Goal: Task Accomplishment & Management: Complete application form

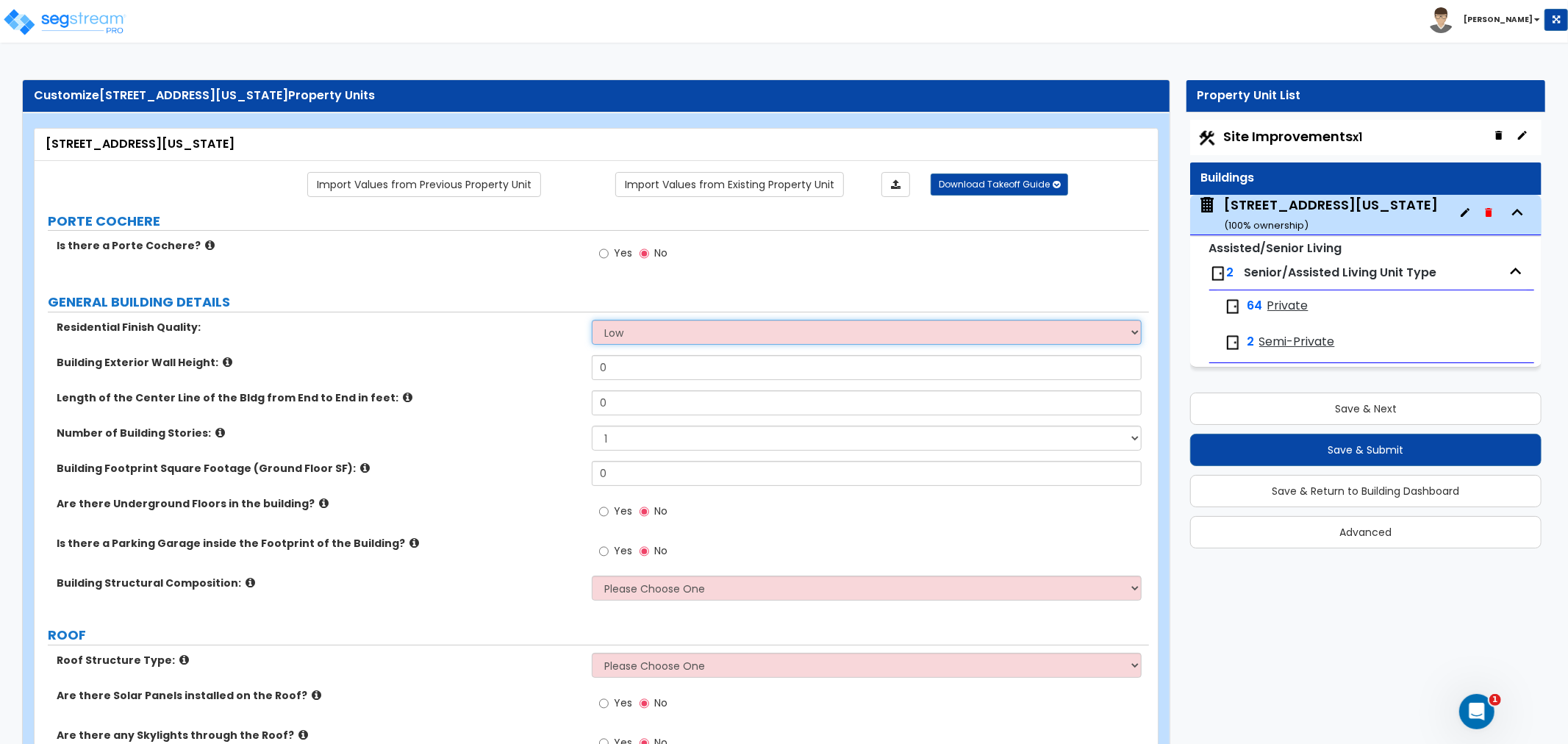
click at [606, 329] on select "Low Average High" at bounding box center [867, 332] width 550 height 25
select select "1"
click at [592, 320] on select "Low Average High" at bounding box center [867, 332] width 550 height 25
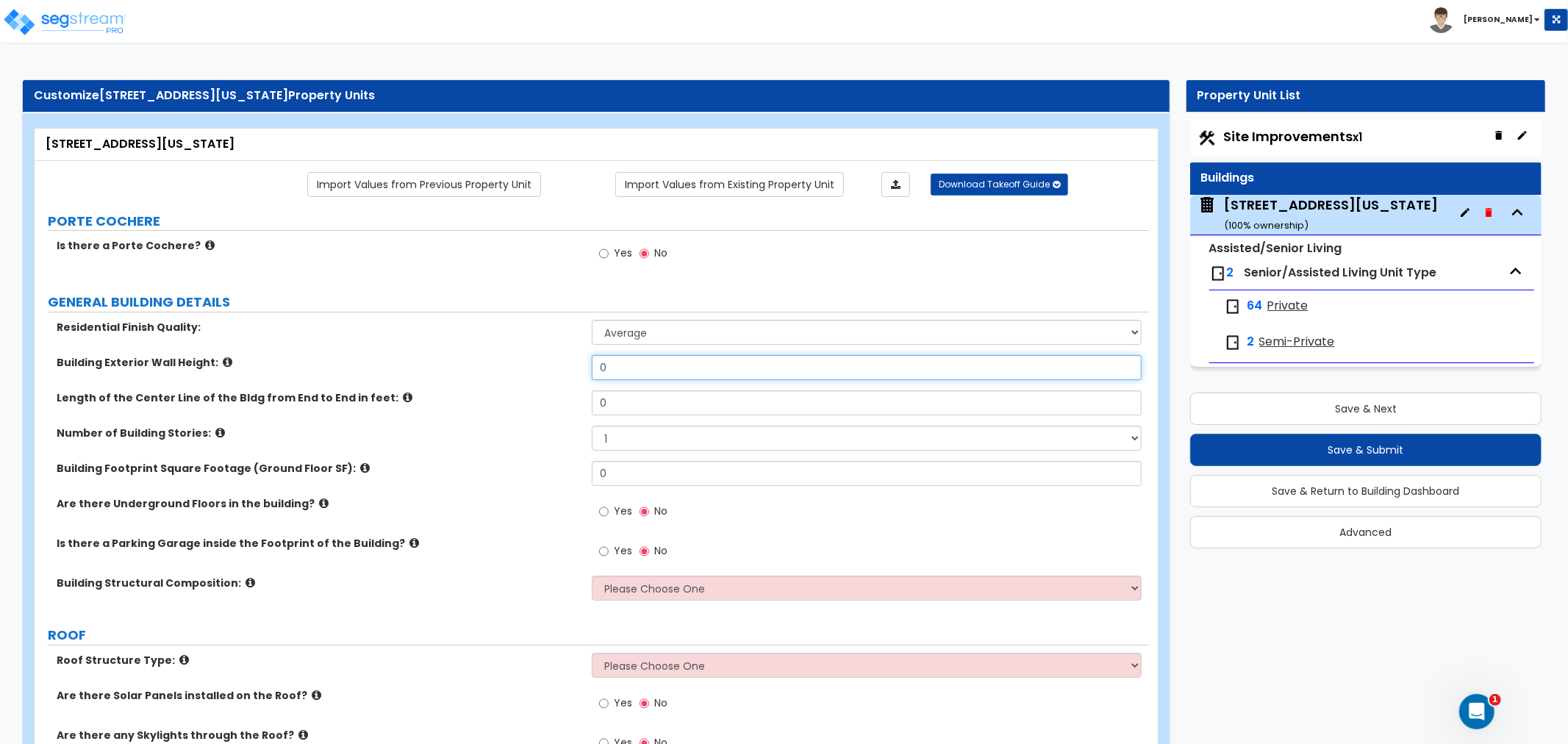
drag, startPoint x: 648, startPoint y: 368, endPoint x: 535, endPoint y: 360, distance: 113.3
click at [535, 360] on div "Building Exterior Wall Height: 0" at bounding box center [591, 373] width 1114 height 35
type input "30"
drag, startPoint x: 626, startPoint y: 403, endPoint x: 531, endPoint y: 400, distance: 95.0
click at [531, 400] on div "Length of the Center Line of the Bldg from End to End in feet: 0" at bounding box center [591, 408] width 1114 height 35
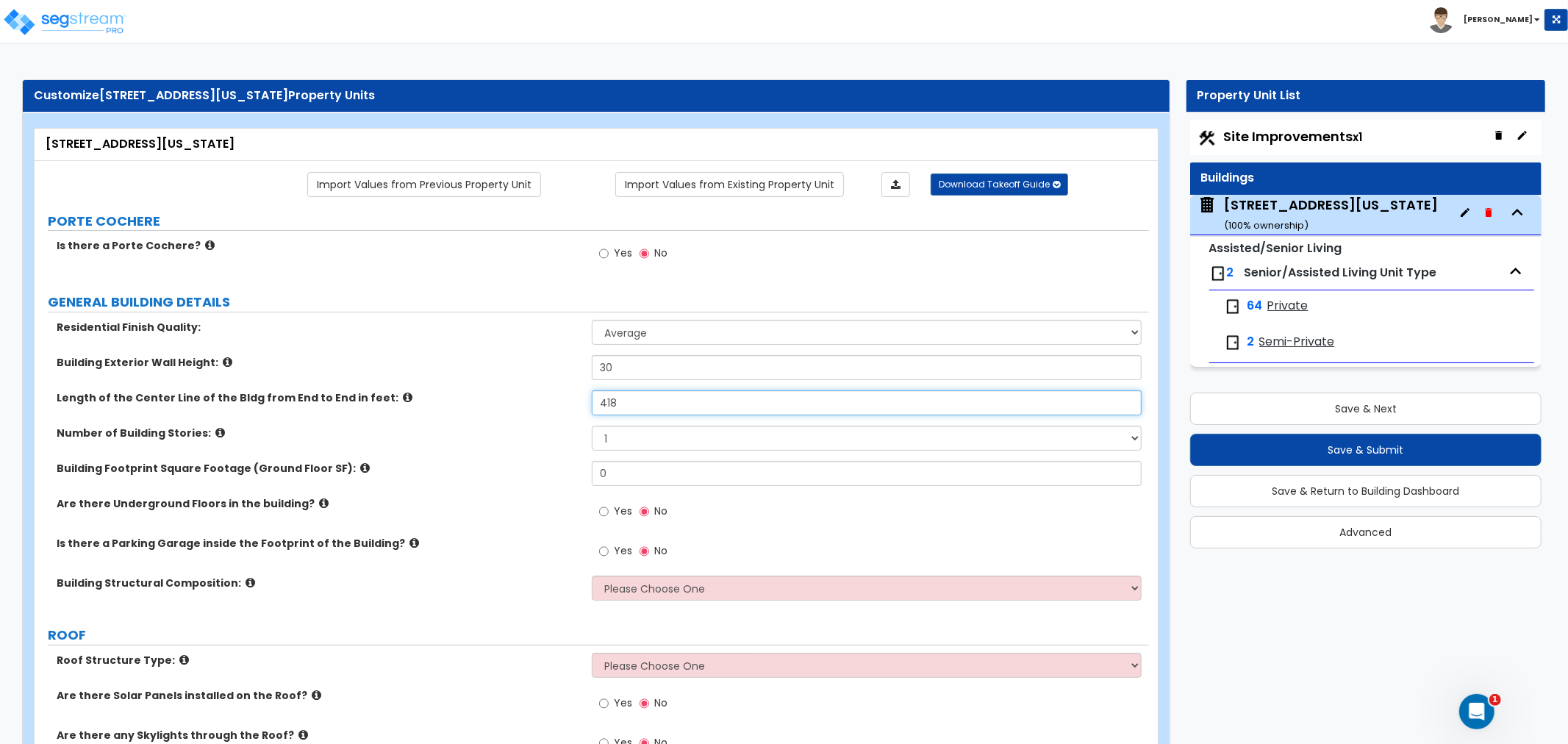
type input "418"
click at [641, 440] on select "1 2 3 4 5 6 7 8 9 10" at bounding box center [867, 438] width 550 height 25
select select "3"
click at [592, 426] on select "1 2 3 4 5 6 7 8 9 10" at bounding box center [867, 438] width 550 height 25
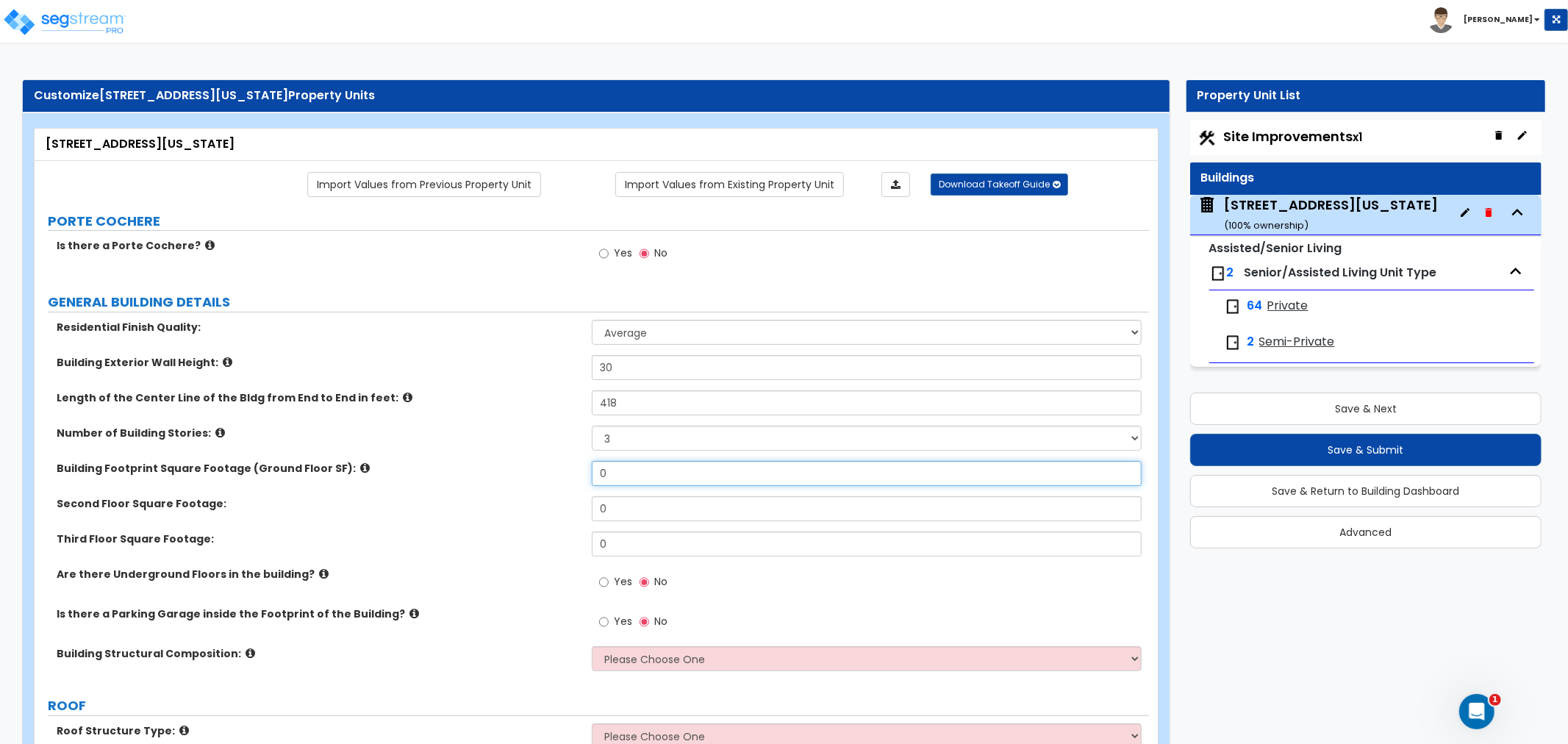
drag, startPoint x: 633, startPoint y: 469, endPoint x: 516, endPoint y: 466, distance: 117.0
click at [516, 466] on div "Building Footprint Square Footage (Ground Floor SF): 0" at bounding box center [591, 478] width 1114 height 35
type input "17,361"
drag, startPoint x: 617, startPoint y: 511, endPoint x: 535, endPoint y: 505, distance: 82.2
click at [535, 505] on div "Second Floor Square Footage: 0" at bounding box center [591, 514] width 1114 height 35
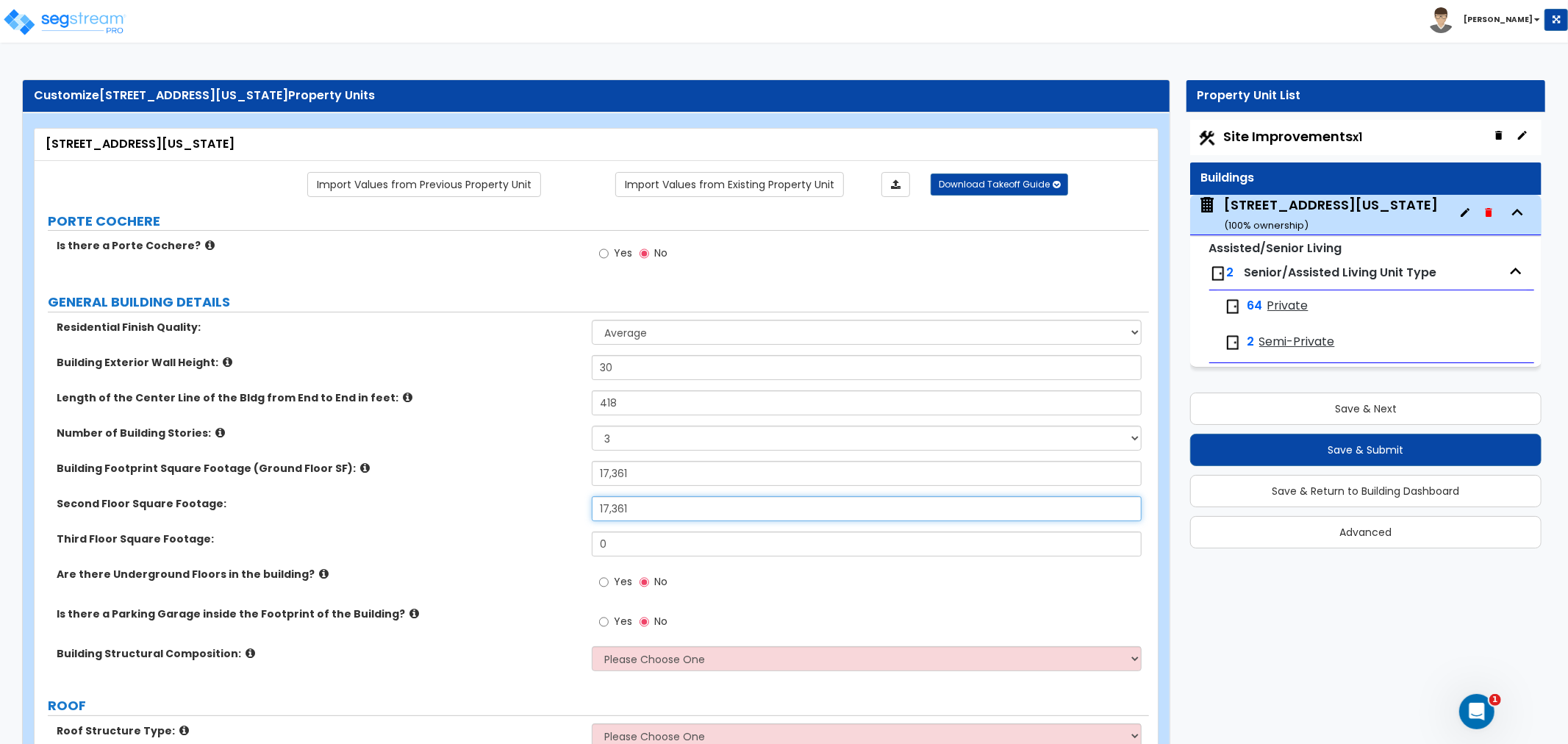
type input "17,361"
drag, startPoint x: 624, startPoint y: 544, endPoint x: 499, endPoint y: 533, distance: 125.5
click at [499, 533] on div "Third Floor Square Footage: 0" at bounding box center [591, 549] width 1114 height 35
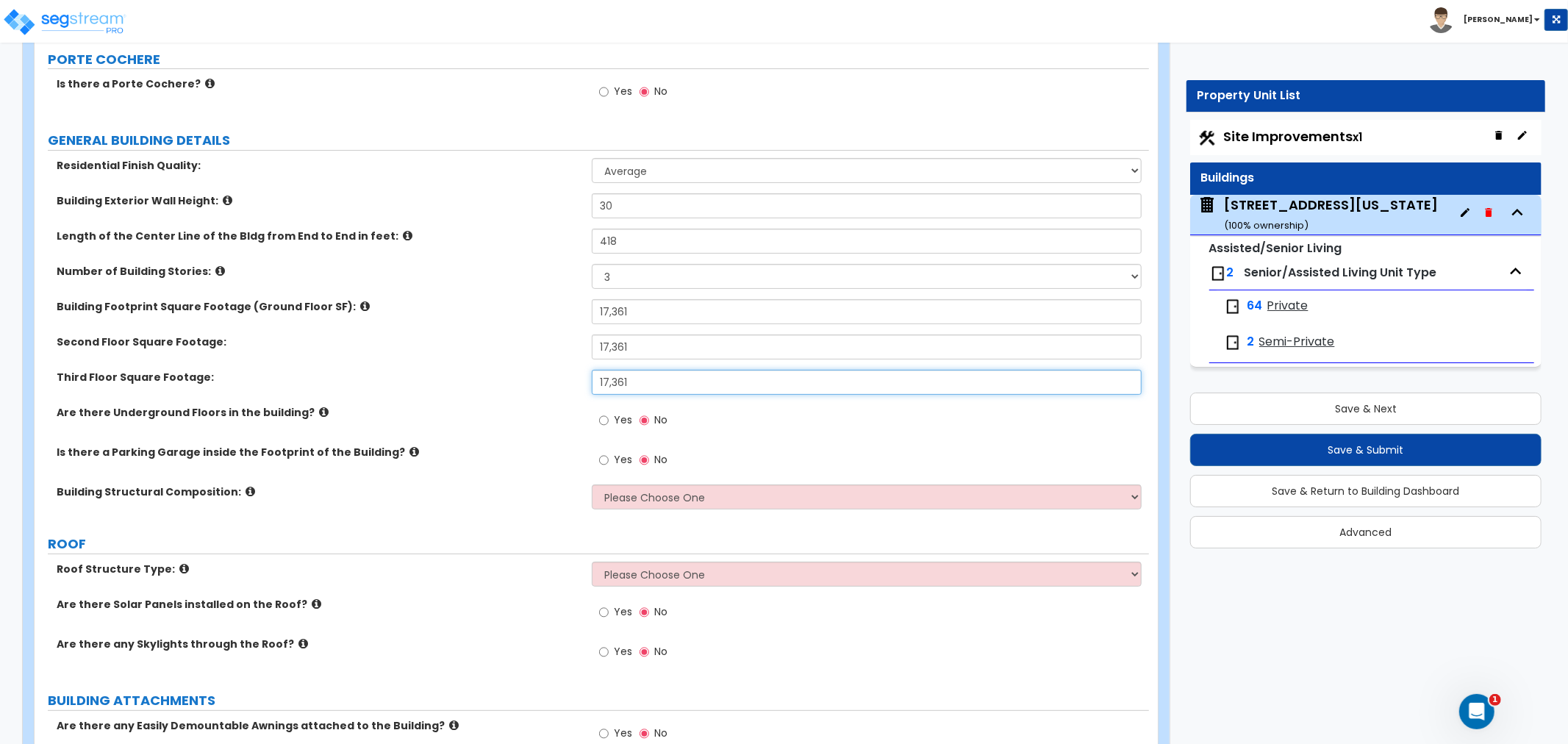
scroll to position [163, 0]
type input "17,361"
click at [603, 416] on input "Yes" at bounding box center [604, 418] width 9 height 16
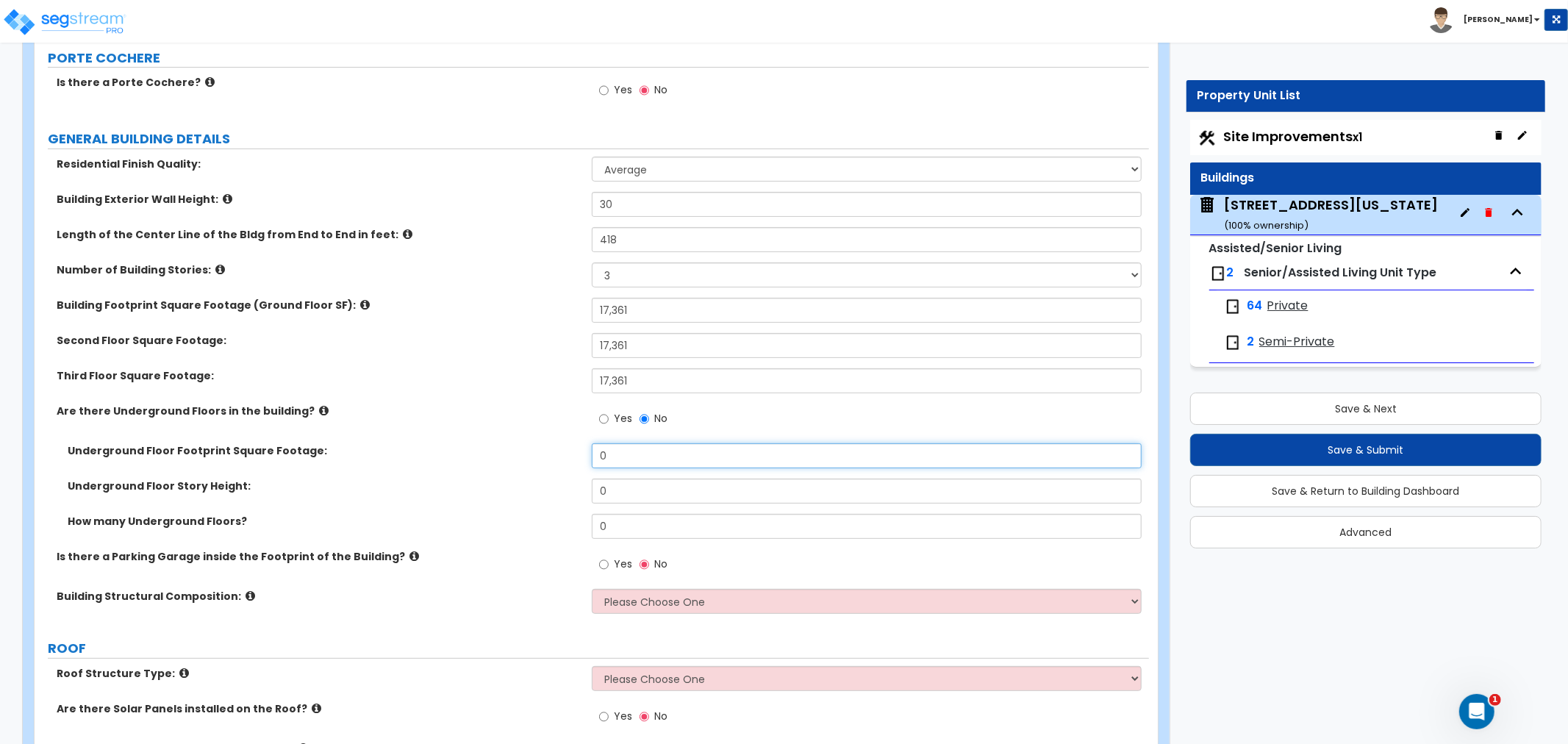
drag, startPoint x: 633, startPoint y: 453, endPoint x: 495, endPoint y: 450, distance: 138.0
click at [495, 450] on div "Underground Floor Footprint Square Footage: 0" at bounding box center [591, 461] width 1114 height 35
type input "17,361"
drag, startPoint x: 627, startPoint y: 490, endPoint x: 530, endPoint y: 487, distance: 97.0
click at [530, 487] on div "Underground Floor Story Height: 0" at bounding box center [591, 496] width 1114 height 35
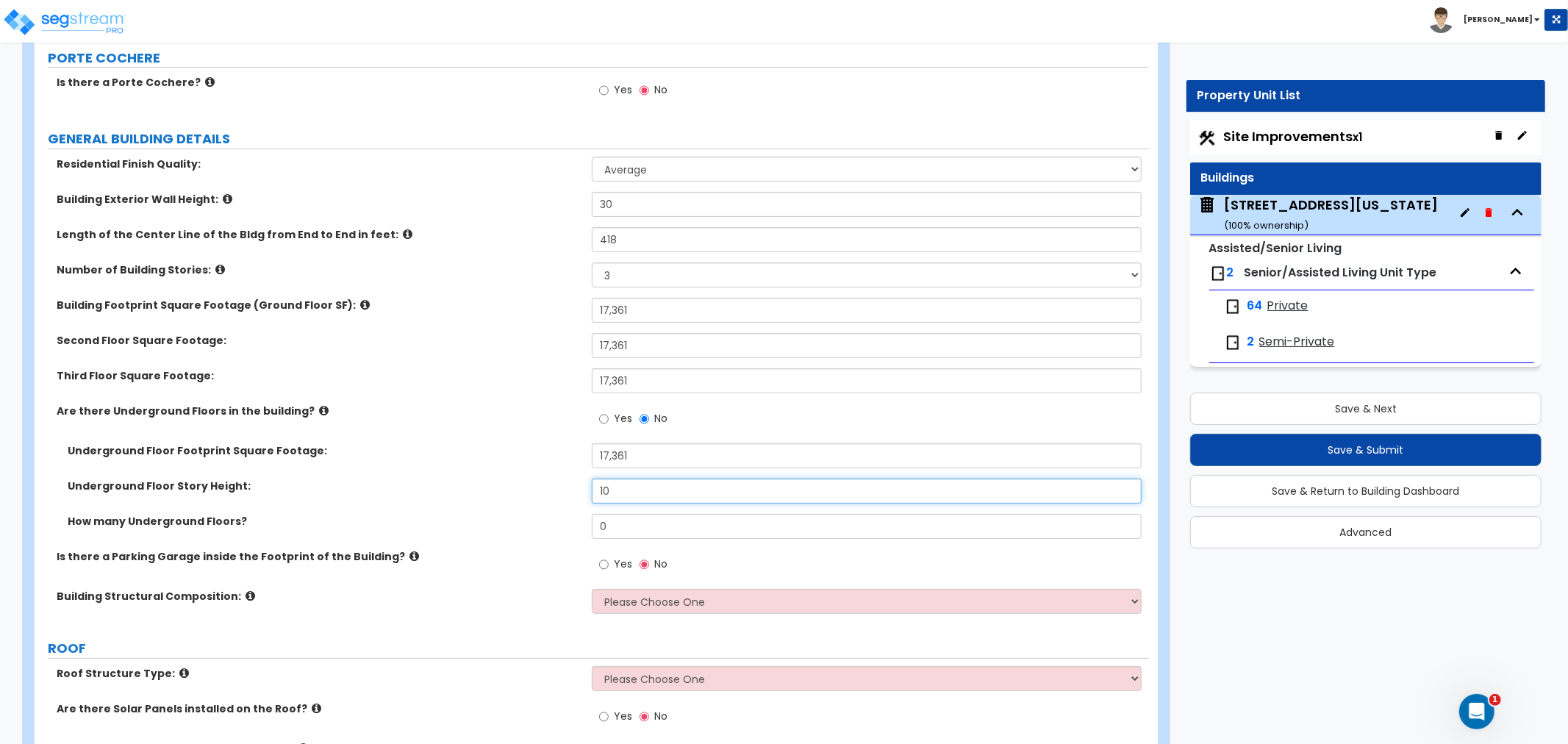
type input "10"
click at [643, 527] on input "0" at bounding box center [867, 526] width 550 height 25
drag, startPoint x: 643, startPoint y: 527, endPoint x: 556, endPoint y: 526, distance: 87.0
click at [556, 526] on div "How many Underground Floors? 0" at bounding box center [591, 531] width 1114 height 35
type input "2"
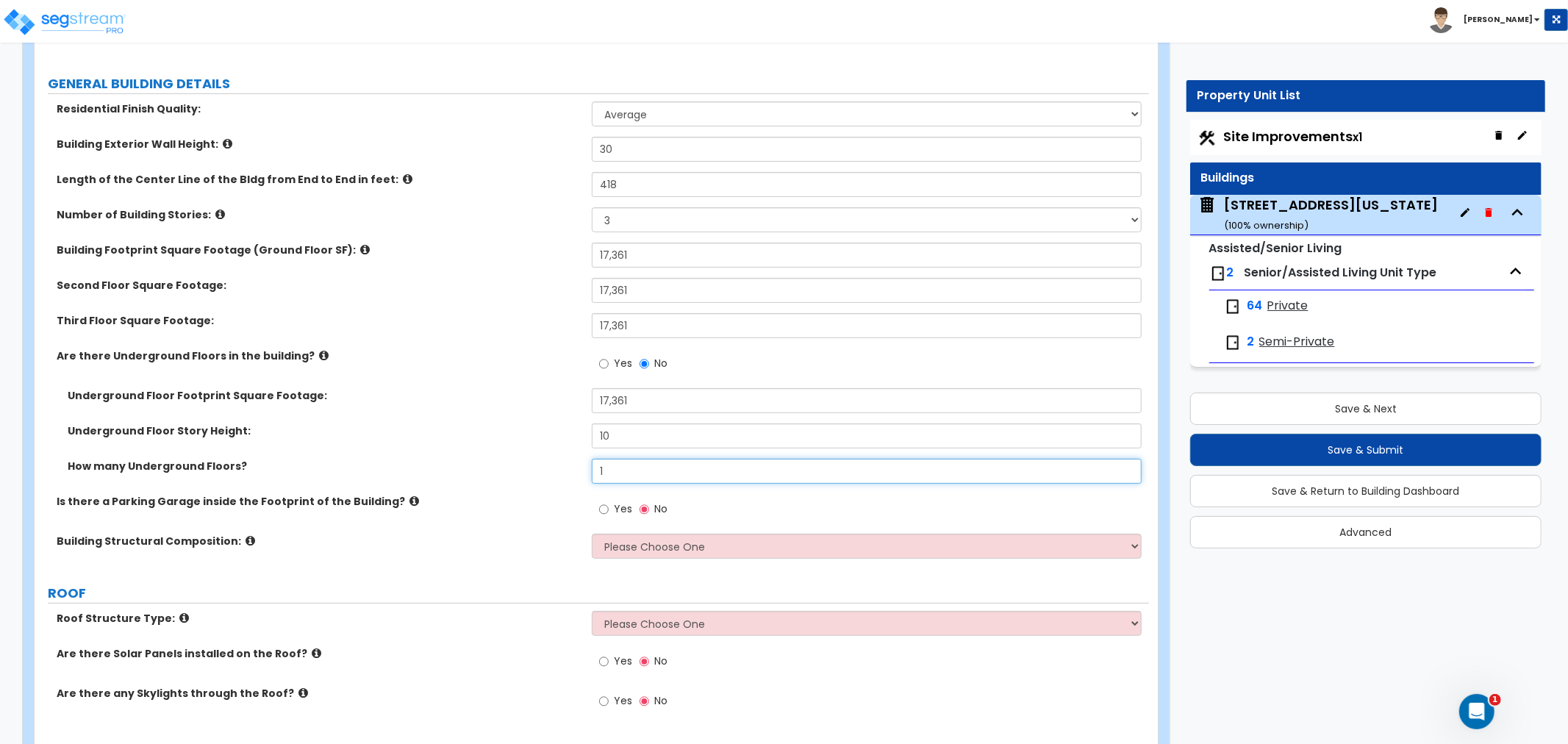
scroll to position [245, 0]
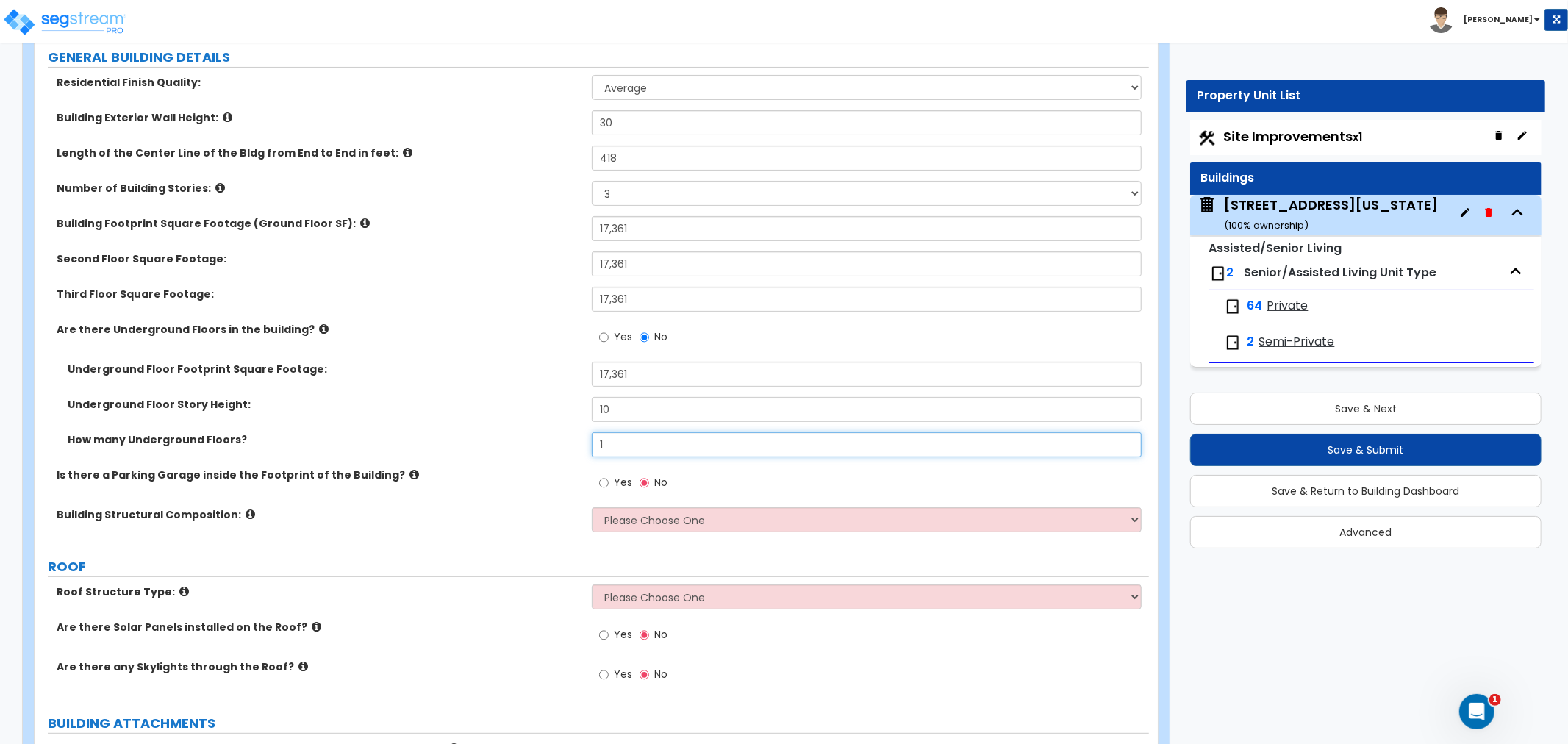
type input "1"
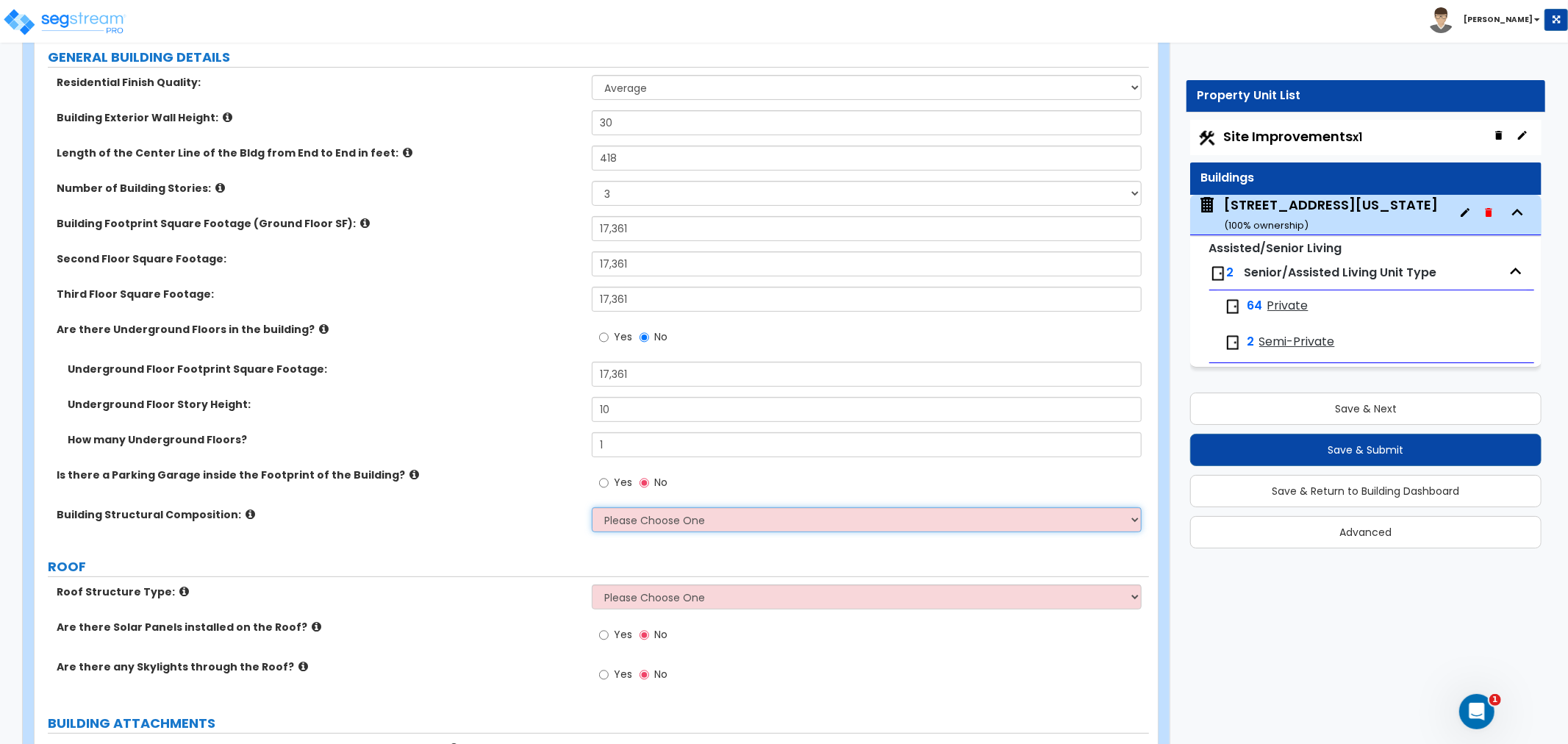
click at [643, 518] on select "Please Choose One Reinforced Concrete Structural Steel Brick Masonry CMU Masonr…" at bounding box center [867, 519] width 550 height 25
select select "7"
click at [592, 507] on select "Please Choose One Reinforced Concrete Structural Steel Brick Masonry CMU Masonr…" at bounding box center [867, 519] width 550 height 25
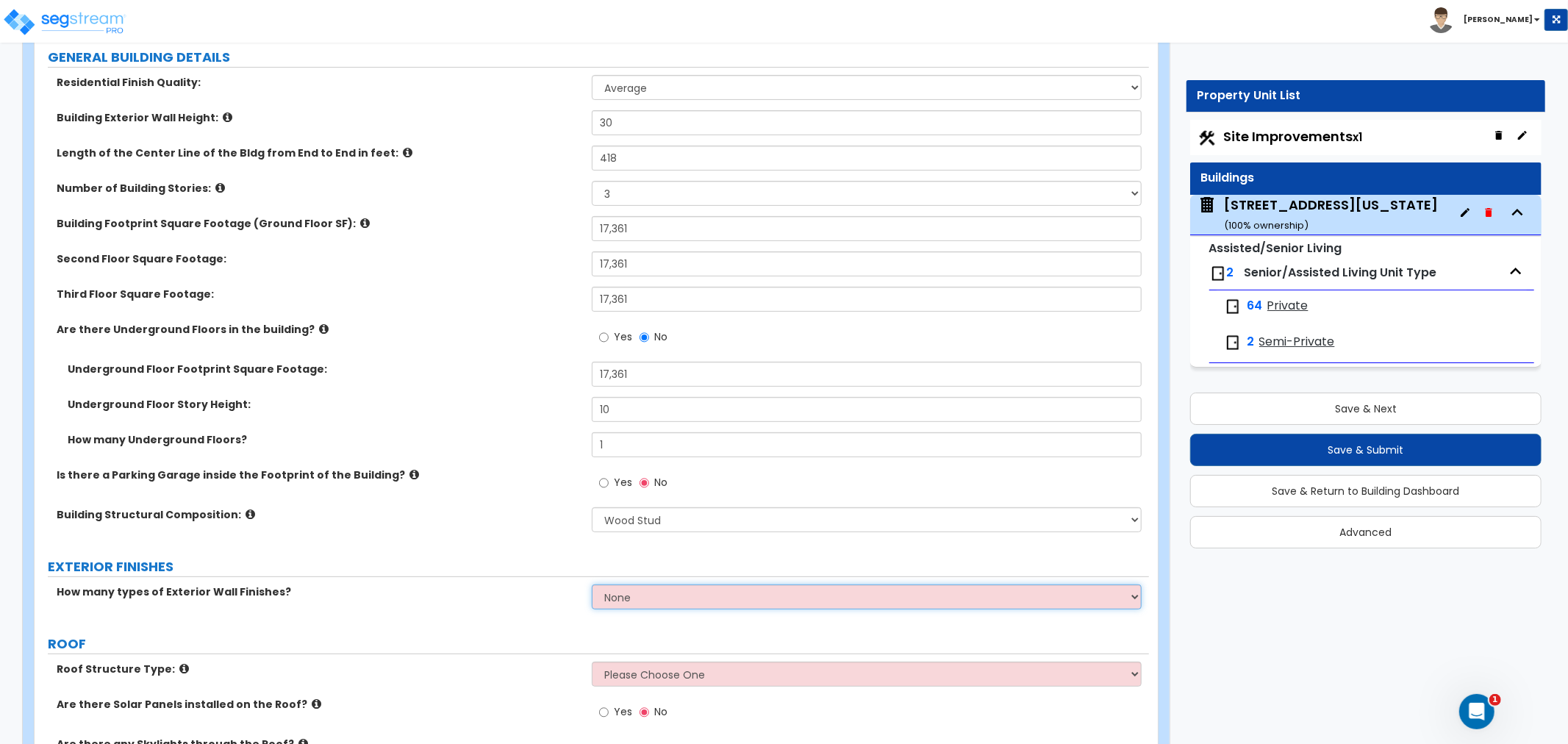
click at [632, 593] on select "None 1 2 3" at bounding box center [867, 597] width 550 height 25
select select "1"
click at [592, 585] on select "None 1 2 3" at bounding box center [867, 597] width 550 height 25
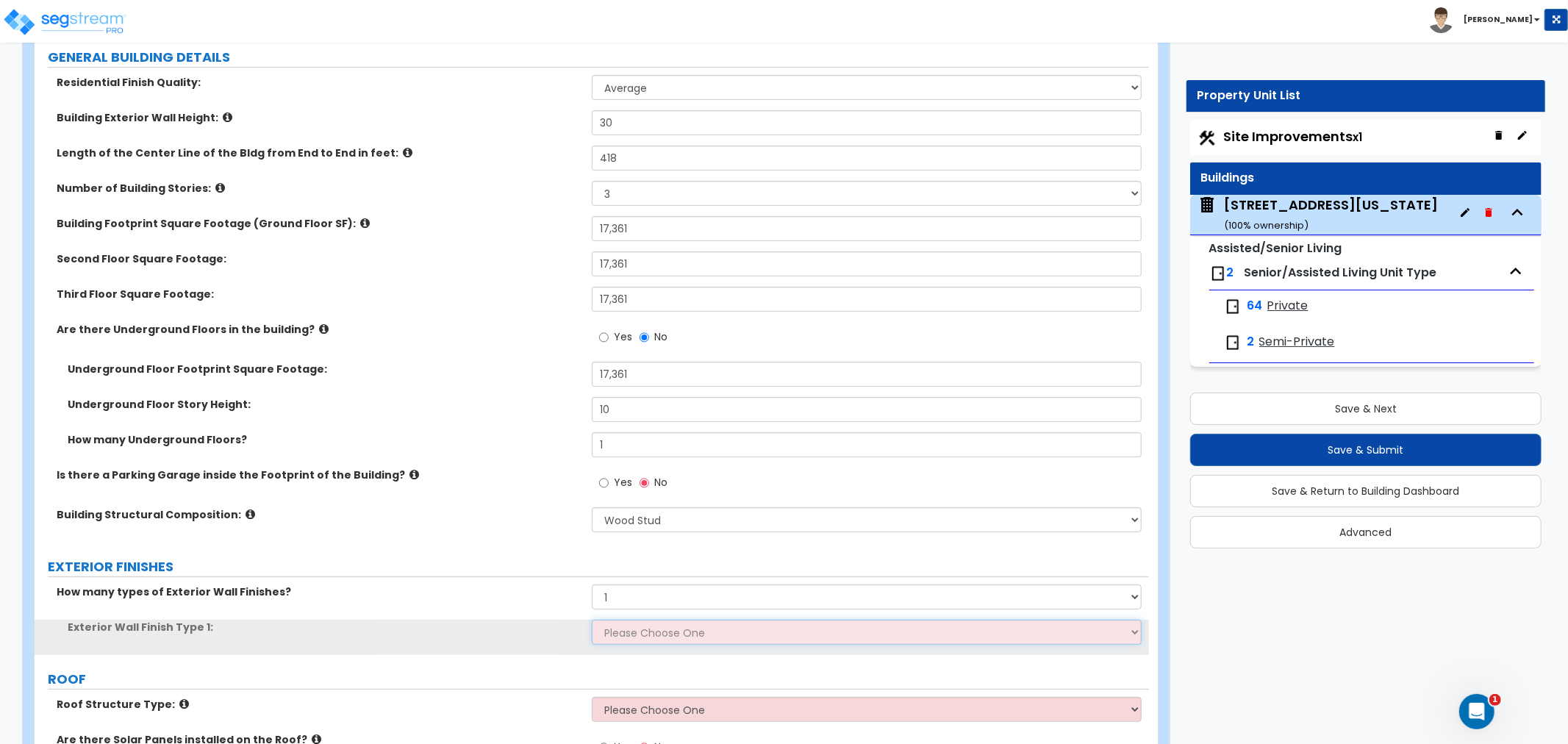
click at [638, 635] on select "Please Choose One No Finish/Shared Wall No Wall Brick Veneer Stone Veneer Wood …" at bounding box center [867, 632] width 550 height 25
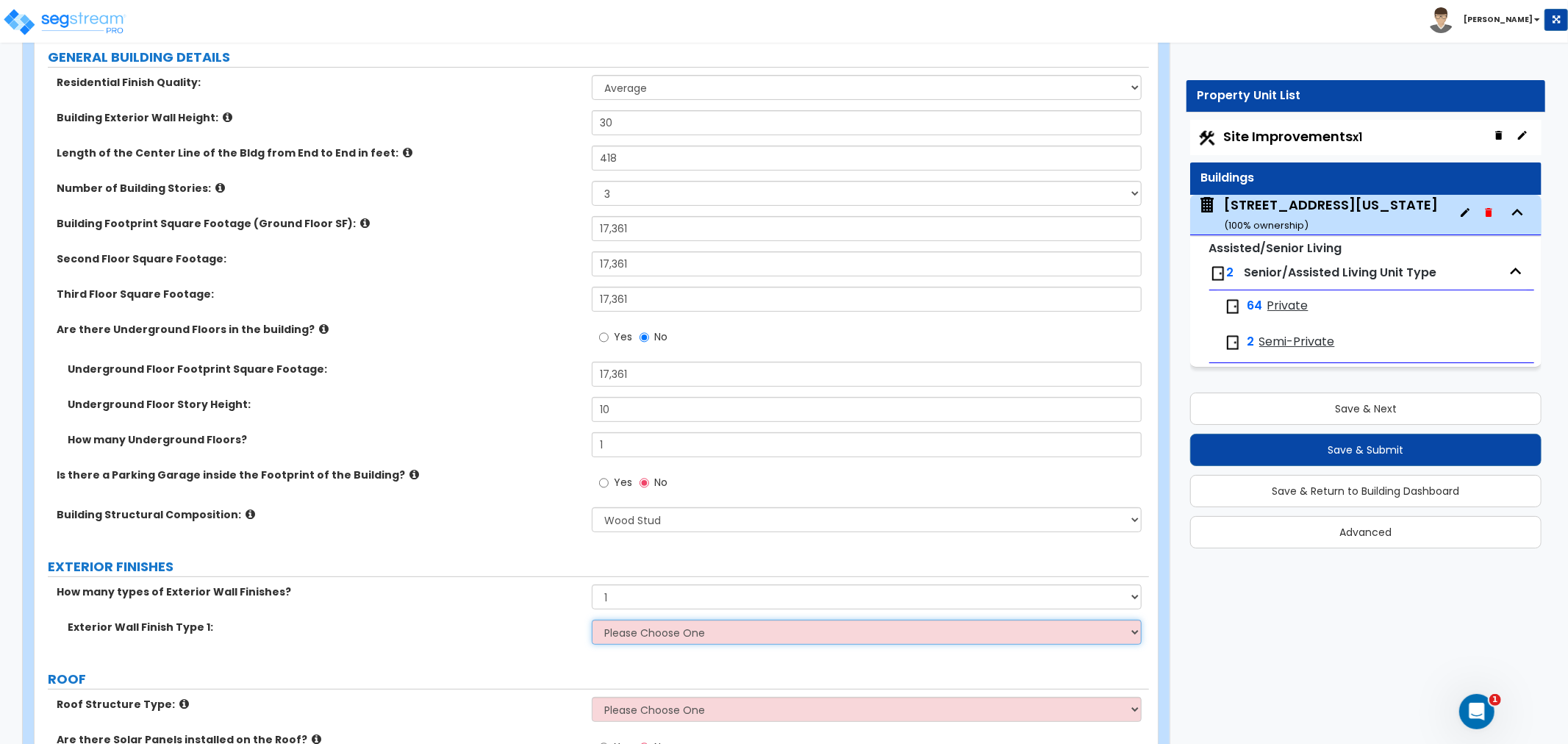
select select "2"
click at [592, 620] on select "Please Choose One No Finish/Shared Wall No Wall Brick Veneer Stone Veneer Wood …" at bounding box center [867, 632] width 550 height 25
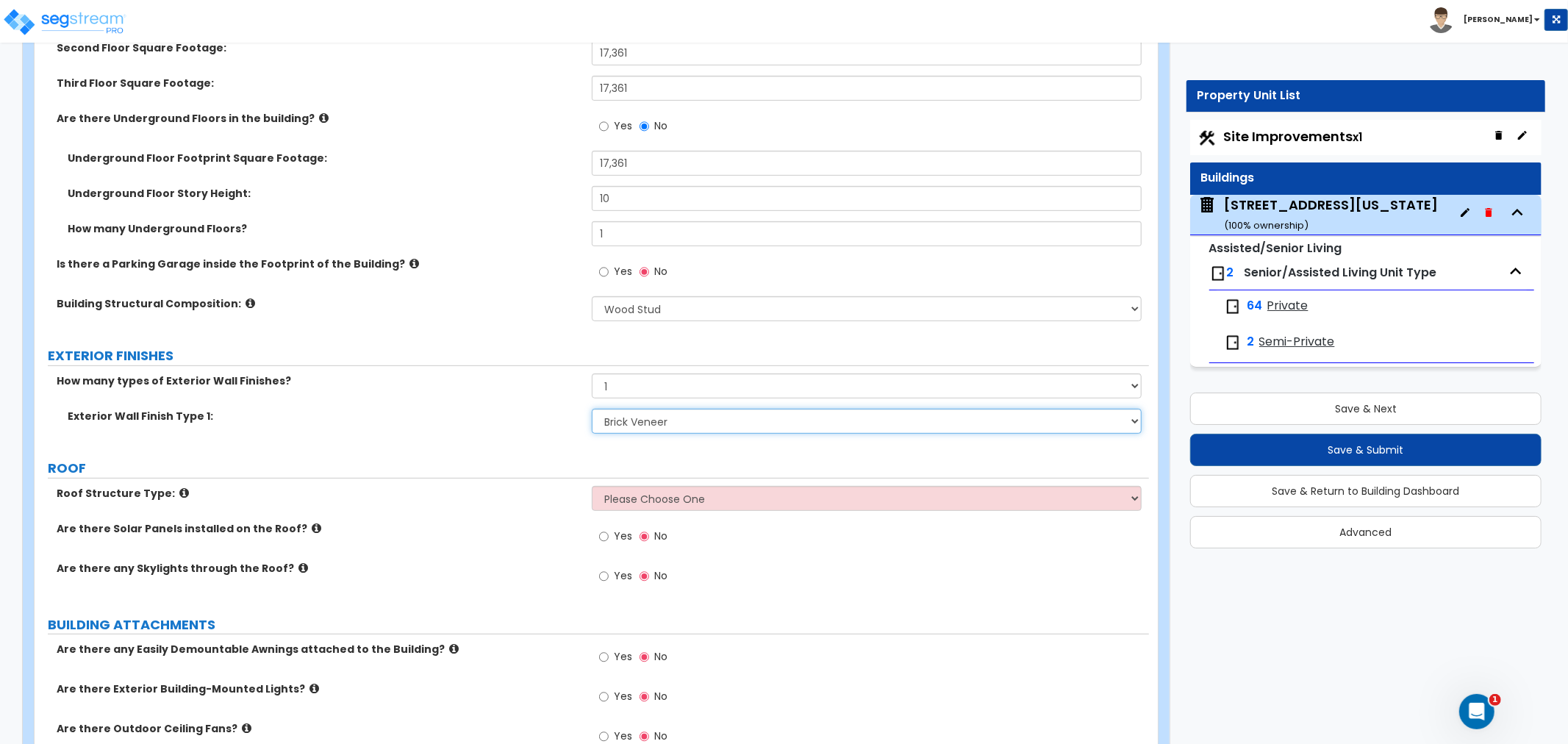
scroll to position [490, 0]
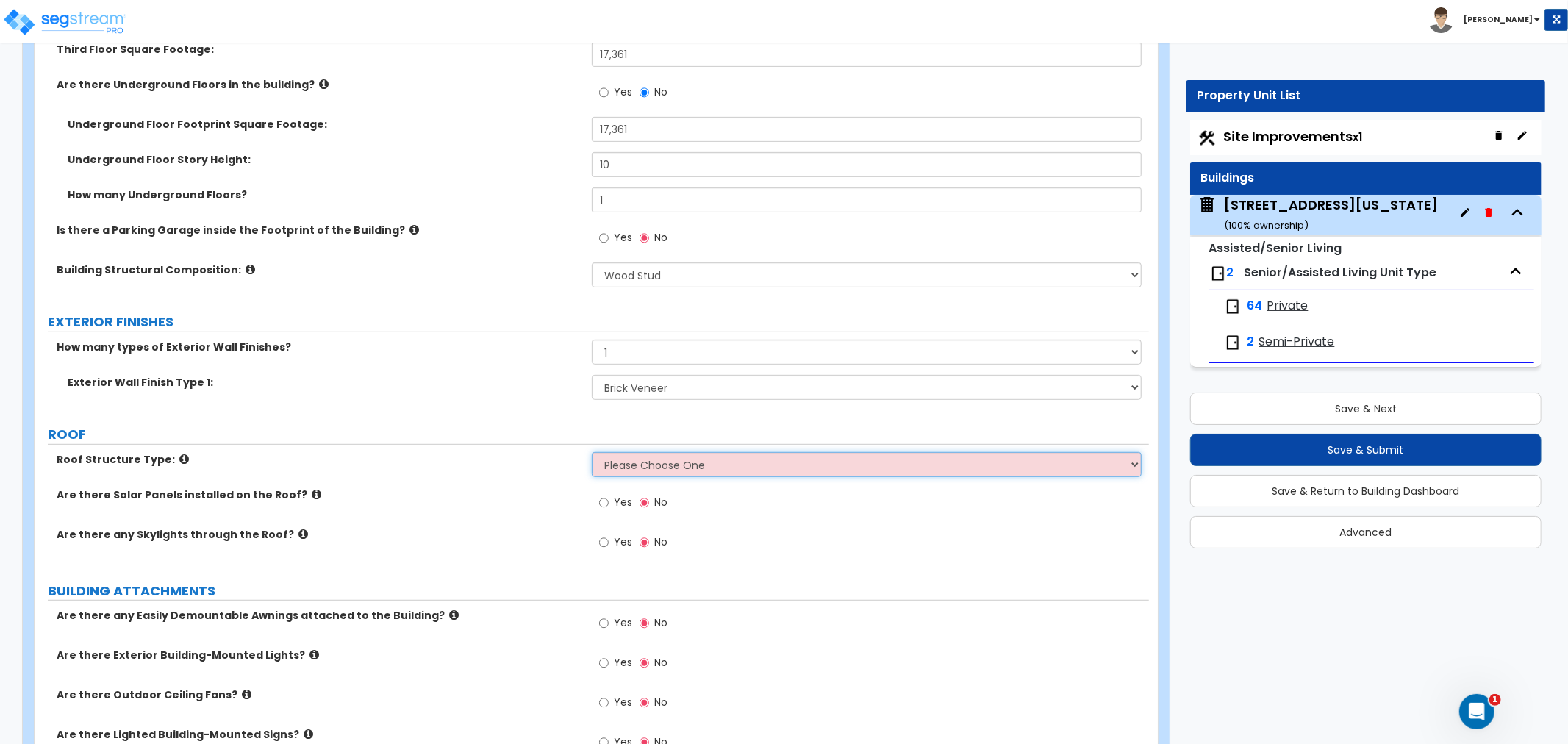
click at [633, 460] on select "Please Choose One [PERSON_NAME] Roof Flat Roof Hybrid [PERSON_NAME] & Flat Roof" at bounding box center [867, 465] width 550 height 25
select select "2"
click at [592, 453] on select "Please Choose One [PERSON_NAME] Roof Flat Roof Hybrid [PERSON_NAME] & Flat Roof" at bounding box center [867, 465] width 550 height 25
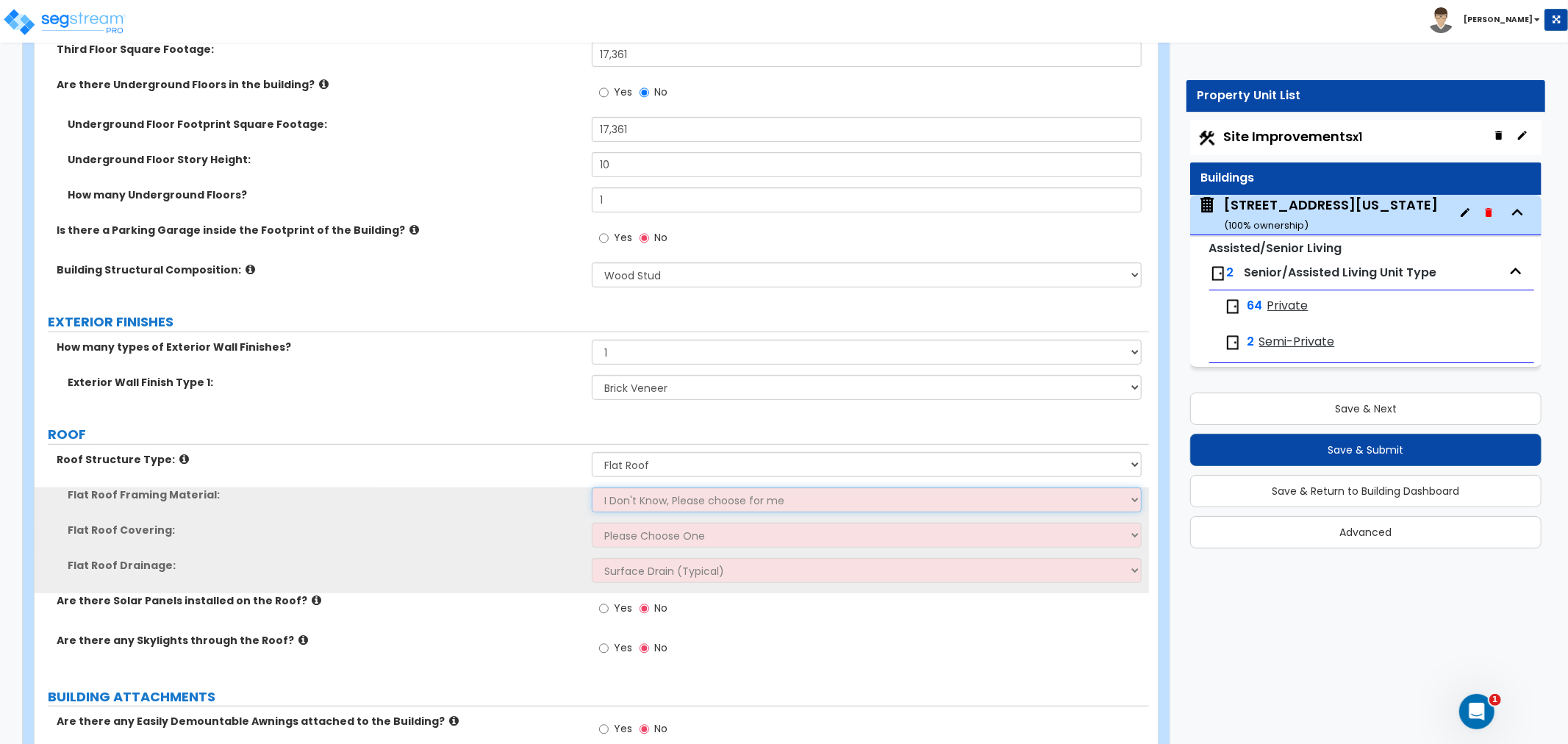
click at [631, 496] on select "I Don't Know, Please choose for me Metal Wood" at bounding box center [867, 500] width 550 height 25
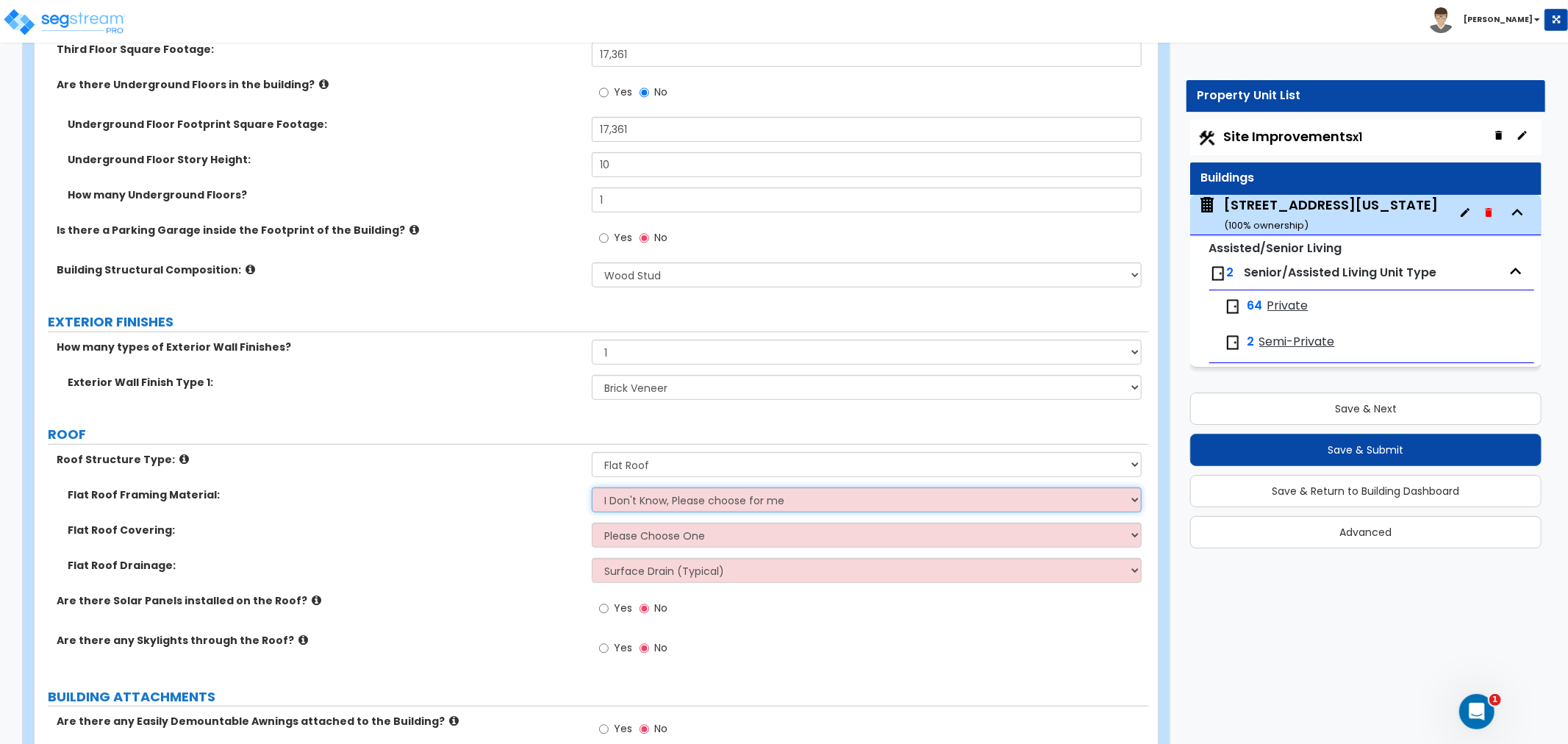
select select "2"
click at [592, 488] on select "I Don't Know, Please choose for me Metal Wood" at bounding box center [867, 500] width 550 height 25
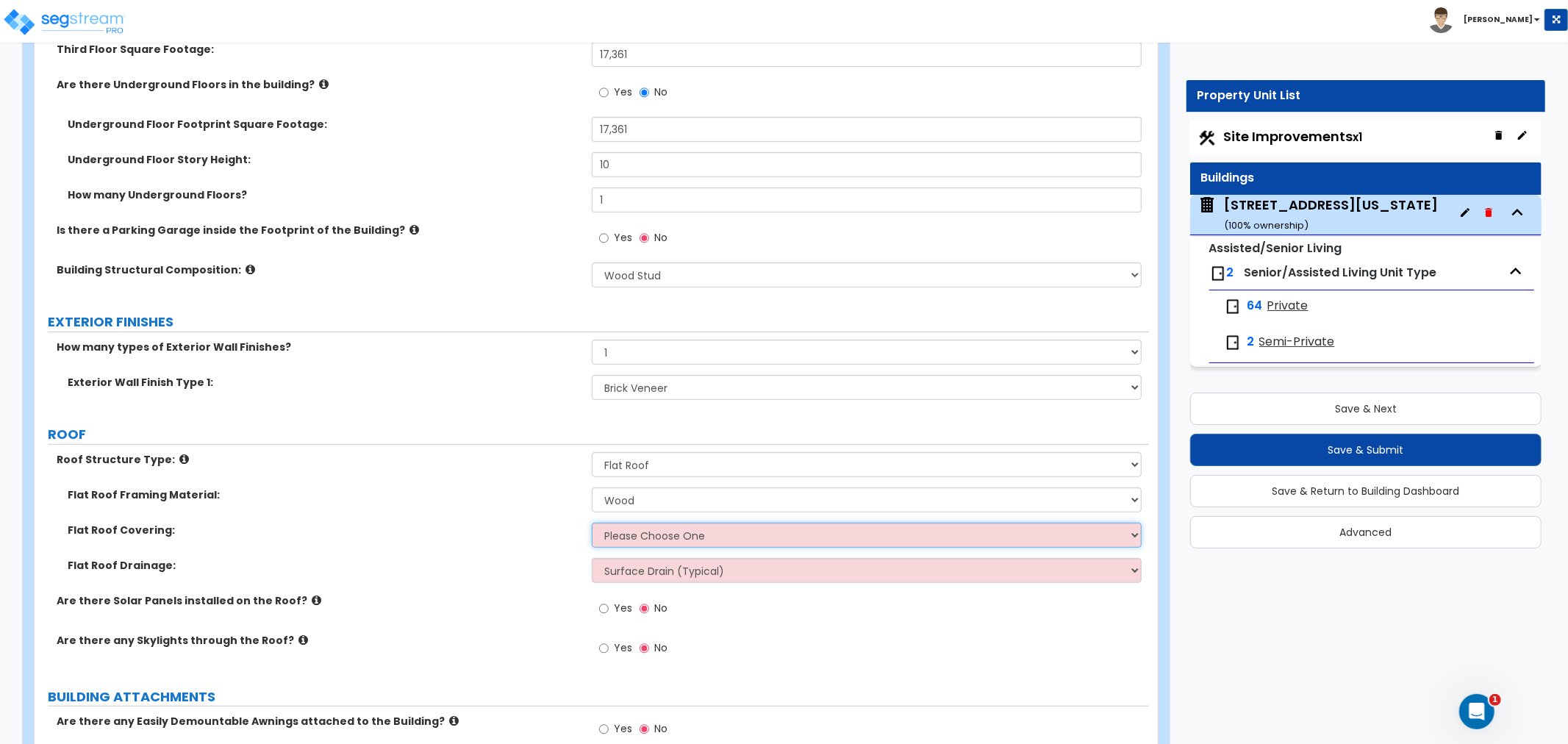
click at [634, 537] on select "Please Choose One Rolled Asphalt PVC Membrane Plastic (EPDM) Membrane Asphalt F…" at bounding box center [867, 535] width 550 height 25
click at [711, 527] on select "Please Choose One Rolled Asphalt PVC Membrane Plastic (EPDM) Membrane Asphalt F…" at bounding box center [867, 535] width 550 height 25
select select "4"
click at [592, 523] on select "Please Choose One Rolled Asphalt PVC Membrane Plastic (EPDM) Membrane Asphalt F…" at bounding box center [867, 535] width 550 height 25
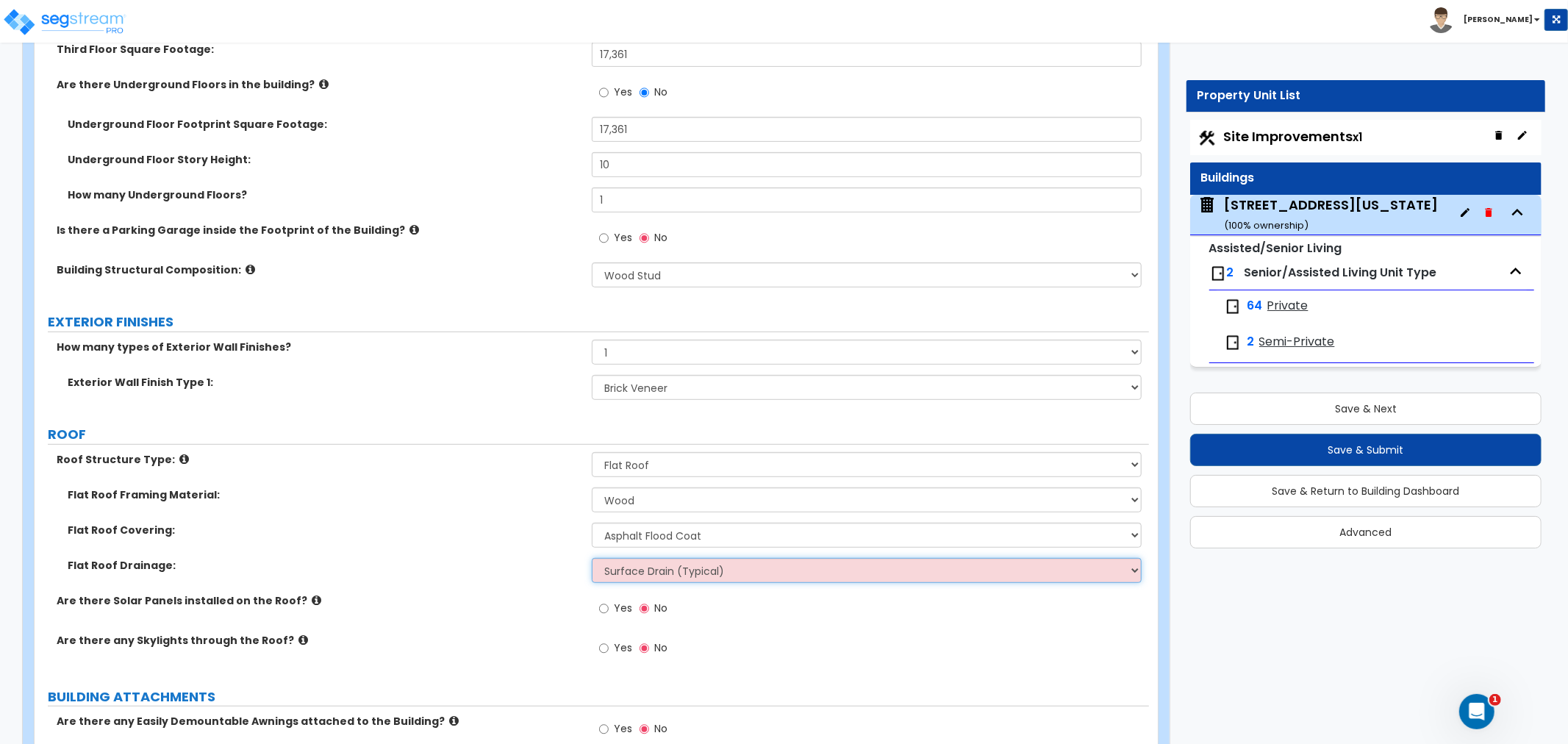
click at [641, 566] on select "Surface Drain (Typical) Gutters Downspout Only" at bounding box center [867, 570] width 550 height 25
select select "2"
click at [592, 558] on select "Surface Drain (Typical) Gutters Downspout Only" at bounding box center [867, 570] width 550 height 25
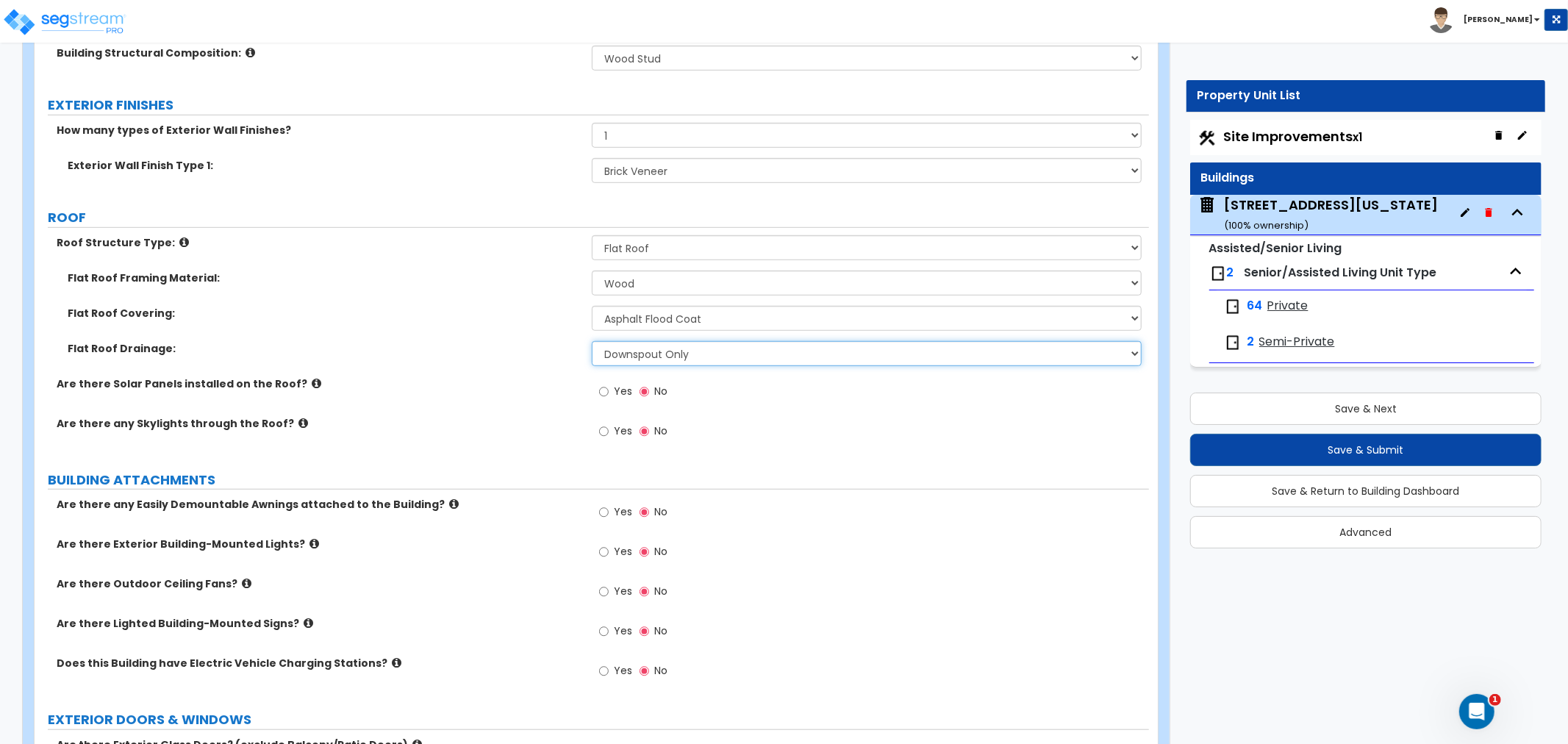
scroll to position [735, 0]
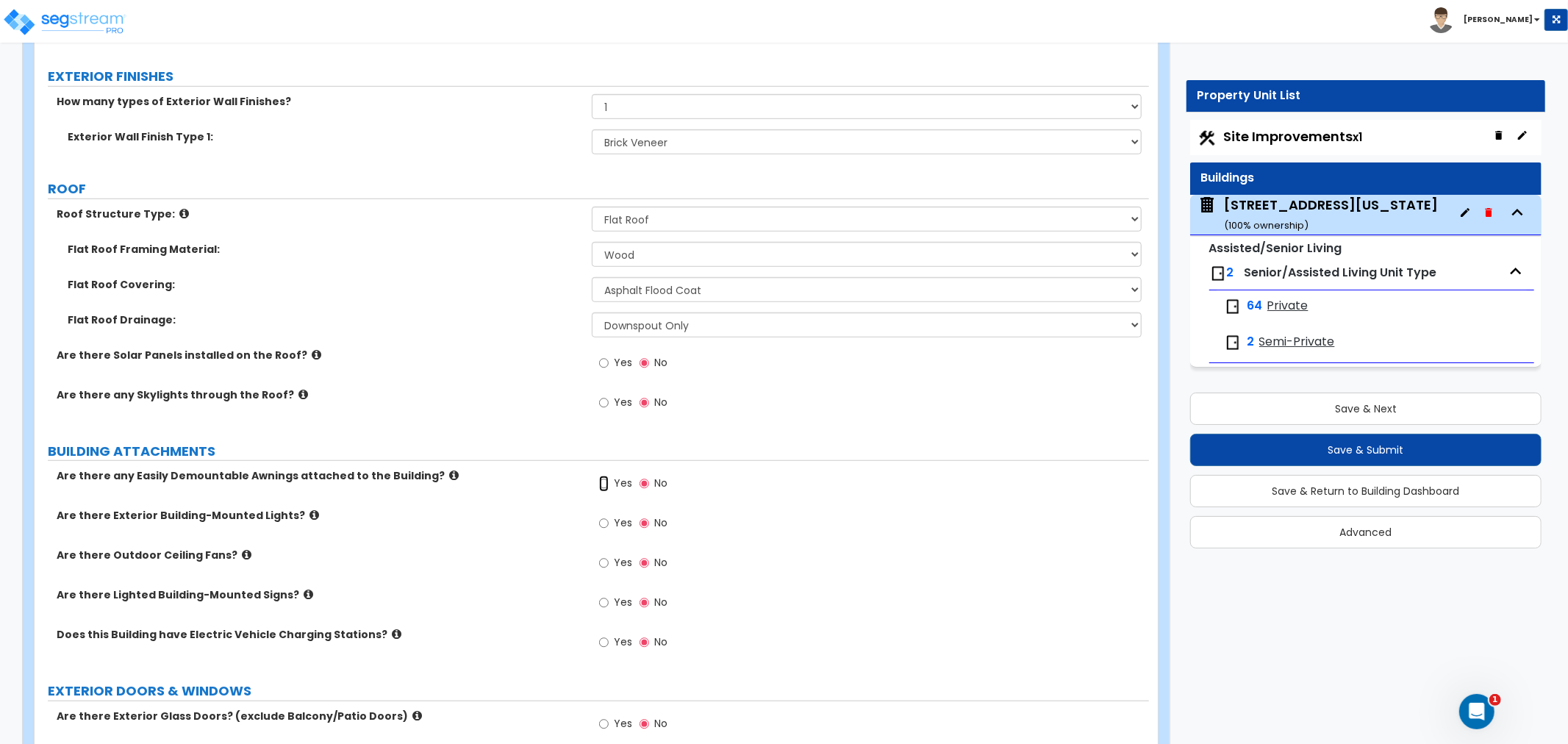
click at [605, 485] on input "Yes" at bounding box center [604, 483] width 9 height 16
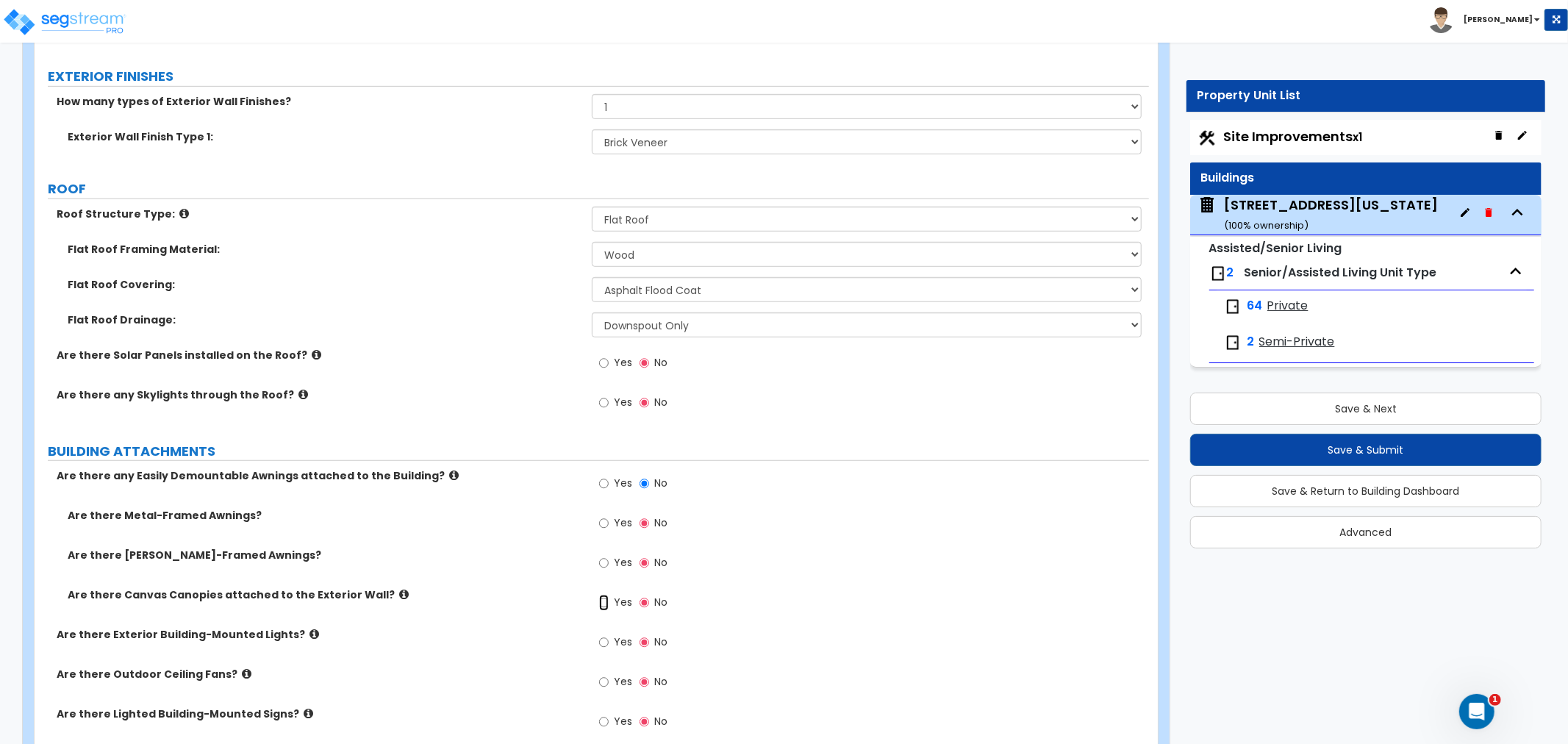
click at [605, 606] on input "Yes" at bounding box center [604, 602] width 9 height 16
radio input "true"
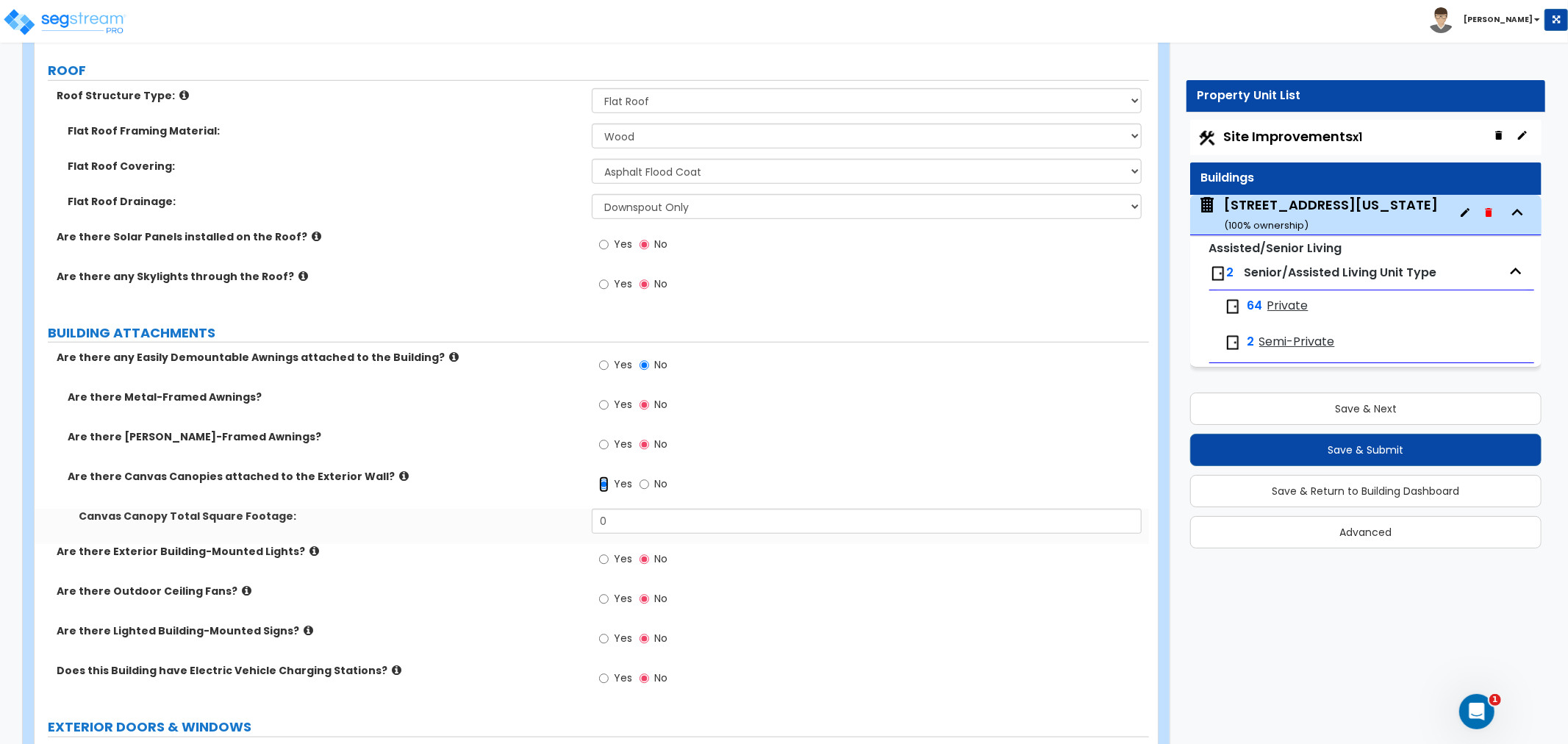
scroll to position [899, 0]
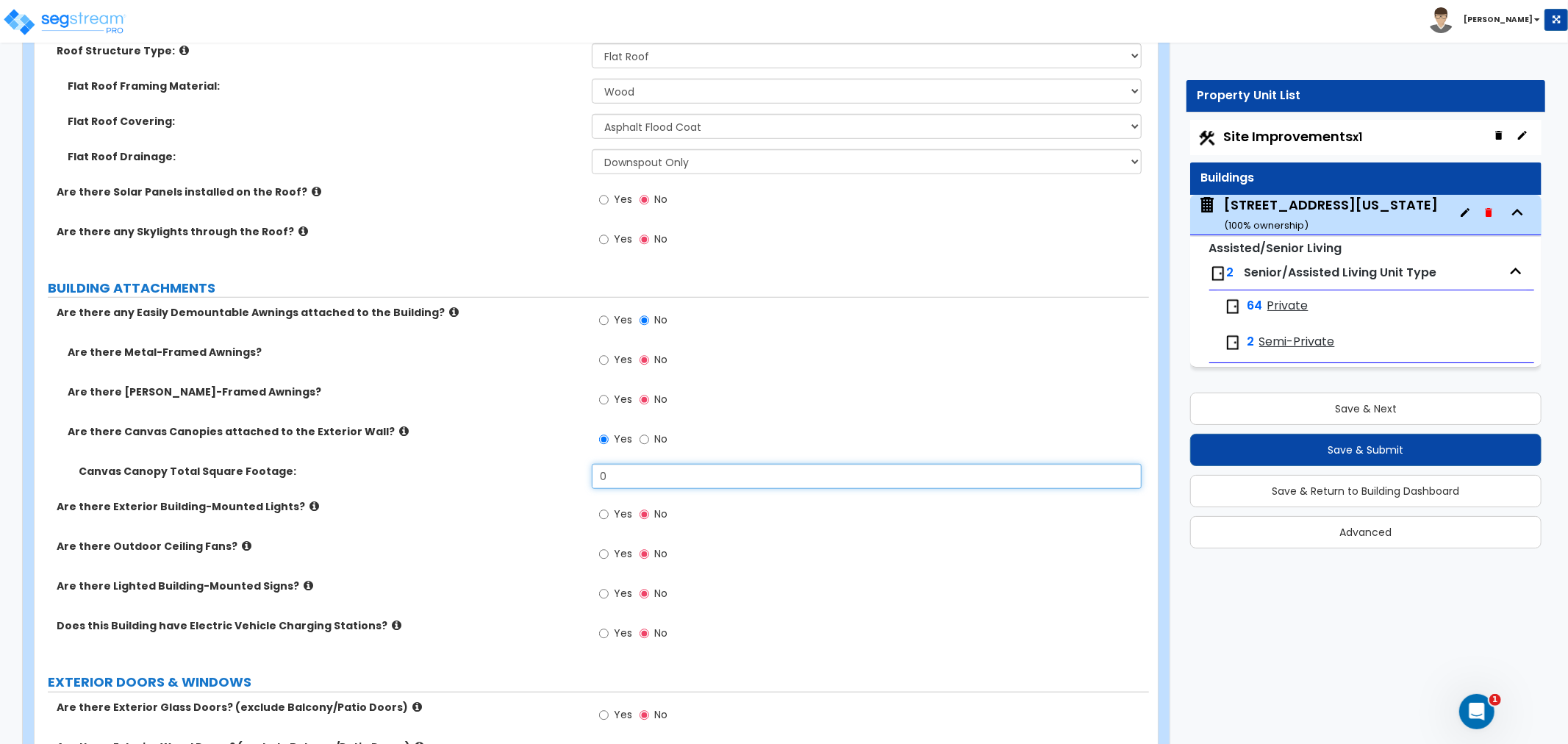
drag, startPoint x: 619, startPoint y: 465, endPoint x: 581, endPoint y: 470, distance: 38.3
click at [581, 470] on div "Canvas Canopy Total Square Footage: 0" at bounding box center [591, 481] width 1114 height 35
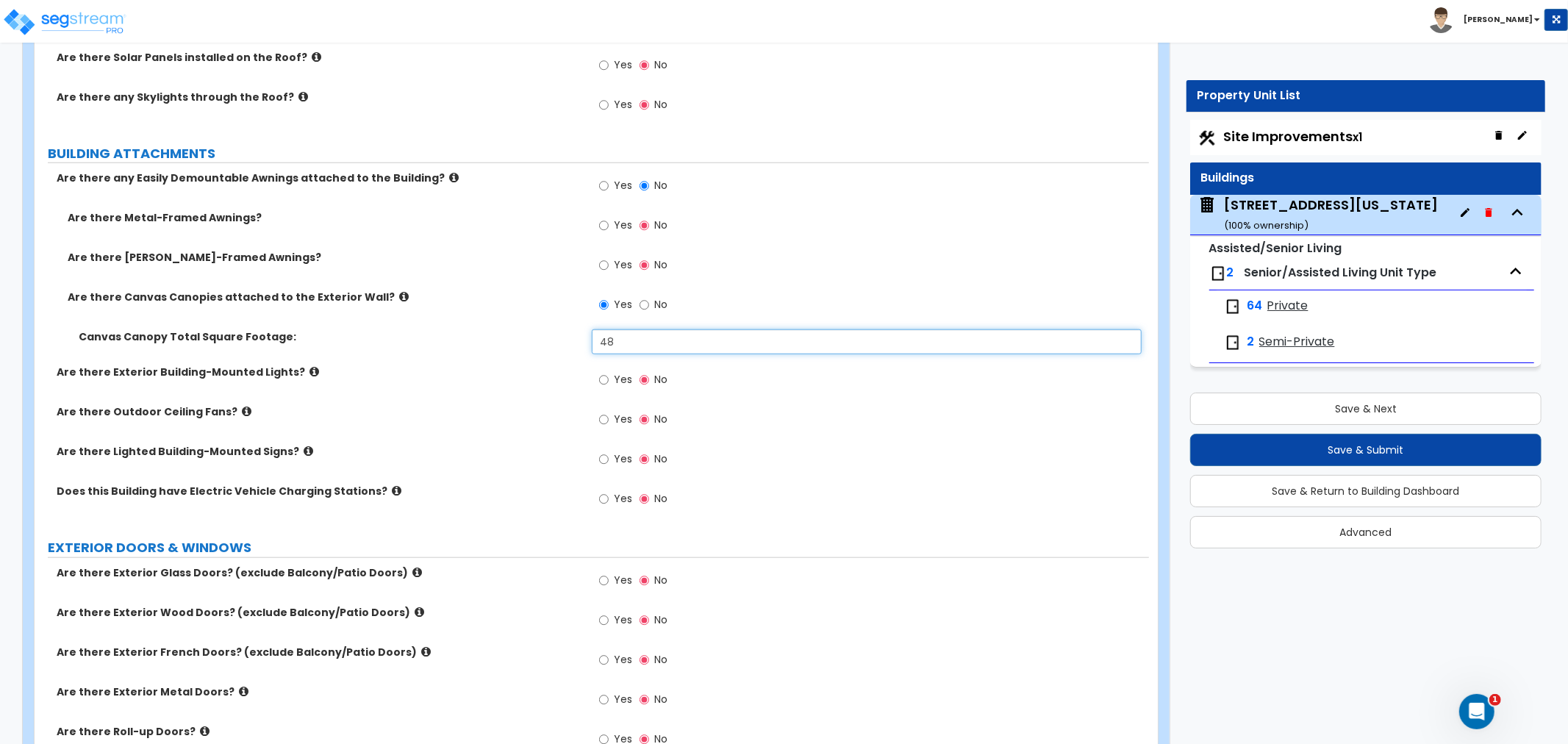
scroll to position [1061, 0]
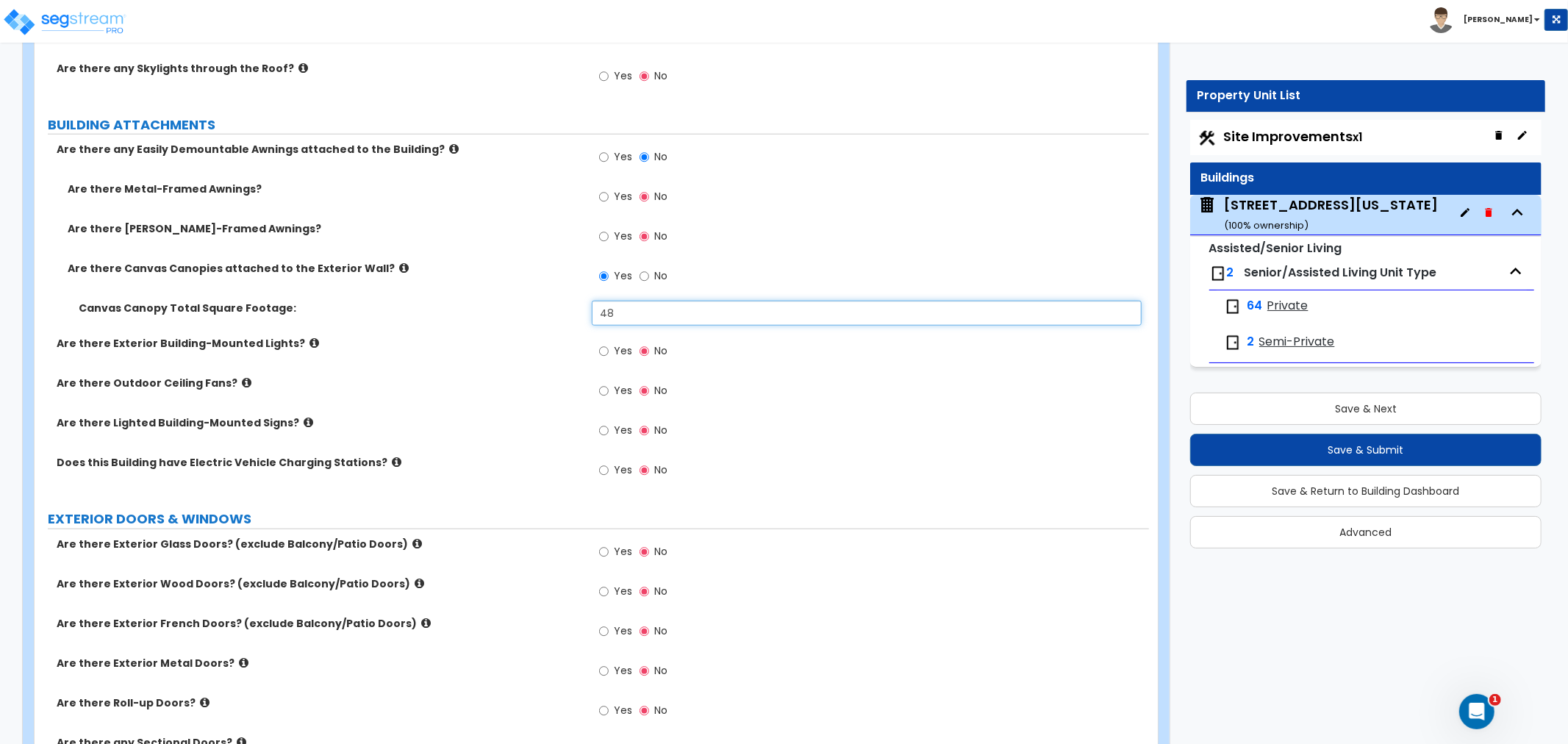
type input "48"
click at [599, 429] on input "Yes" at bounding box center [604, 430] width 9 height 16
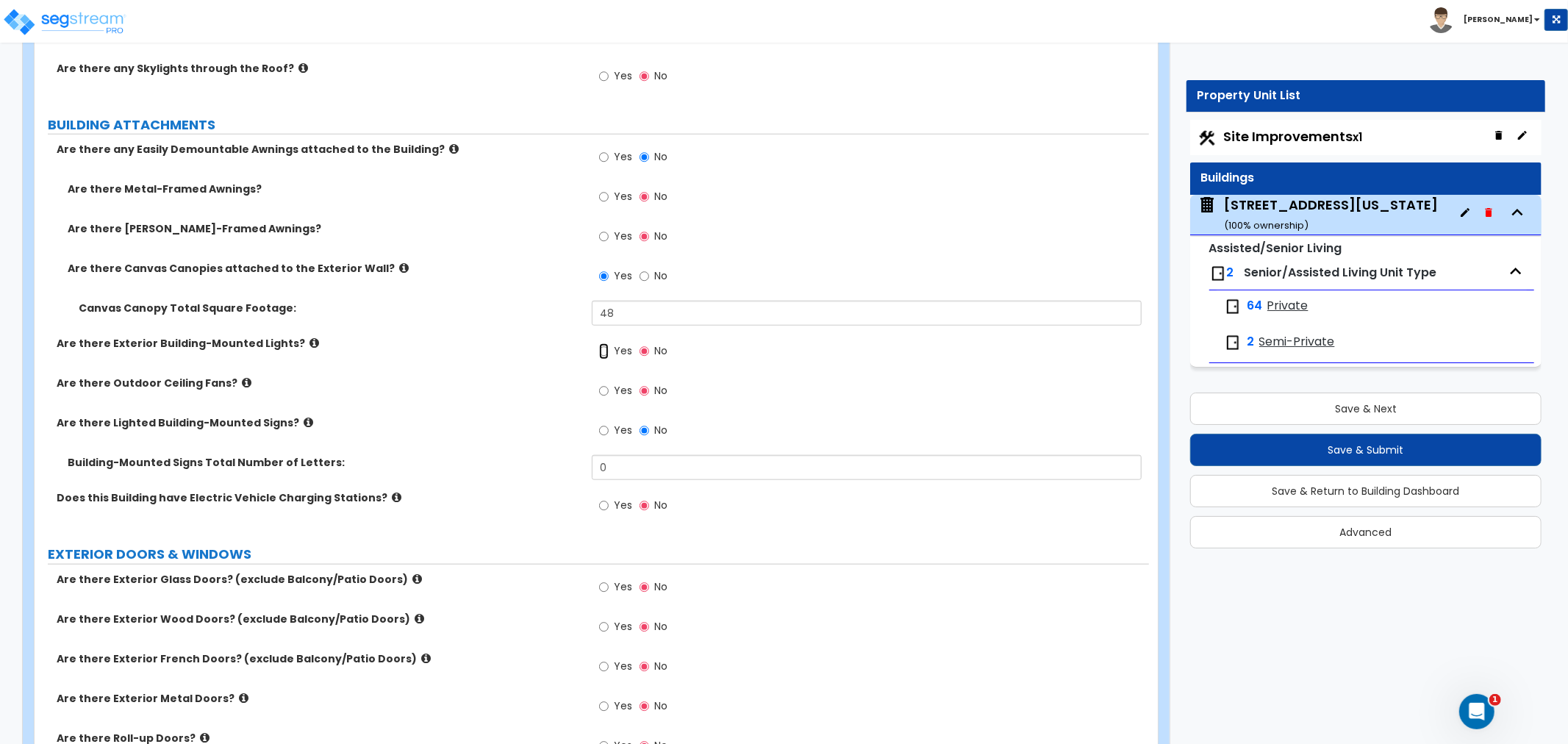
click at [600, 352] on input "Yes" at bounding box center [604, 351] width 9 height 16
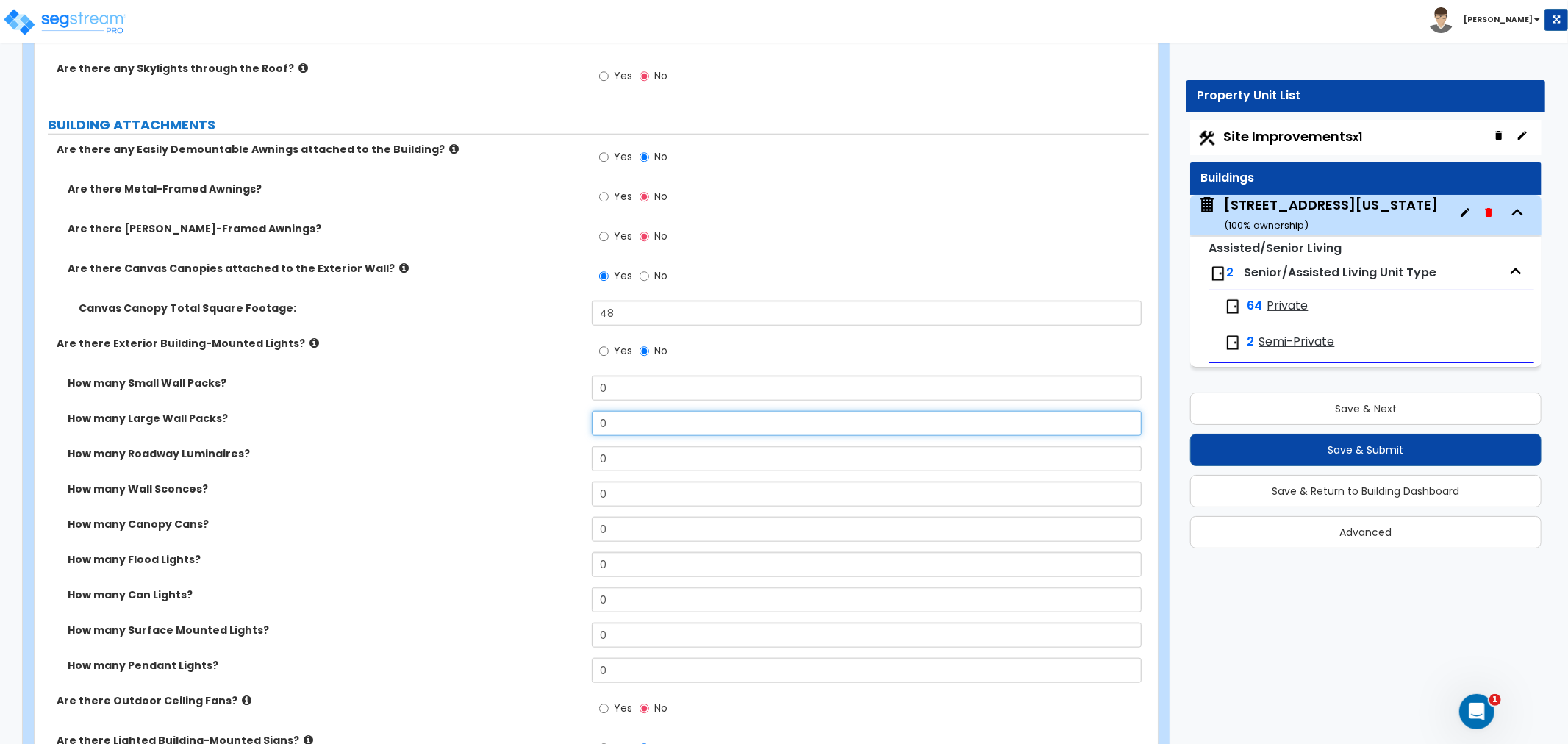
drag, startPoint x: 625, startPoint y: 423, endPoint x: 596, endPoint y: 422, distance: 29.0
click at [596, 422] on input "0" at bounding box center [867, 423] width 550 height 25
drag, startPoint x: 660, startPoint y: 422, endPoint x: 520, endPoint y: 414, distance: 140.2
click at [520, 414] on div "How many Large Wall Packs? 11" at bounding box center [591, 428] width 1114 height 35
type input "0"
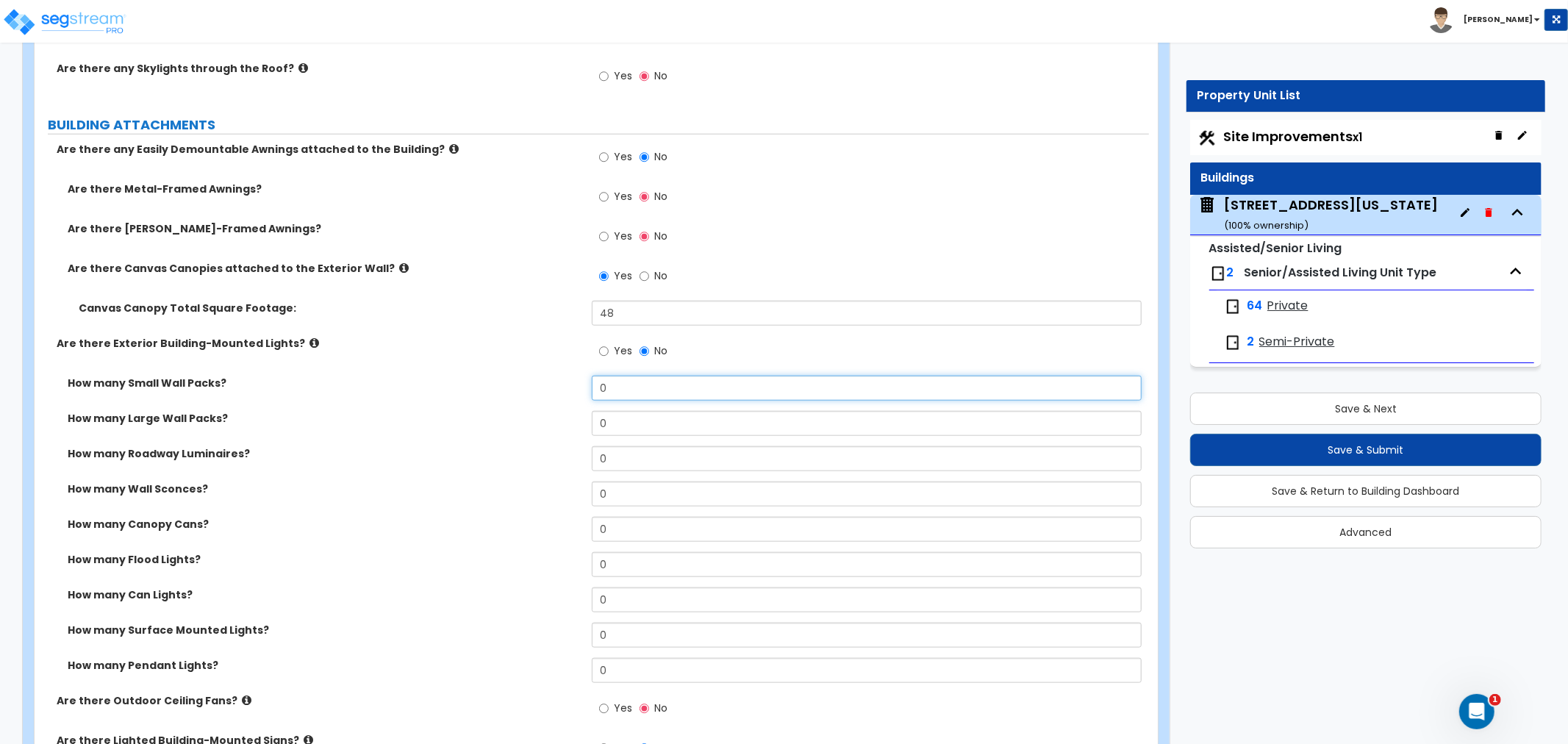
drag, startPoint x: 599, startPoint y: 385, endPoint x: 526, endPoint y: 379, distance: 73.2
click at [526, 379] on div "How many Small Wall Packs? 0" at bounding box center [591, 393] width 1114 height 35
type input "11"
click at [520, 483] on label "How many Wall Sconces?" at bounding box center [324, 489] width 514 height 15
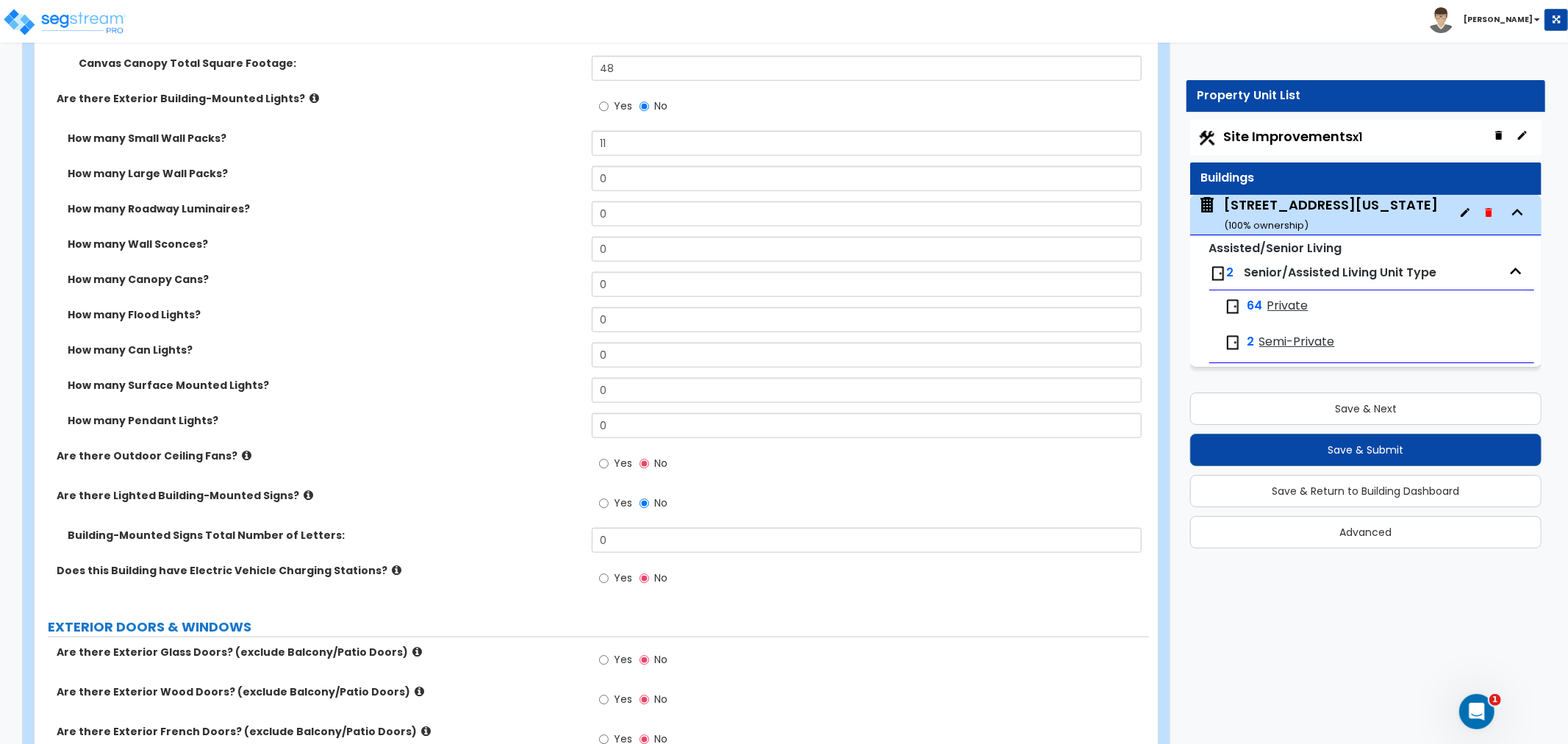
scroll to position [1388, 0]
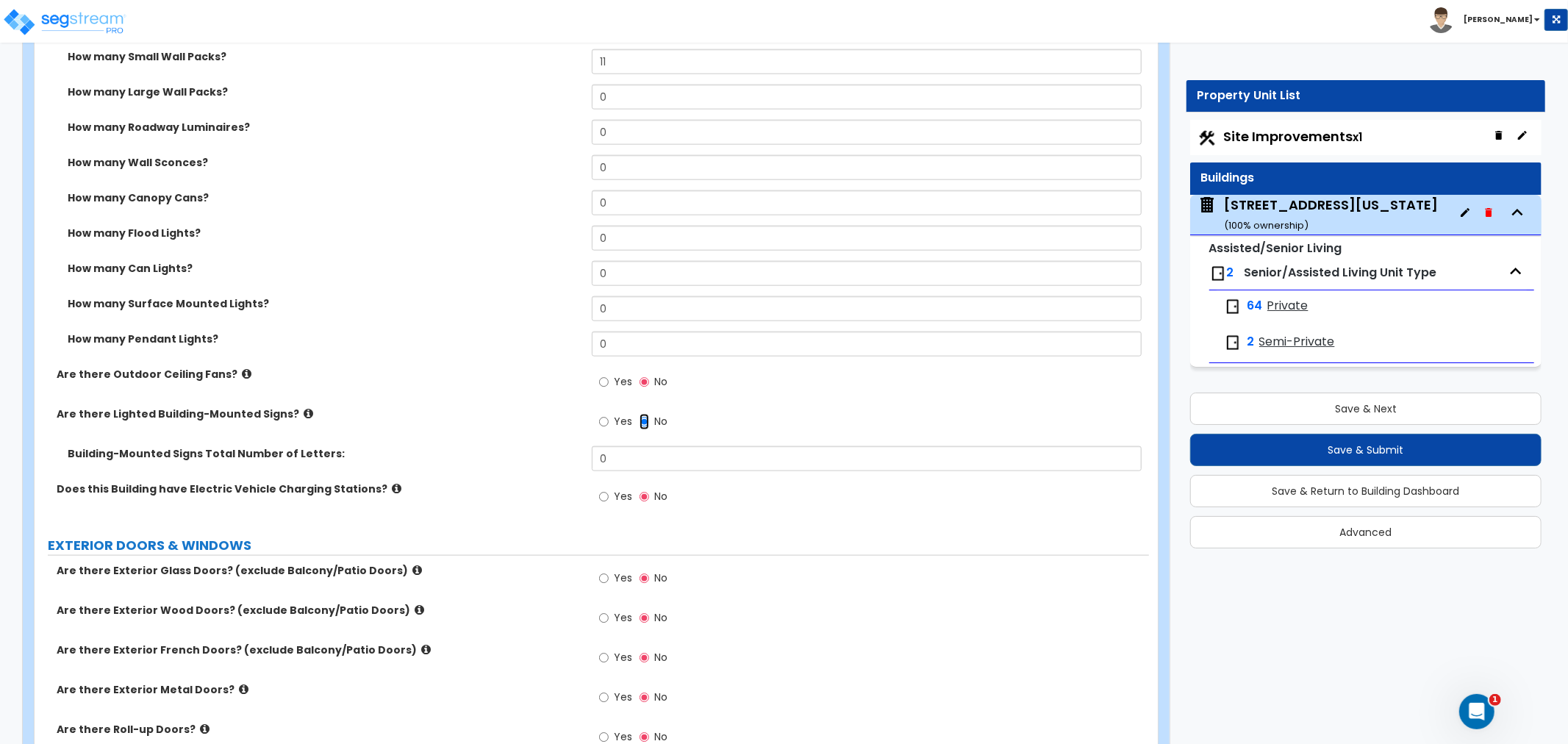
click at [645, 422] on input "No" at bounding box center [644, 421] width 9 height 16
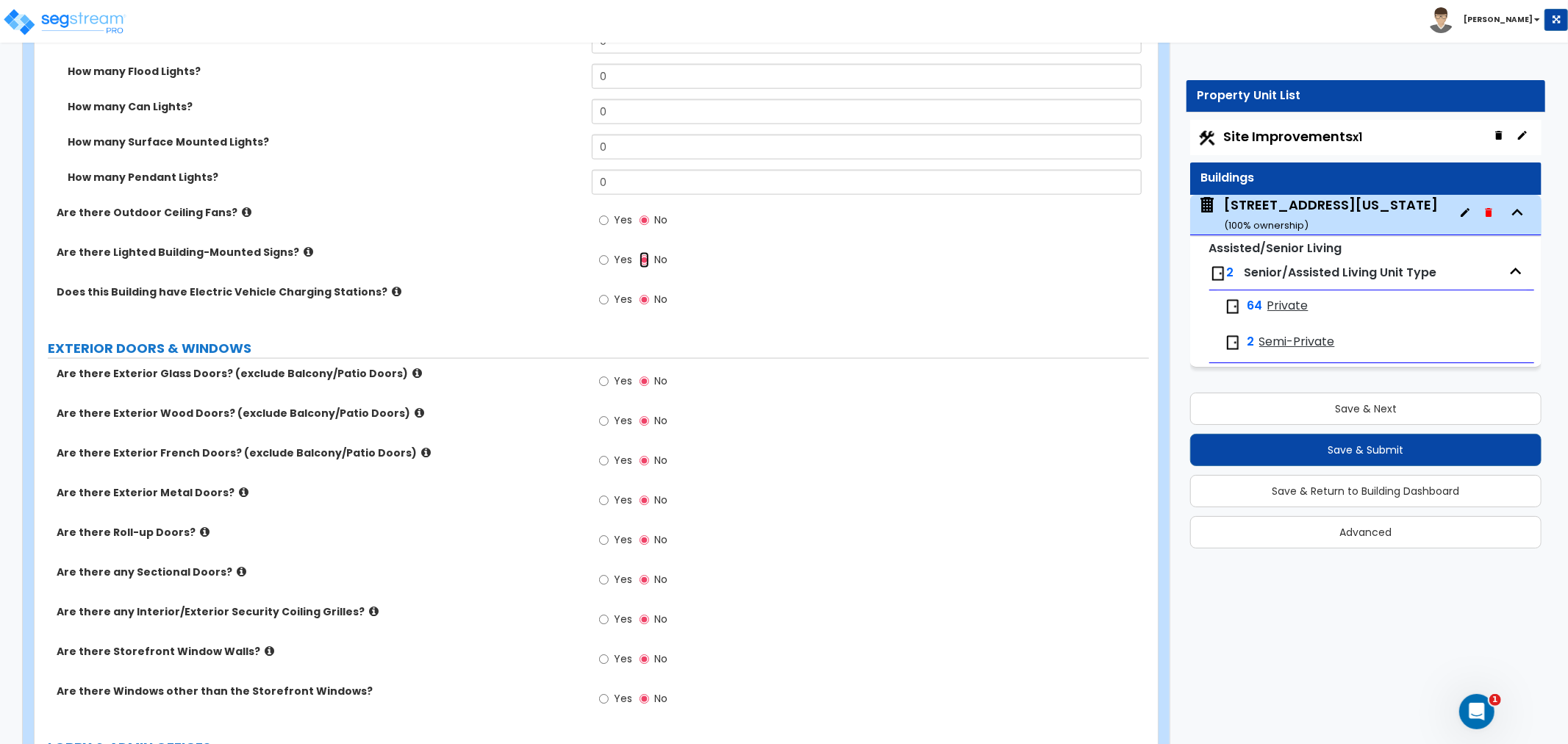
scroll to position [1552, 0]
click at [605, 502] on input "Yes" at bounding box center [604, 498] width 9 height 16
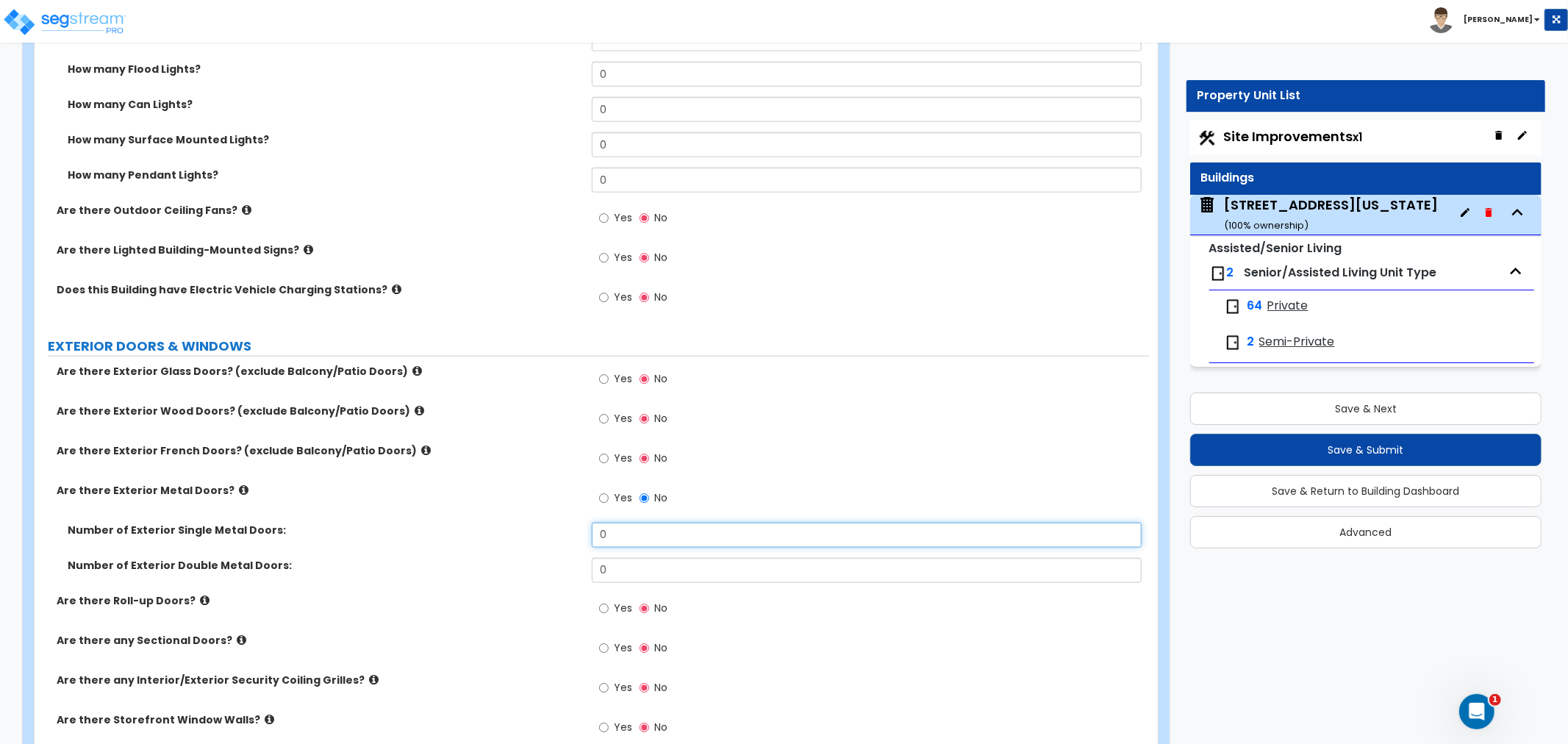
drag, startPoint x: 625, startPoint y: 532, endPoint x: 518, endPoint y: 535, distance: 107.0
click at [518, 535] on div "Number of Exterior Single Metal Doors: 0" at bounding box center [591, 540] width 1114 height 35
type input "4"
click at [604, 378] on input "Yes" at bounding box center [604, 378] width 9 height 16
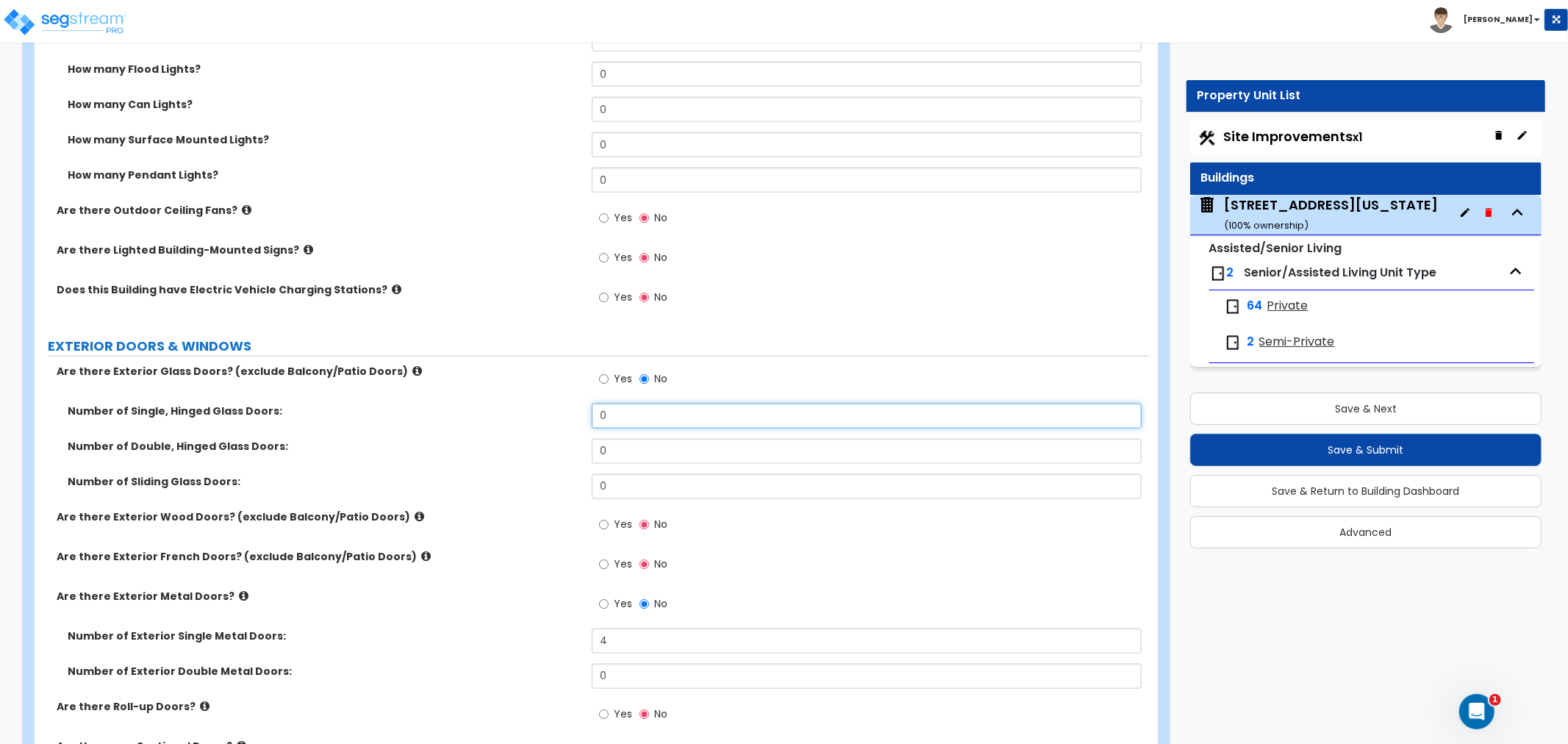
drag, startPoint x: 620, startPoint y: 420, endPoint x: 585, endPoint y: 423, distance: 35.1
click at [585, 423] on div "Number of Single, Hinged Glass Doors: 0" at bounding box center [591, 421] width 1114 height 35
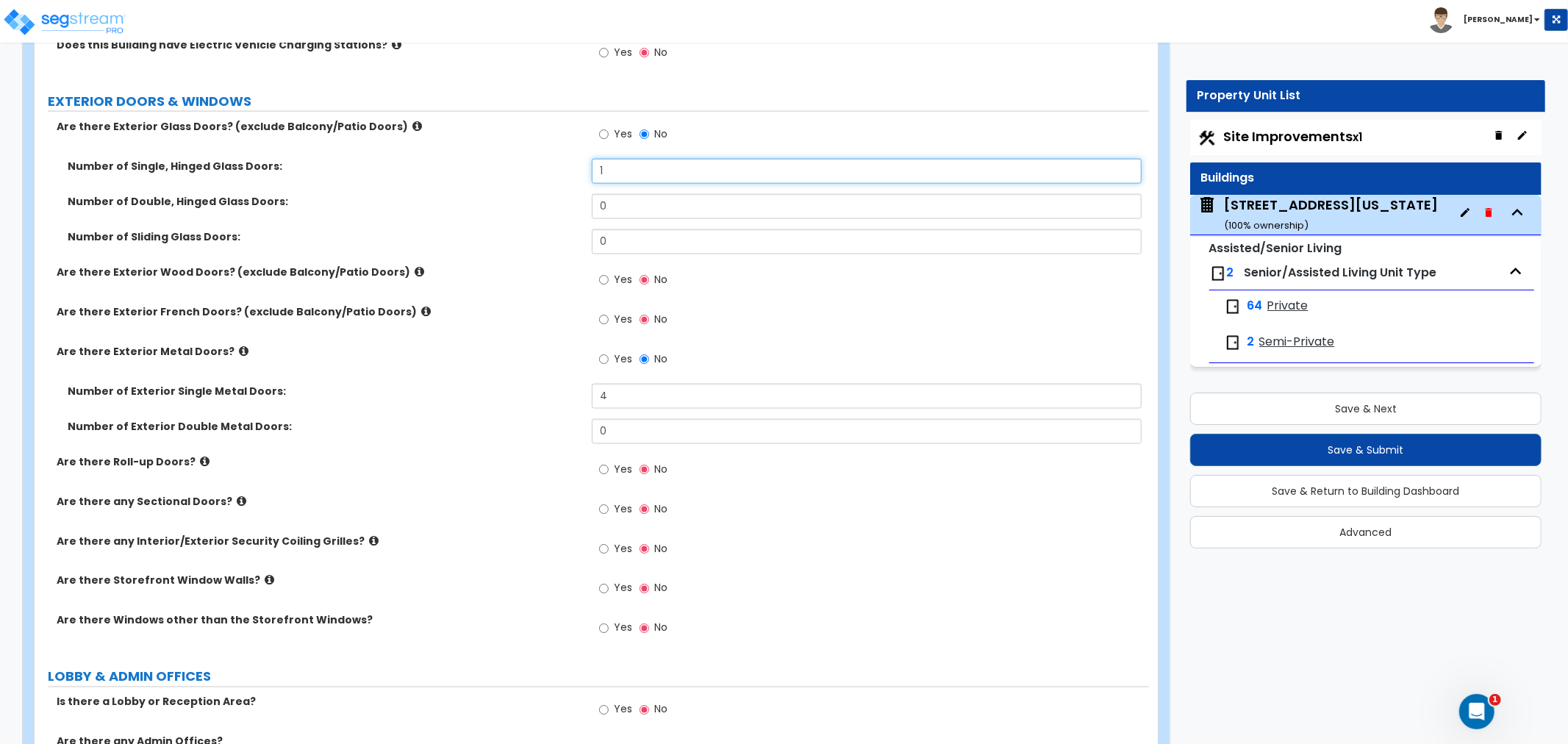
scroll to position [1879, 0]
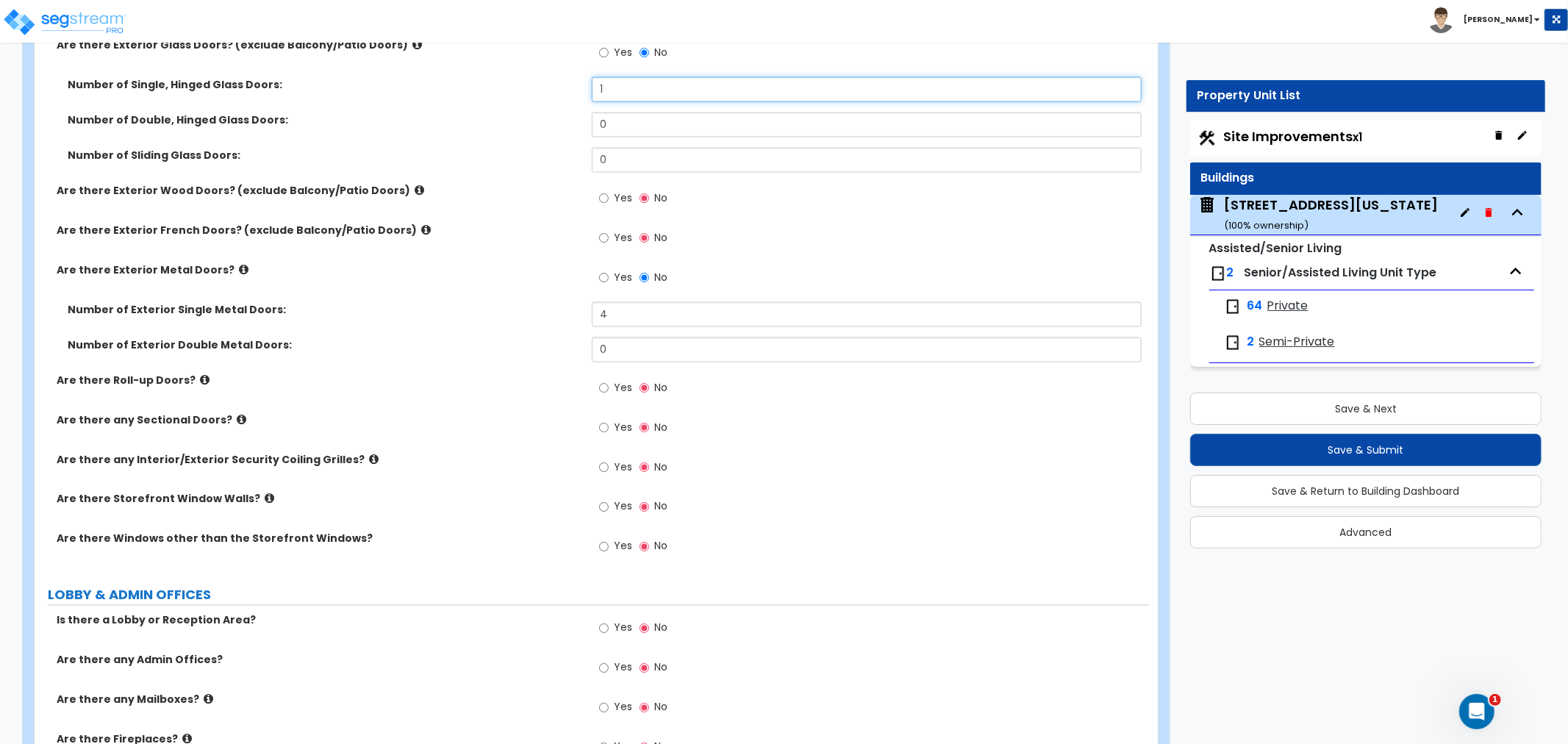
type input "1"
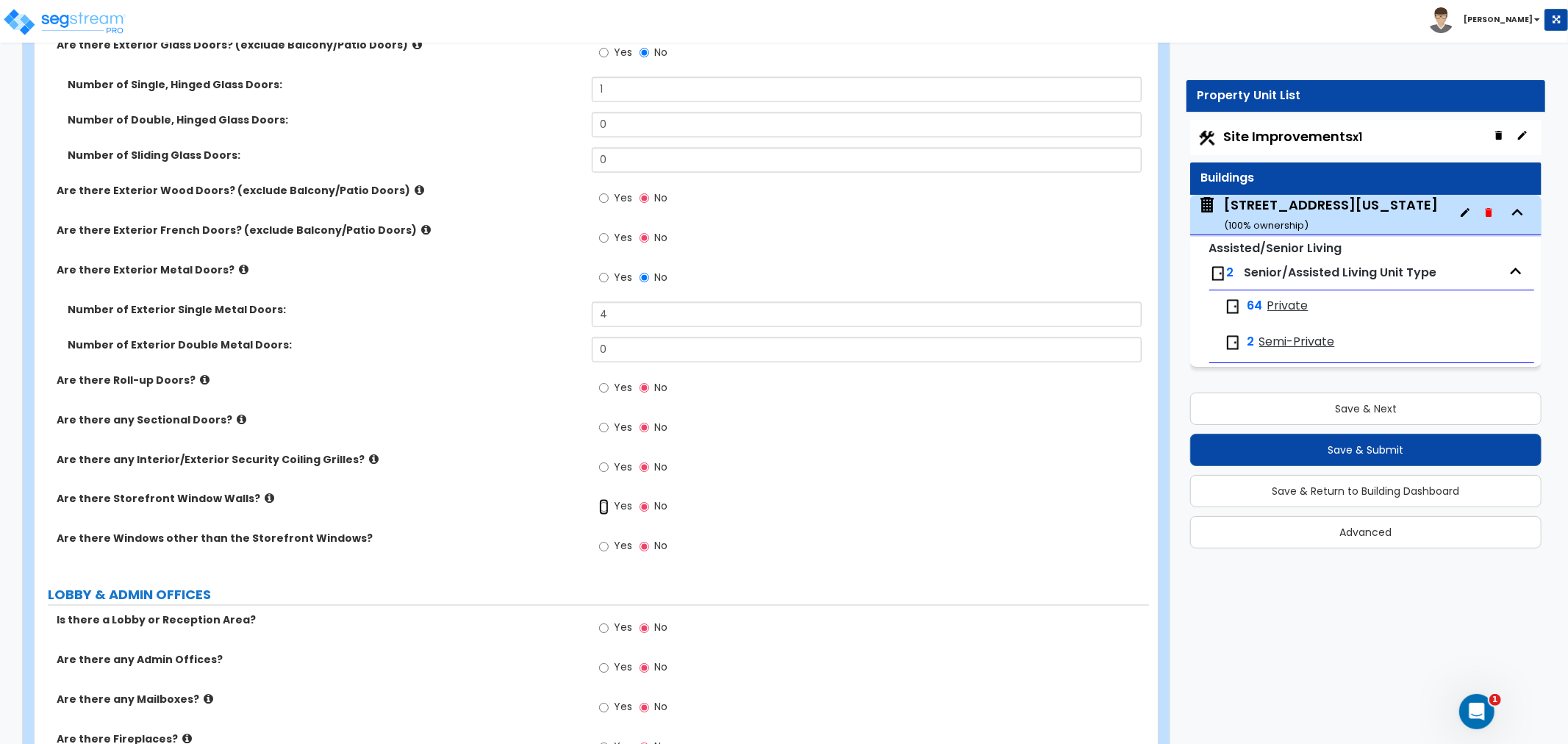
click at [605, 509] on input "Yes" at bounding box center [604, 506] width 9 height 16
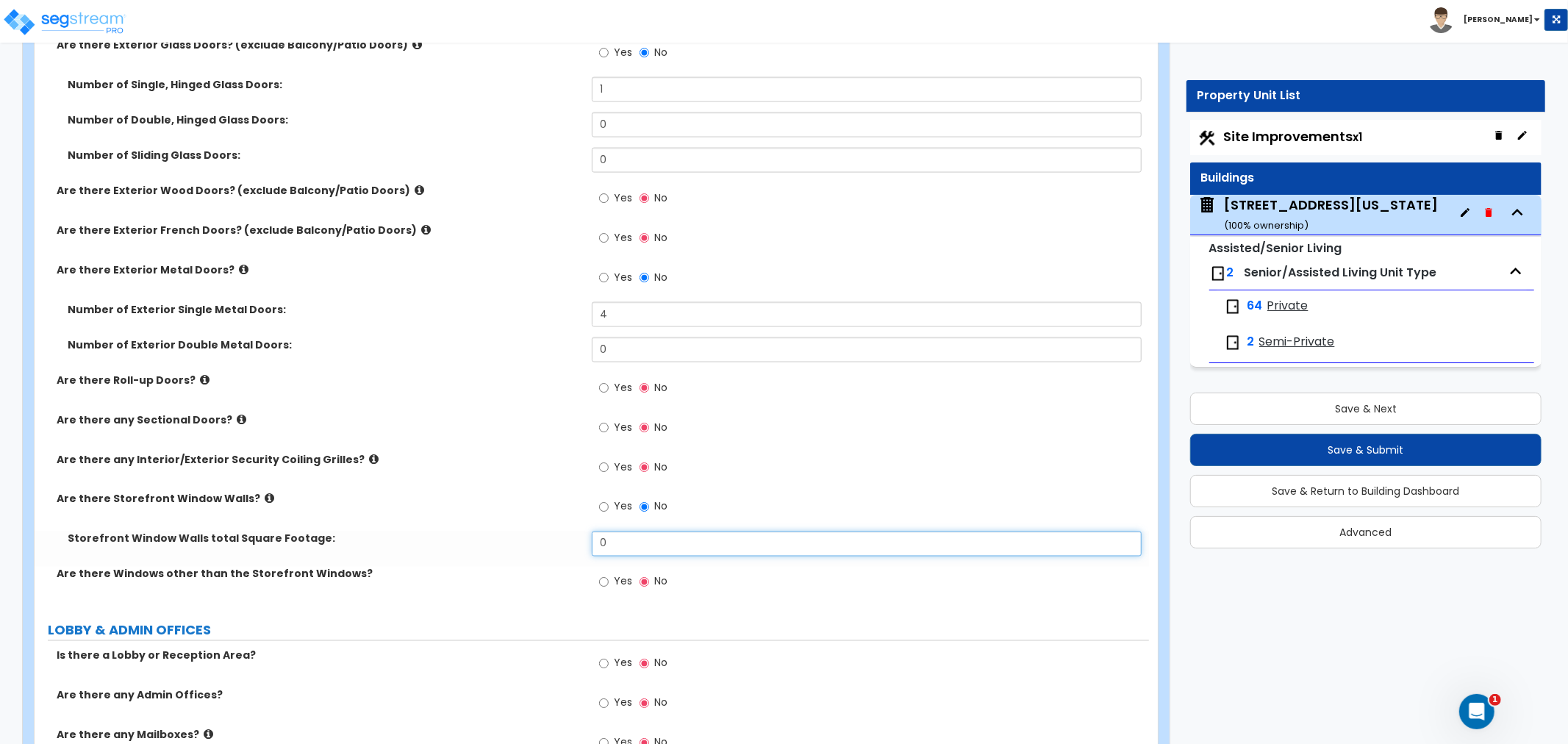
drag, startPoint x: 625, startPoint y: 539, endPoint x: 545, endPoint y: 545, distance: 80.2
click at [545, 545] on div "Storefront Window Walls total Square Footage: 0" at bounding box center [591, 549] width 1114 height 35
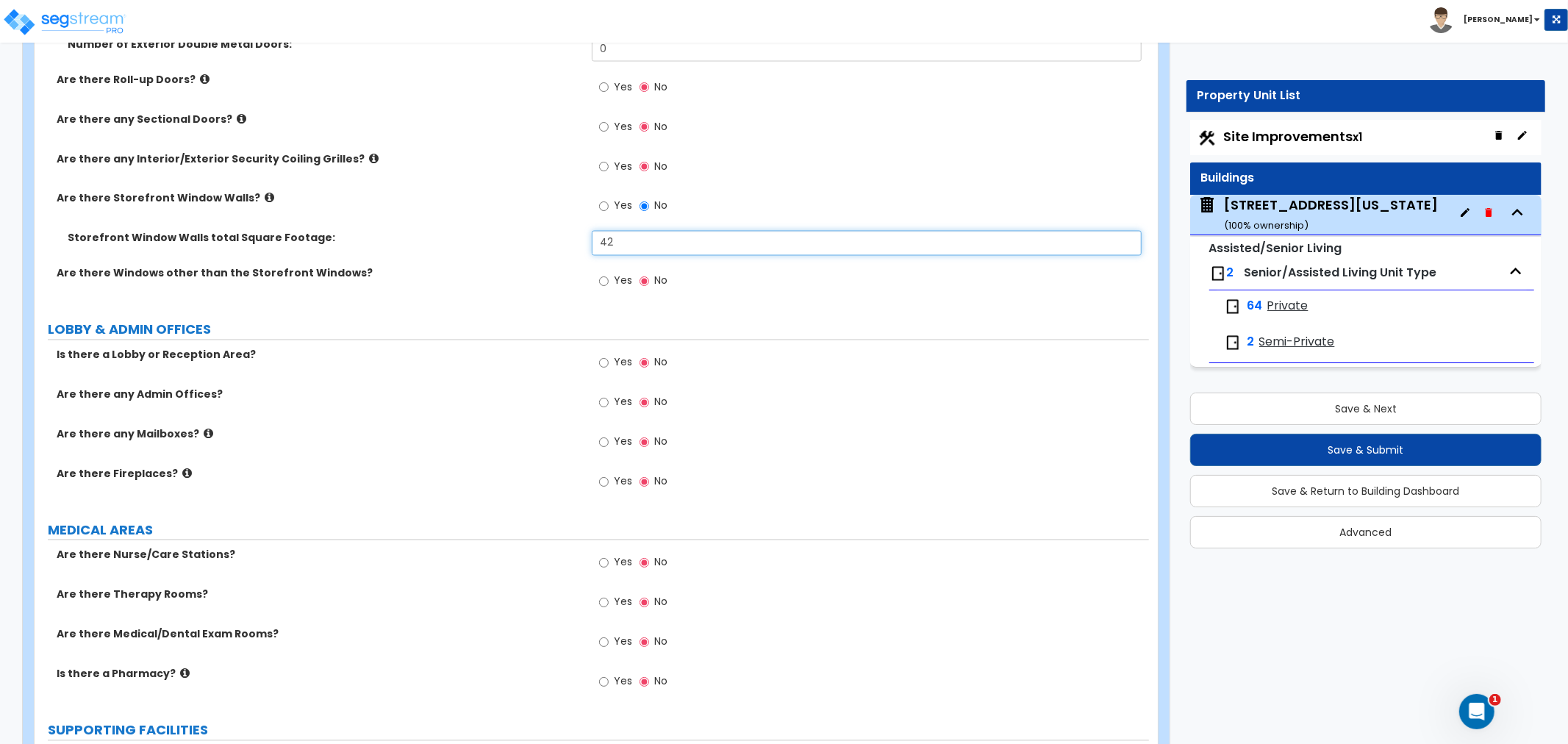
scroll to position [2205, 0]
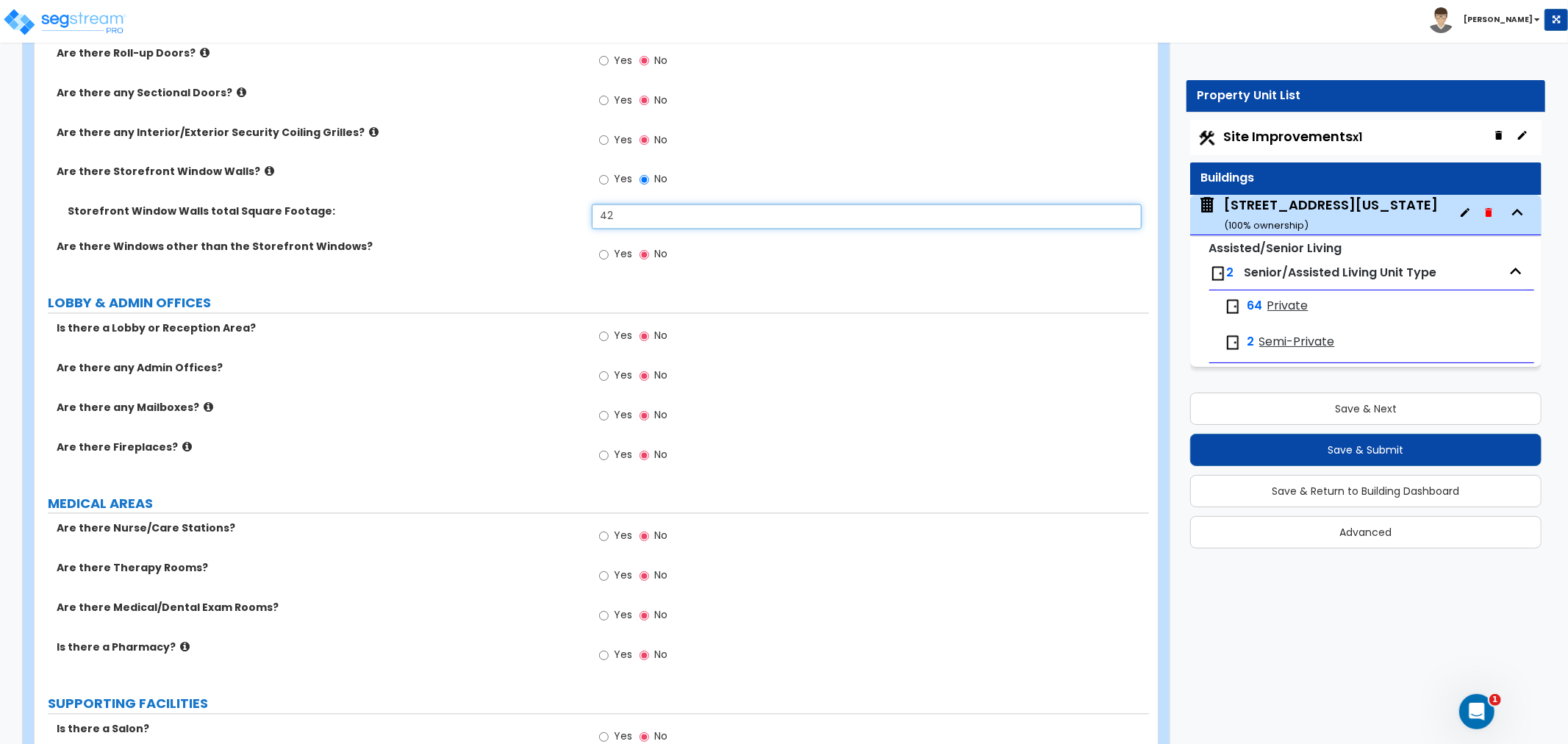
type input "42"
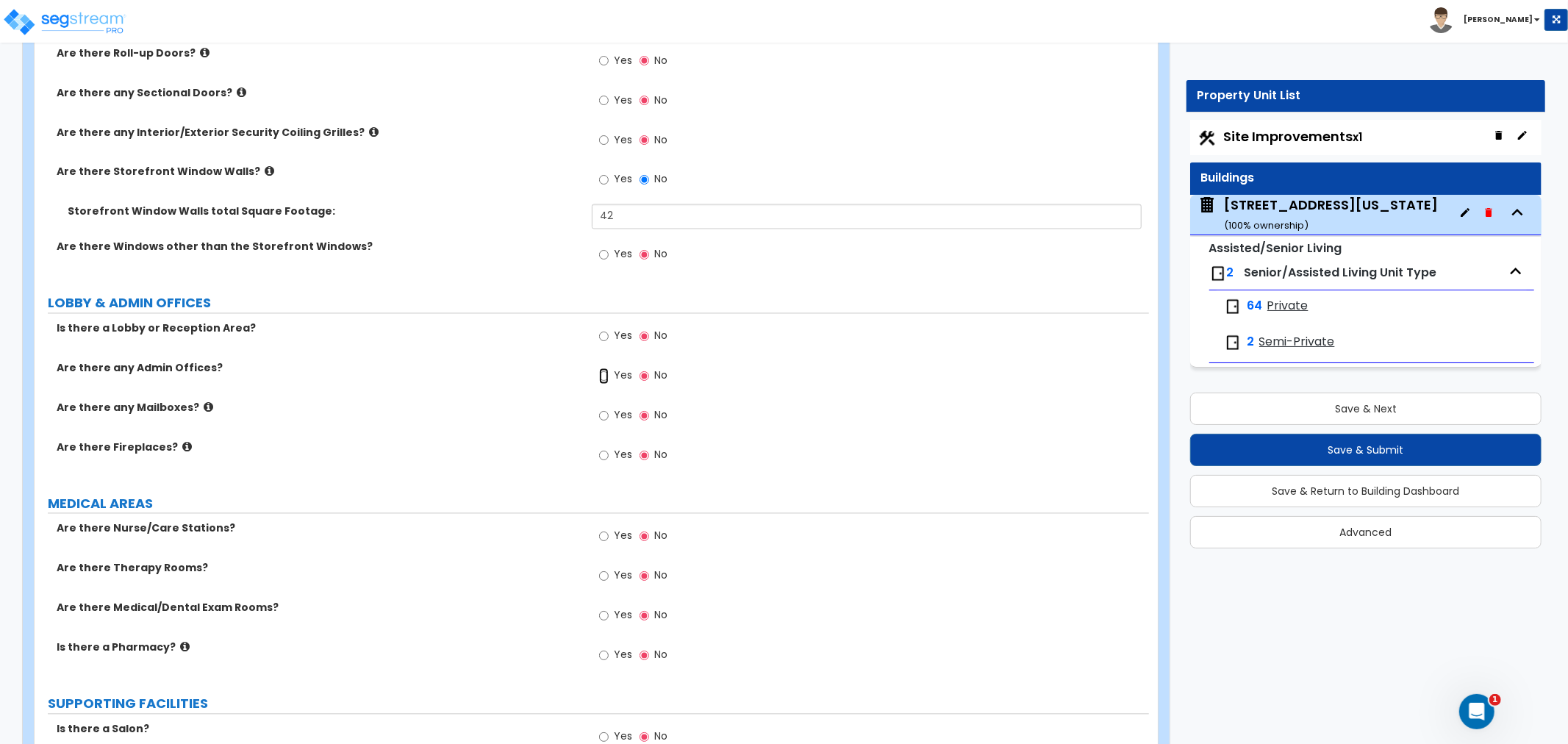
click at [606, 374] on input "Yes" at bounding box center [604, 376] width 9 height 16
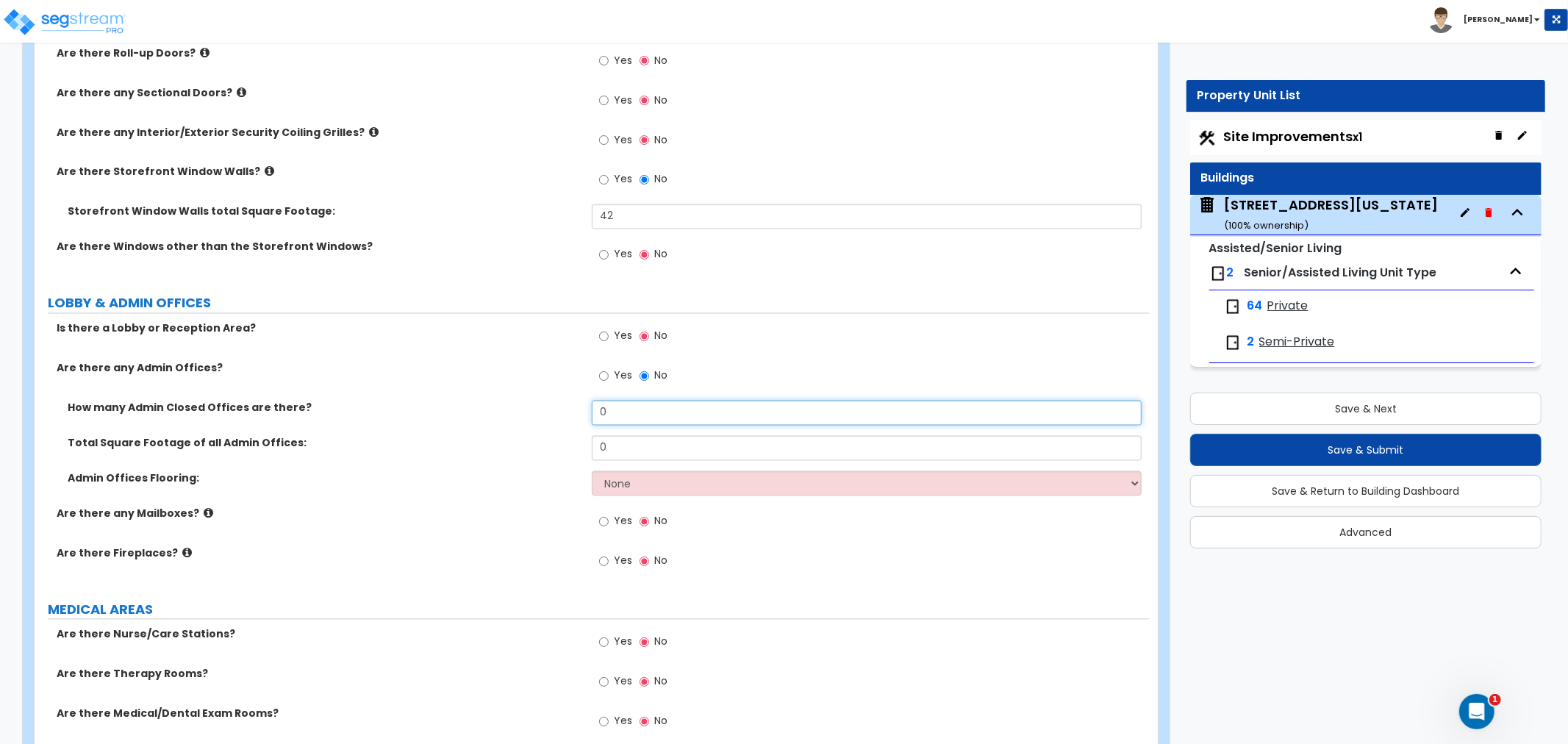
drag, startPoint x: 630, startPoint y: 413, endPoint x: 556, endPoint y: 415, distance: 74.0
click at [556, 415] on div "How many Admin Closed Offices are there? 0" at bounding box center [591, 418] width 1114 height 35
type input "5"
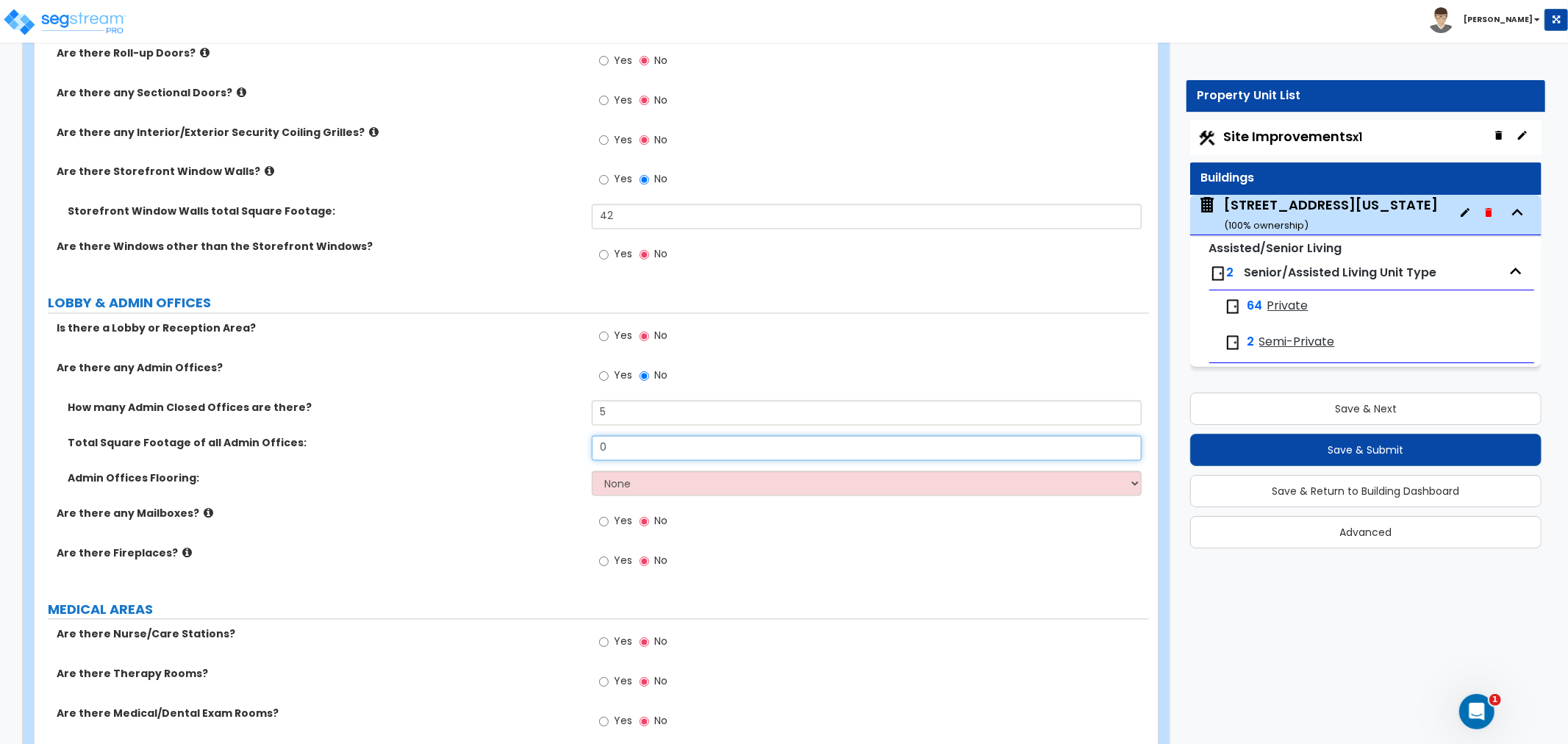
drag, startPoint x: 614, startPoint y: 443, endPoint x: 569, endPoint y: 442, distance: 45.0
click at [569, 442] on div "Total Square Footage of all Admin Offices: 0" at bounding box center [591, 453] width 1114 height 35
type input "1,600"
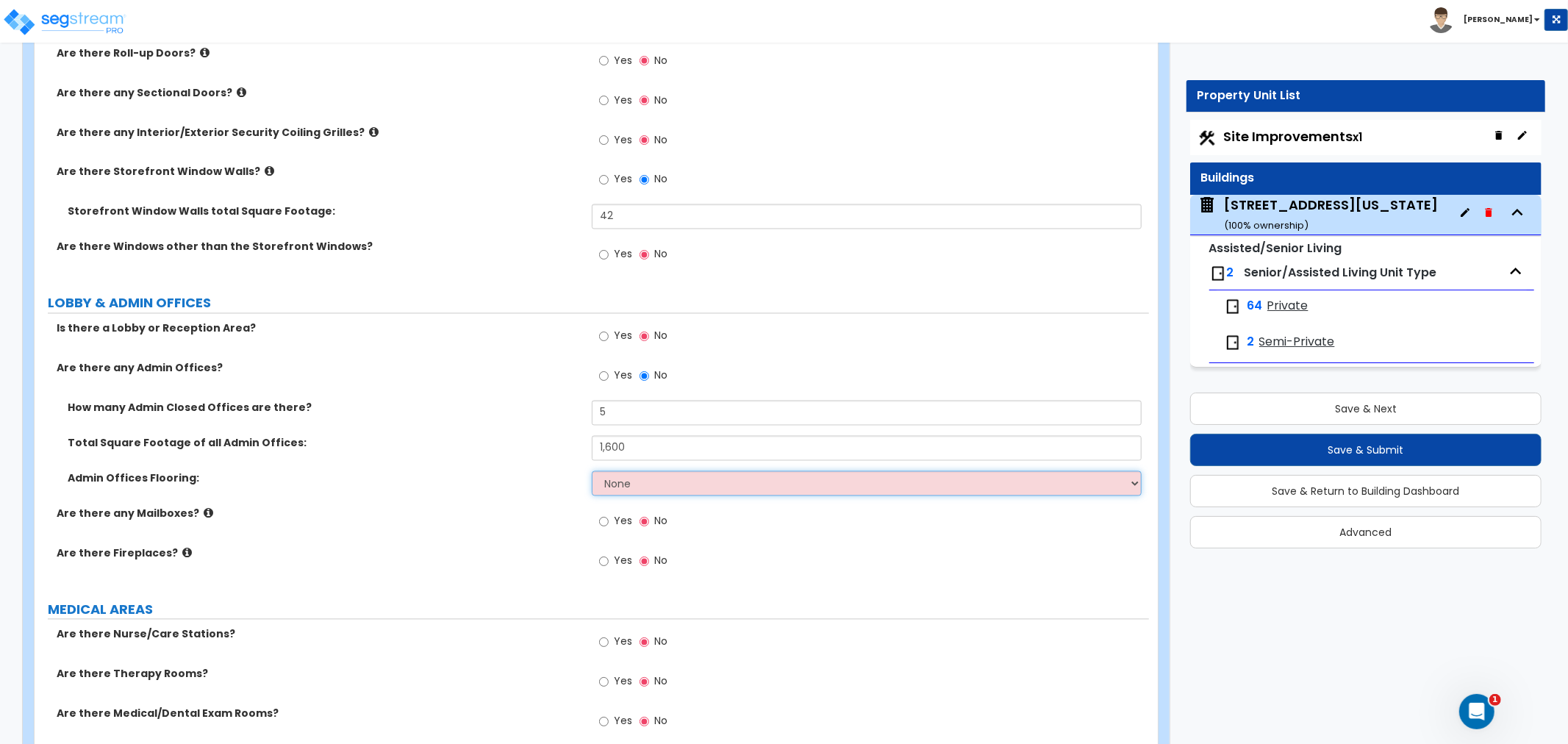
click at [614, 491] on select "None Tile Flooring Hardwood Flooring Resilient Laminate Flooring VCT Flooring S…" at bounding box center [867, 483] width 550 height 25
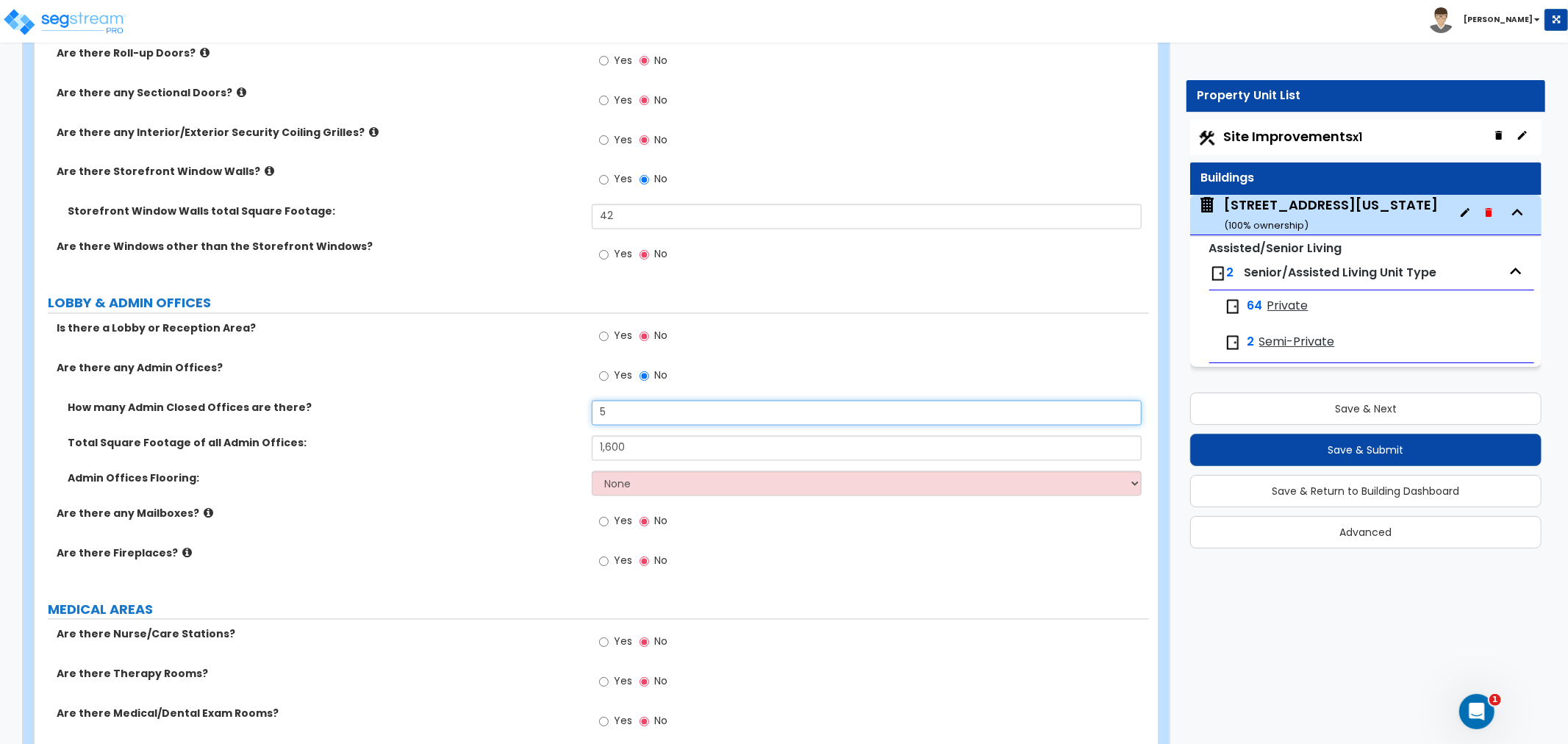
drag, startPoint x: 627, startPoint y: 415, endPoint x: 566, endPoint y: 413, distance: 61.0
click at [566, 413] on div "How many Admin Closed Offices are there? 5" at bounding box center [591, 418] width 1114 height 35
type input "6"
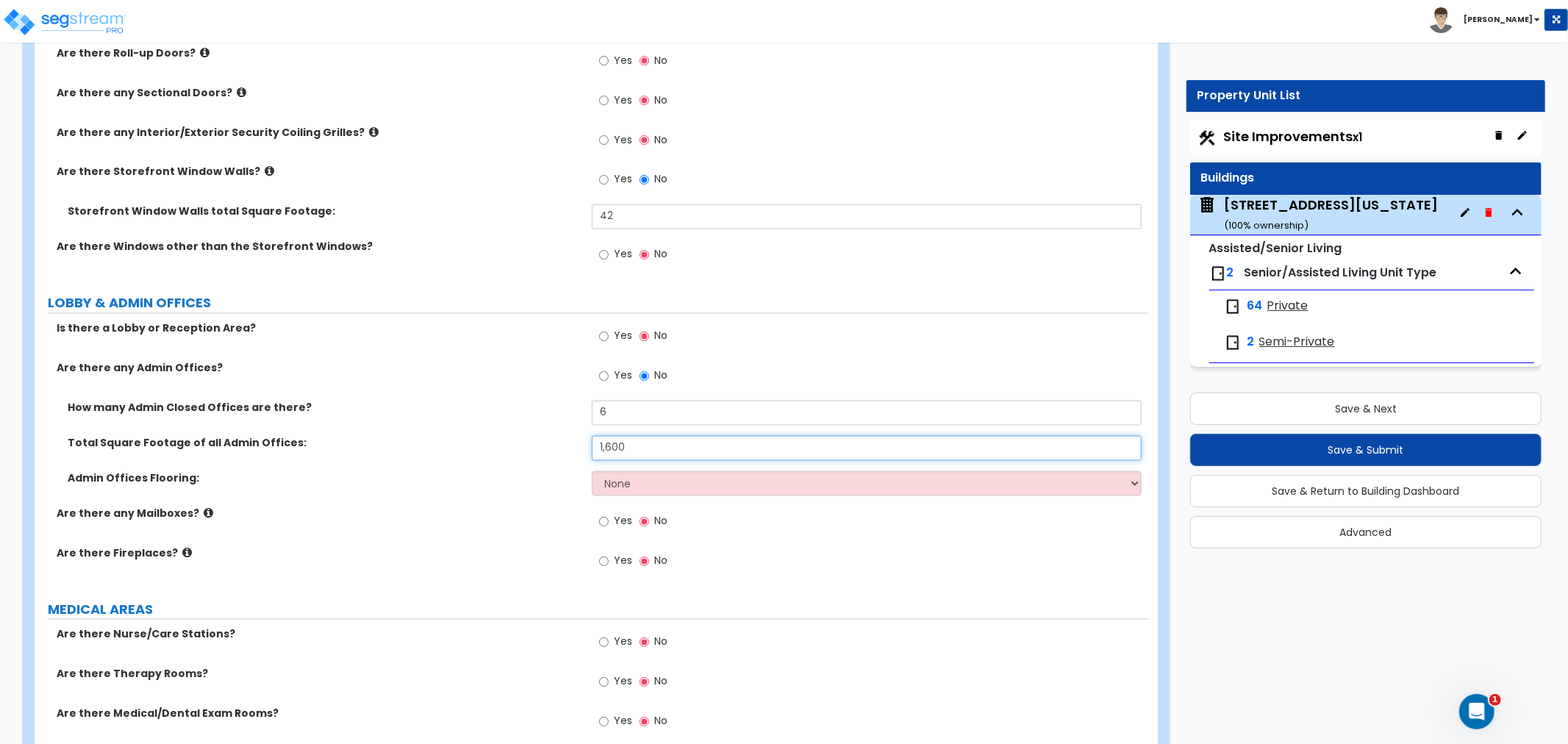
drag, startPoint x: 649, startPoint y: 446, endPoint x: 562, endPoint y: 449, distance: 87.1
click at [562, 449] on div "Total Square Footage of all Admin Offices: 1,600" at bounding box center [591, 453] width 1114 height 35
type input "1,560"
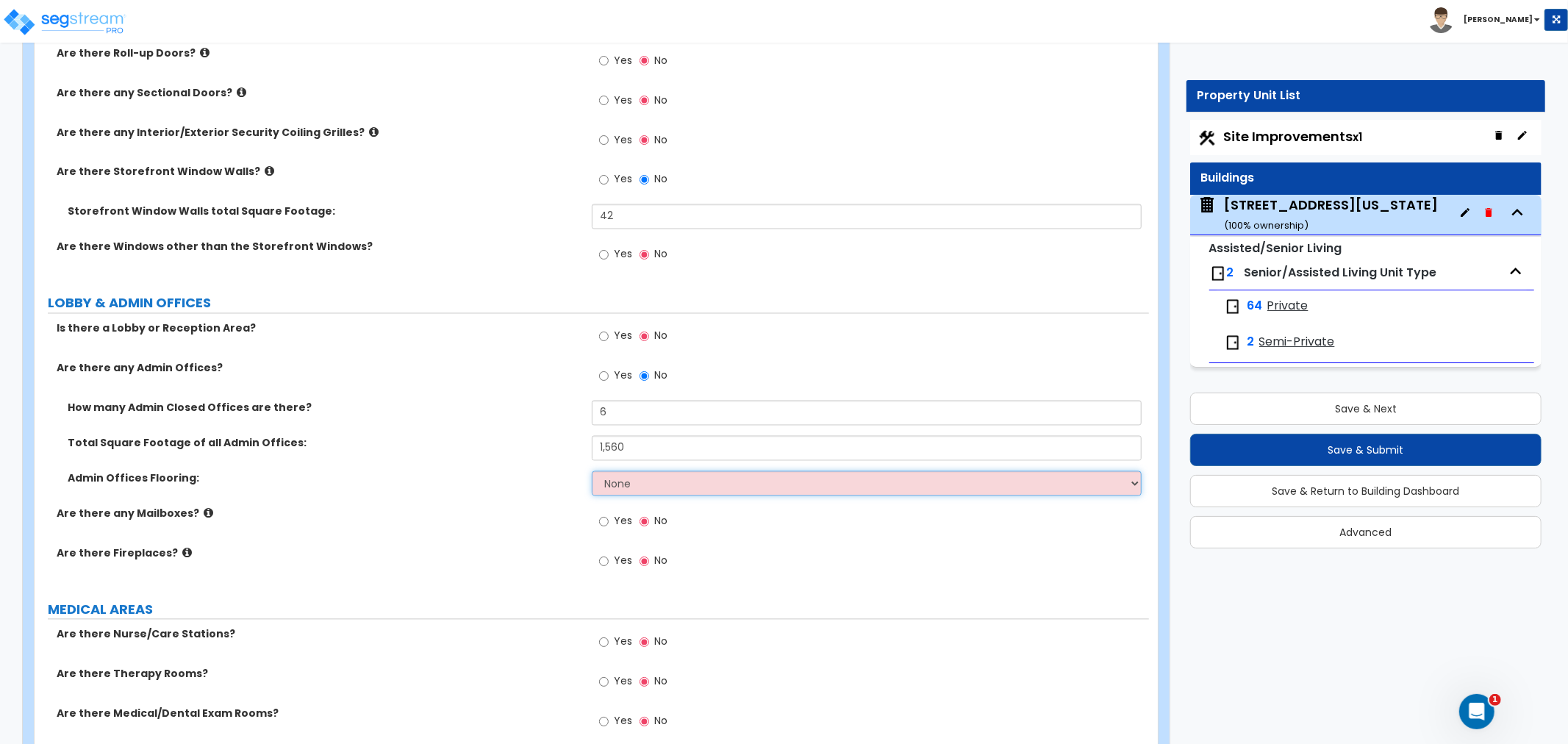
click at [652, 477] on select "None Tile Flooring Hardwood Flooring Resilient Laminate Flooring VCT Flooring S…" at bounding box center [867, 483] width 550 height 25
select select "4"
click at [592, 471] on select "None Tile Flooring Hardwood Flooring Resilient Laminate Flooring VCT Flooring S…" at bounding box center [867, 483] width 550 height 25
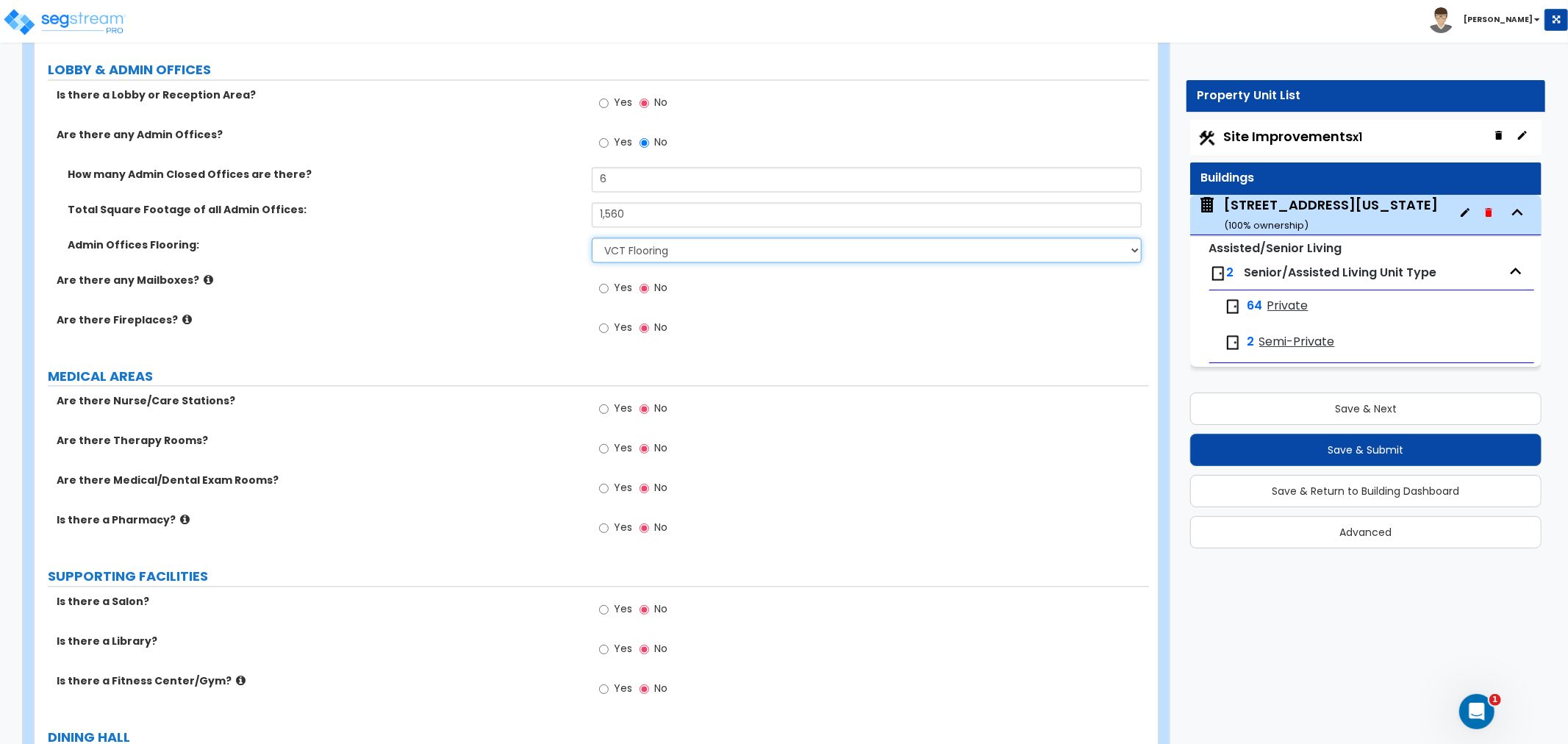
scroll to position [2450, 0]
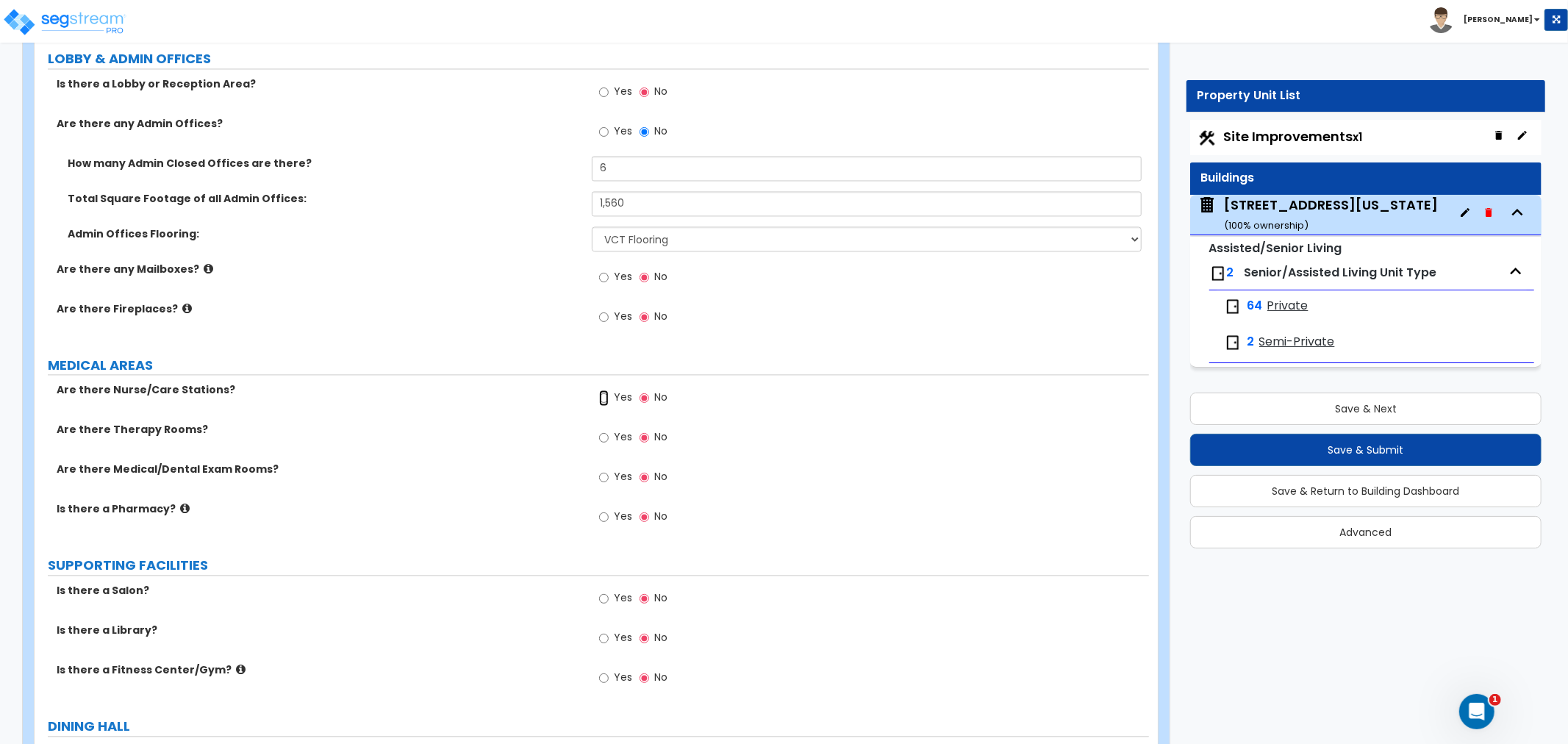
click at [604, 395] on input "Yes" at bounding box center [604, 397] width 9 height 16
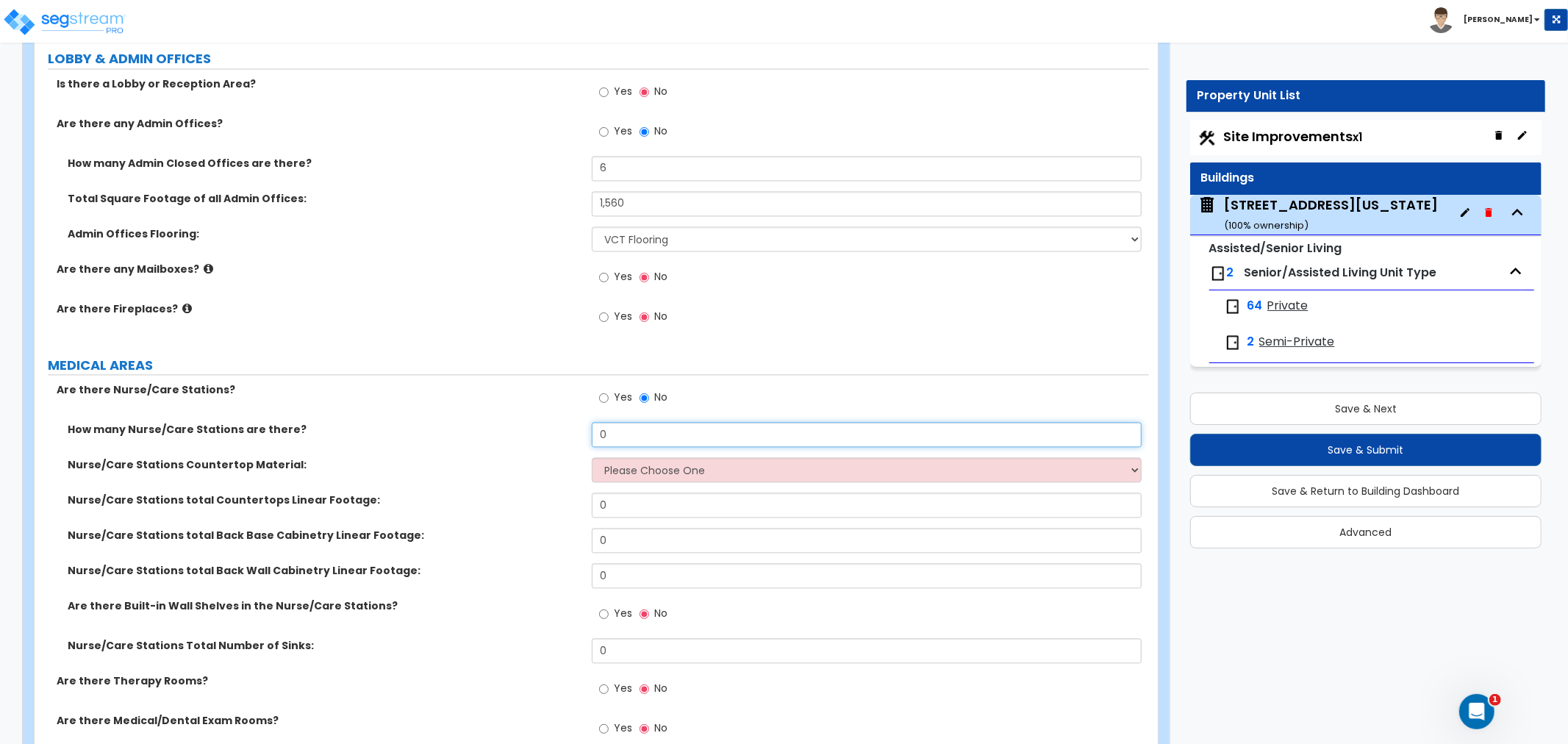
drag, startPoint x: 667, startPoint y: 443, endPoint x: 513, endPoint y: 419, distance: 155.9
click at [513, 419] on div "Are there Nurse/Care Stations? Yes No How many Nurse/Care Stations are there? 0…" at bounding box center [591, 587] width 1093 height 410
type input "2"
click at [632, 474] on select "Please Choose One Plastic Laminate Solid Surface Stone Quartz Marble Tile Wood …" at bounding box center [867, 469] width 550 height 25
select select "2"
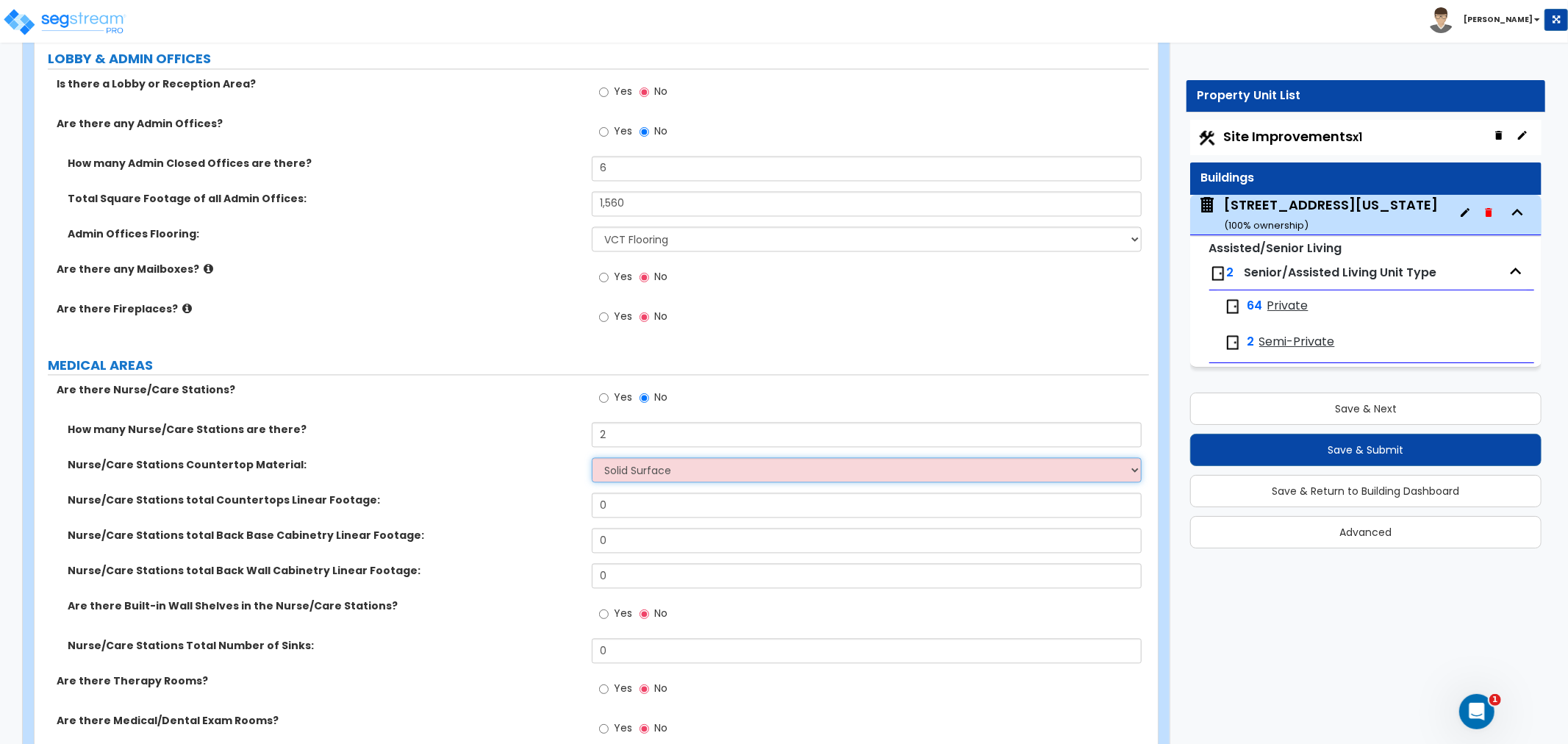
click at [592, 457] on select "Please Choose One Plastic Laminate Solid Surface Stone Quartz Marble Tile Wood …" at bounding box center [867, 469] width 550 height 25
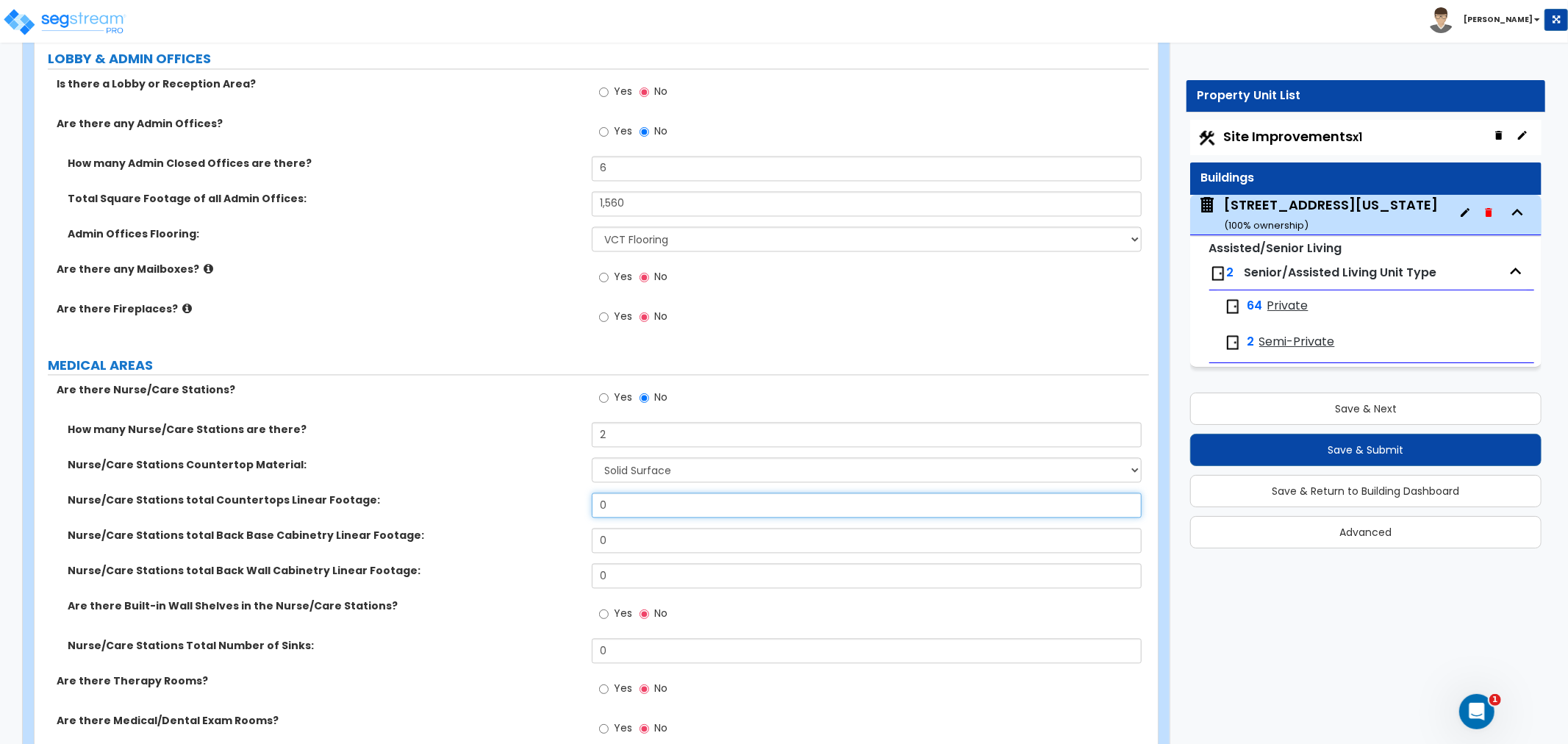
drag, startPoint x: 628, startPoint y: 502, endPoint x: 510, endPoint y: 502, distance: 118.0
click at [510, 502] on div "Nurse/Care Stations total Countertops Linear Footage: 0" at bounding box center [591, 510] width 1114 height 35
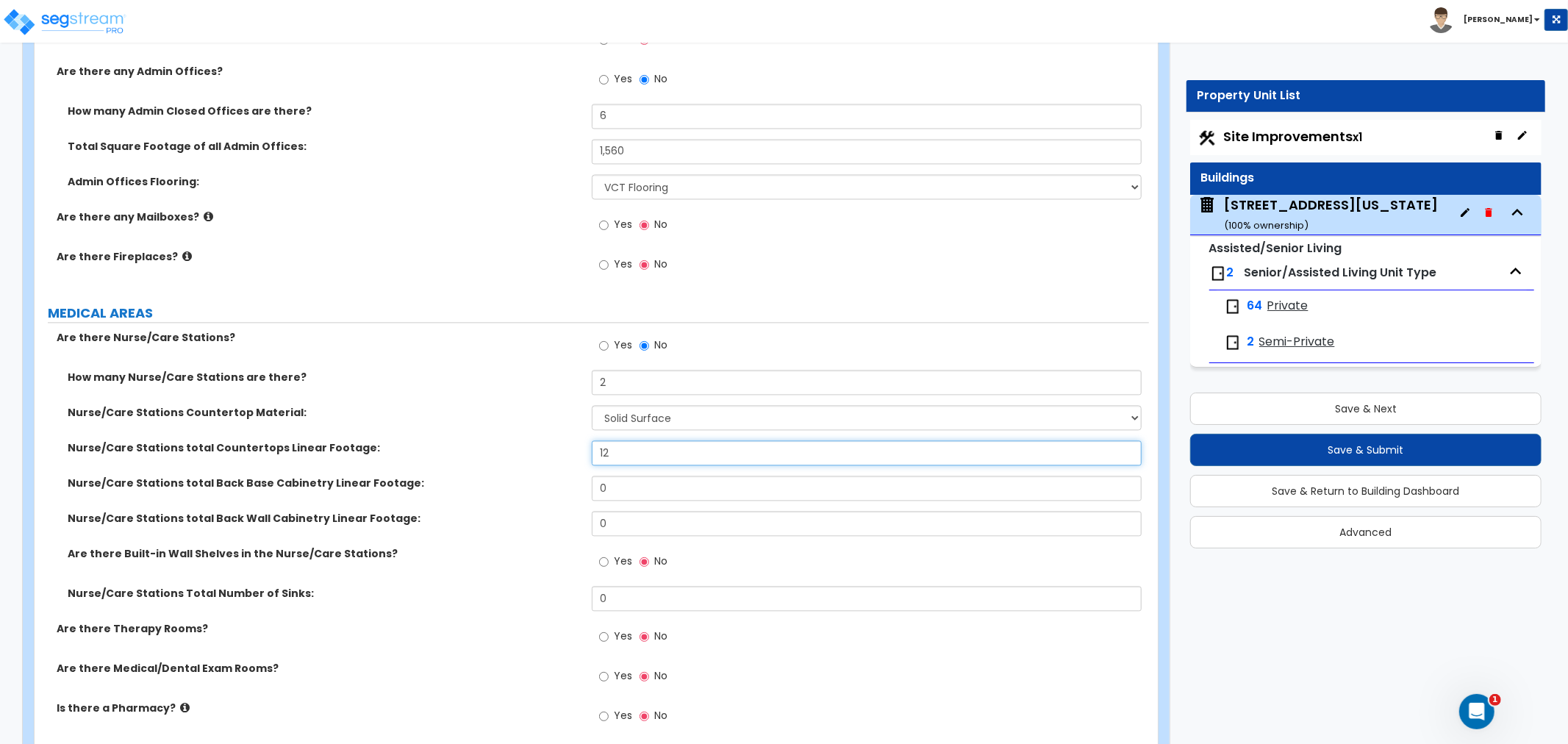
scroll to position [2532, 0]
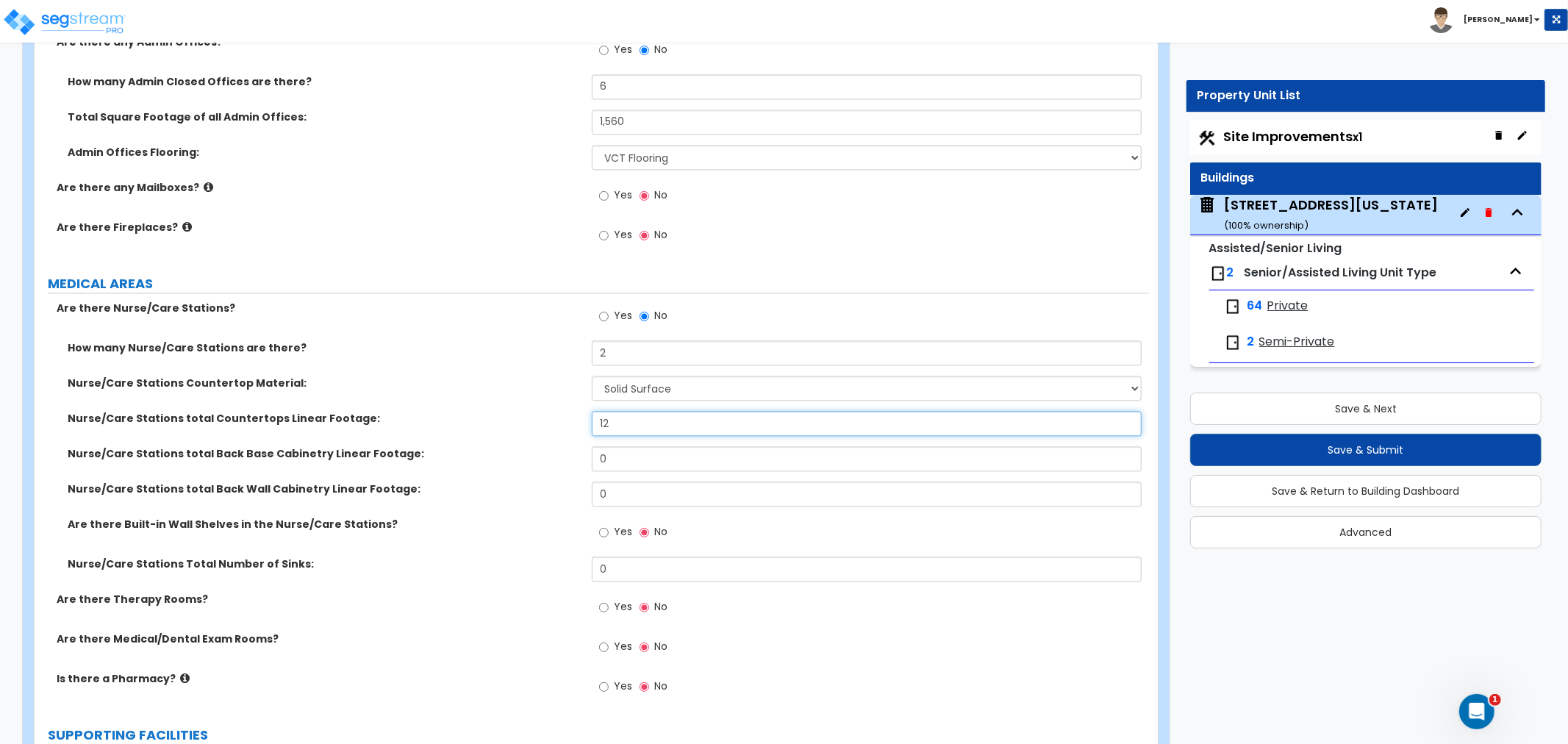
type input "12"
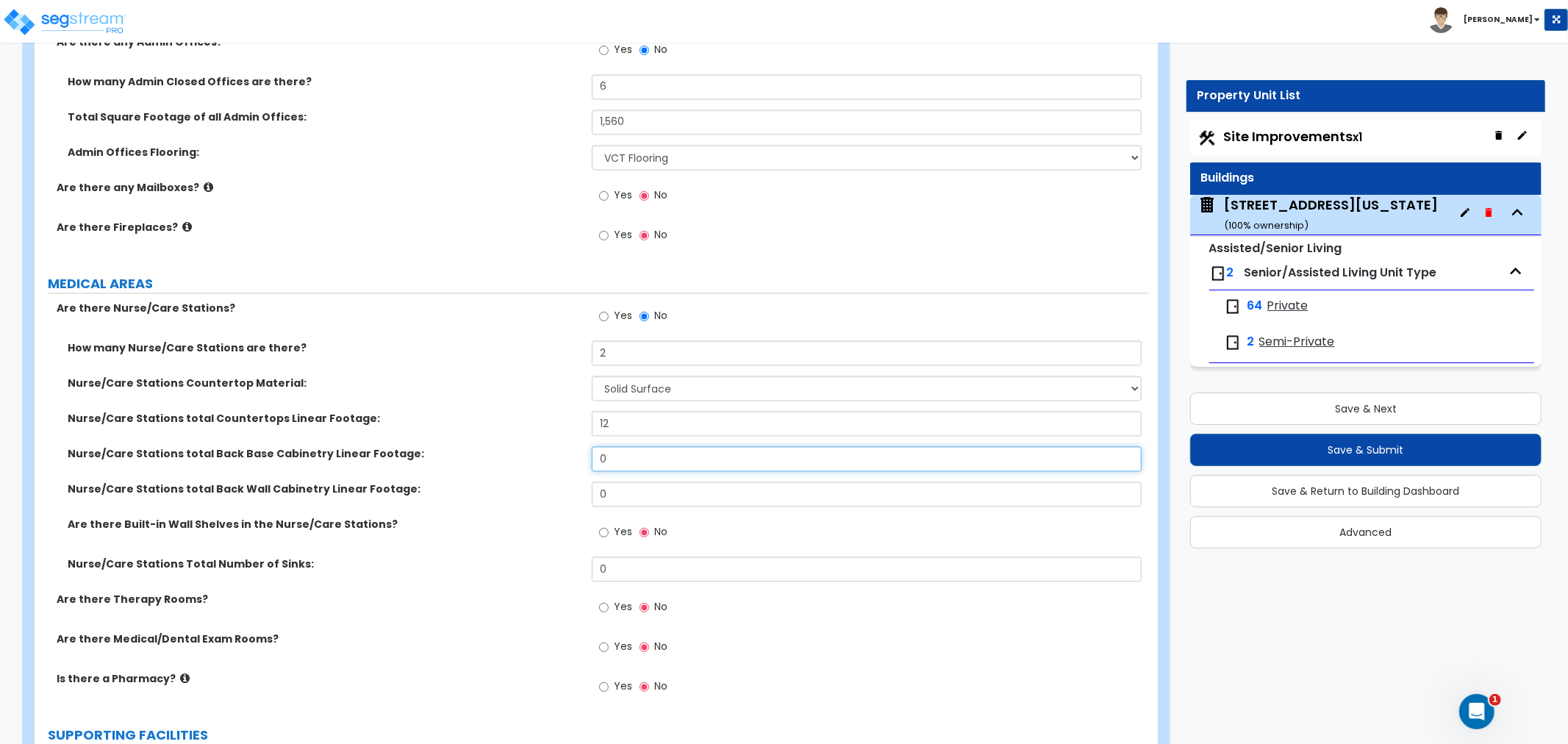
drag, startPoint x: 631, startPoint y: 456, endPoint x: 528, endPoint y: 435, distance: 105.1
click at [528, 435] on div "How many Nurse/Care Stations are there? 2 Nurse/Care Stations Countertop Materi…" at bounding box center [591, 466] width 1093 height 252
type input "12"
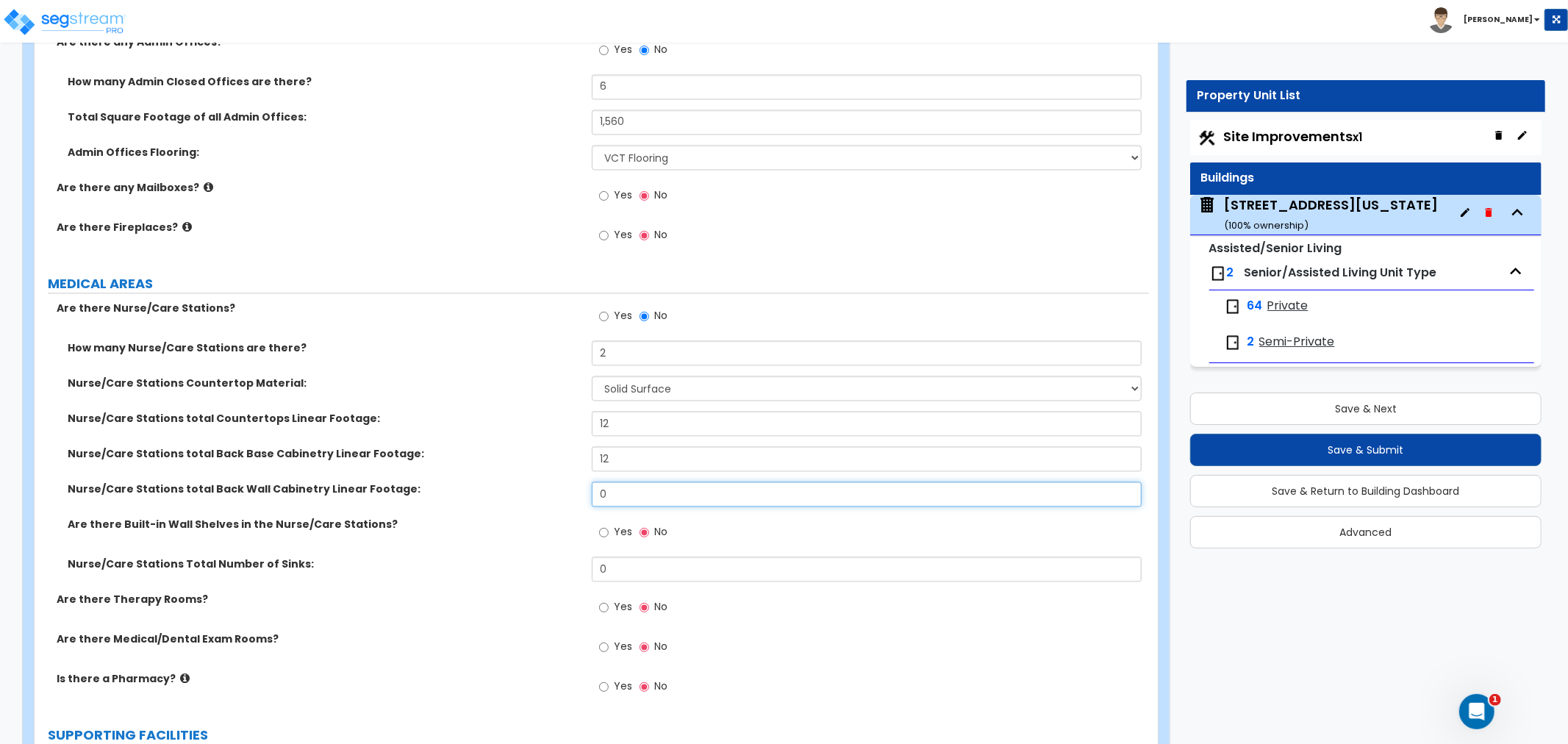
drag, startPoint x: 624, startPoint y: 489, endPoint x: 524, endPoint y: 479, distance: 100.5
click at [524, 479] on div "How many Nurse/Care Stations are there? 2 Nurse/Care Stations Countertop Materi…" at bounding box center [591, 466] width 1093 height 252
type input "8"
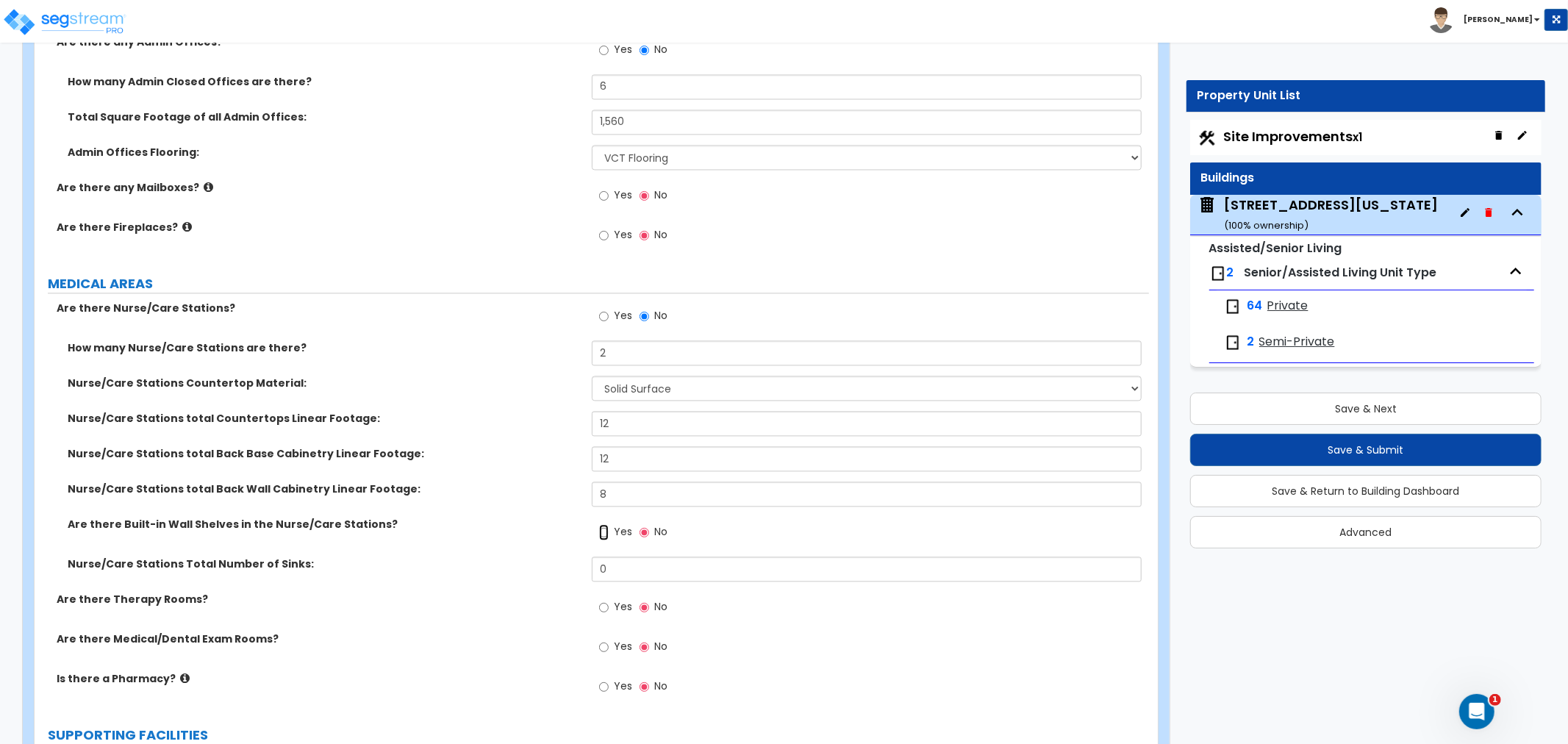
click at [605, 530] on input "Yes" at bounding box center [604, 531] width 9 height 16
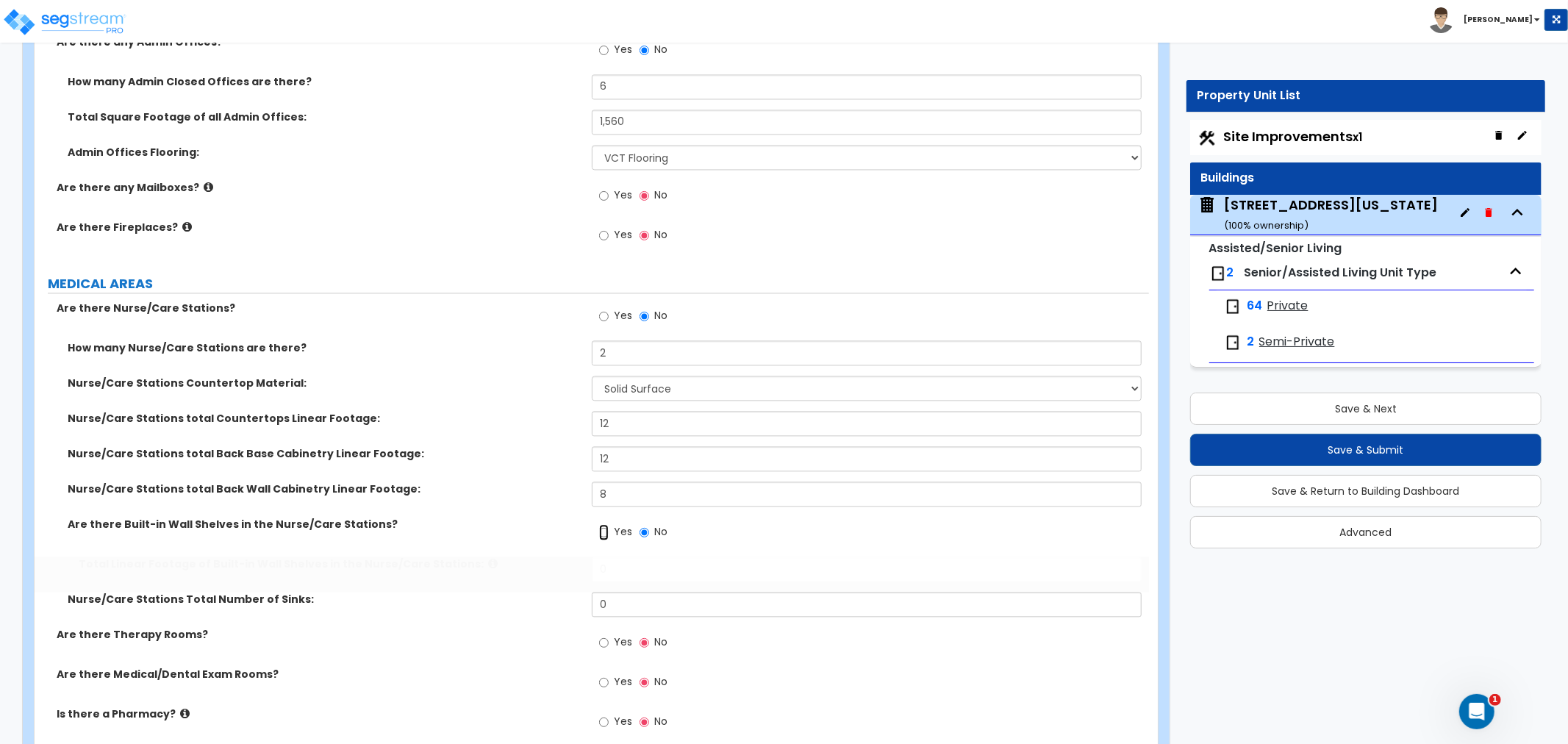
radio input "true"
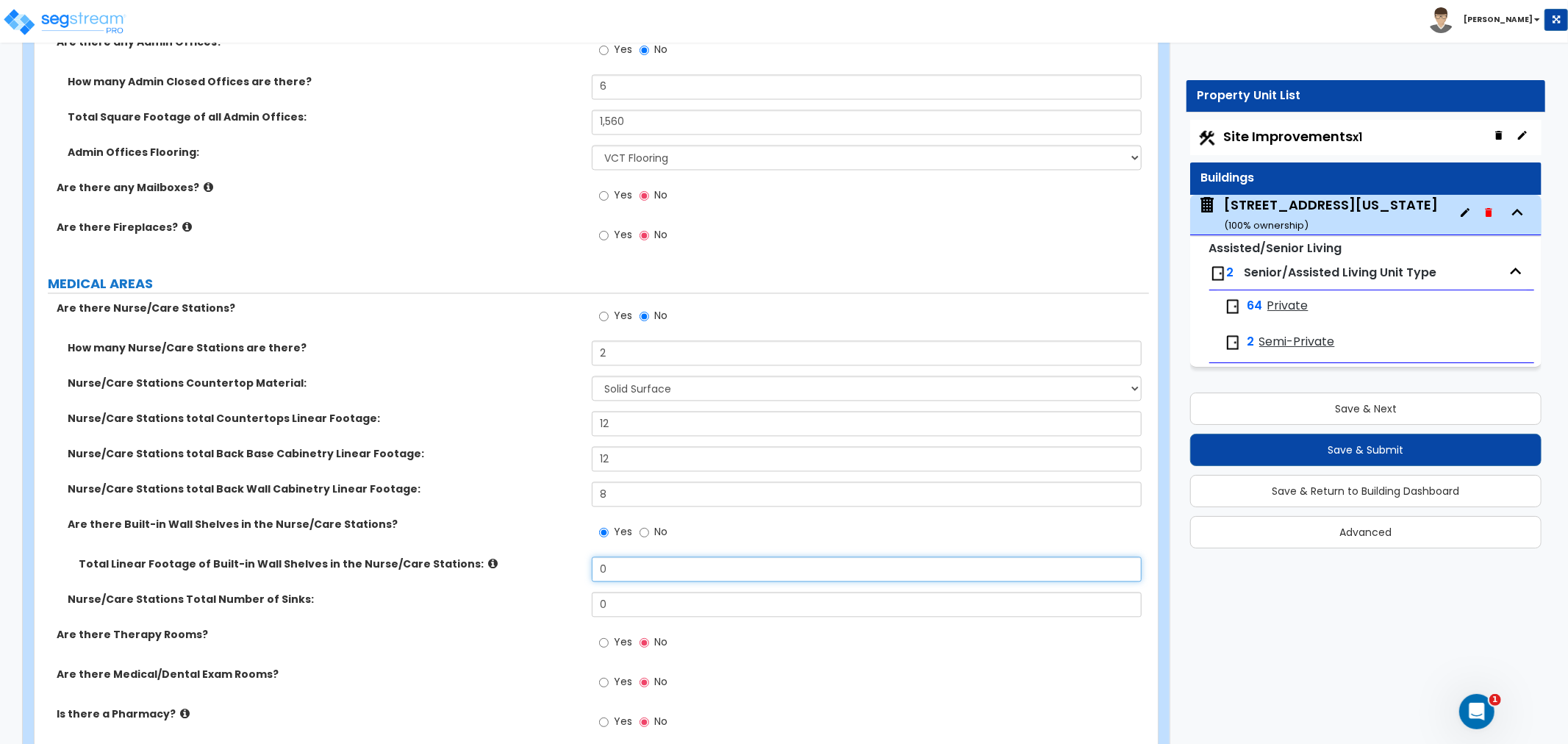
drag, startPoint x: 638, startPoint y: 564, endPoint x: 539, endPoint y: 553, distance: 99.6
click at [539, 553] on div "How many Nurse/Care Stations are there? 2 Nurse/Care Stations Countertop Materi…" at bounding box center [591, 484] width 1093 height 287
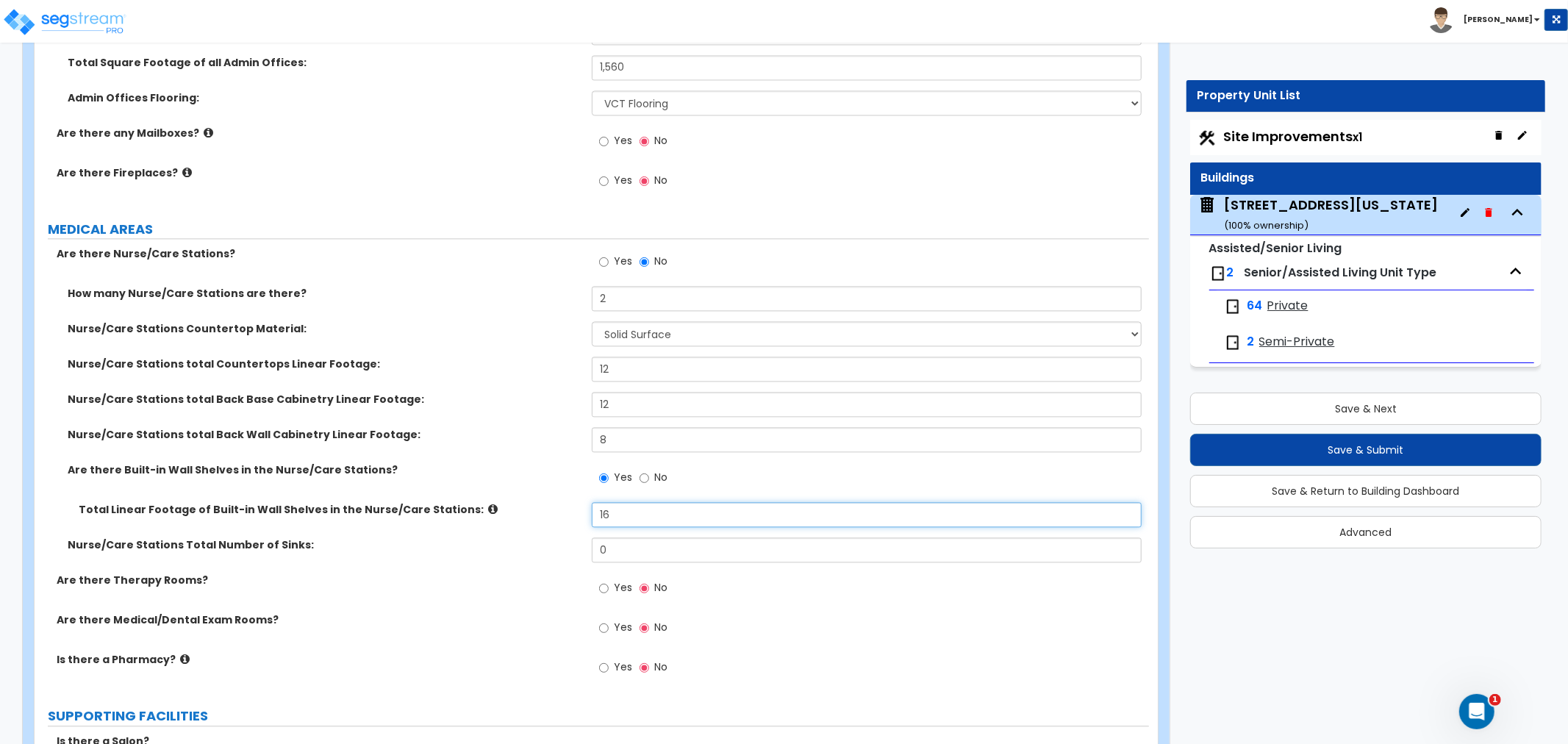
scroll to position [2613, 0]
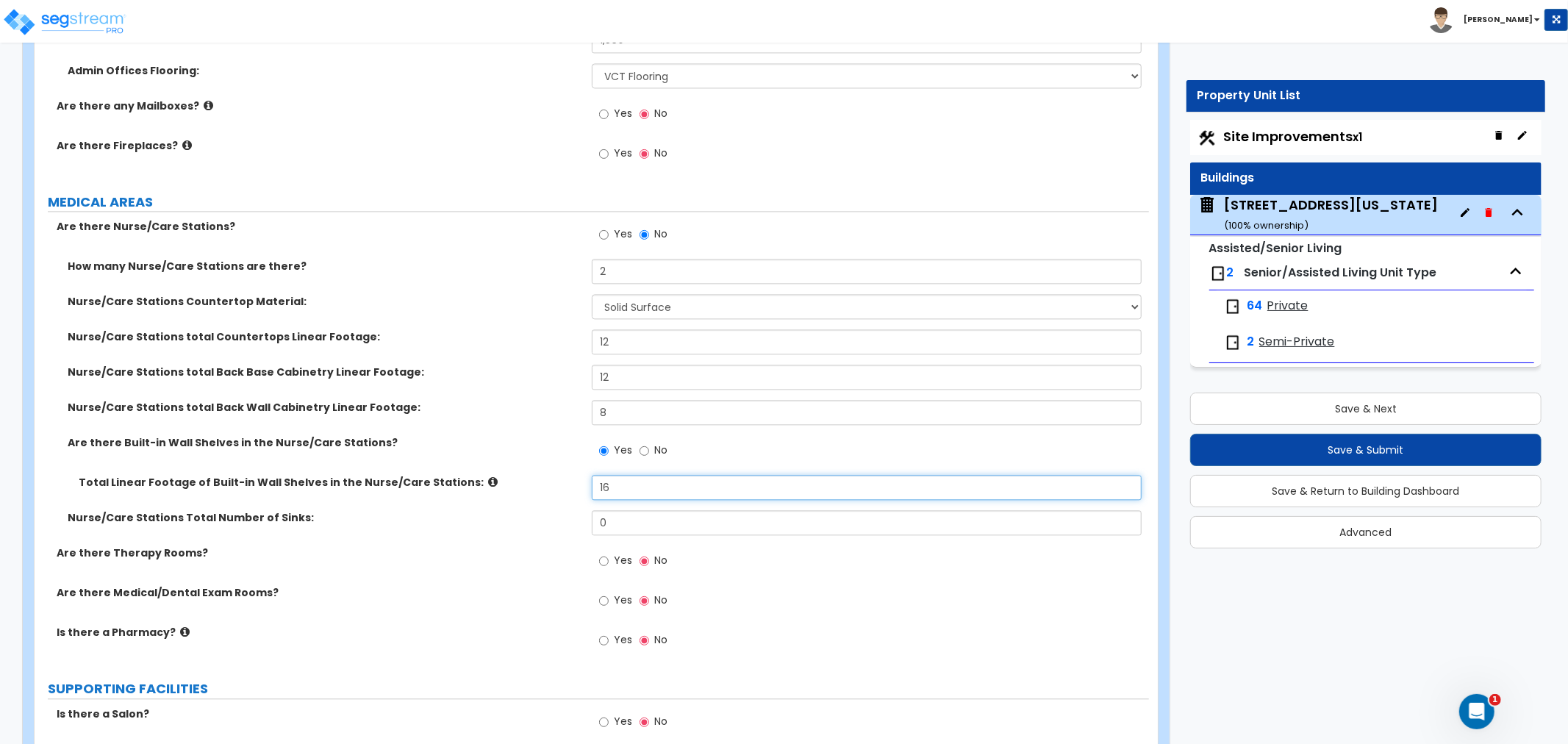
type input "16"
drag, startPoint x: 627, startPoint y: 516, endPoint x: 565, endPoint y: 520, distance: 62.1
click at [565, 520] on div "Nurse/Care Stations Total Number of Sinks: 0" at bounding box center [591, 527] width 1114 height 35
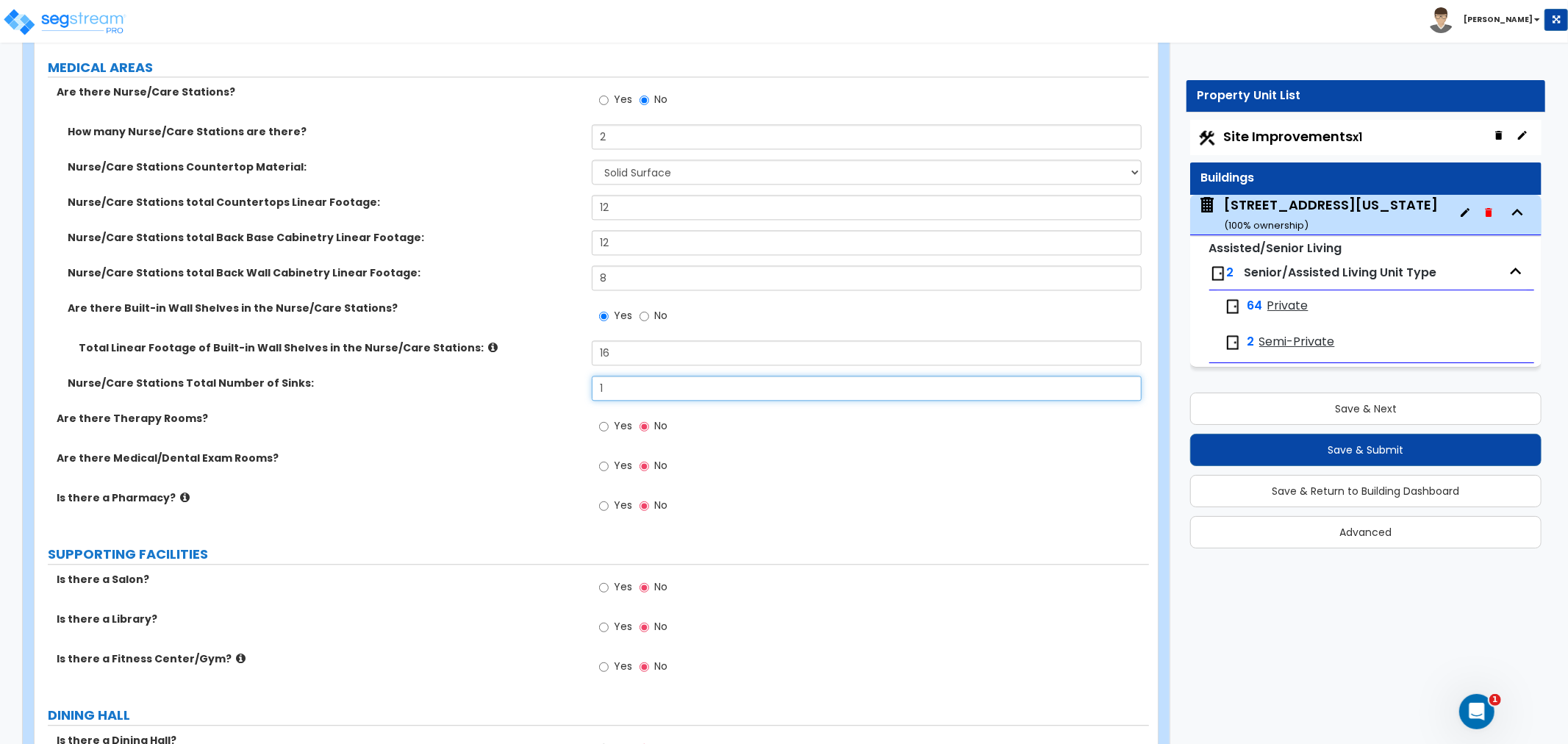
scroll to position [2777, 0]
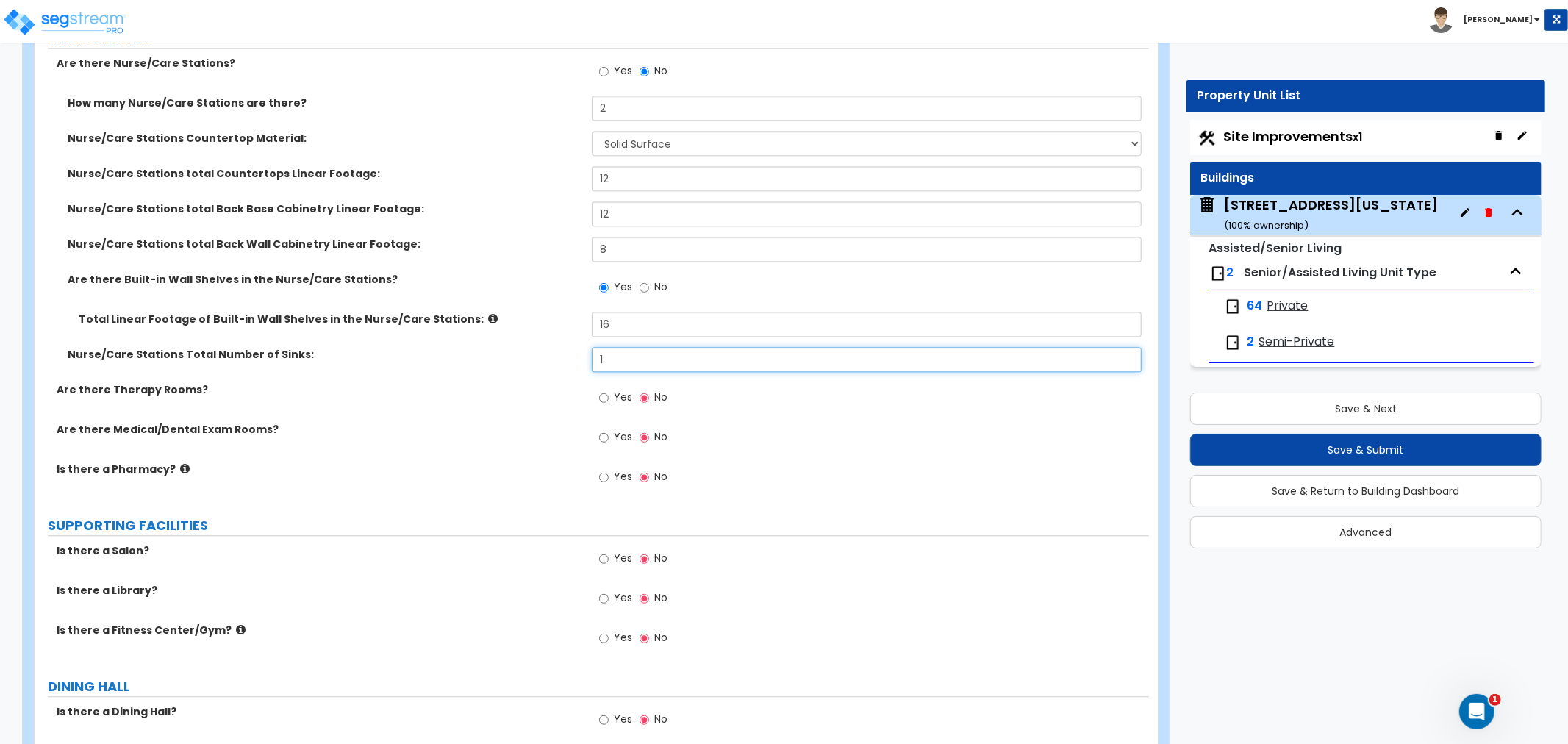
type input "1"
click at [606, 398] on input "Yes" at bounding box center [604, 397] width 9 height 16
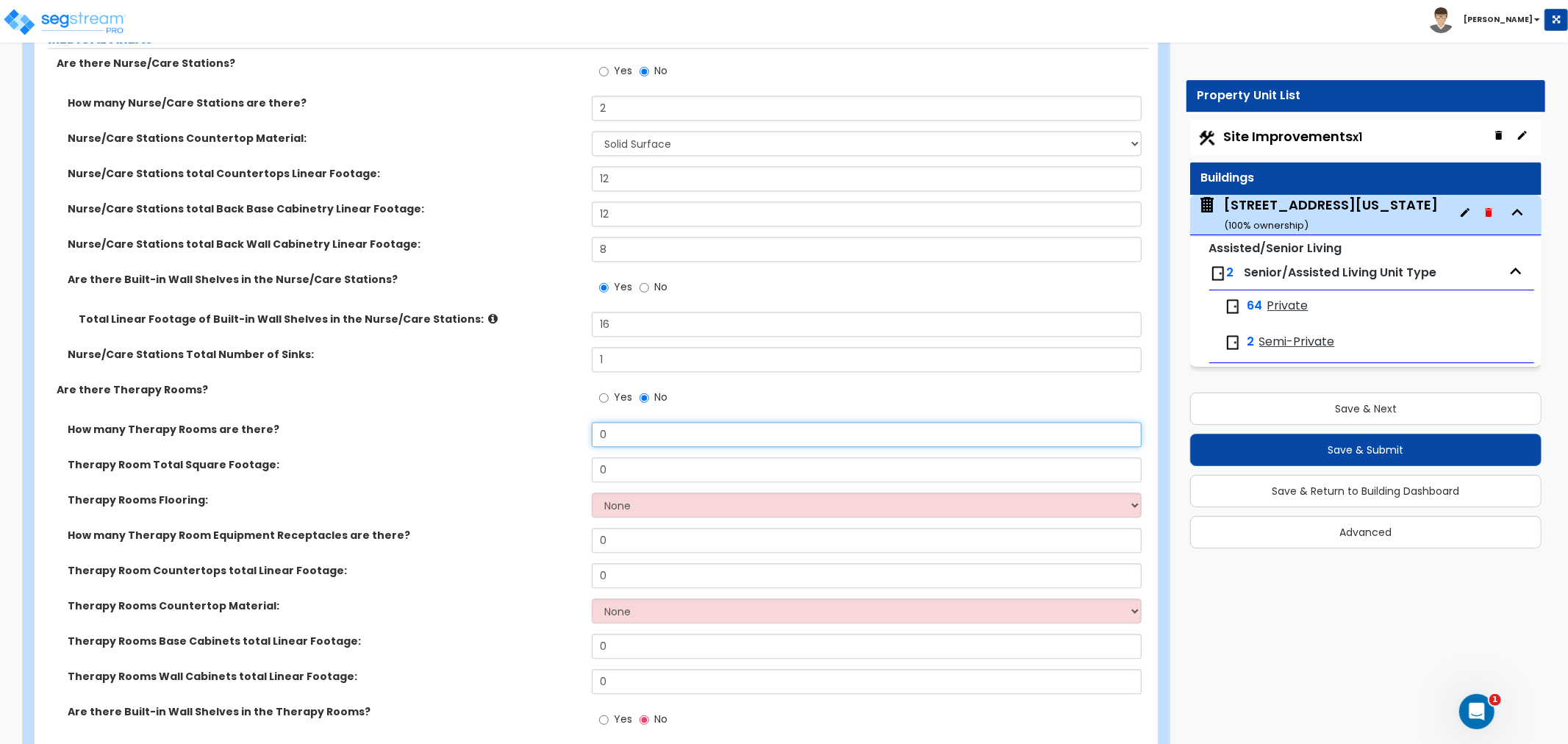
drag, startPoint x: 625, startPoint y: 436, endPoint x: 535, endPoint y: 431, distance: 90.1
click at [535, 431] on div "How many Therapy Rooms are there? 0" at bounding box center [591, 440] width 1114 height 35
type input "1"
drag, startPoint x: 649, startPoint y: 466, endPoint x: 442, endPoint y: 466, distance: 207.0
click at [442, 466] on div "Therapy Room Total Square Footage: 0" at bounding box center [591, 475] width 1114 height 35
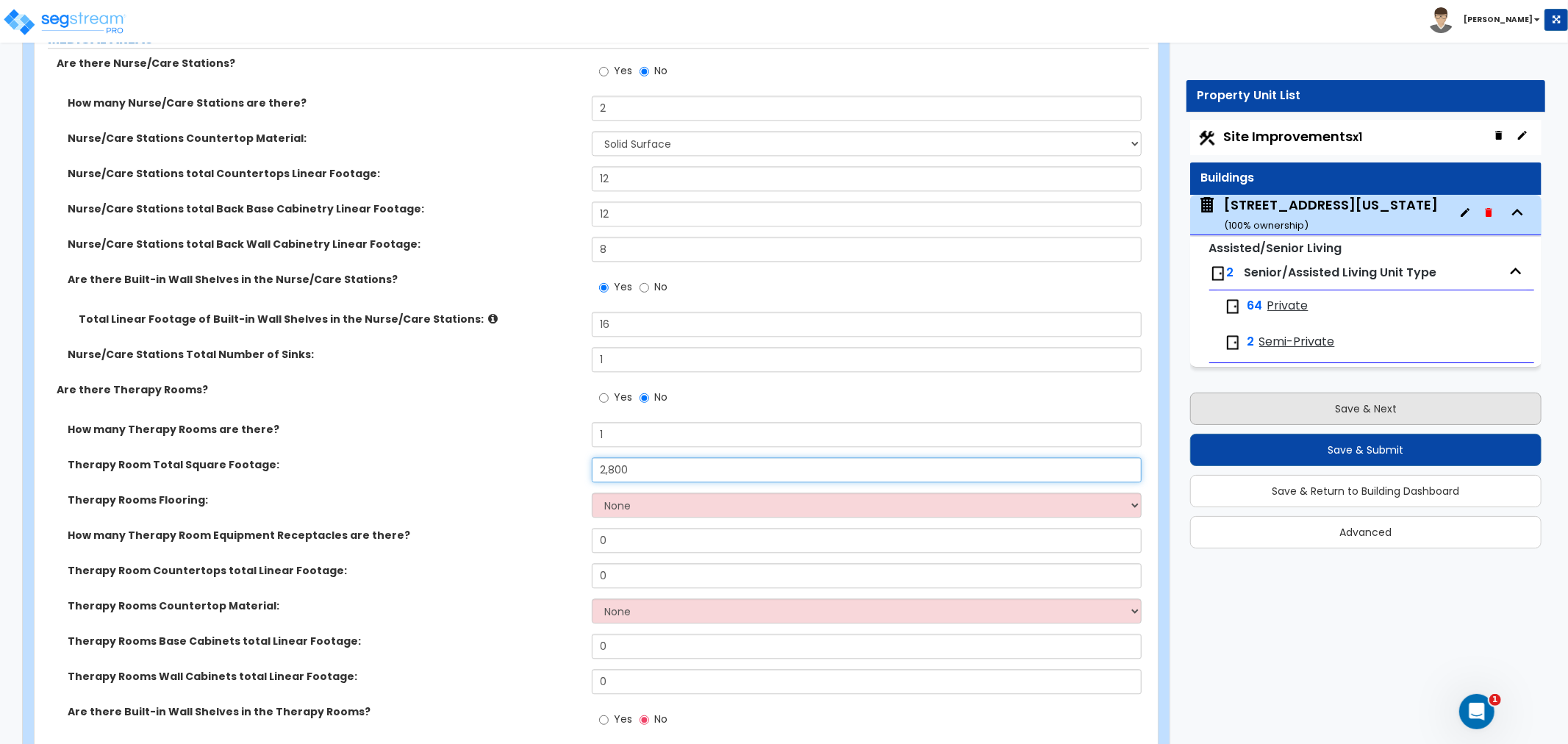
type input "2,800"
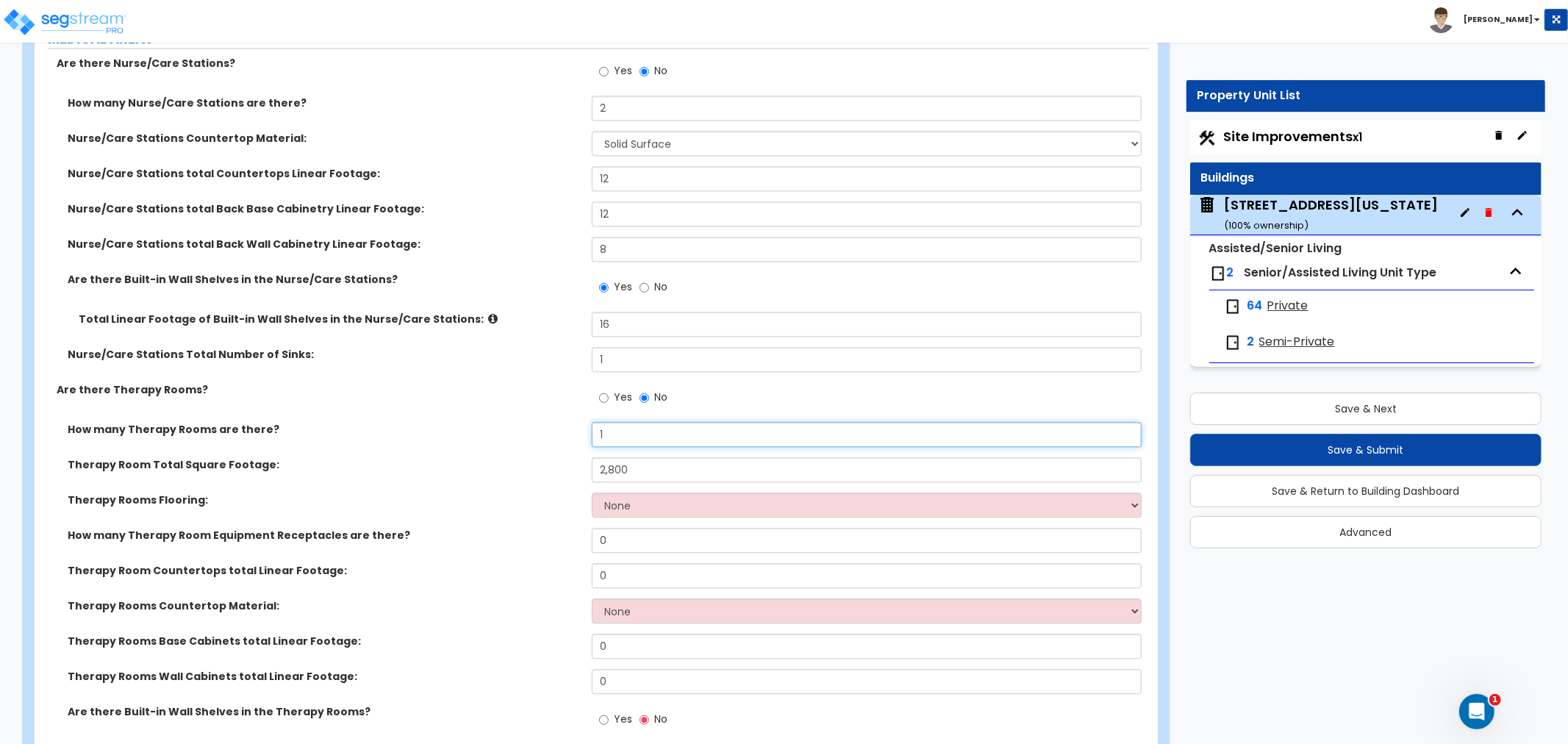
drag, startPoint x: 631, startPoint y: 437, endPoint x: 463, endPoint y: 431, distance: 168.1
click at [463, 431] on div "How many Therapy Rooms are there? 1" at bounding box center [591, 440] width 1114 height 35
type input "2"
drag, startPoint x: 639, startPoint y: 467, endPoint x: 504, endPoint y: 469, distance: 135.0
click at [504, 469] on div "Therapy Room Total Square Footage: 2,800" at bounding box center [591, 475] width 1114 height 35
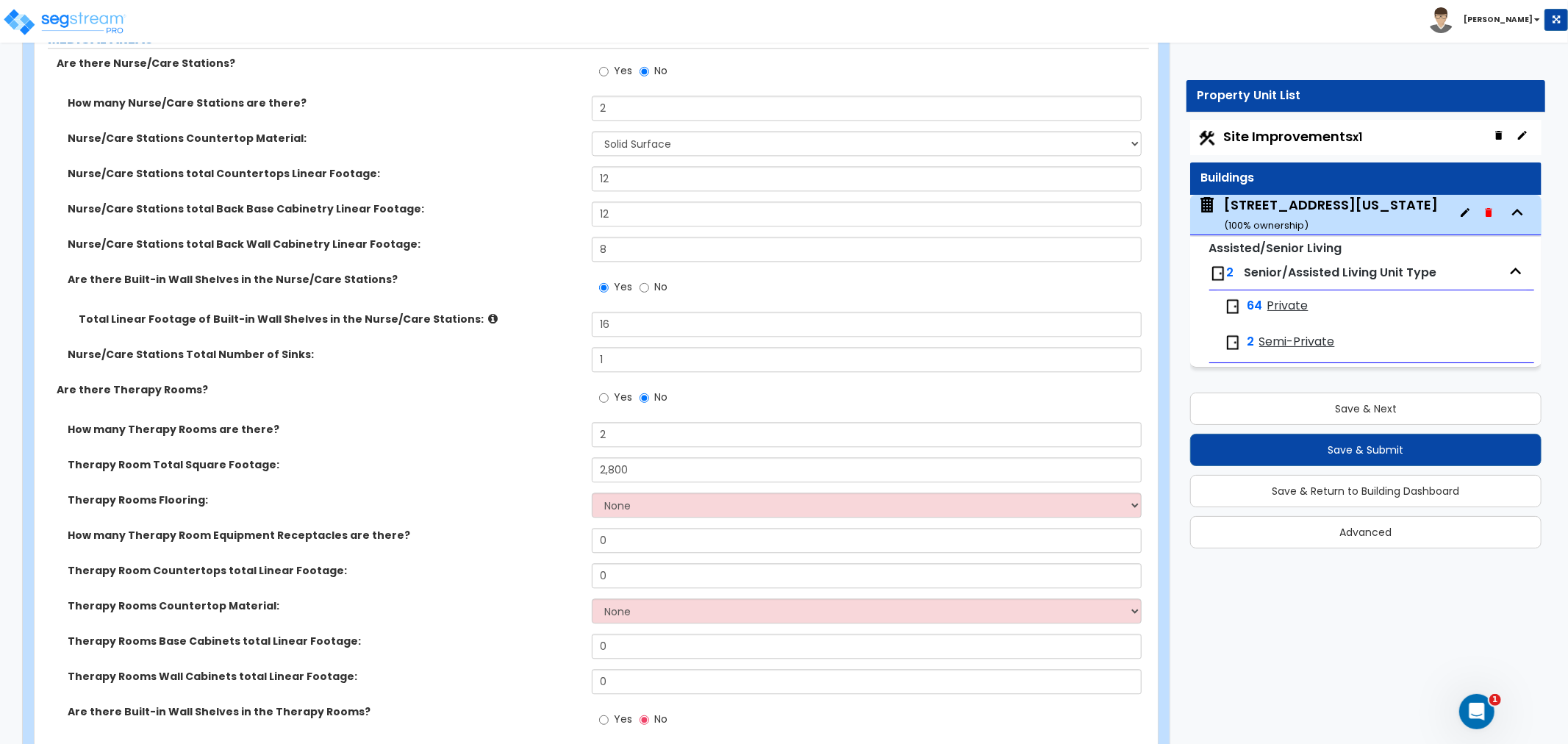
click at [519, 527] on label "How many Therapy Room Equipment Receptacles are there?" at bounding box center [324, 535] width 514 height 15
click at [632, 500] on select "None Tile Flooring Hardwood Flooring Resilient Laminate Flooring VCT Flooring S…" at bounding box center [867, 504] width 550 height 25
click at [553, 502] on label "Therapy Rooms Flooring:" at bounding box center [324, 500] width 514 height 15
click at [651, 496] on select "None Tile Flooring Hardwood Flooring Resilient Laminate Flooring VCT Flooring S…" at bounding box center [867, 504] width 550 height 25
select select "4"
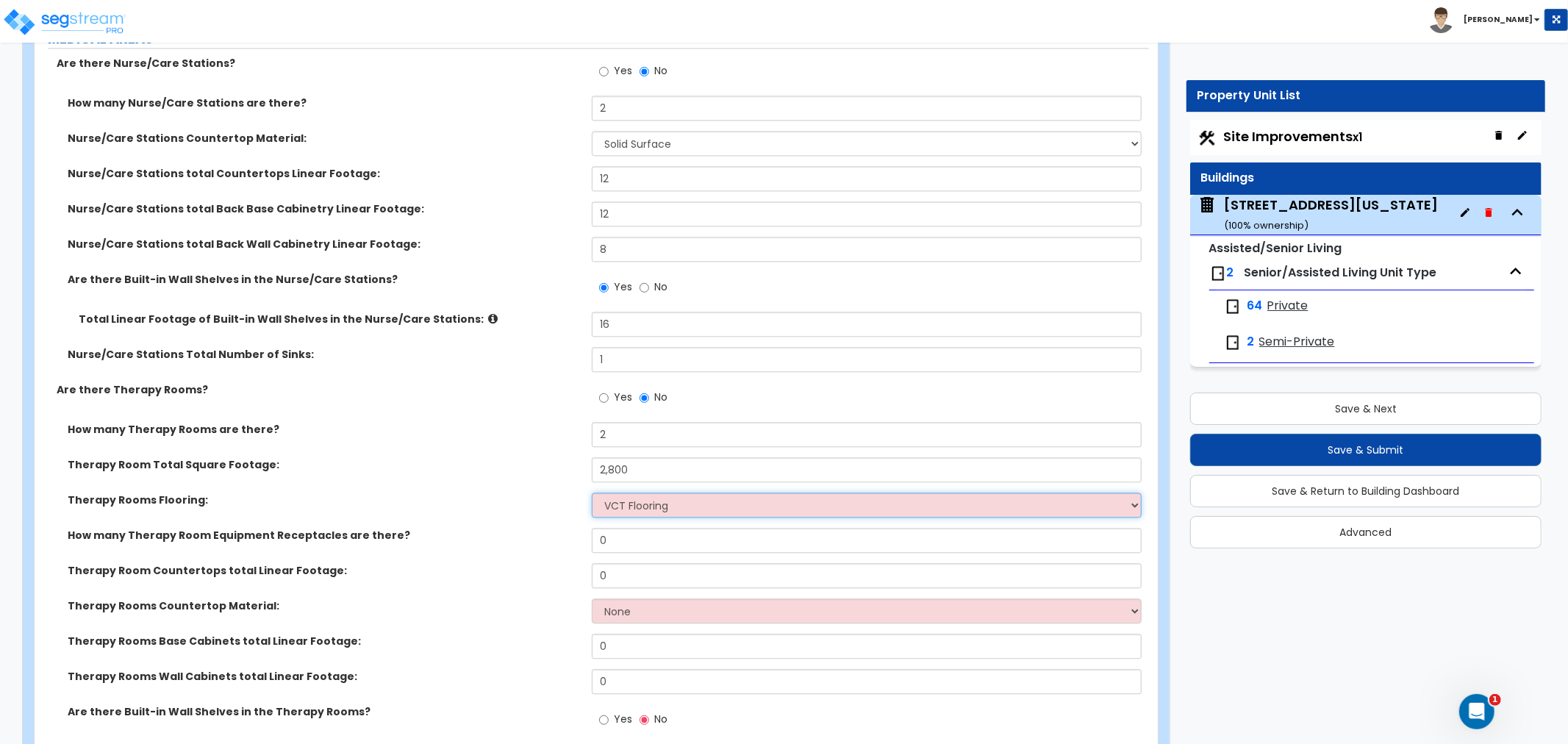
click at [592, 492] on select "None Tile Flooring Hardwood Flooring Resilient Laminate Flooring VCT Flooring S…" at bounding box center [867, 504] width 550 height 25
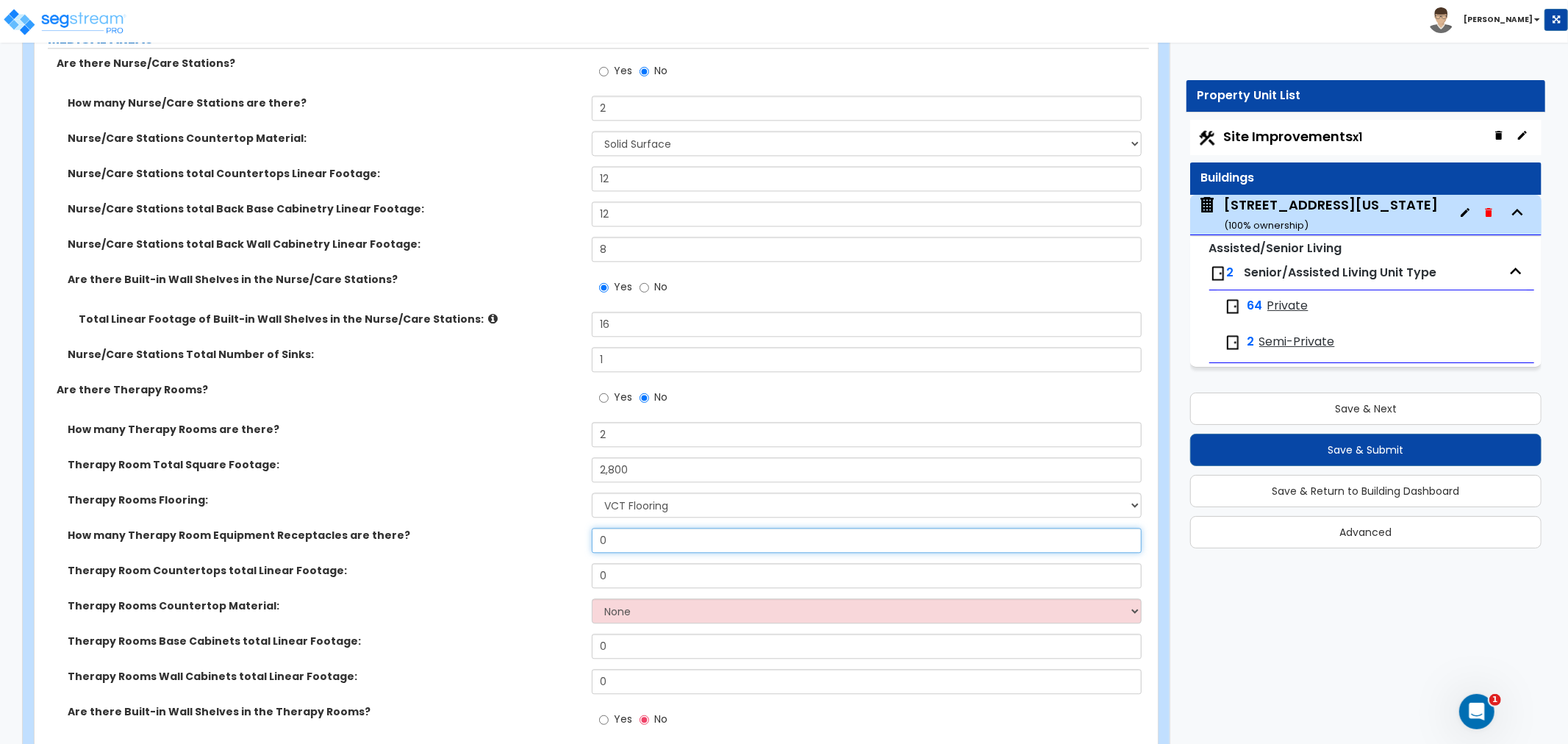
drag, startPoint x: 621, startPoint y: 539, endPoint x: 541, endPoint y: 532, distance: 80.3
click at [541, 532] on div "How many Therapy Room Equipment Receptacles are there? 0" at bounding box center [591, 545] width 1114 height 35
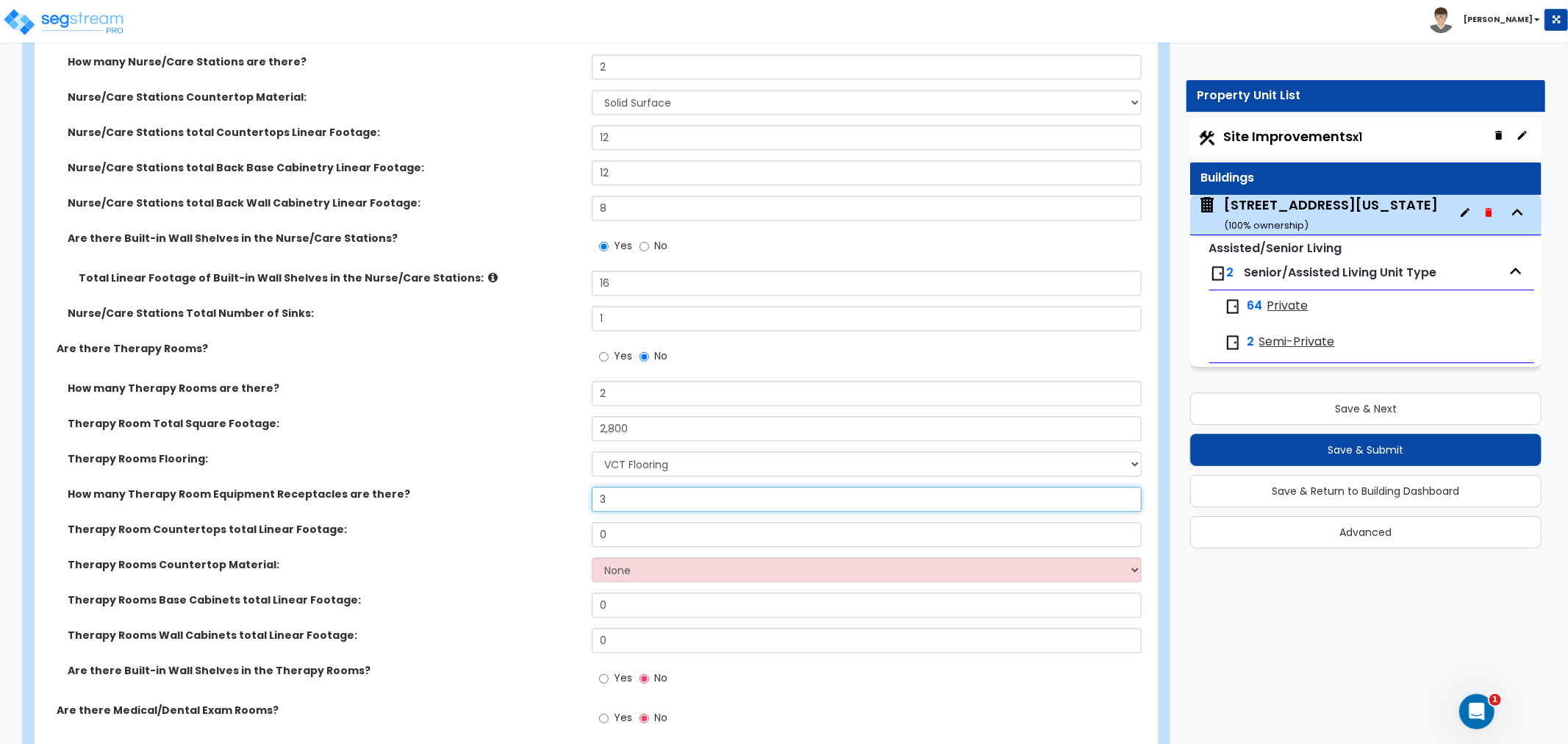
scroll to position [2858, 0]
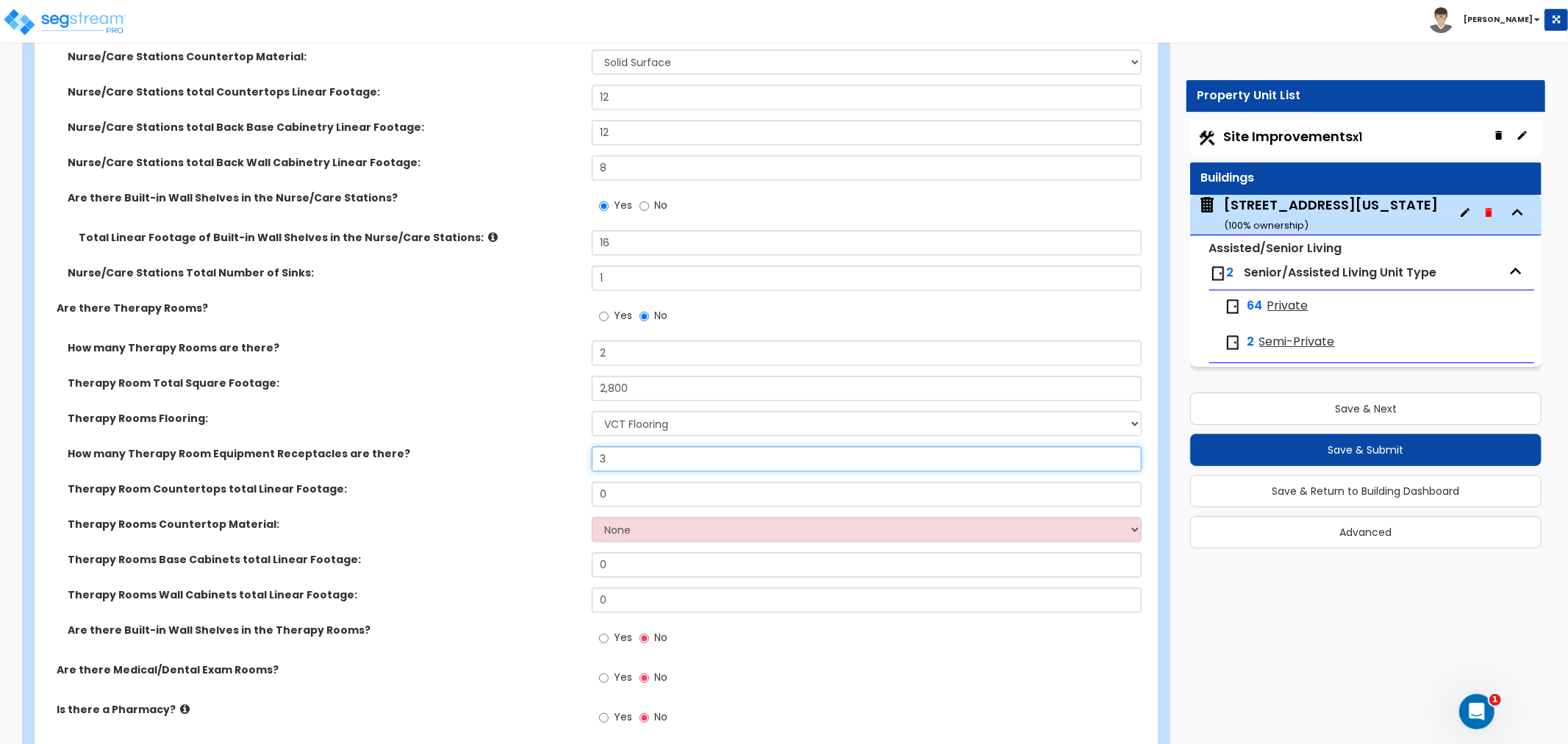
type input "3"
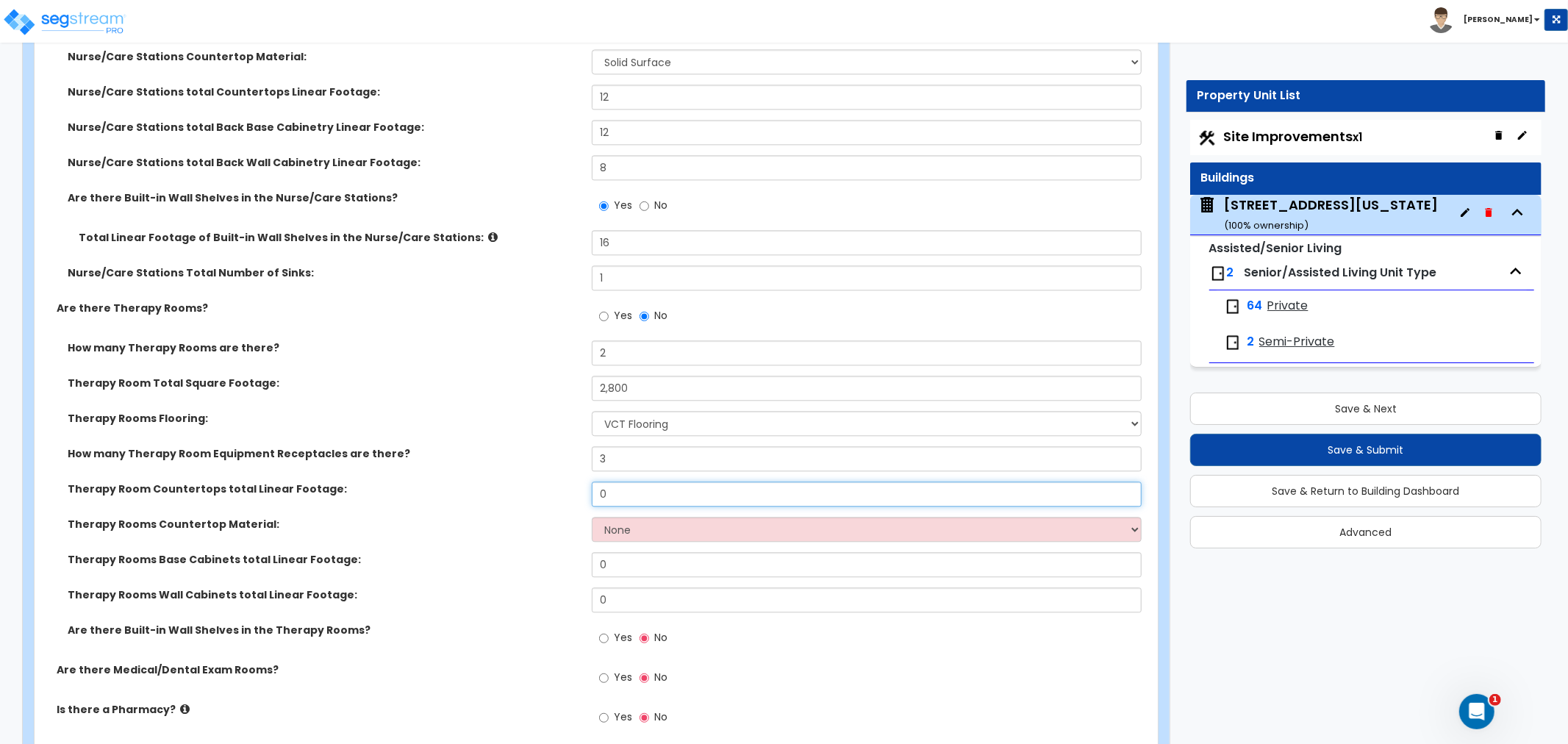
drag, startPoint x: 647, startPoint y: 499, endPoint x: 518, endPoint y: 499, distance: 129.0
click at [519, 499] on div "Therapy Room Countertops total Linear Footage: 0" at bounding box center [591, 499] width 1114 height 35
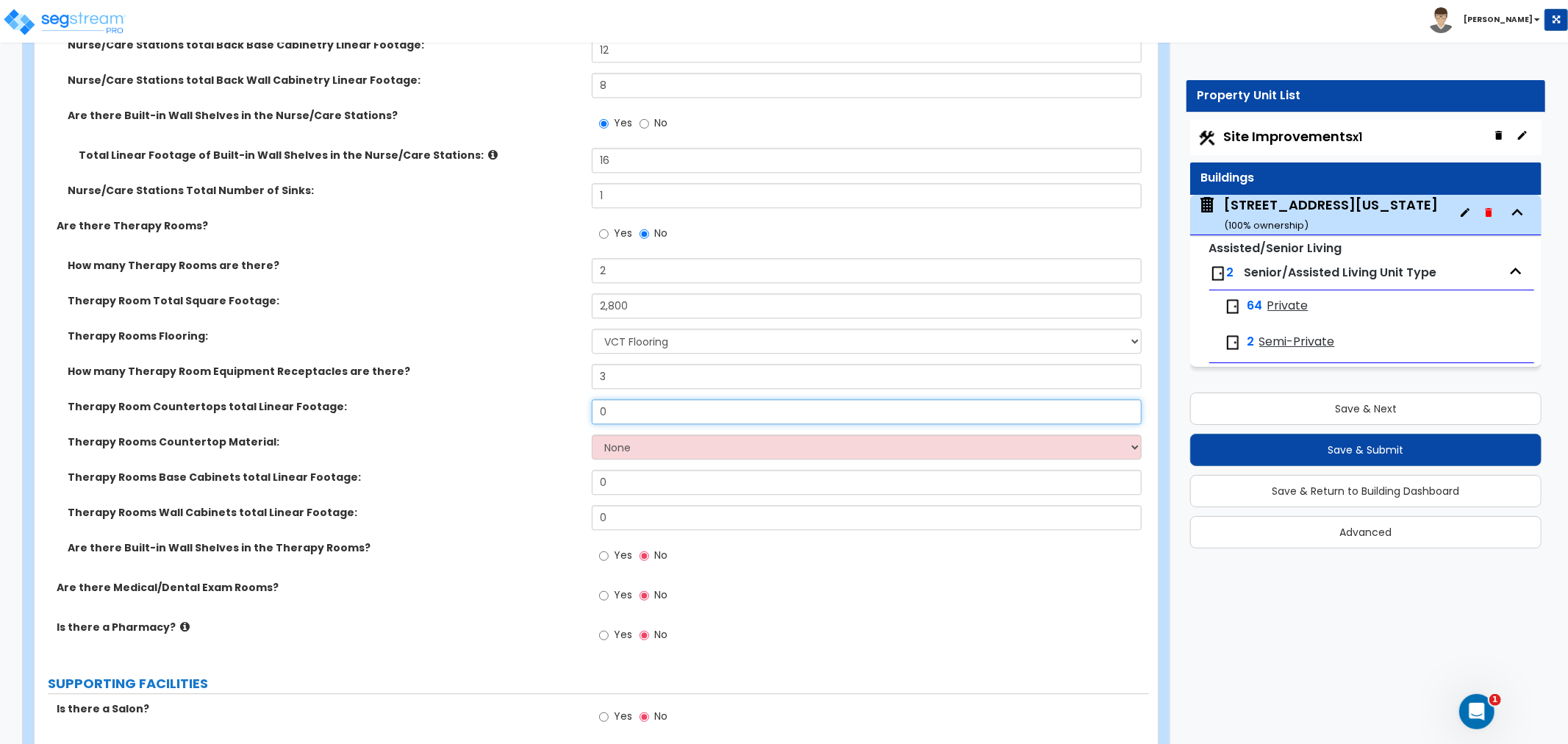
click at [632, 410] on input "0" at bounding box center [867, 411] width 550 height 25
drag, startPoint x: 632, startPoint y: 410, endPoint x: 467, endPoint y: 413, distance: 165.0
click at [467, 413] on div "Therapy Room Countertops total Linear Footage: 0" at bounding box center [591, 416] width 1114 height 35
type input "6"
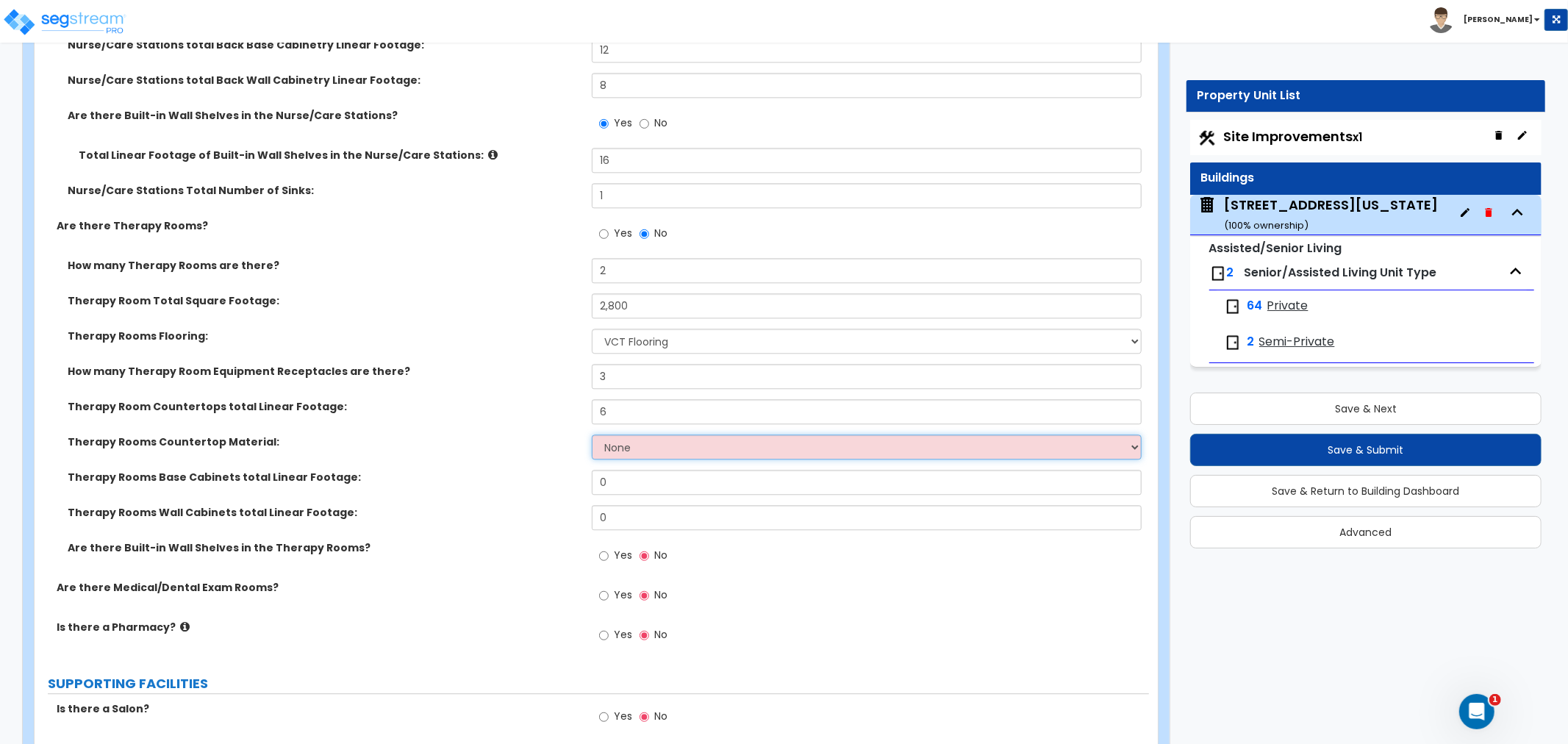
click at [639, 443] on select "None Plastic Laminate Solid Surface Stone Quartz Marble Tile Wood Stainless Ste…" at bounding box center [867, 447] width 550 height 25
select select "1"
click at [592, 435] on select "None Plastic Laminate Solid Surface Stone Quartz Marble Tile Wood Stainless Ste…" at bounding box center [867, 447] width 550 height 25
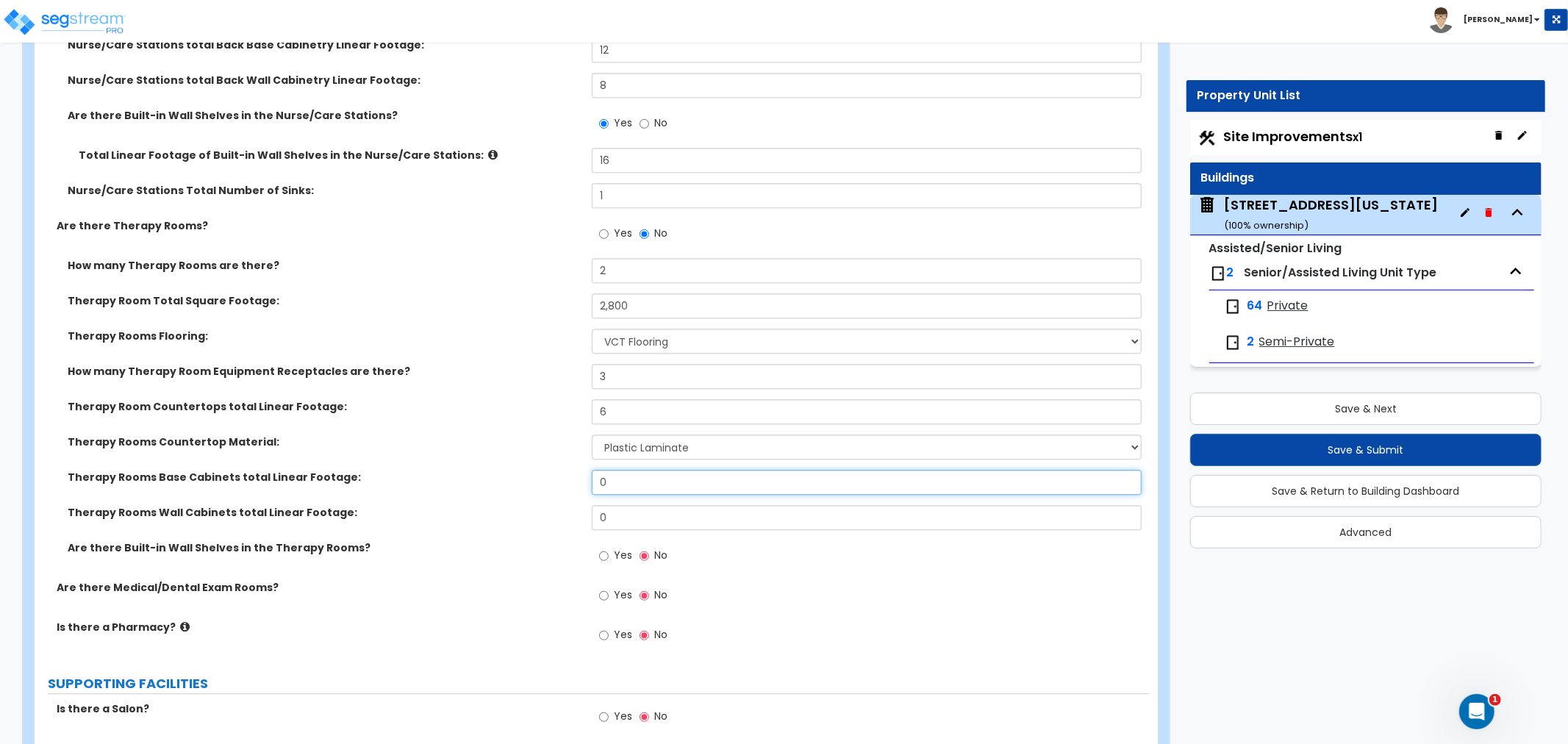
drag, startPoint x: 614, startPoint y: 481, endPoint x: 531, endPoint y: 483, distance: 83.0
click at [531, 483] on div "Therapy Rooms Base Cabinets total Linear Footage: 0" at bounding box center [591, 488] width 1114 height 35
type input "6"
drag, startPoint x: 621, startPoint y: 510, endPoint x: 526, endPoint y: 516, distance: 95.2
click at [526, 516] on div "Therapy Rooms Wall Cabinets total Linear Footage: 0" at bounding box center [591, 523] width 1114 height 35
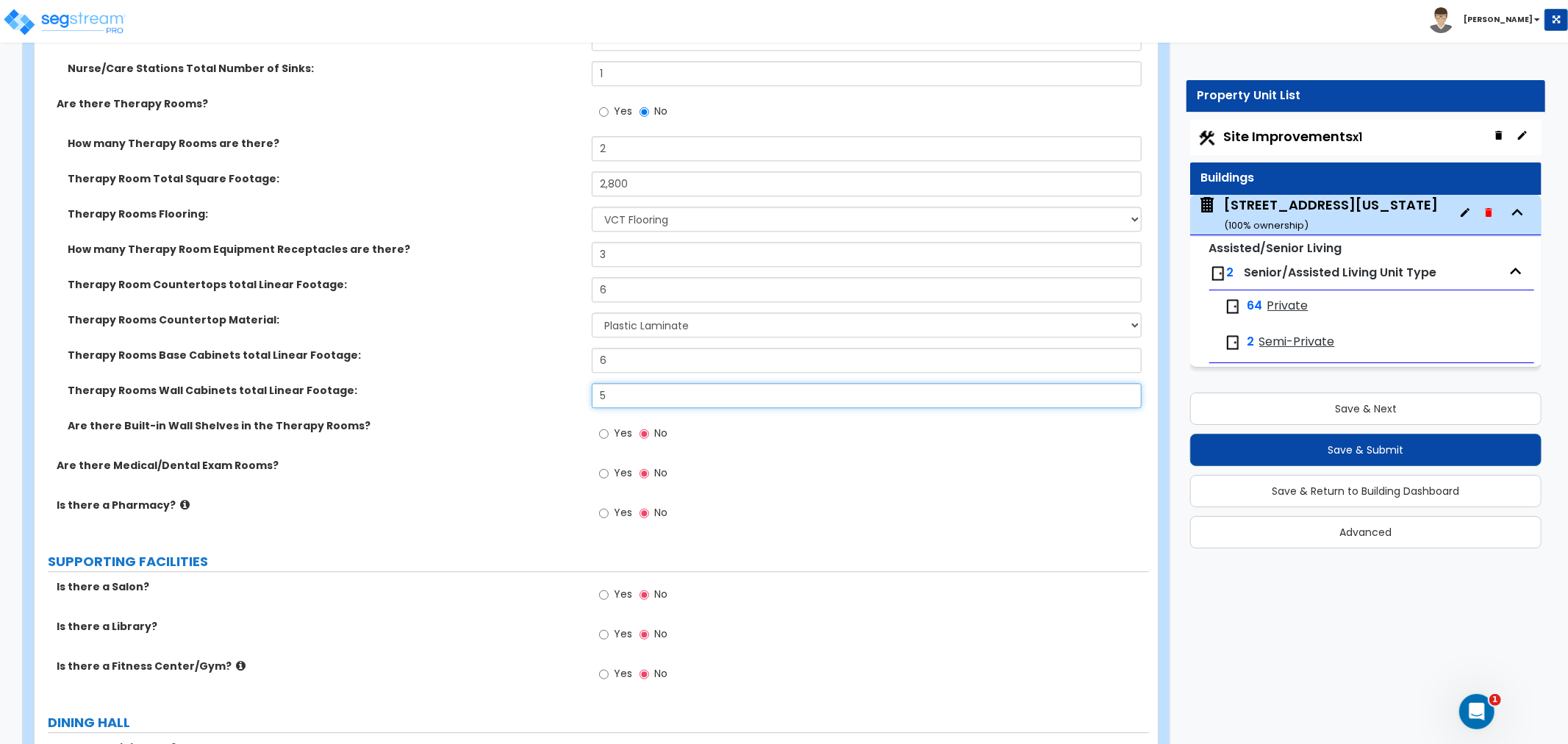
scroll to position [3022, 0]
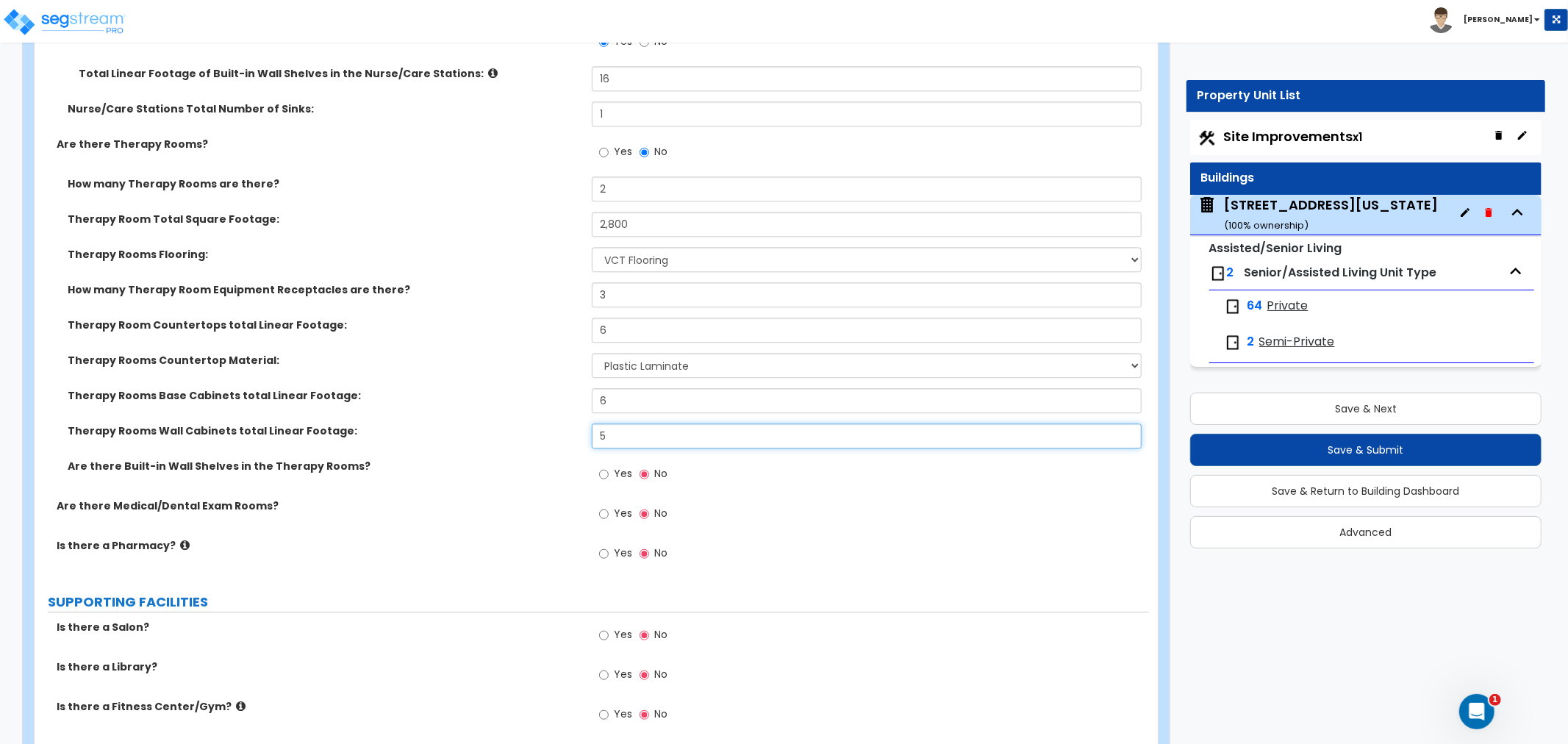
type input "5"
click at [607, 511] on input "Yes" at bounding box center [604, 514] width 9 height 16
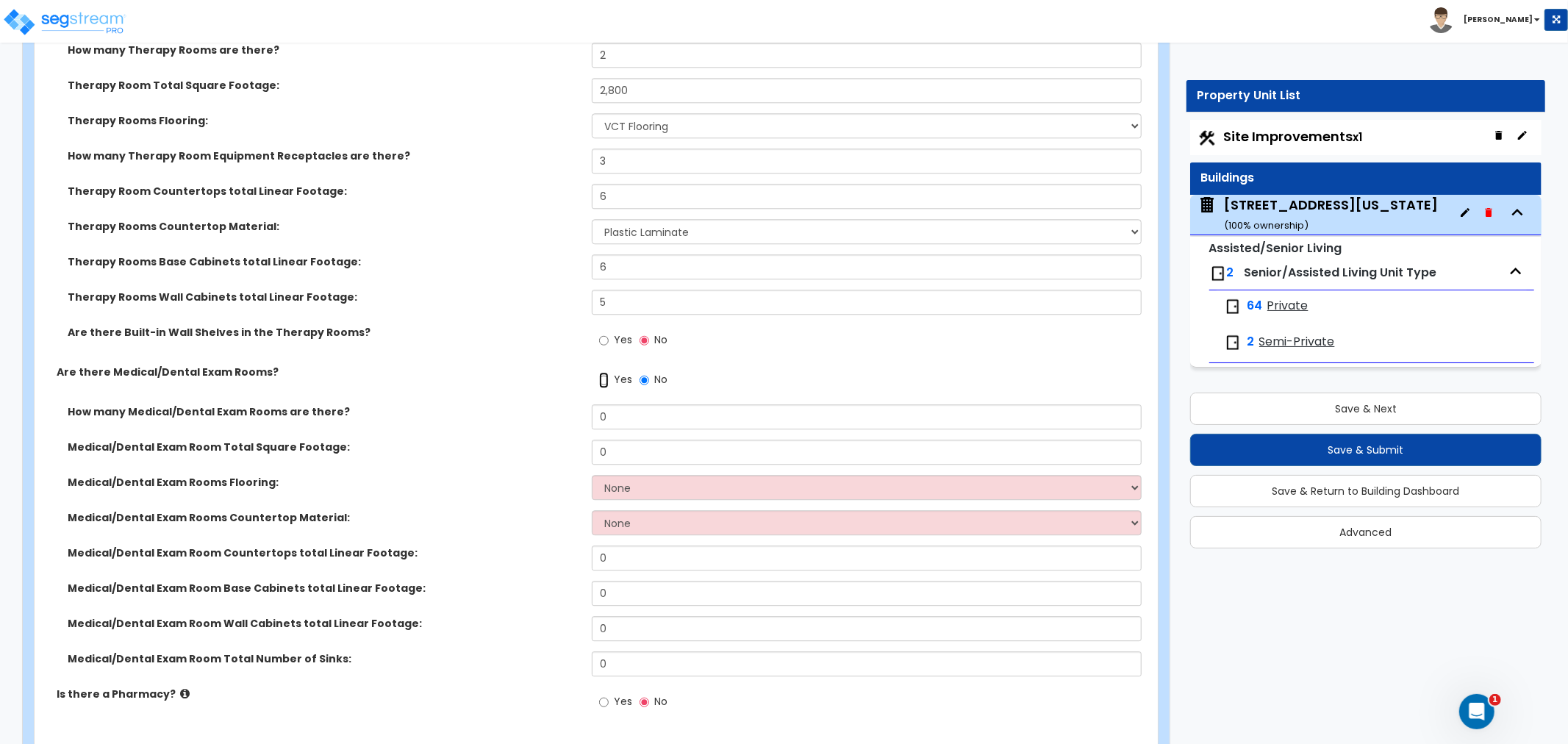
scroll to position [3185, 0]
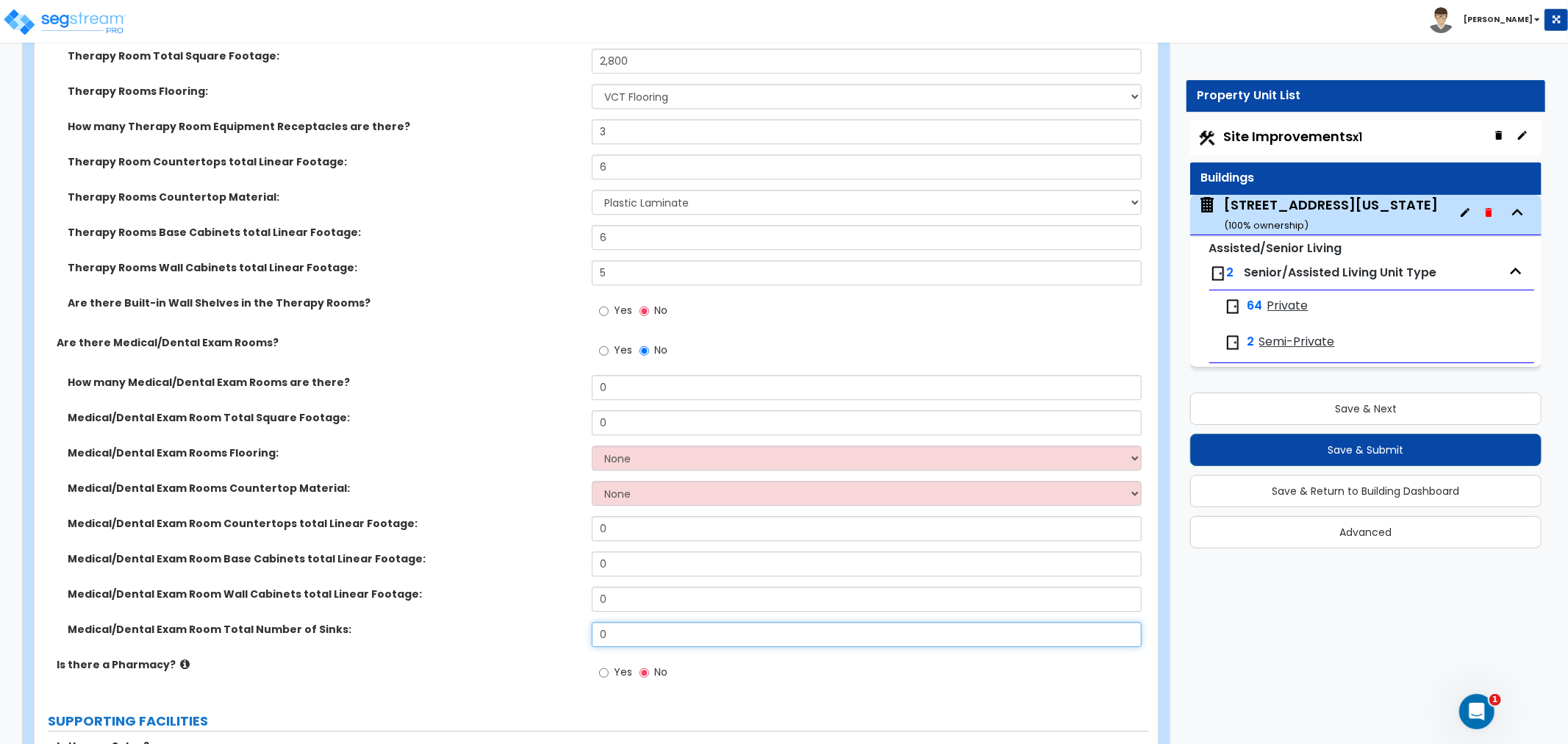
drag, startPoint x: 642, startPoint y: 635, endPoint x: 550, endPoint y: 638, distance: 92.0
click at [550, 638] on div "Medical/Dental Exam Room Total Number of Sinks: 0" at bounding box center [591, 639] width 1114 height 35
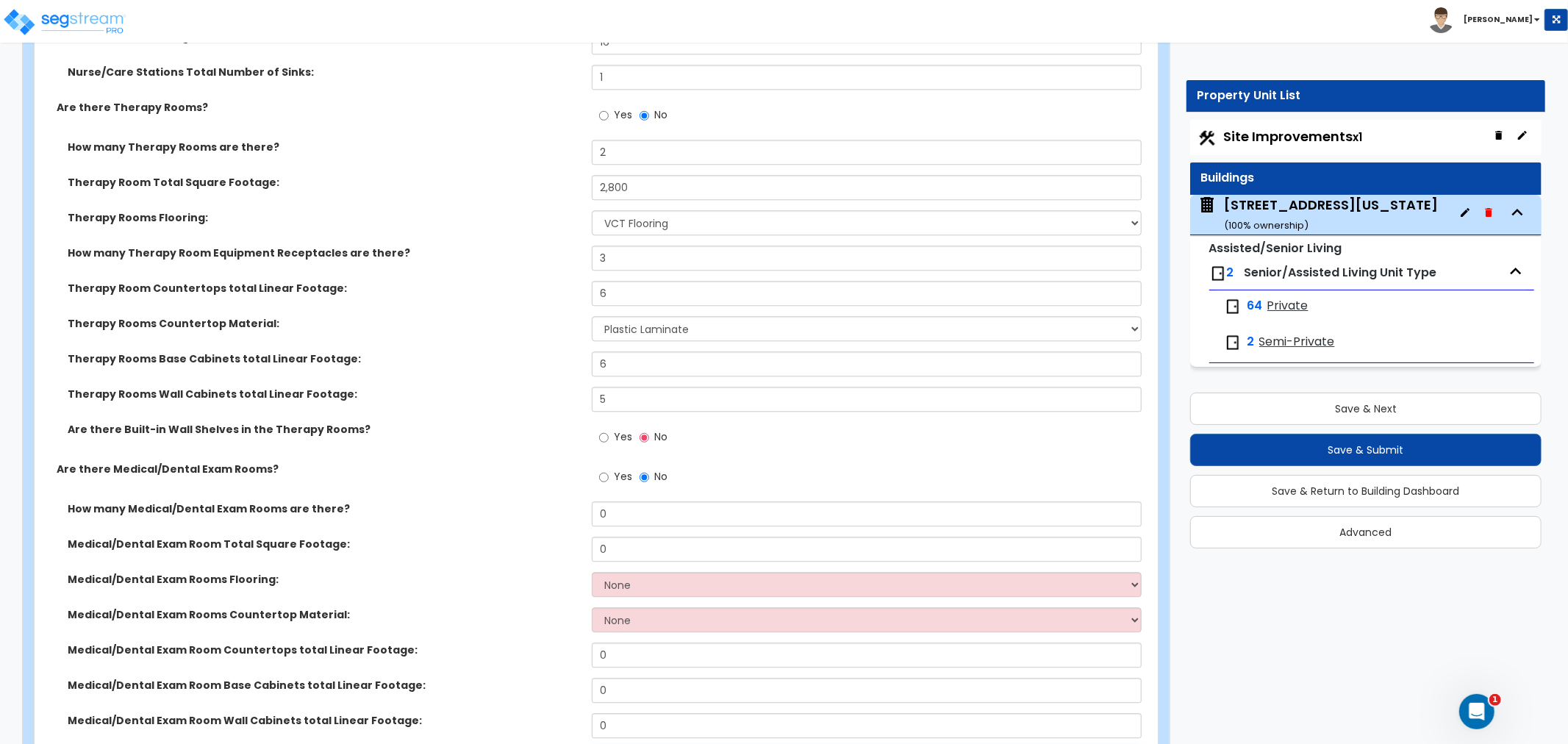
scroll to position [3022, 0]
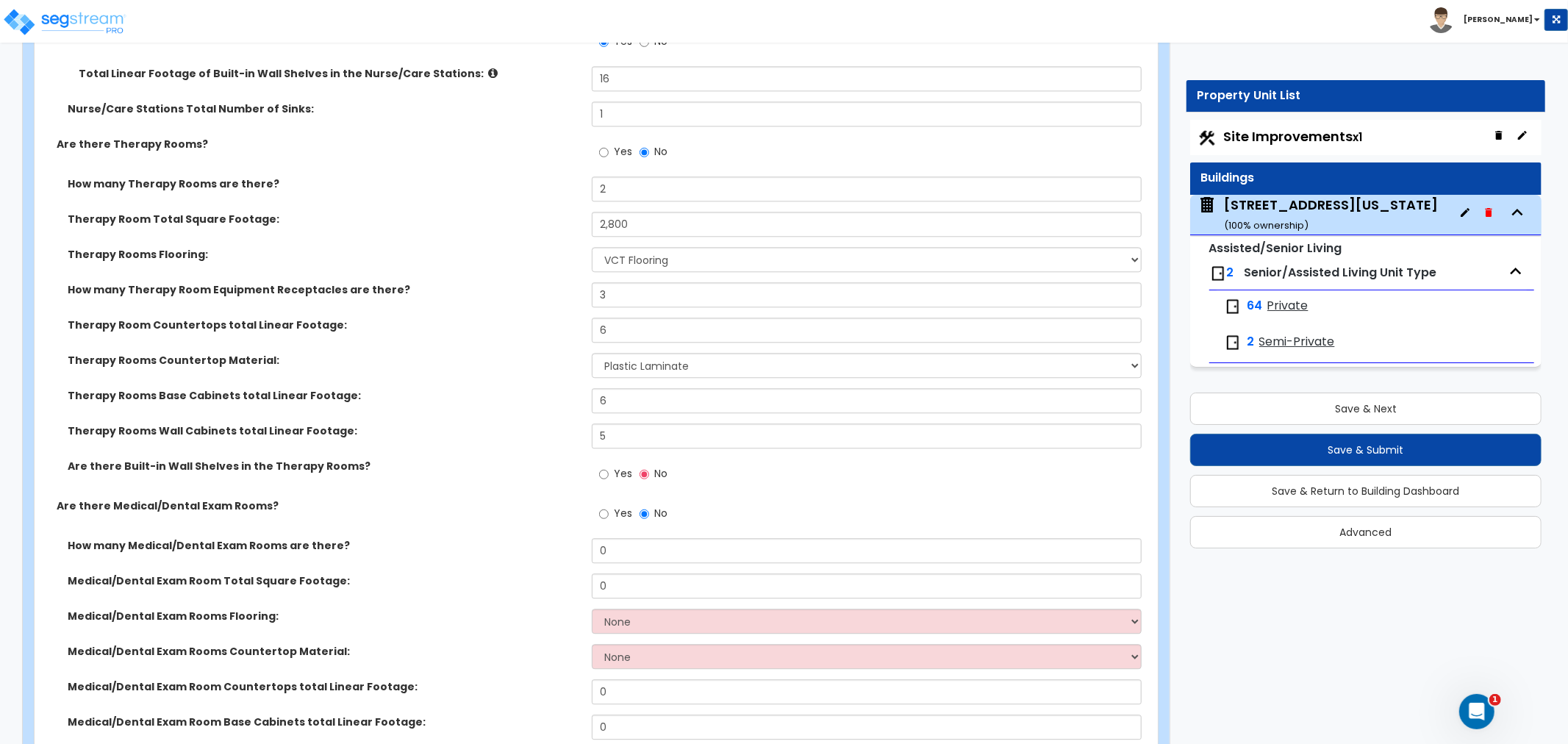
type input "1"
click at [674, 367] on select "None Plastic Laminate Solid Surface Stone Quartz Marble Tile Wood Stainless Ste…" at bounding box center [867, 365] width 550 height 25
select select "8"
click at [592, 353] on select "None Plastic Laminate Solid Surface Stone Quartz Marble Tile Wood Stainless Ste…" at bounding box center [867, 365] width 550 height 25
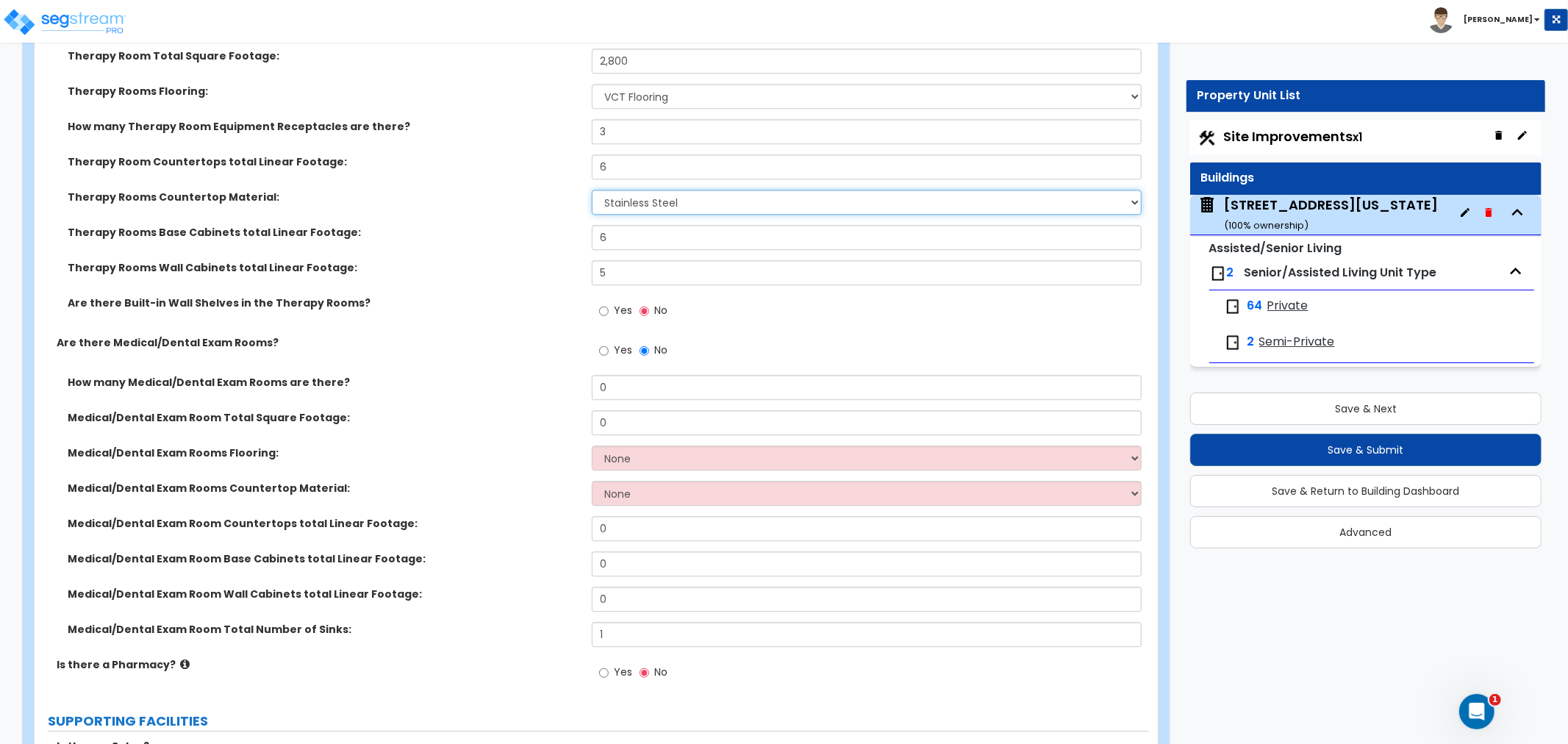
scroll to position [3267, 0]
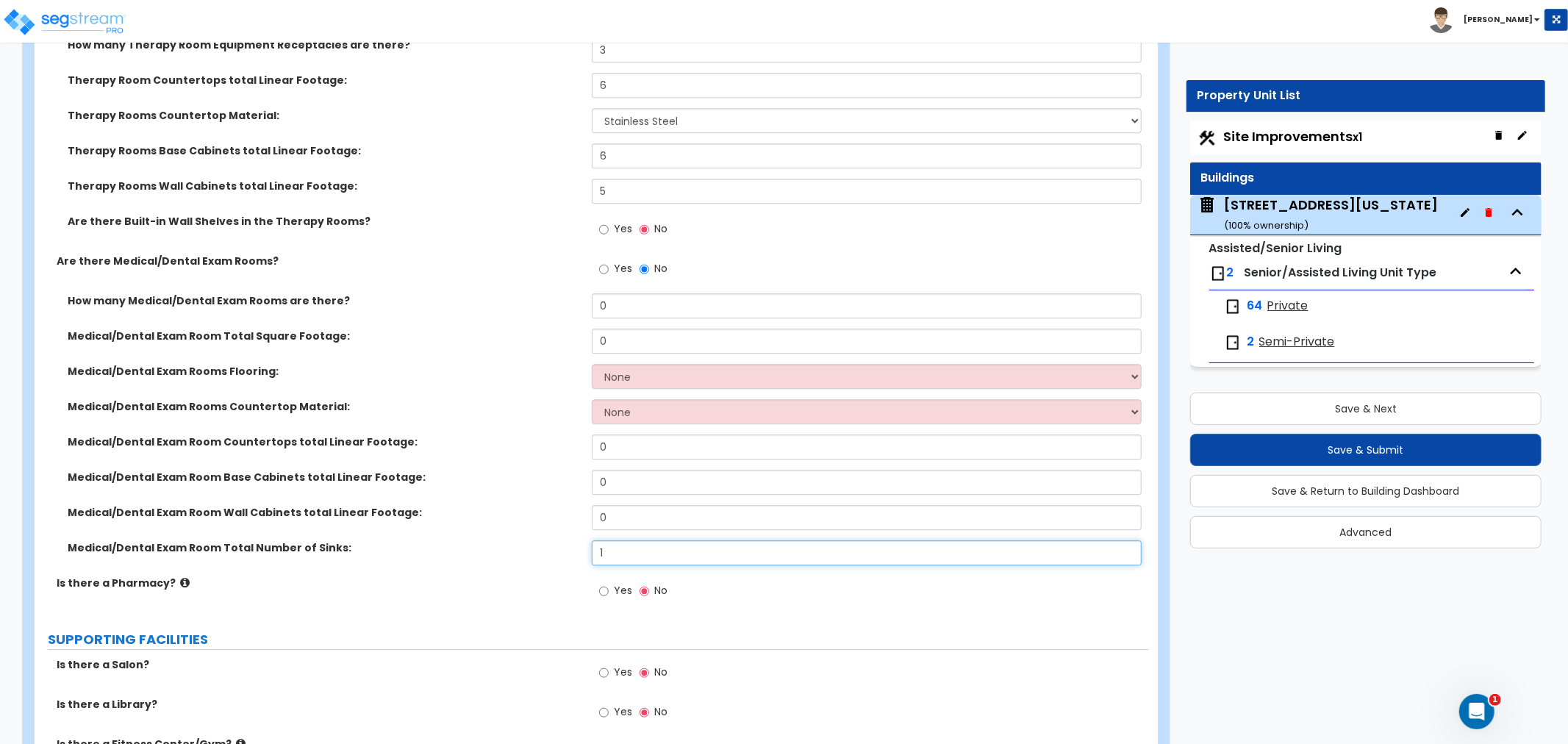
drag, startPoint x: 617, startPoint y: 552, endPoint x: 578, endPoint y: 560, distance: 39.8
click at [578, 560] on div "Medical/Dental Exam Room Total Number of Sinks: 1" at bounding box center [591, 558] width 1114 height 35
drag, startPoint x: 616, startPoint y: 552, endPoint x: 577, endPoint y: 552, distance: 39.0
click at [577, 552] on div "Medical/Dental Exam Room Total Number of Sinks: 2" at bounding box center [591, 558] width 1114 height 35
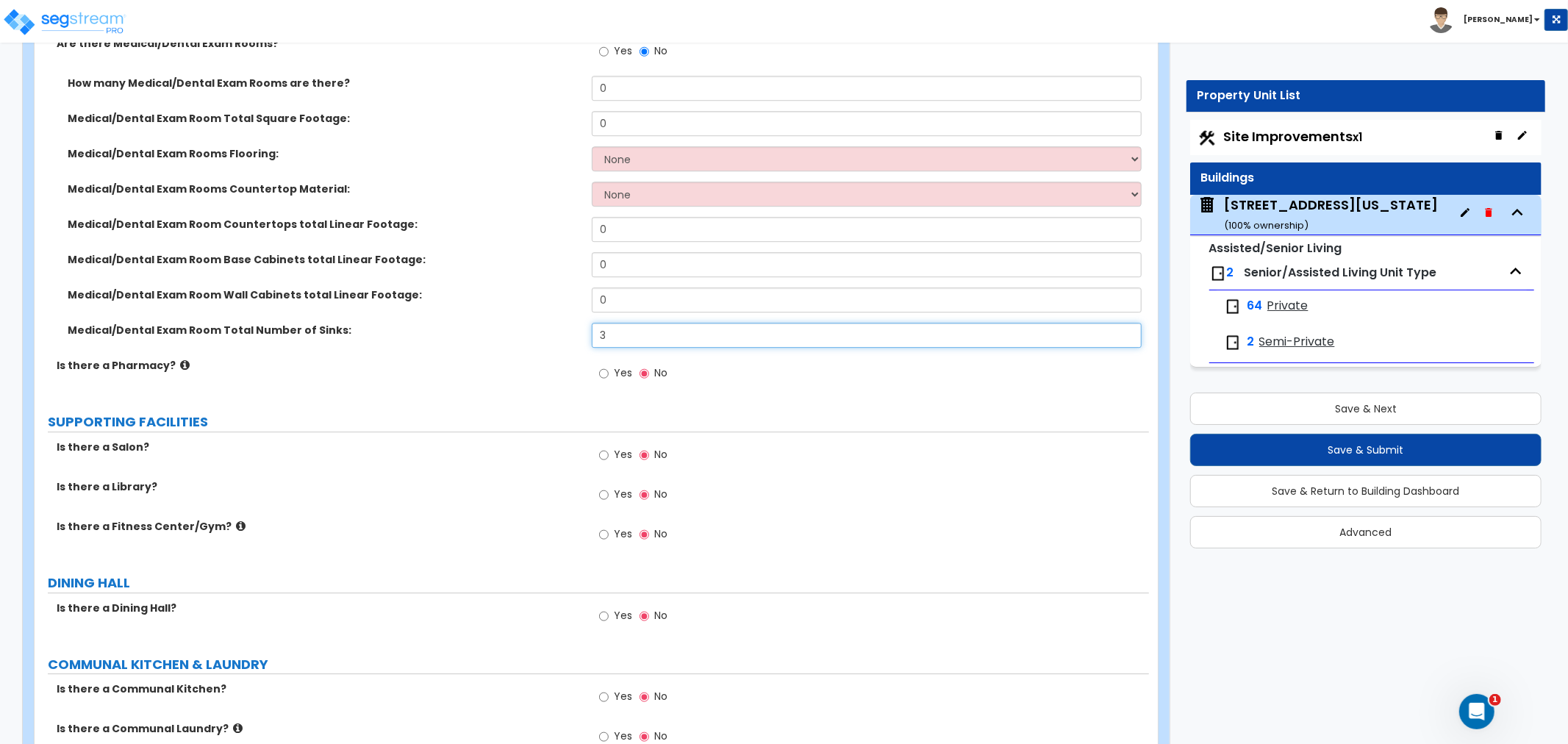
scroll to position [3512, 0]
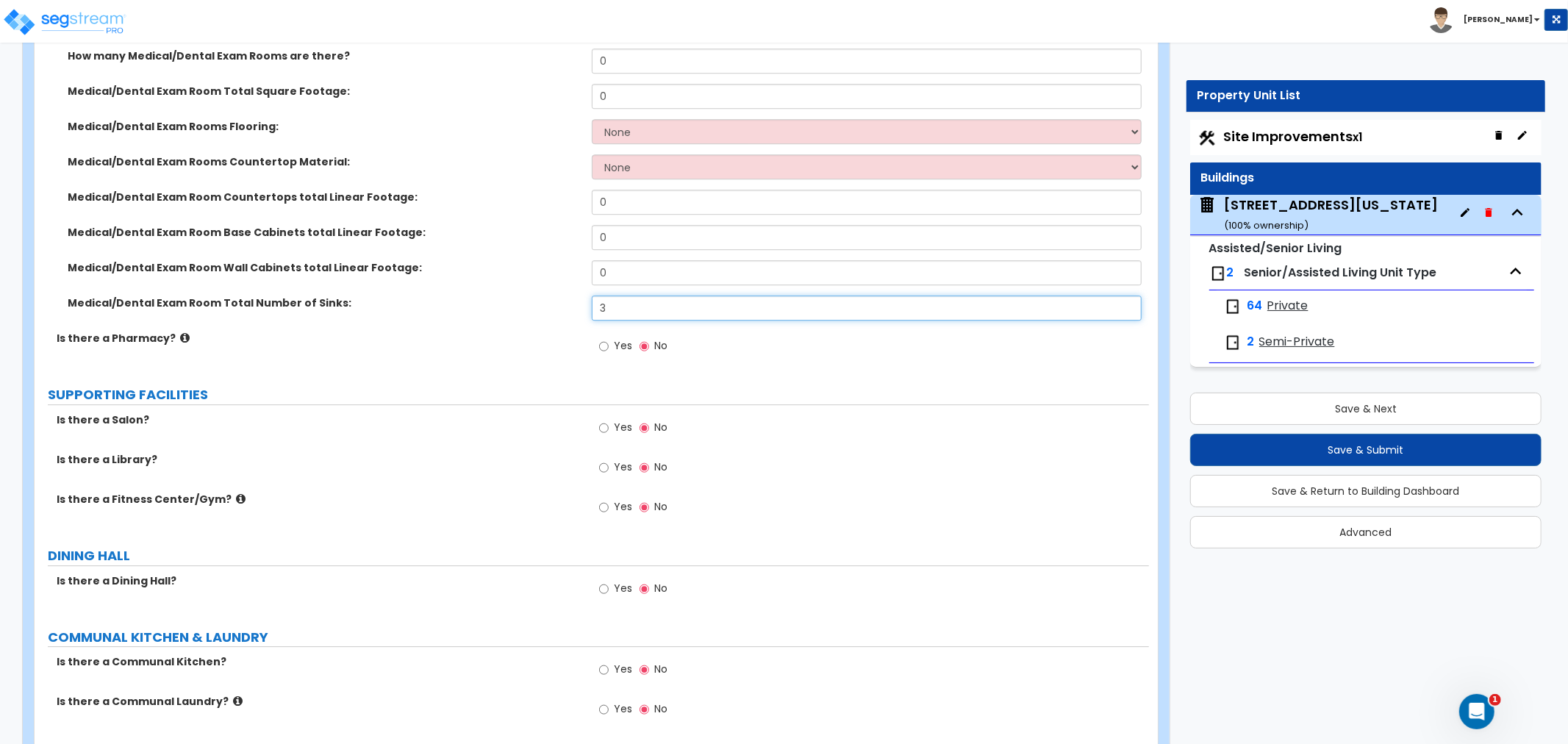
type input "3"
click at [604, 427] on input "Yes" at bounding box center [604, 428] width 9 height 16
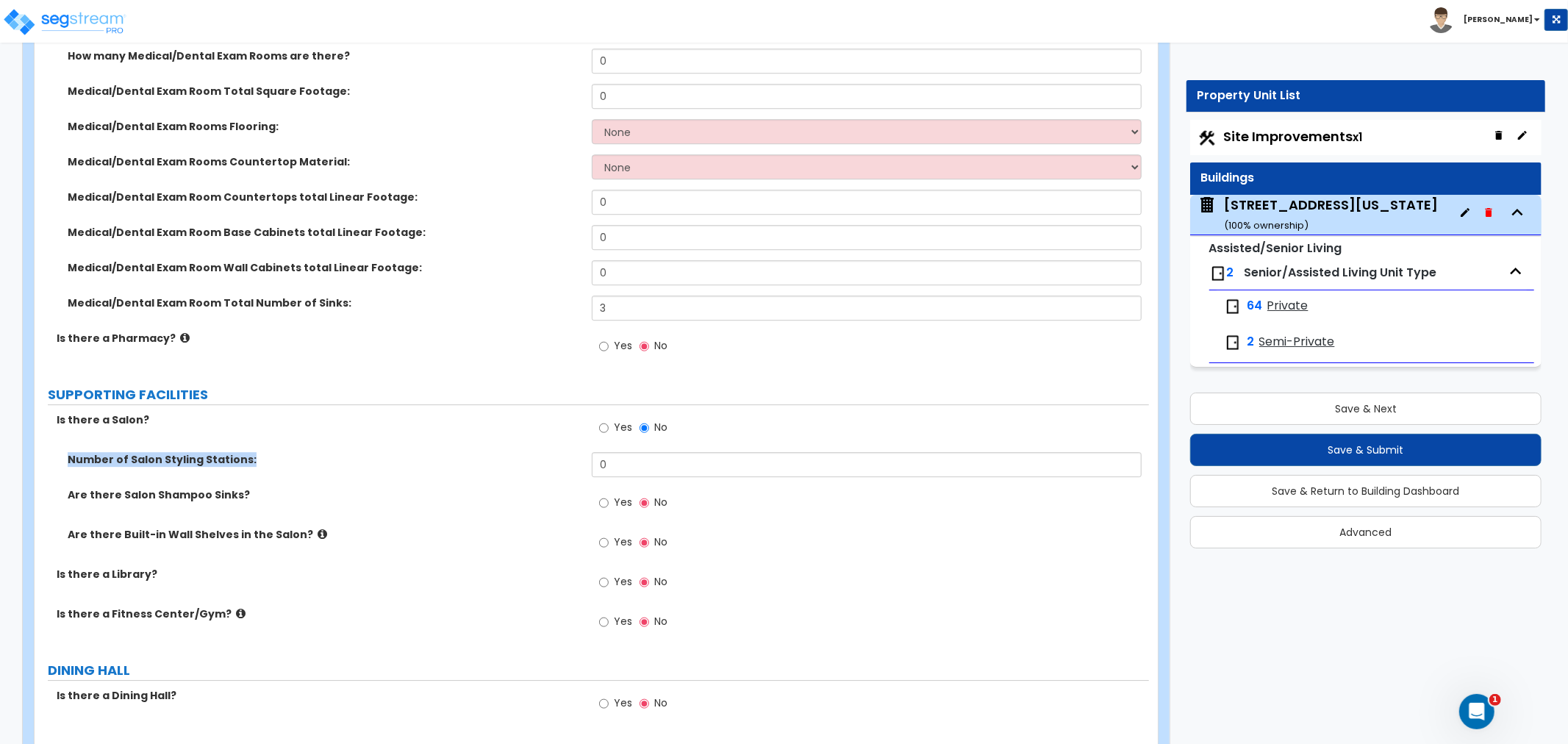
drag, startPoint x: 622, startPoint y: 449, endPoint x: 623, endPoint y: 458, distance: 9.1
click at [623, 456] on div "Is there a Salon? Yes No Number of [GEOGRAPHIC_DATA] Stations: 0 Are there Salo…" at bounding box center [591, 529] width 1093 height 234
click at [623, 469] on input "0" at bounding box center [867, 465] width 550 height 25
drag, startPoint x: 627, startPoint y: 466, endPoint x: 549, endPoint y: 466, distance: 78.0
click at [549, 466] on div "Number of Salon Styling Stations: 0" at bounding box center [591, 470] width 1114 height 35
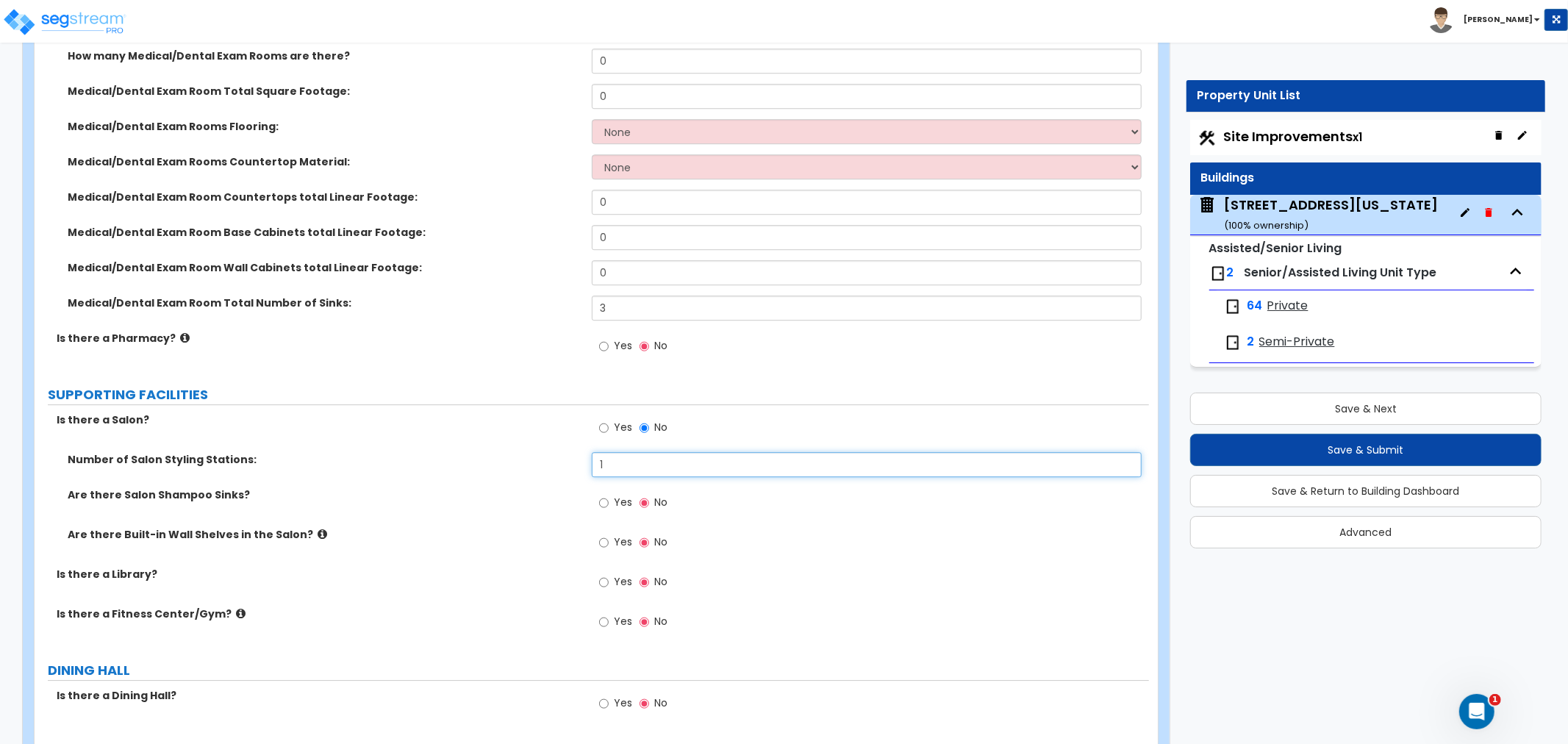
type input "1"
click at [604, 502] on input "Yes" at bounding box center [604, 502] width 9 height 16
radio input "true"
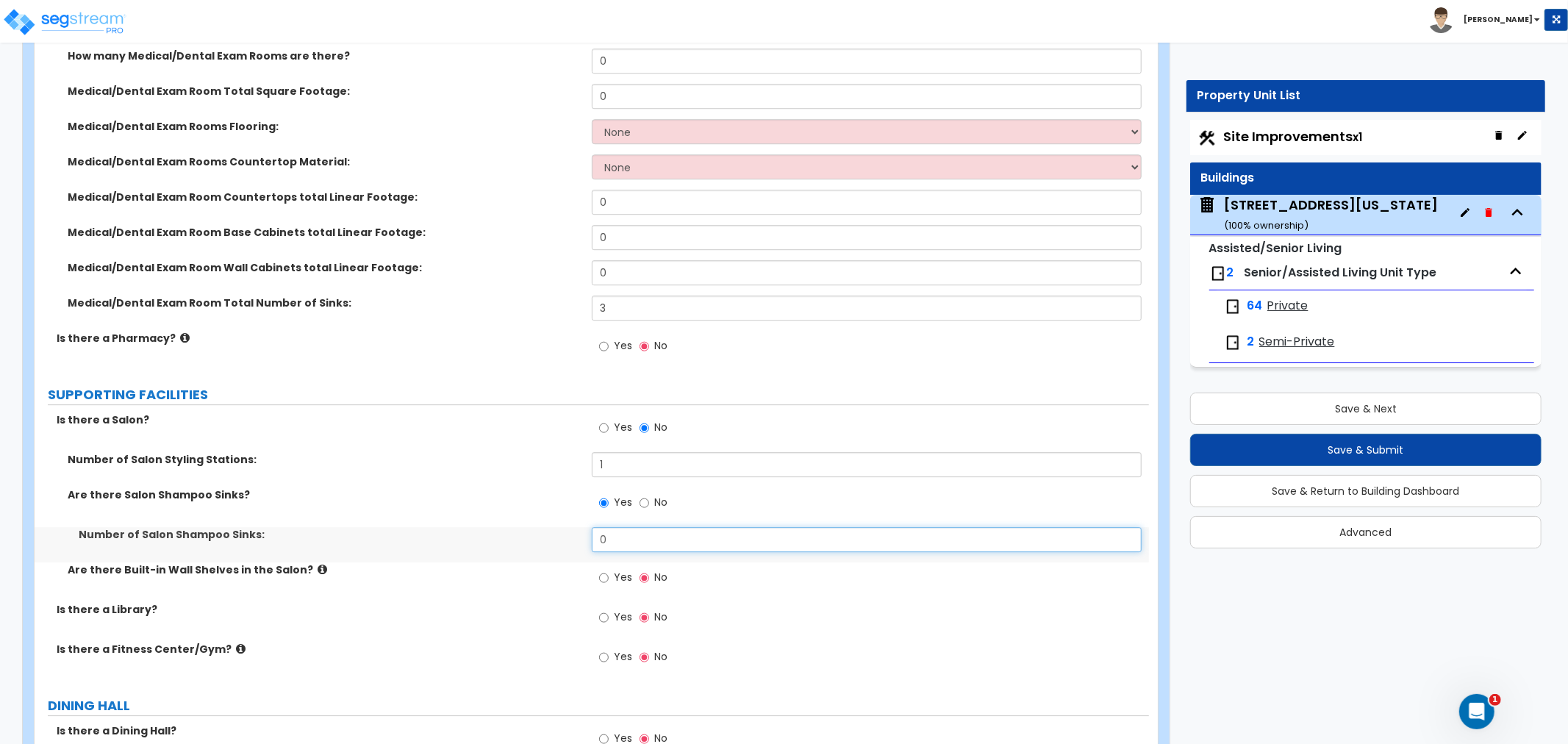
drag, startPoint x: 631, startPoint y: 542, endPoint x: 564, endPoint y: 541, distance: 67.0
click at [564, 541] on div "Number of Salon Shampoo Sinks: 0" at bounding box center [591, 545] width 1114 height 35
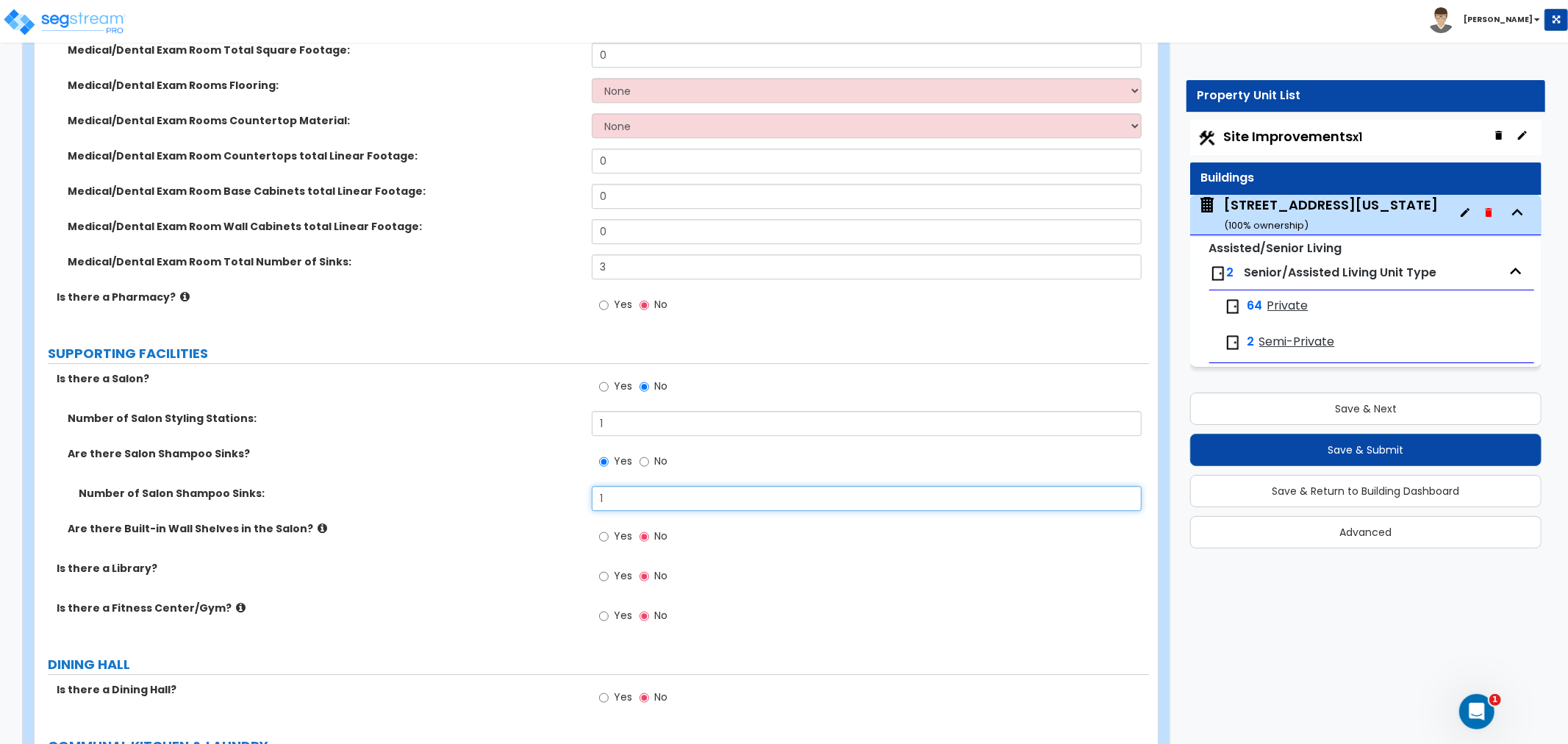
scroll to position [3593, 0]
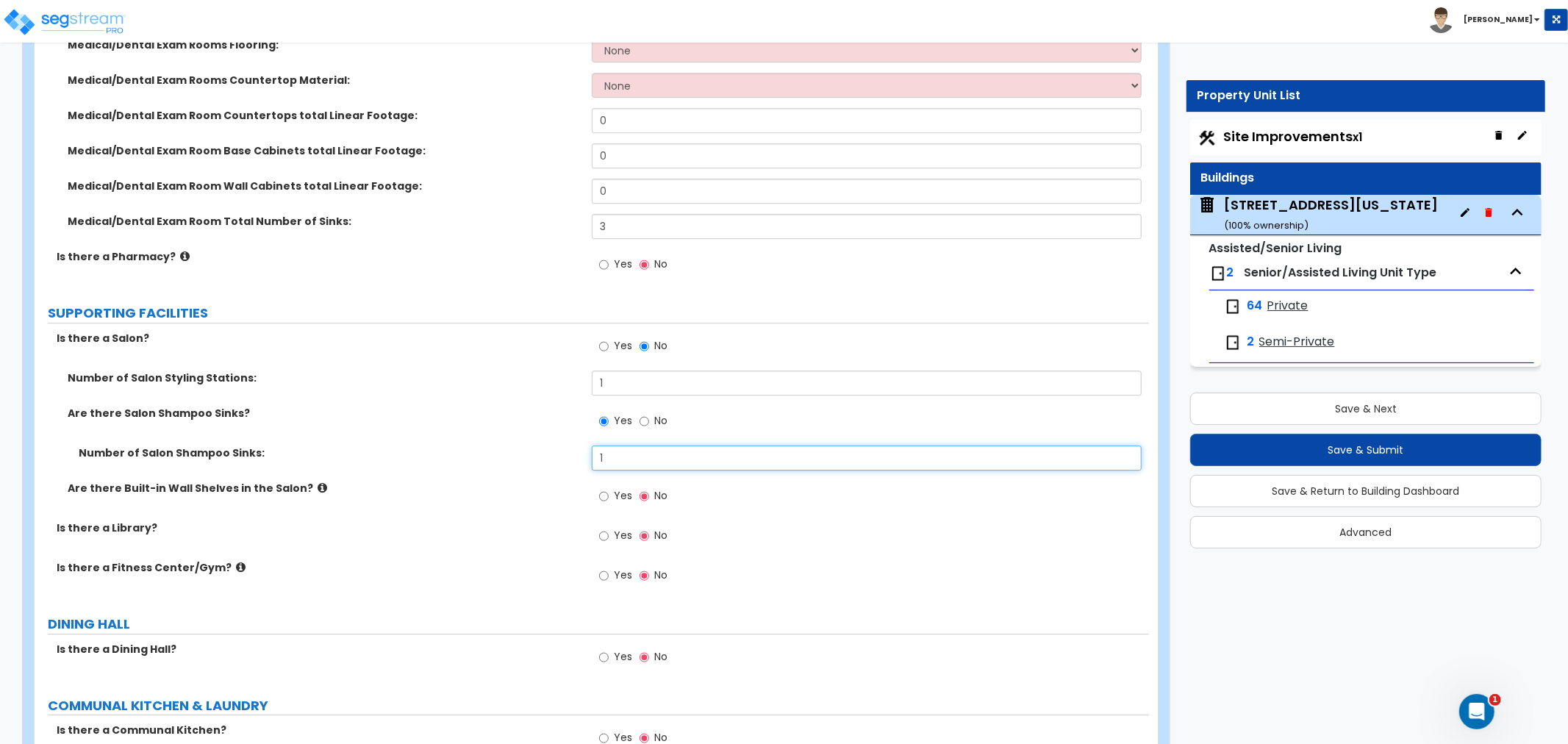
type input "1"
click at [606, 495] on input "Yes" at bounding box center [604, 495] width 9 height 16
radio input "true"
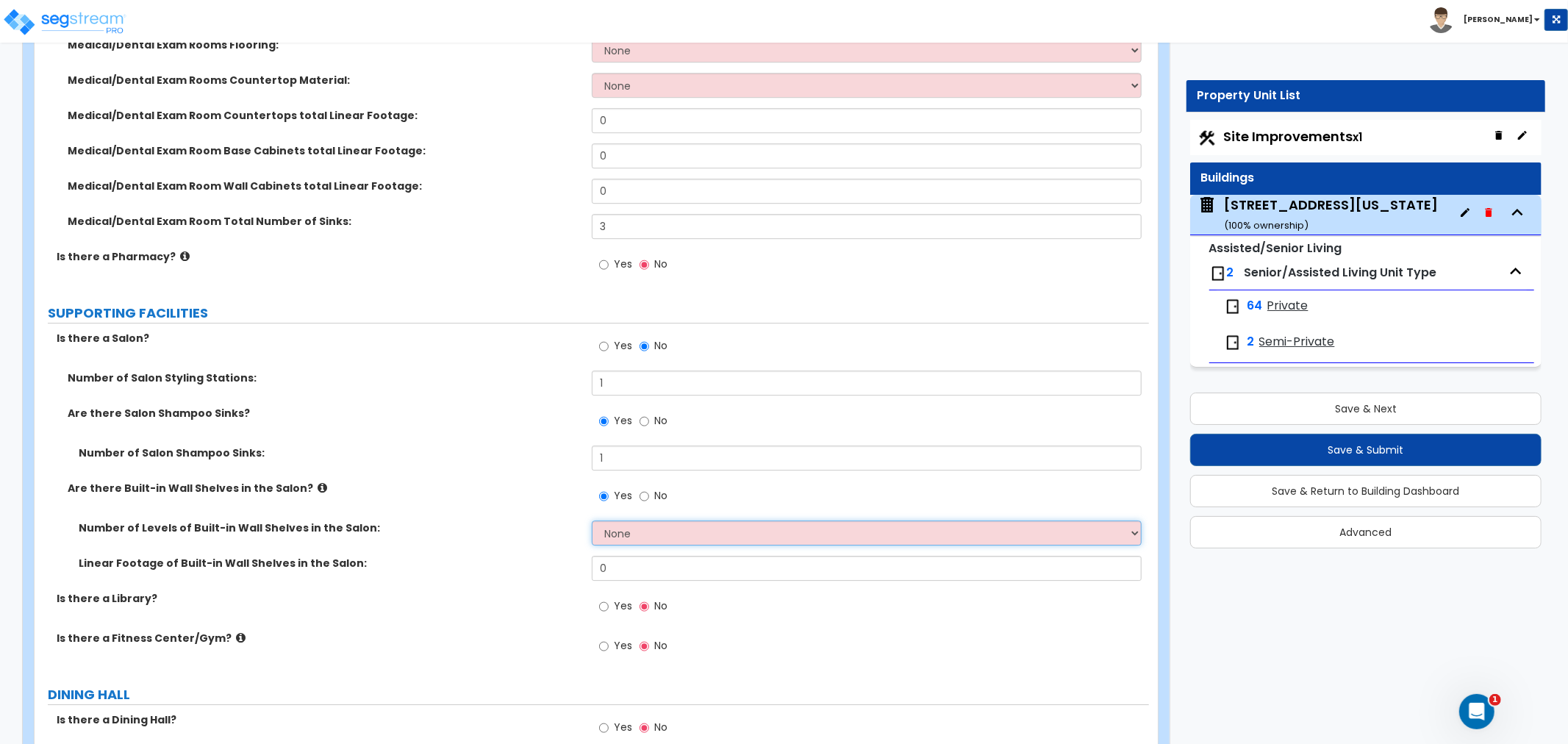
click at [617, 529] on select "None 1 2 3 4 5" at bounding box center [867, 532] width 550 height 25
select select "1"
click at [592, 520] on select "None 1 2 3 4 5" at bounding box center [867, 532] width 550 height 25
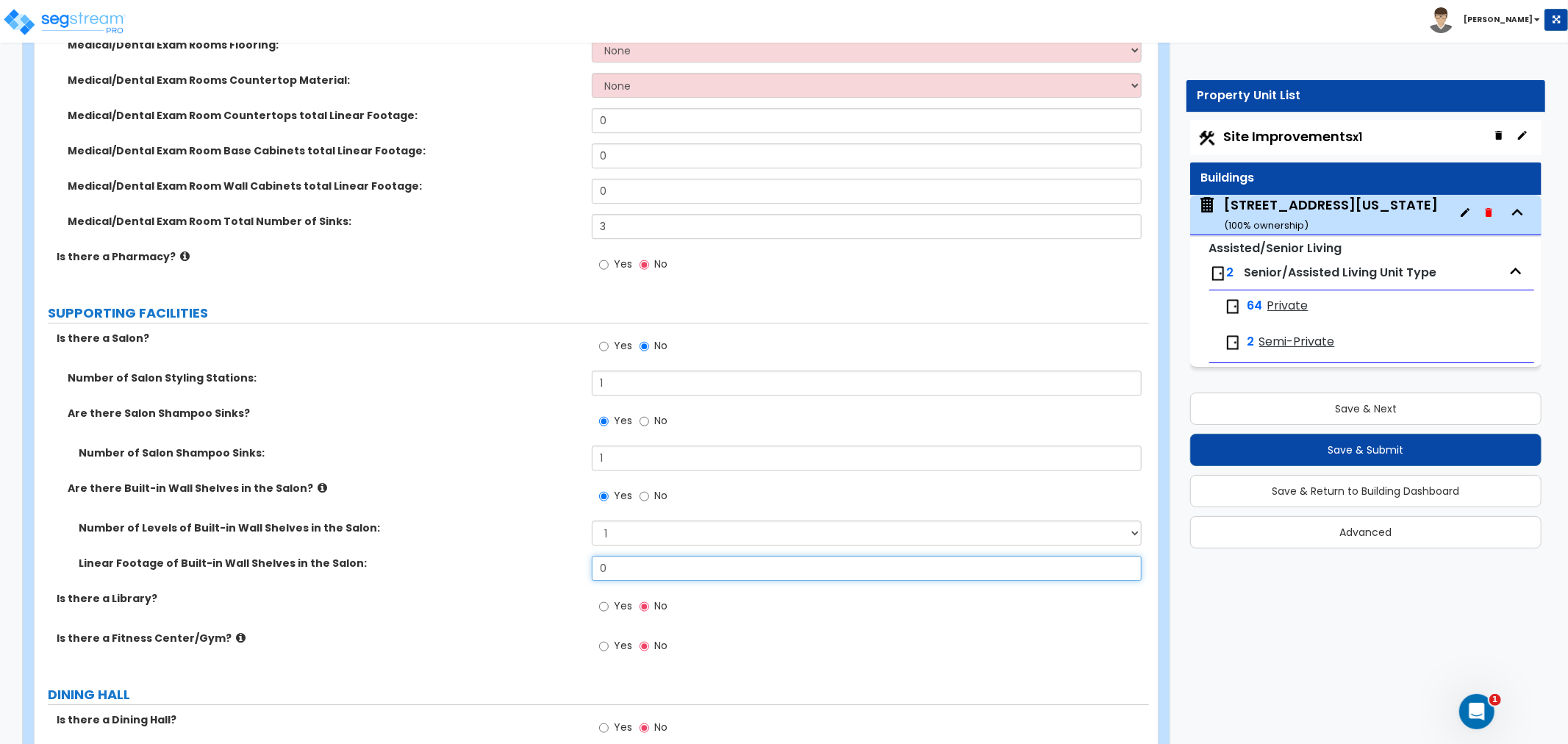
drag, startPoint x: 627, startPoint y: 564, endPoint x: 564, endPoint y: 563, distance: 63.0
click at [564, 563] on div "Linear Footage of Built-in Wall Shelves in the Salon: 0" at bounding box center [591, 574] width 1114 height 35
type input "2"
click at [647, 491] on input "No" at bounding box center [644, 495] width 9 height 16
radio input "false"
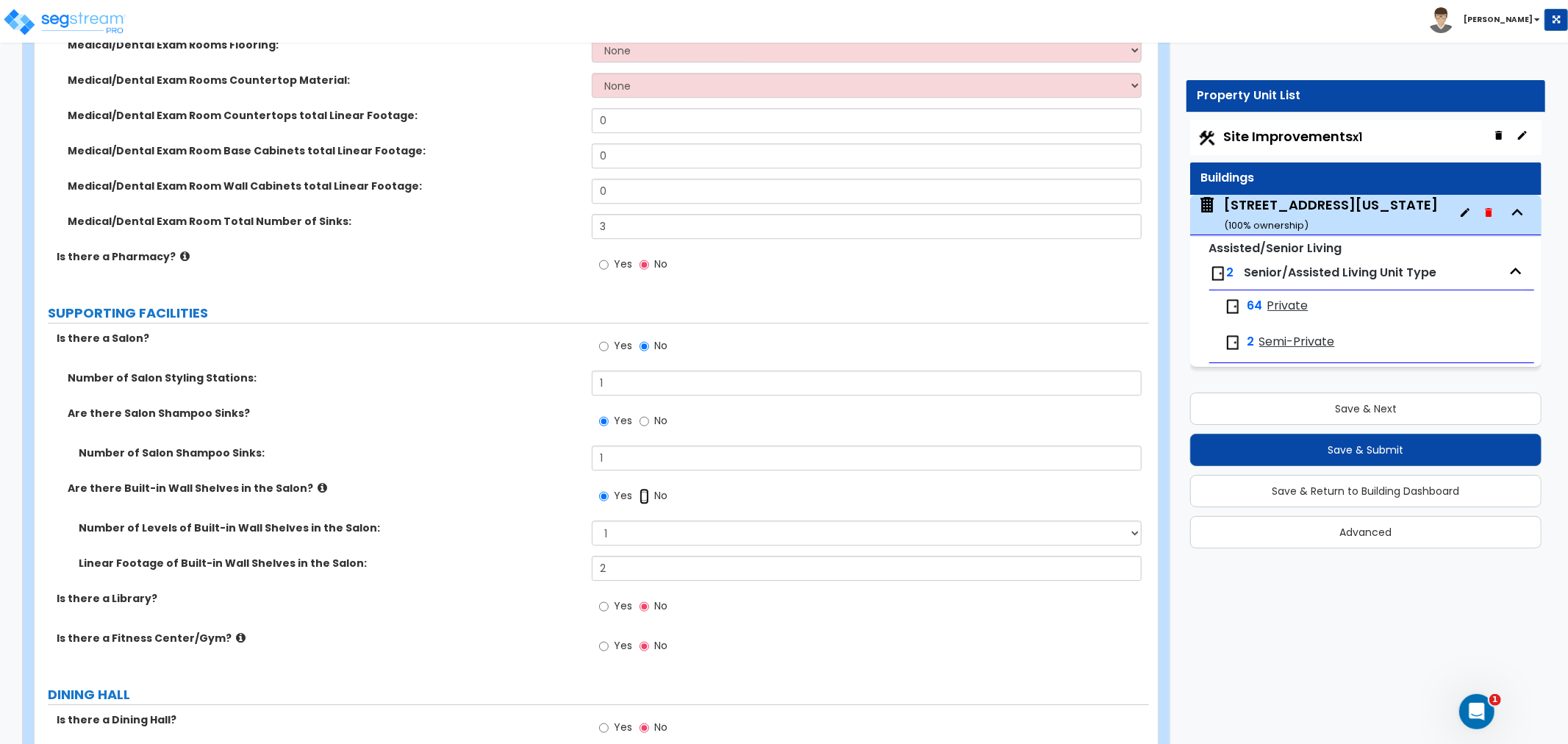
radio input "true"
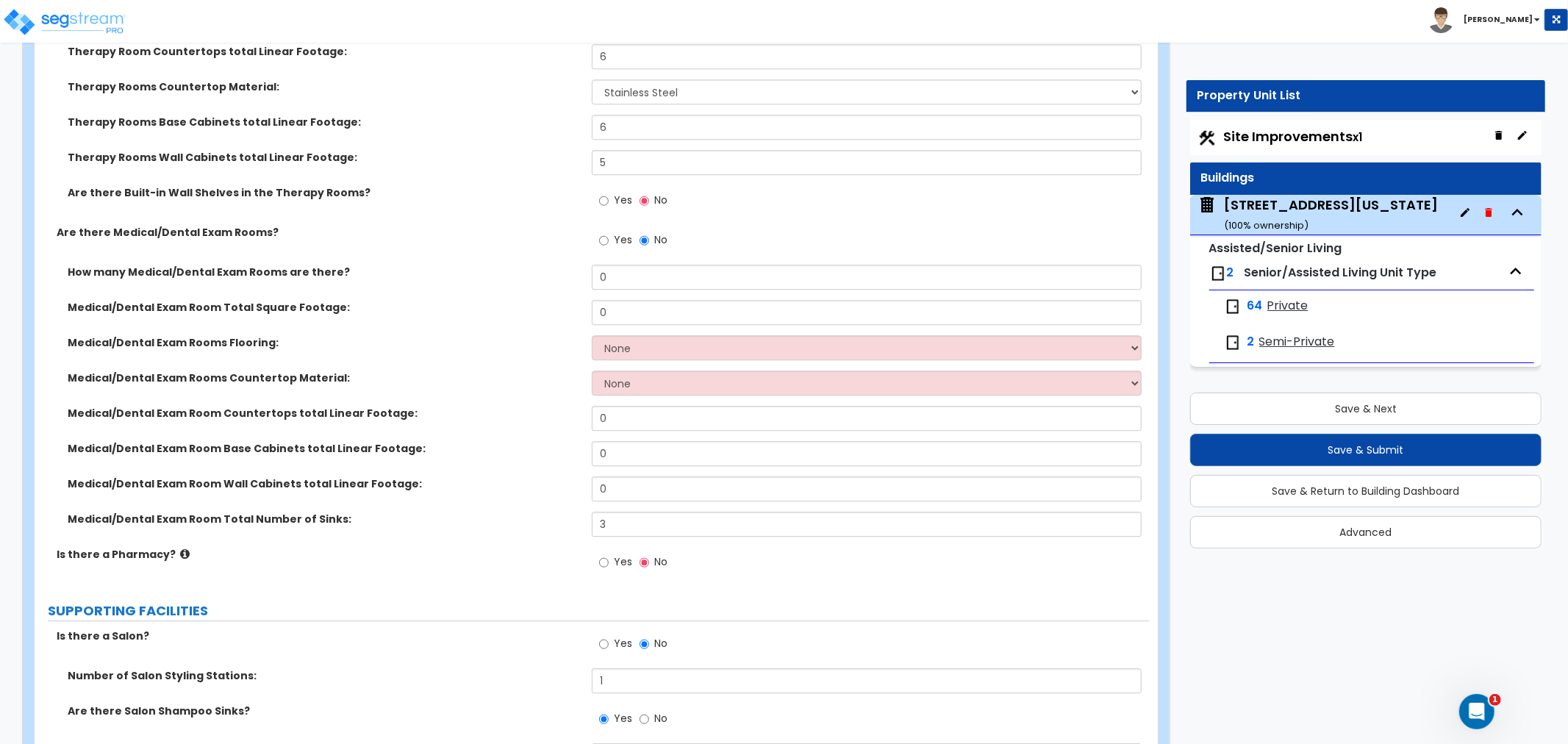
scroll to position [3267, 0]
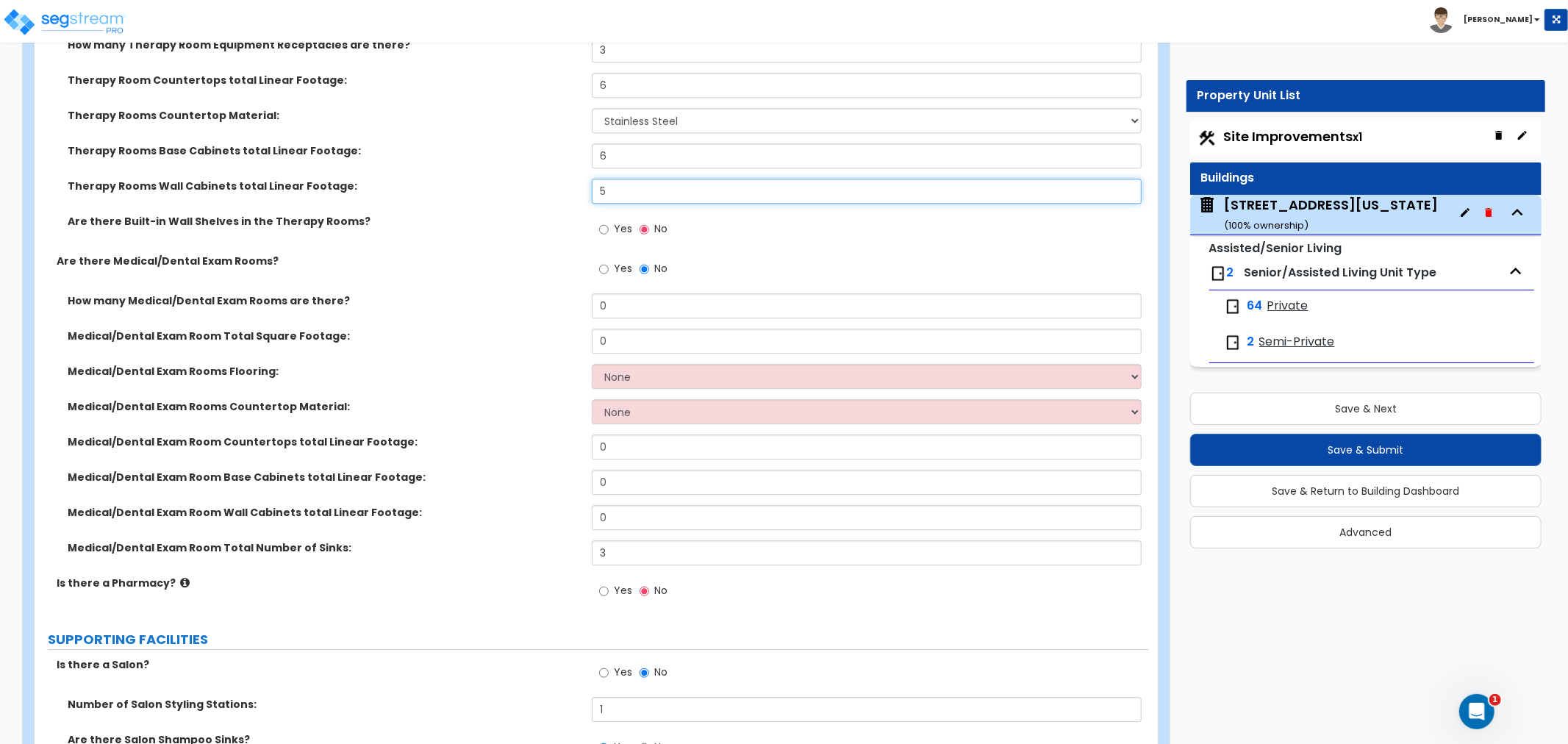
drag, startPoint x: 618, startPoint y: 186, endPoint x: 564, endPoint y: 188, distance: 54.0
click at [564, 188] on div "Therapy Rooms Wall Cabinets total Linear Footage: 5" at bounding box center [591, 196] width 1114 height 35
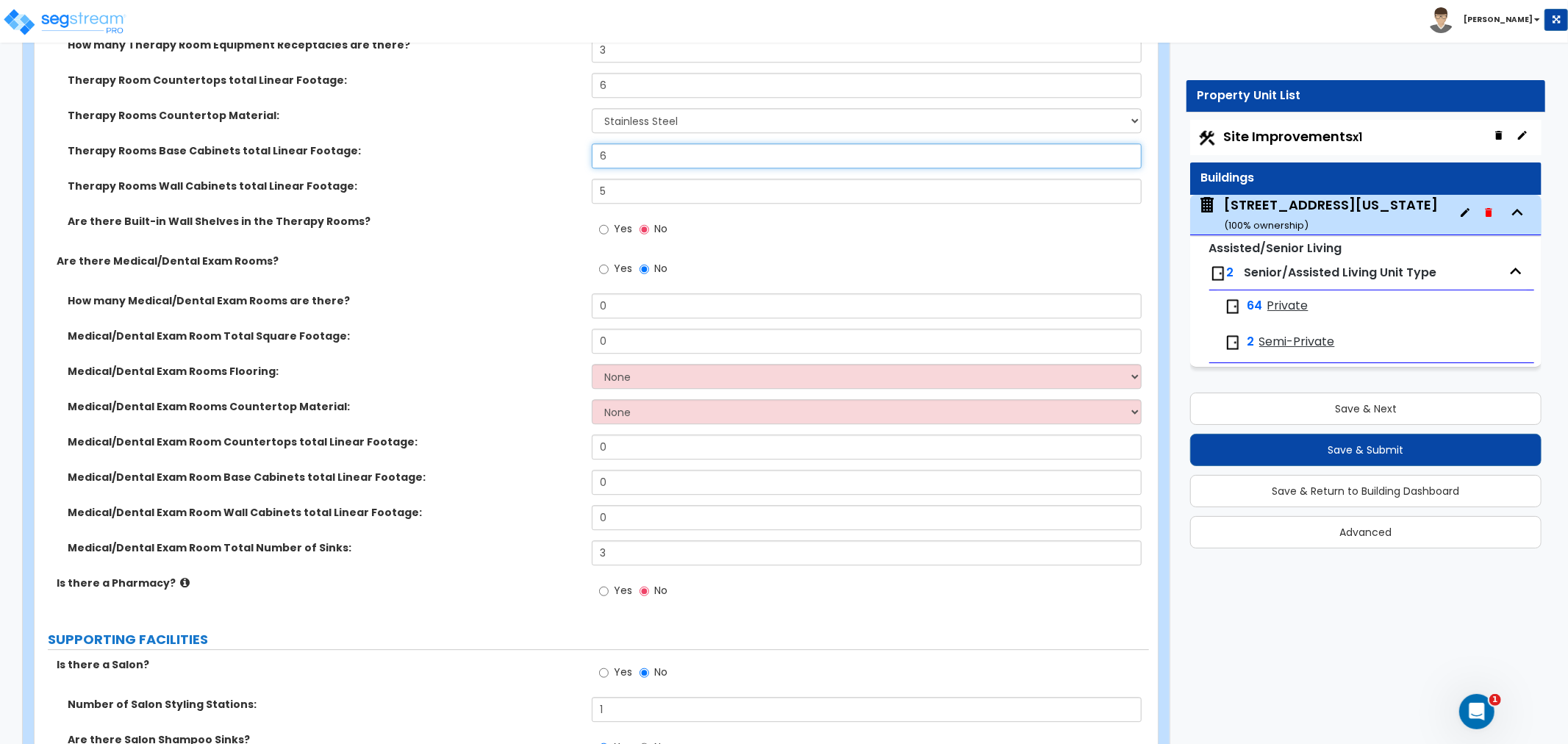
drag, startPoint x: 583, startPoint y: 160, endPoint x: 554, endPoint y: 163, distance: 29.2
click at [554, 163] on div "Therapy Rooms Base Cabinets total Linear Footage: 6" at bounding box center [591, 161] width 1114 height 35
type input "8"
click at [511, 295] on label "How many Medical/Dental Exam Rooms are there?" at bounding box center [324, 301] width 514 height 15
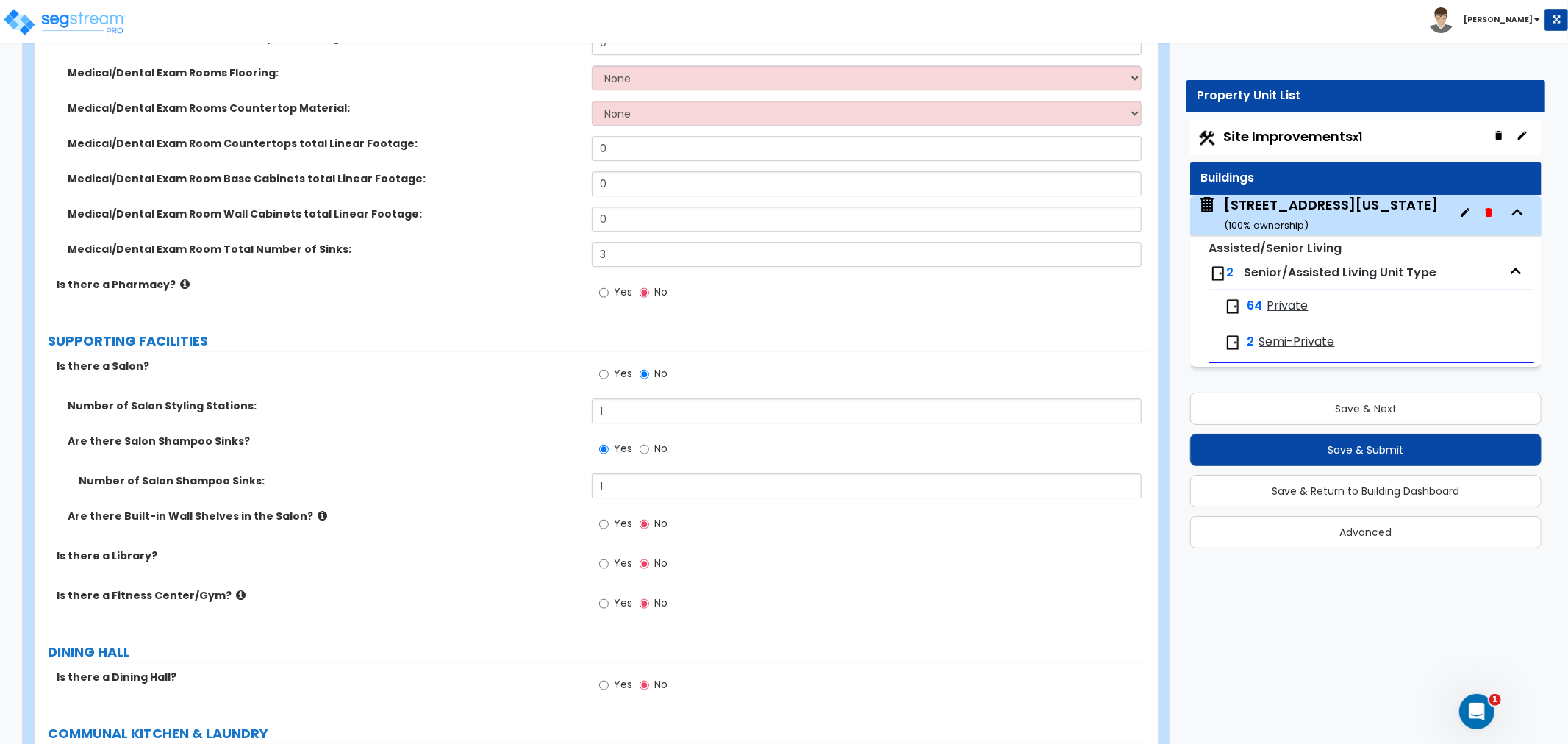
scroll to position [3593, 0]
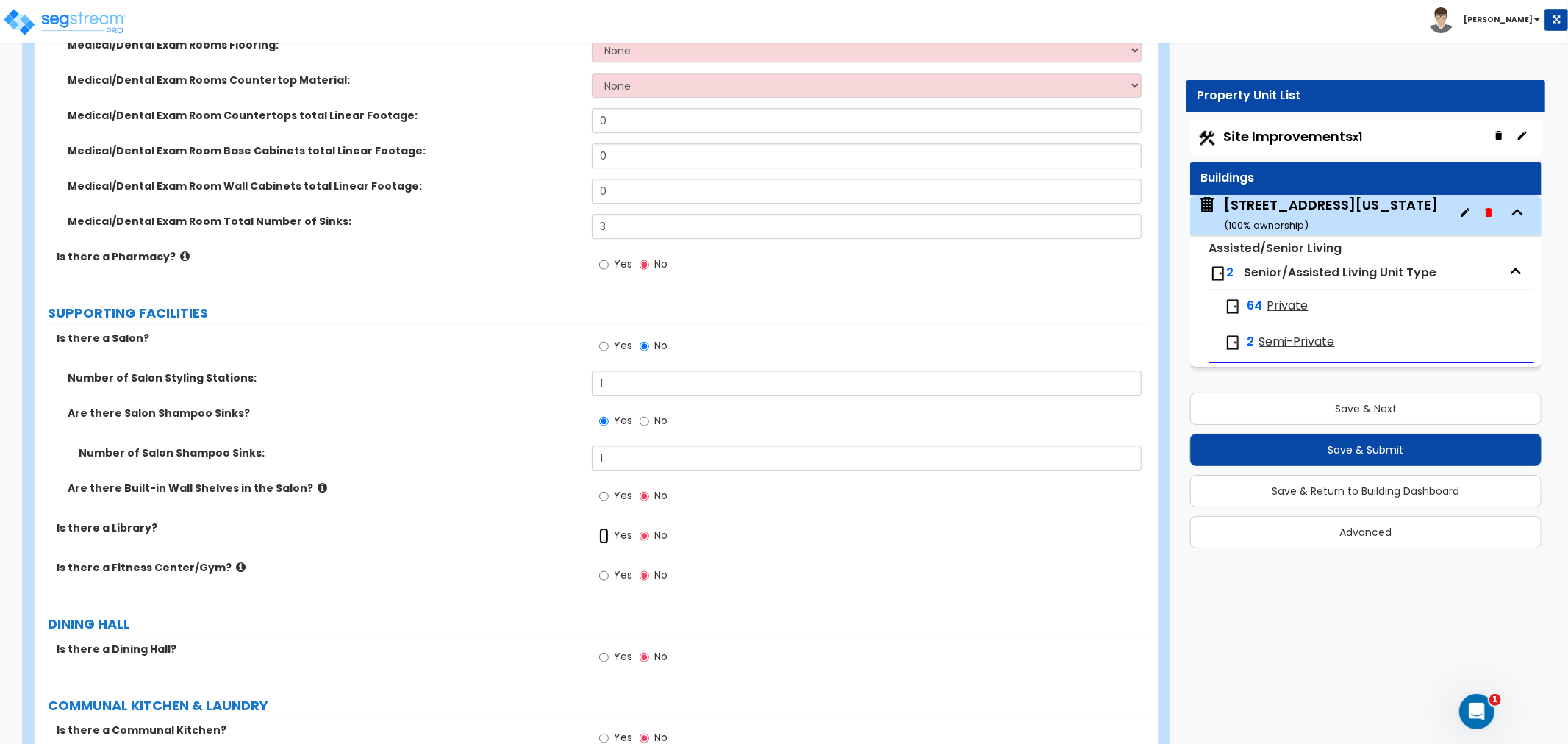
click at [605, 534] on input "Yes" at bounding box center [604, 535] width 9 height 16
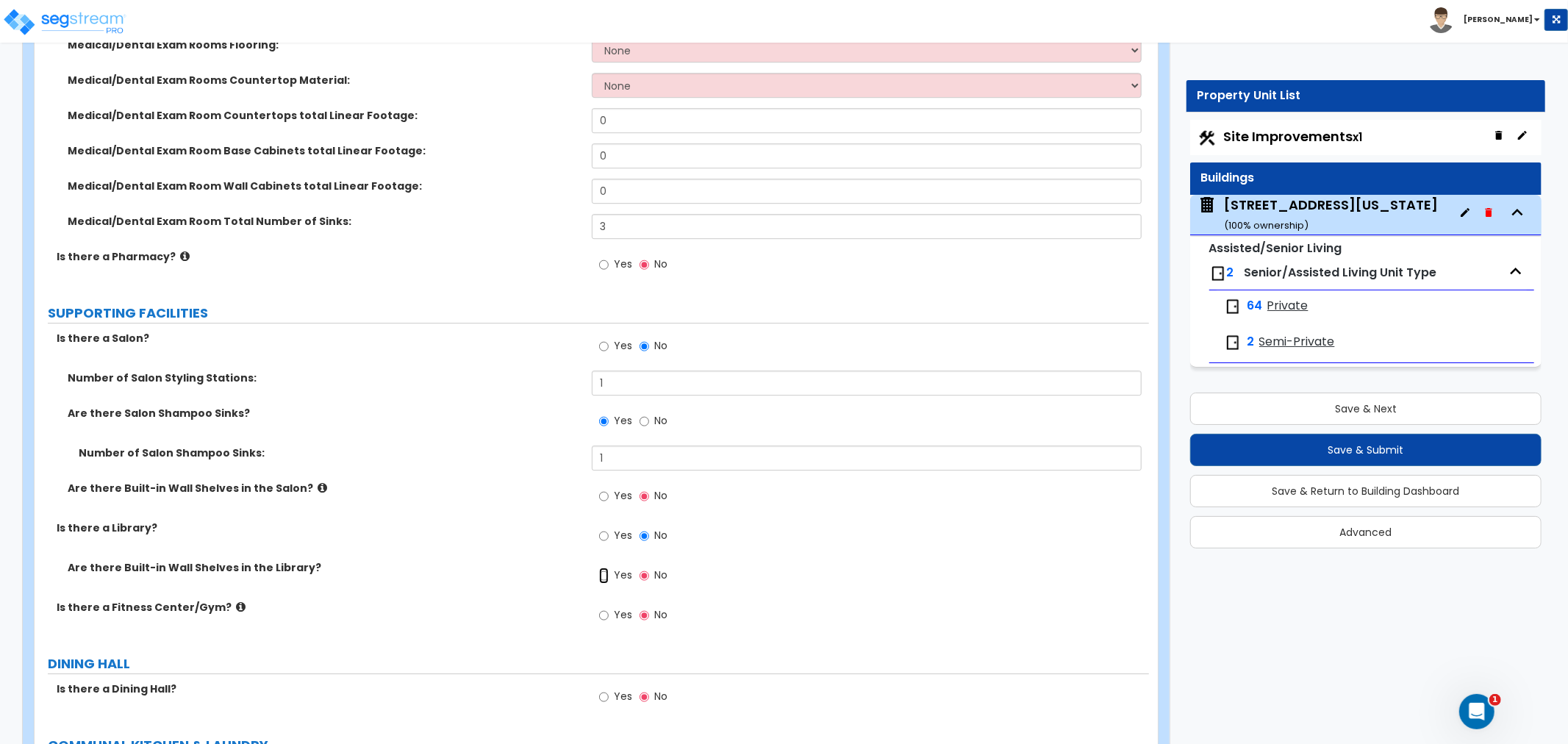
click at [608, 574] on input "Yes" at bounding box center [604, 575] width 9 height 16
radio input "true"
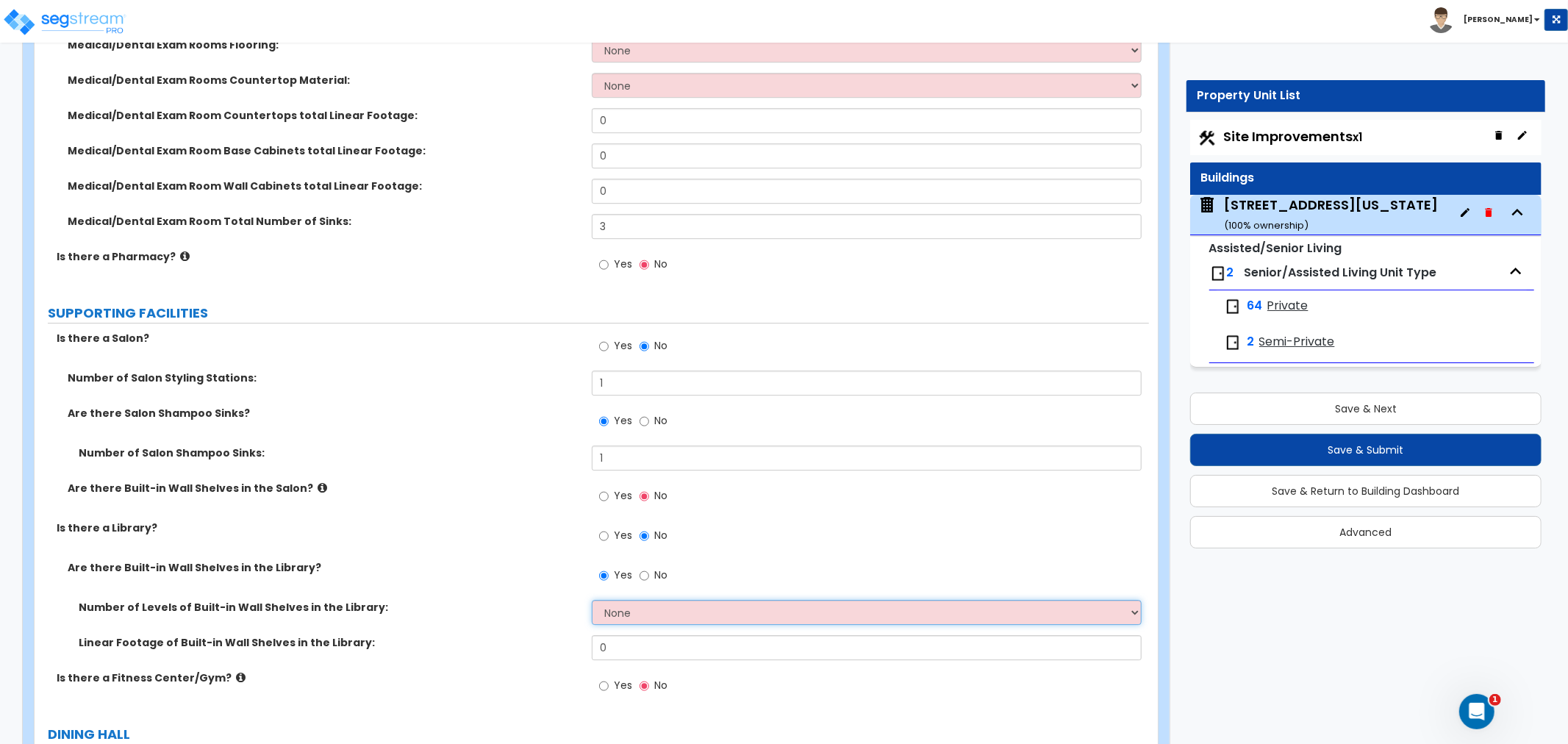
click at [614, 608] on select "None 1 2 3 4 5 6 7 8 9 10" at bounding box center [867, 612] width 550 height 25
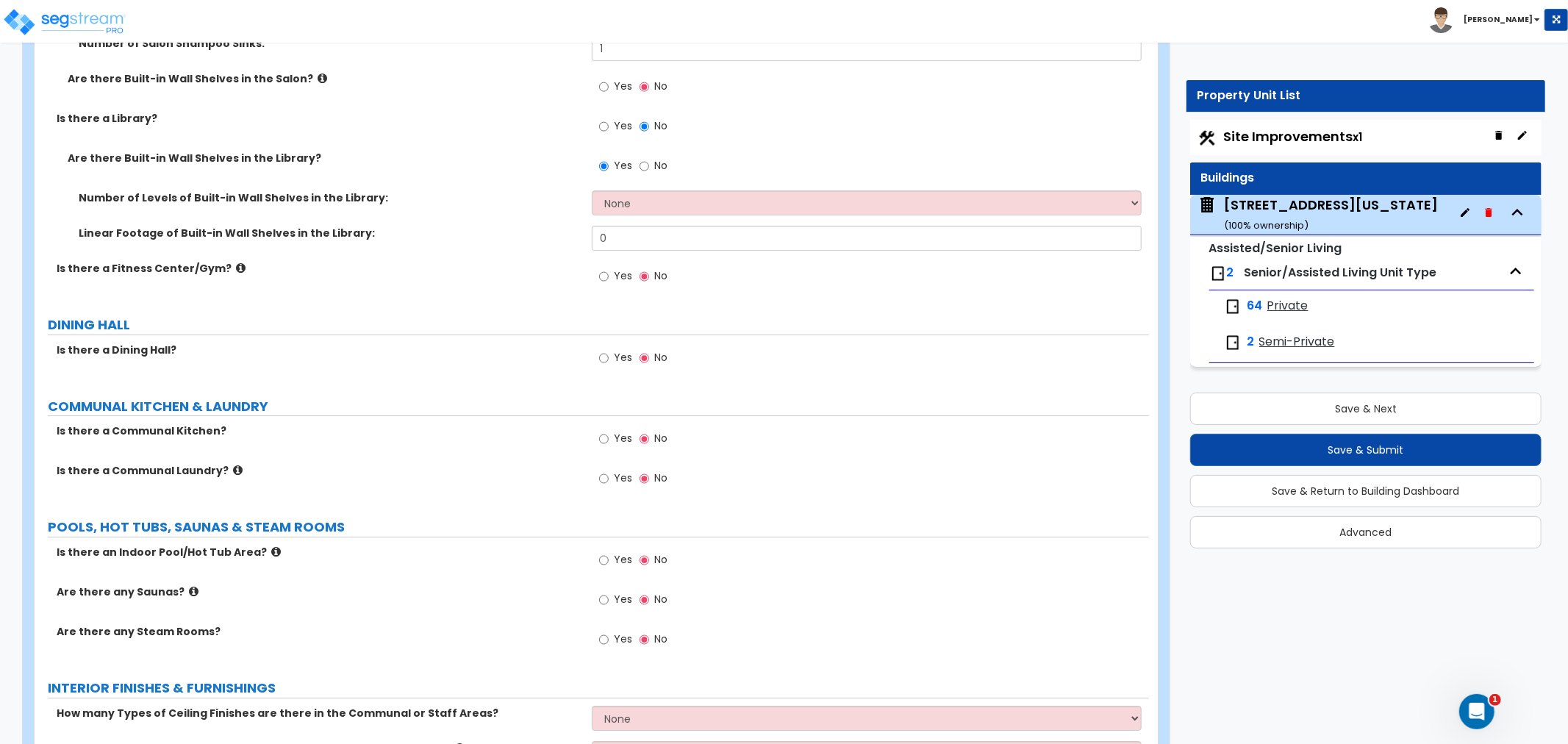
scroll to position [4084, 0]
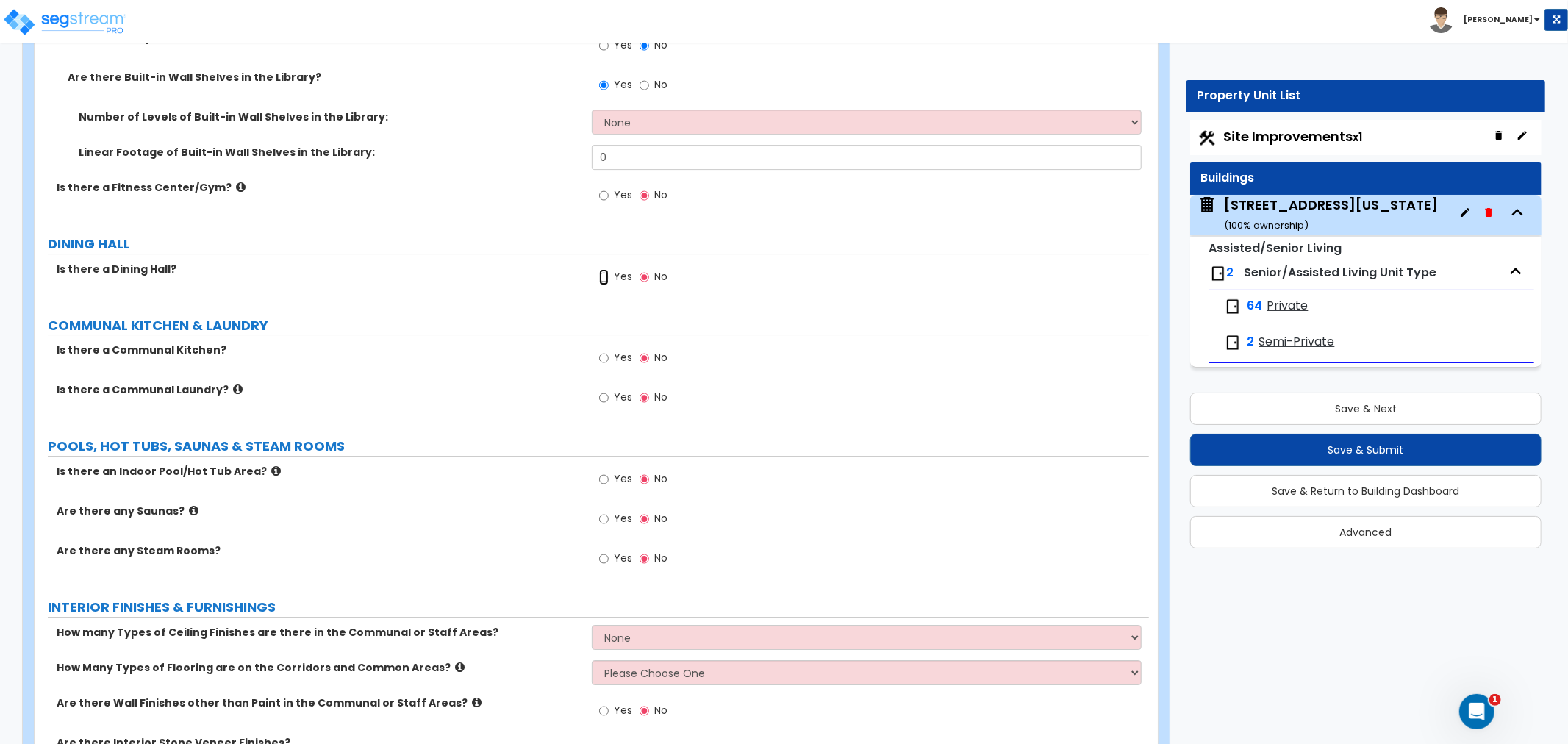
click at [605, 272] on input "Yes" at bounding box center [604, 277] width 9 height 16
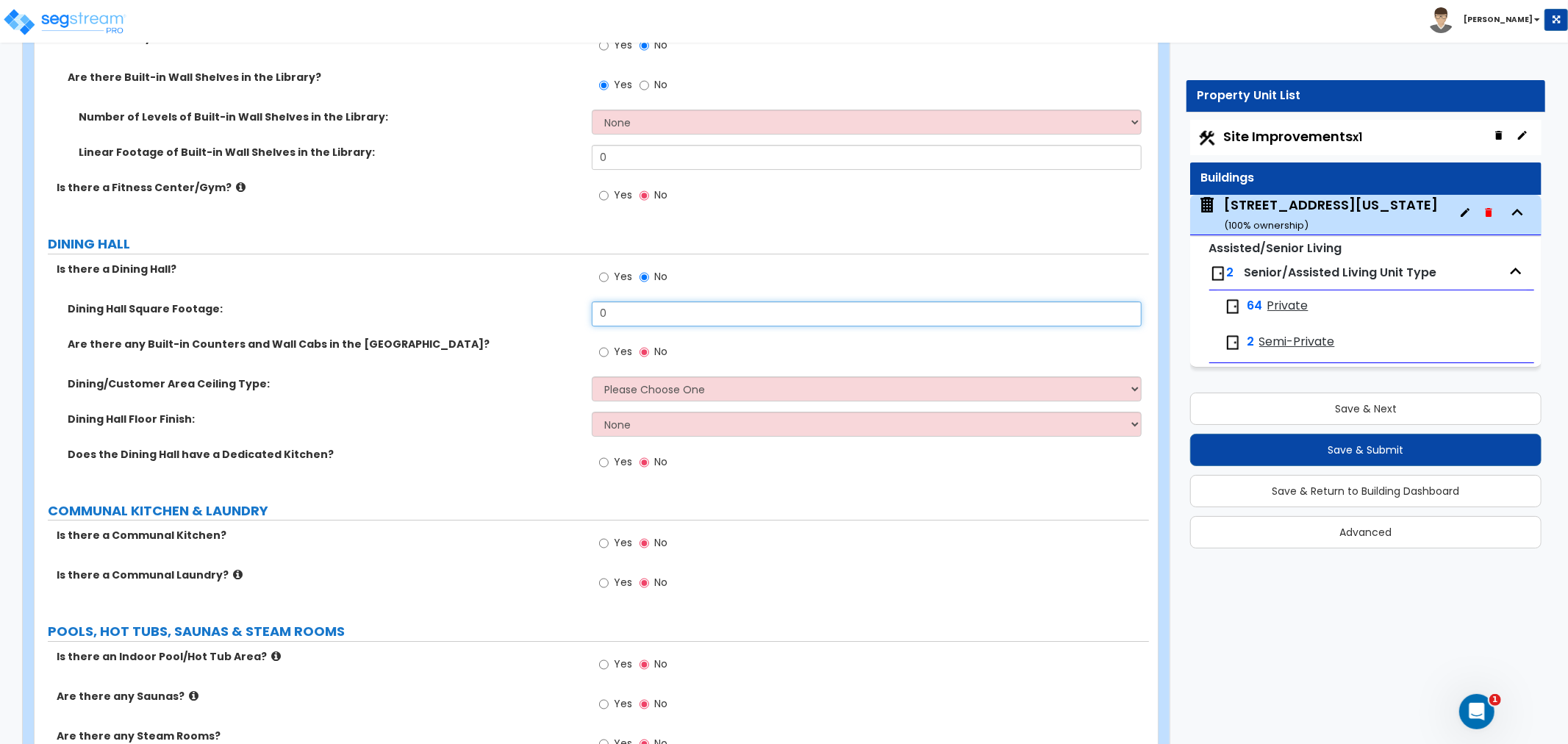
drag, startPoint x: 628, startPoint y: 305, endPoint x: 535, endPoint y: 306, distance: 93.0
click at [535, 306] on div "Dining Hall Square Footage: 0" at bounding box center [591, 319] width 1114 height 35
type input "1,250"
click at [606, 348] on input "Yes" at bounding box center [604, 352] width 9 height 16
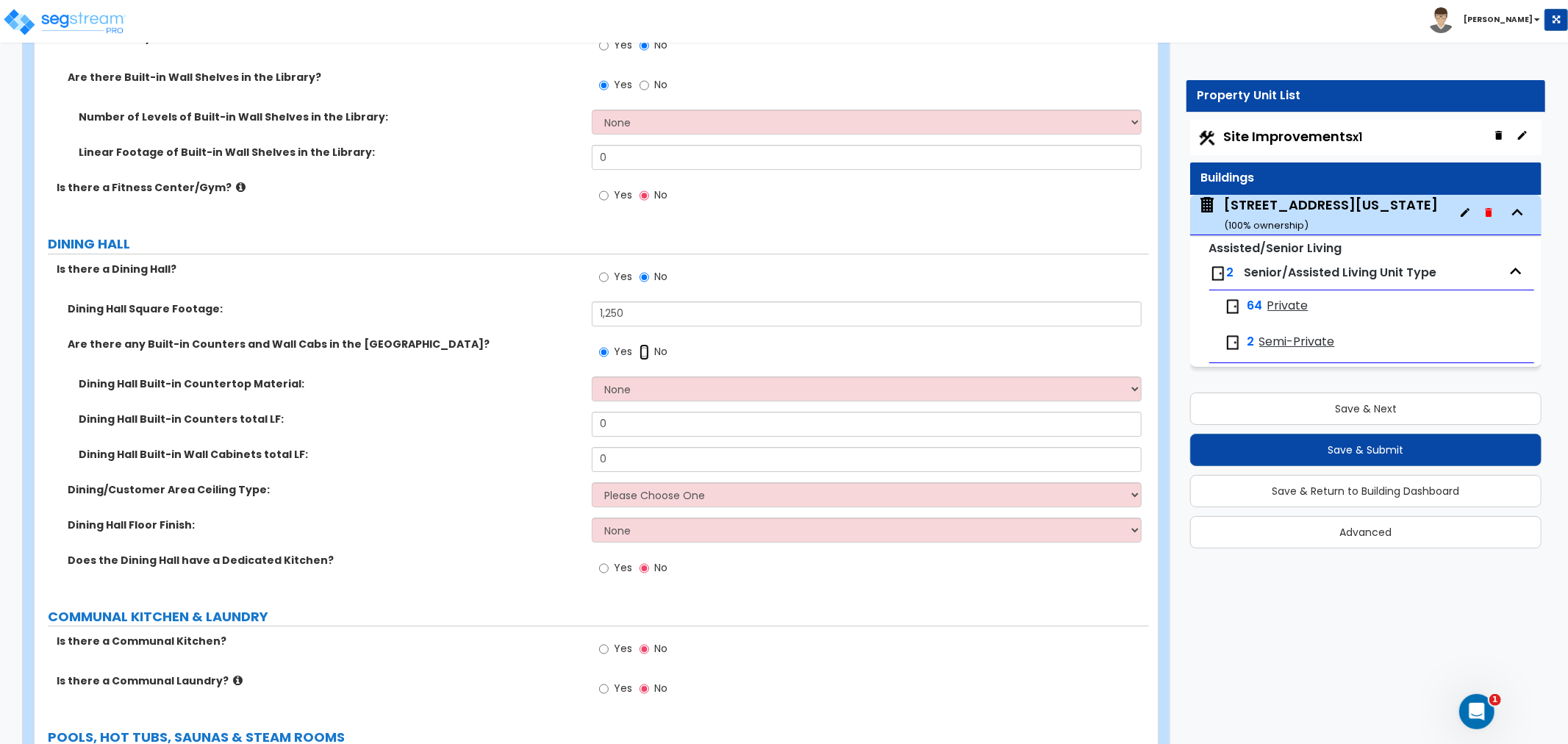
click at [640, 349] on input "No" at bounding box center [644, 352] width 9 height 16
radio input "false"
radio input "true"
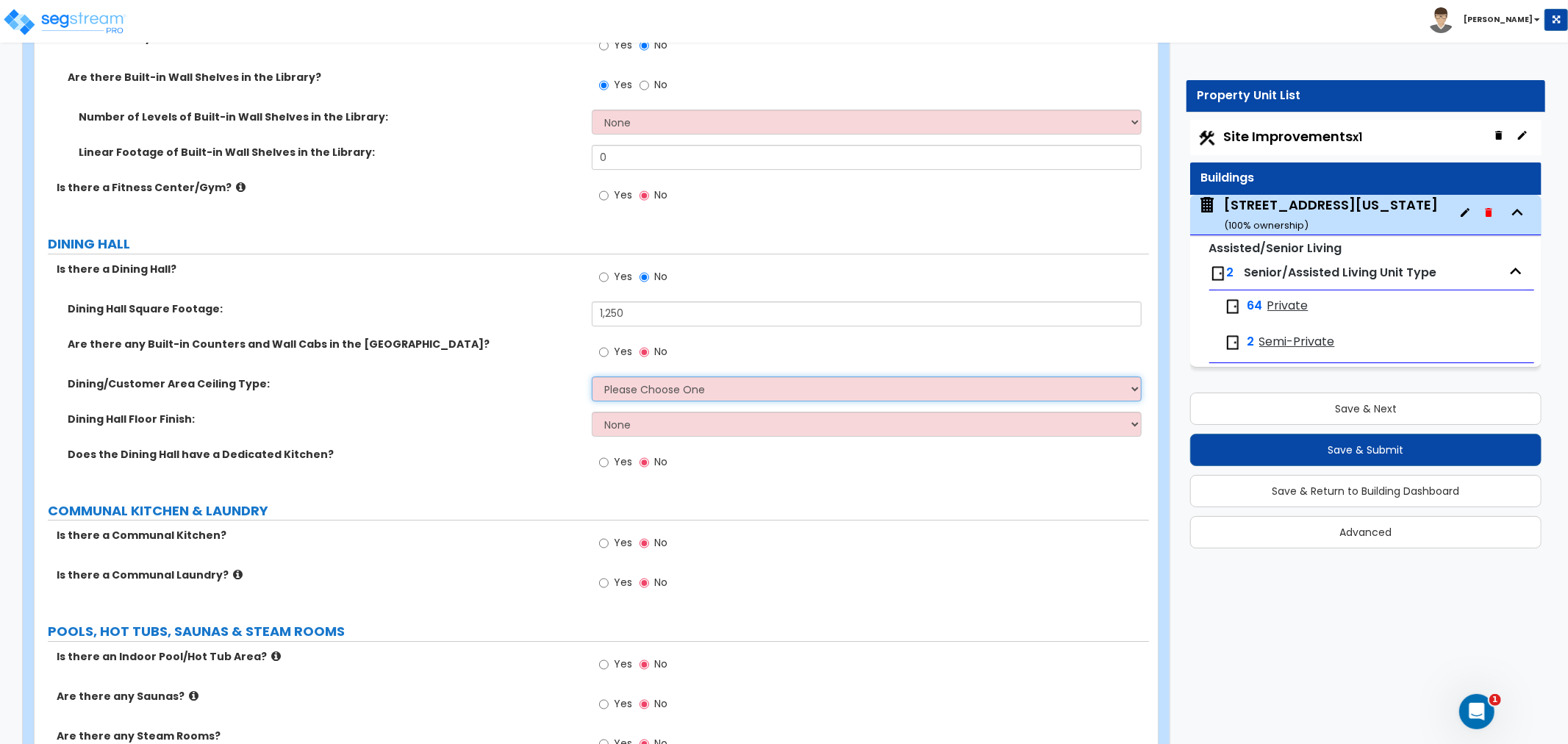
click at [606, 387] on select "Please Choose One Drop Ceiling Open Ceiling Drywall Ceiling" at bounding box center [867, 389] width 550 height 25
select select "1"
click at [592, 377] on select "Please Choose One Drop Ceiling Open Ceiling Drywall Ceiling" at bounding box center [867, 389] width 550 height 25
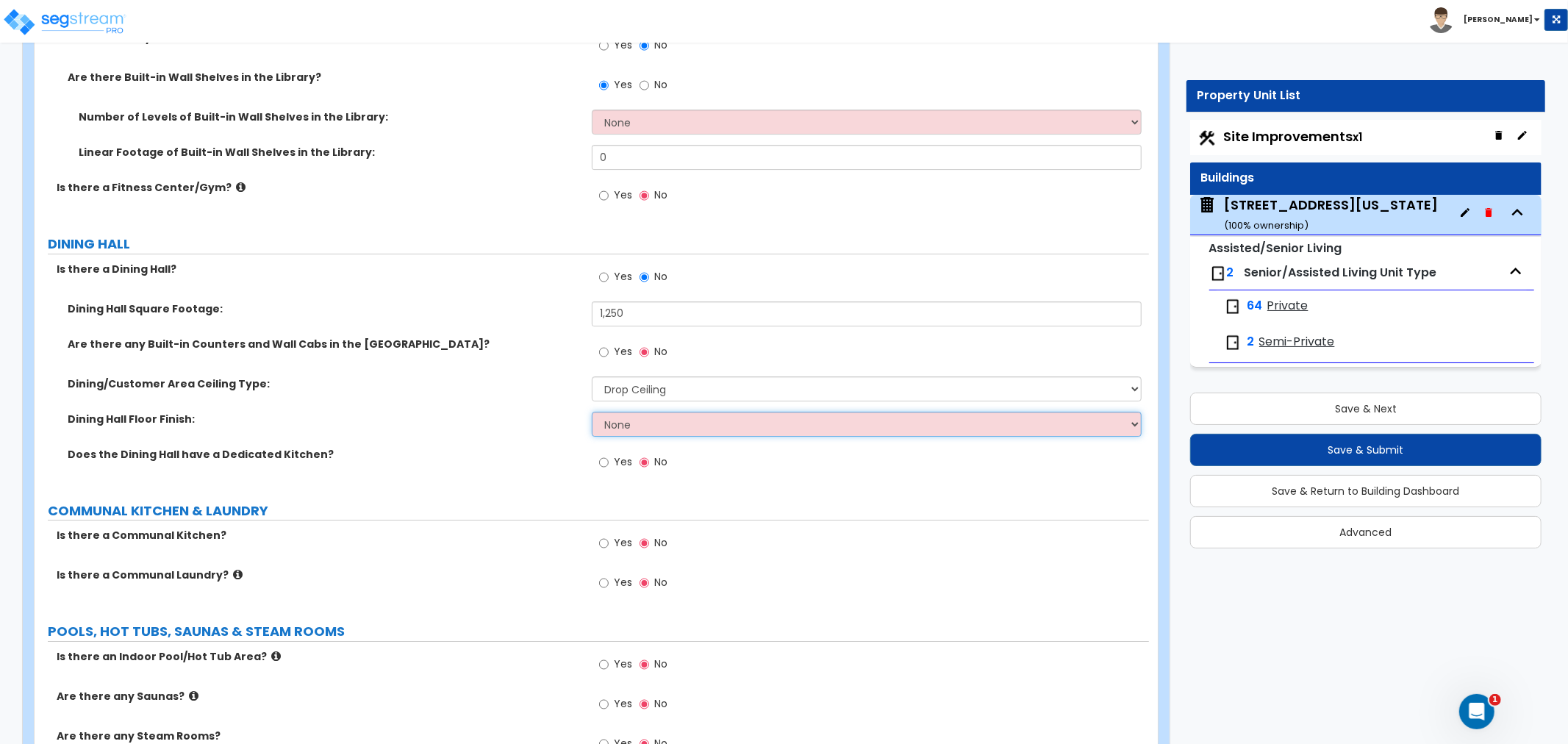
click at [634, 417] on select "None Tile Flooring Hardwood Flooring Resilient Laminate Flooring VCT Flooring S…" at bounding box center [867, 424] width 550 height 25
select select "4"
click at [592, 412] on select "None Tile Flooring Hardwood Flooring Resilient Laminate Flooring VCT Flooring S…" at bounding box center [867, 424] width 550 height 25
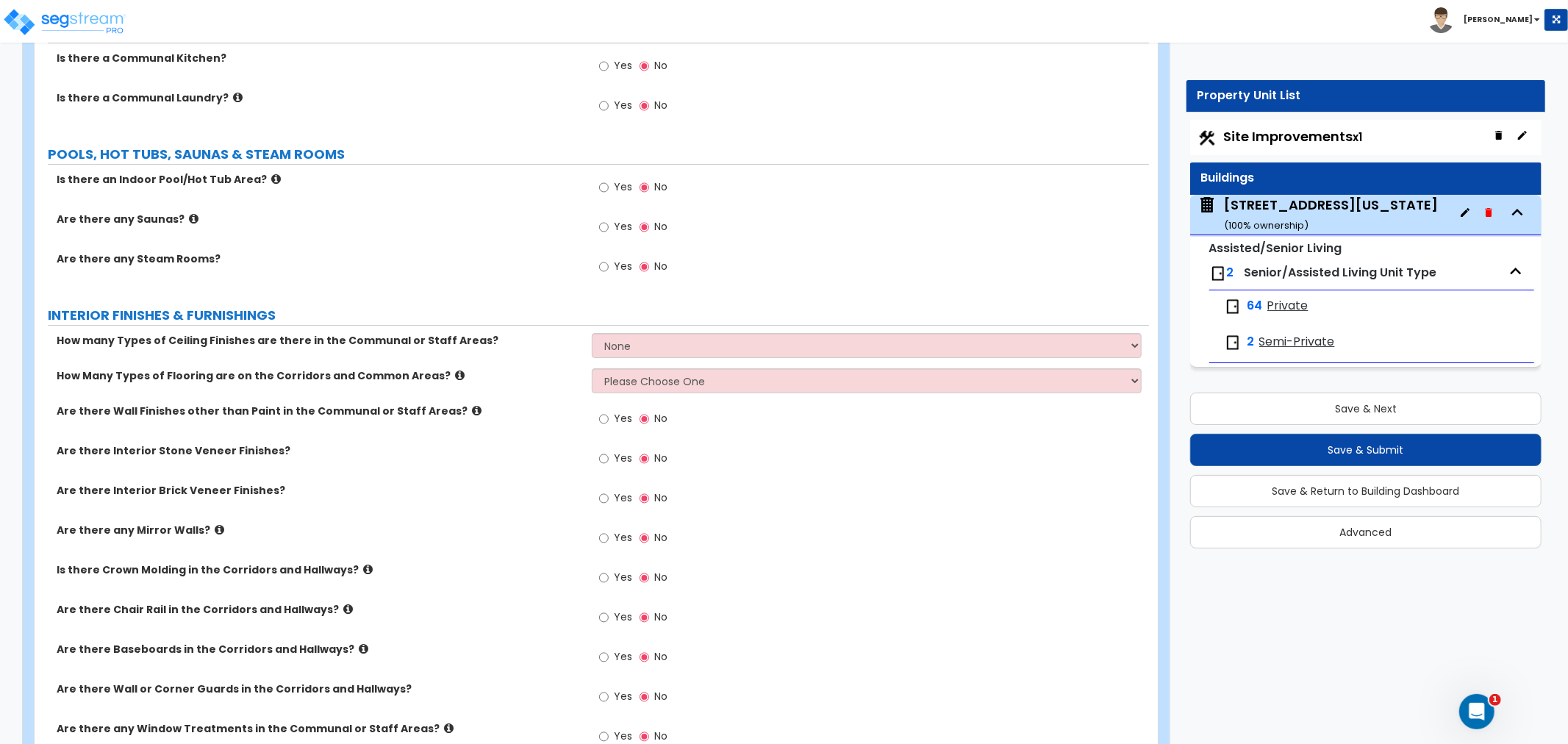
scroll to position [4574, 0]
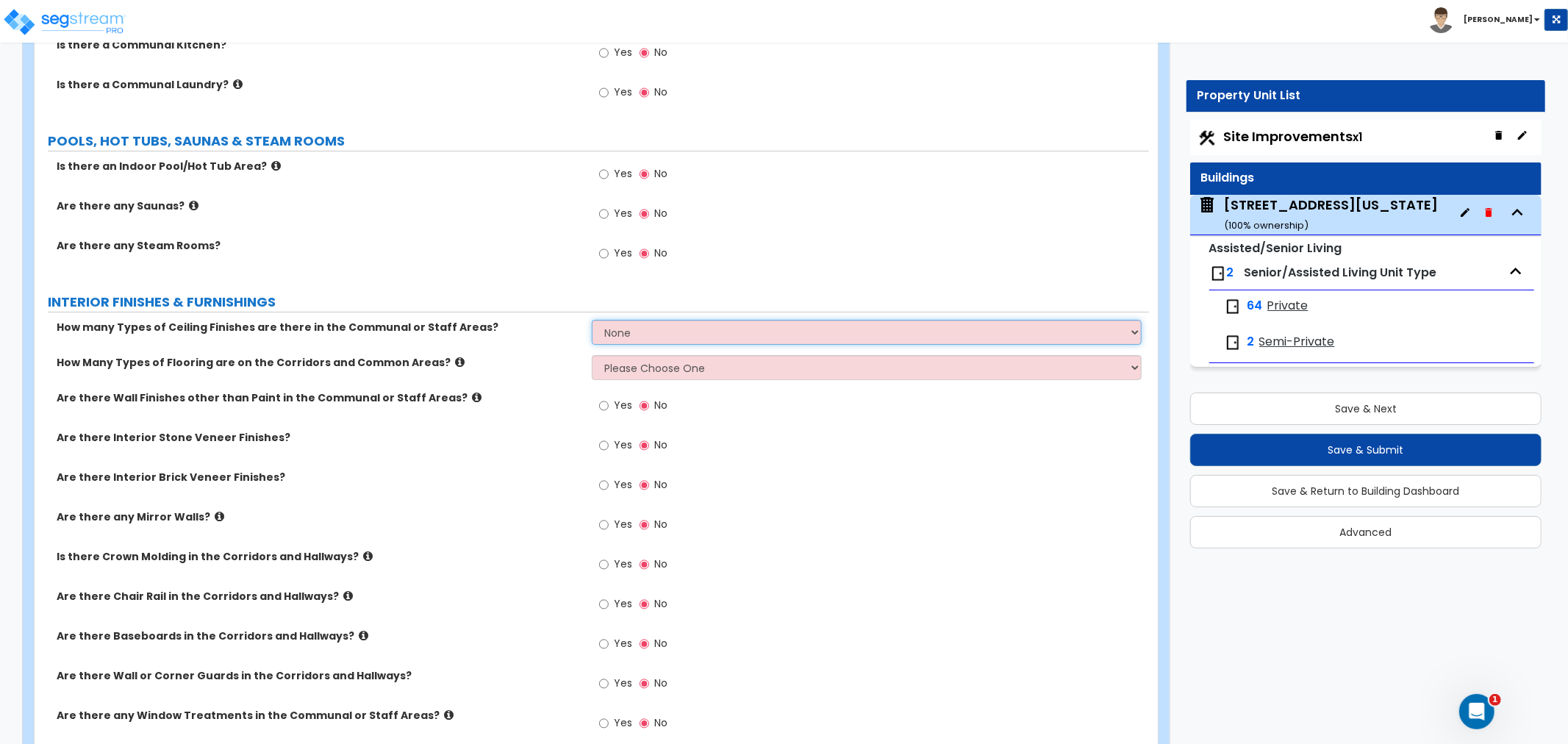
click at [628, 327] on select "None 1 2 3" at bounding box center [867, 332] width 550 height 25
select select "2"
click at [592, 320] on select "None 1 2 3" at bounding box center [867, 332] width 550 height 25
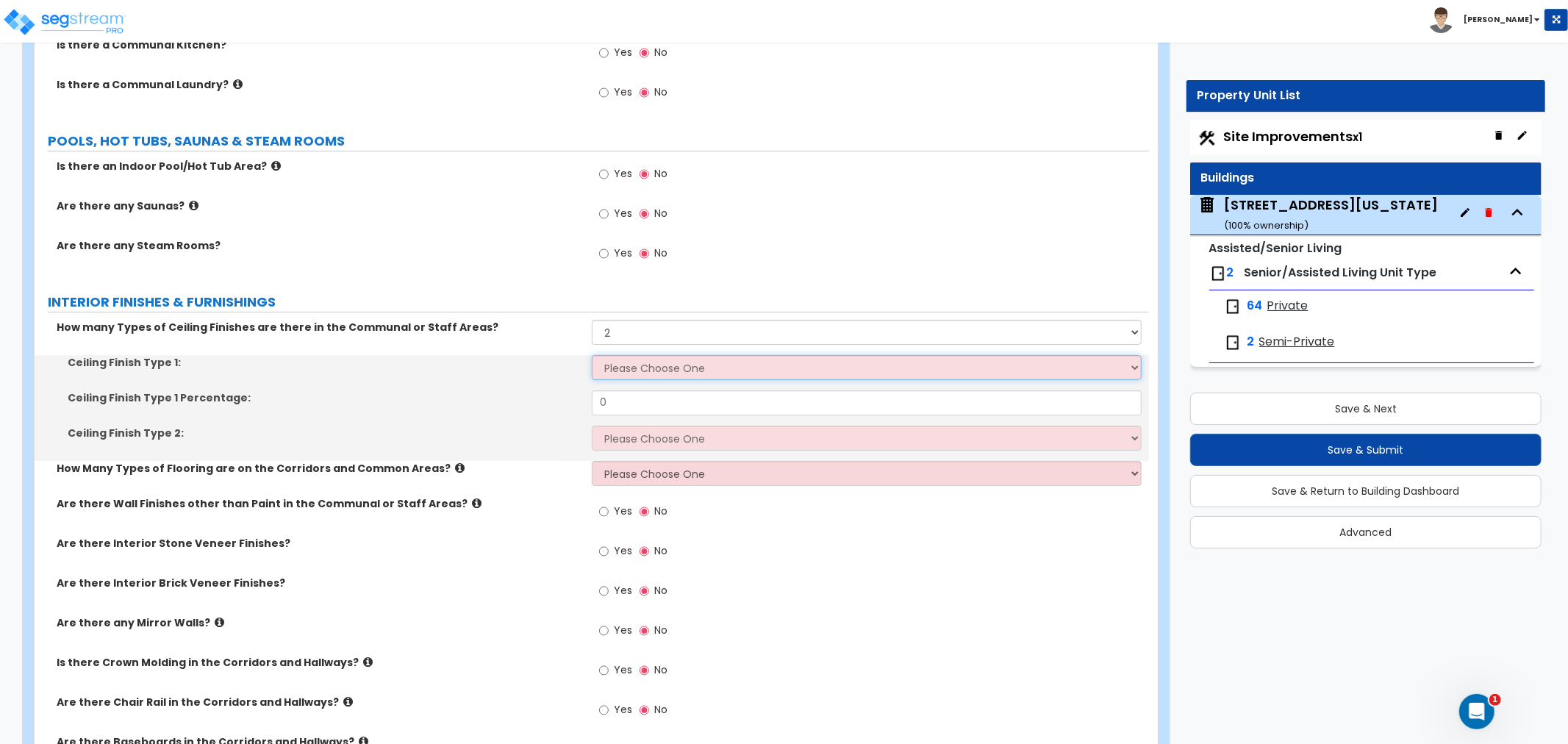
click at [634, 371] on select "Please Choose One Drop Ceiling Drywall Ceiling Open Ceiling" at bounding box center [867, 367] width 550 height 25
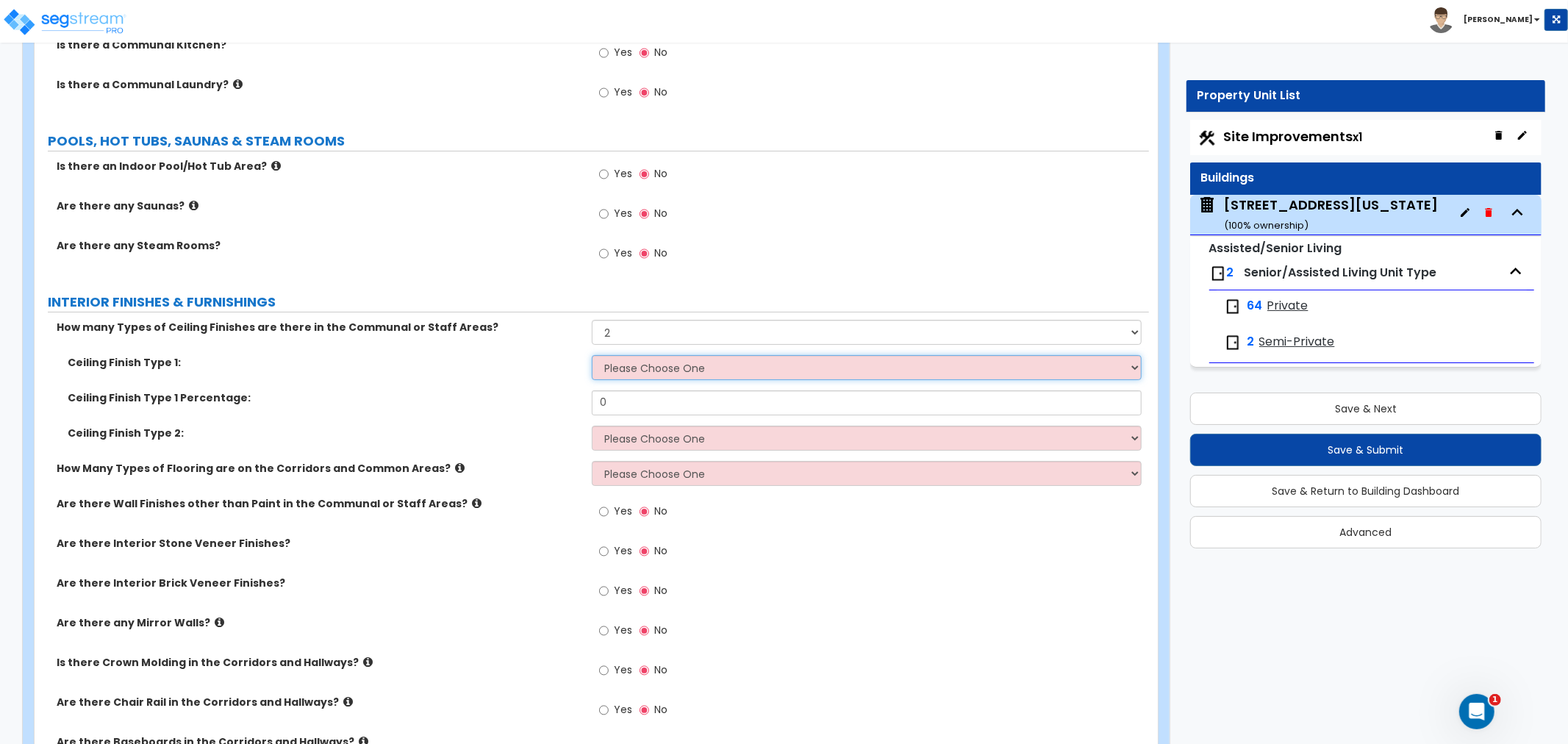
select select "2"
click at [592, 355] on select "Please Choose One Drop Ceiling Drywall Ceiling Open Ceiling" at bounding box center [867, 367] width 550 height 25
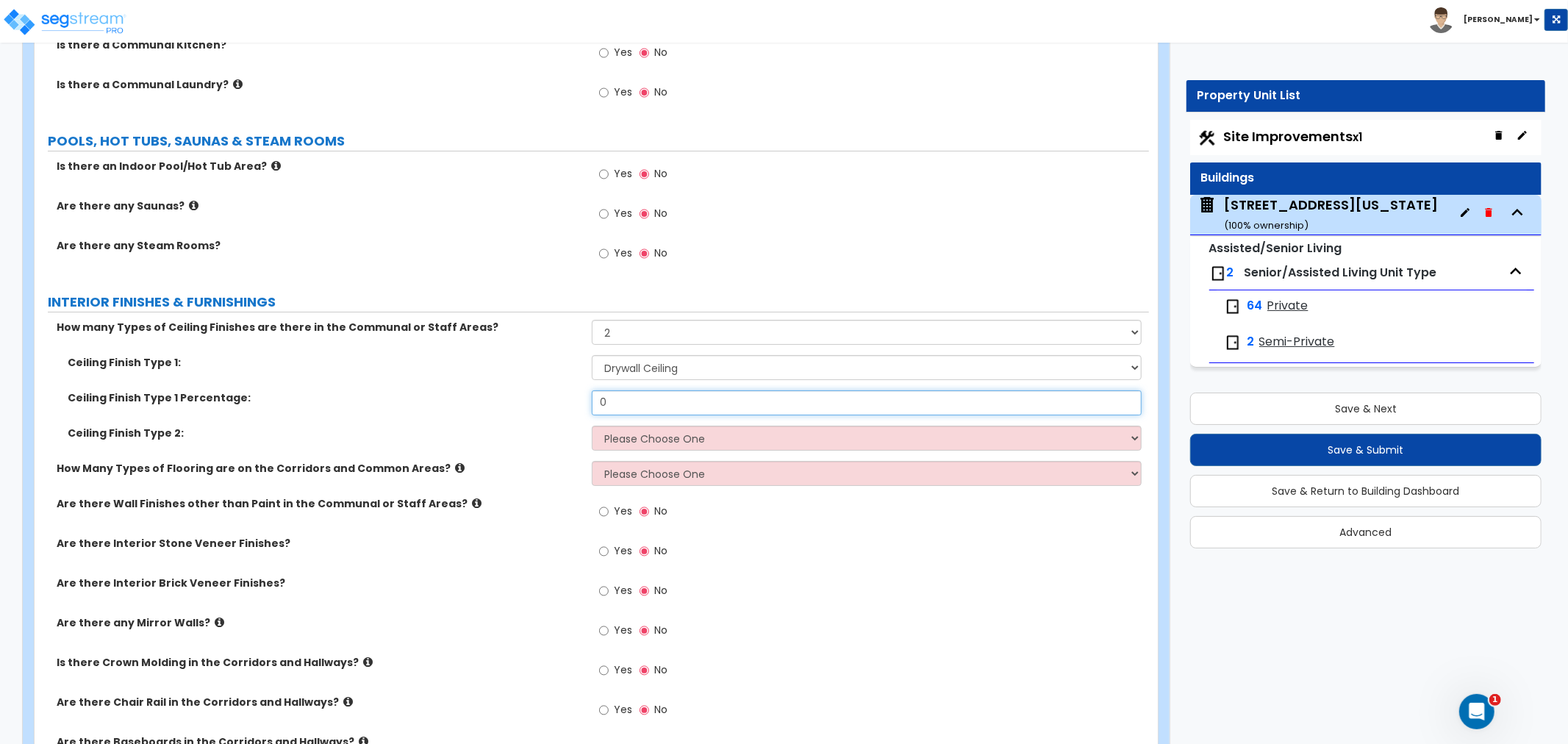
drag, startPoint x: 625, startPoint y: 402, endPoint x: 531, endPoint y: 399, distance: 94.0
click at [531, 399] on div "Ceiling Finish Type 1 Percentage: 0" at bounding box center [591, 408] width 1114 height 35
type input "70"
click at [610, 432] on select "Please Choose One Drop Ceiling Drywall Ceiling Open Ceiling" at bounding box center [867, 438] width 550 height 25
select select "1"
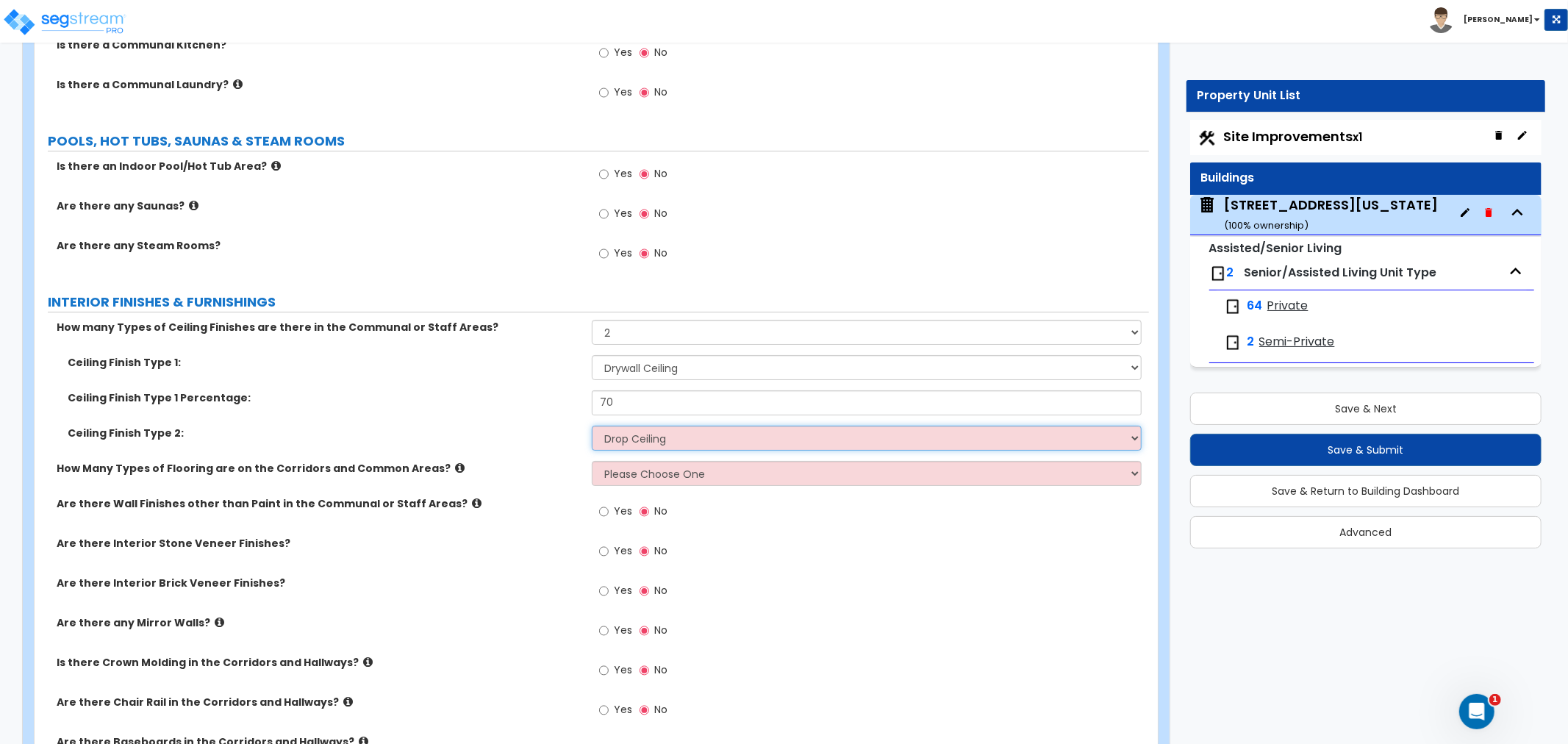
click at [592, 426] on select "Please Choose One Drop Ceiling Drywall Ceiling Open Ceiling" at bounding box center [867, 438] width 550 height 25
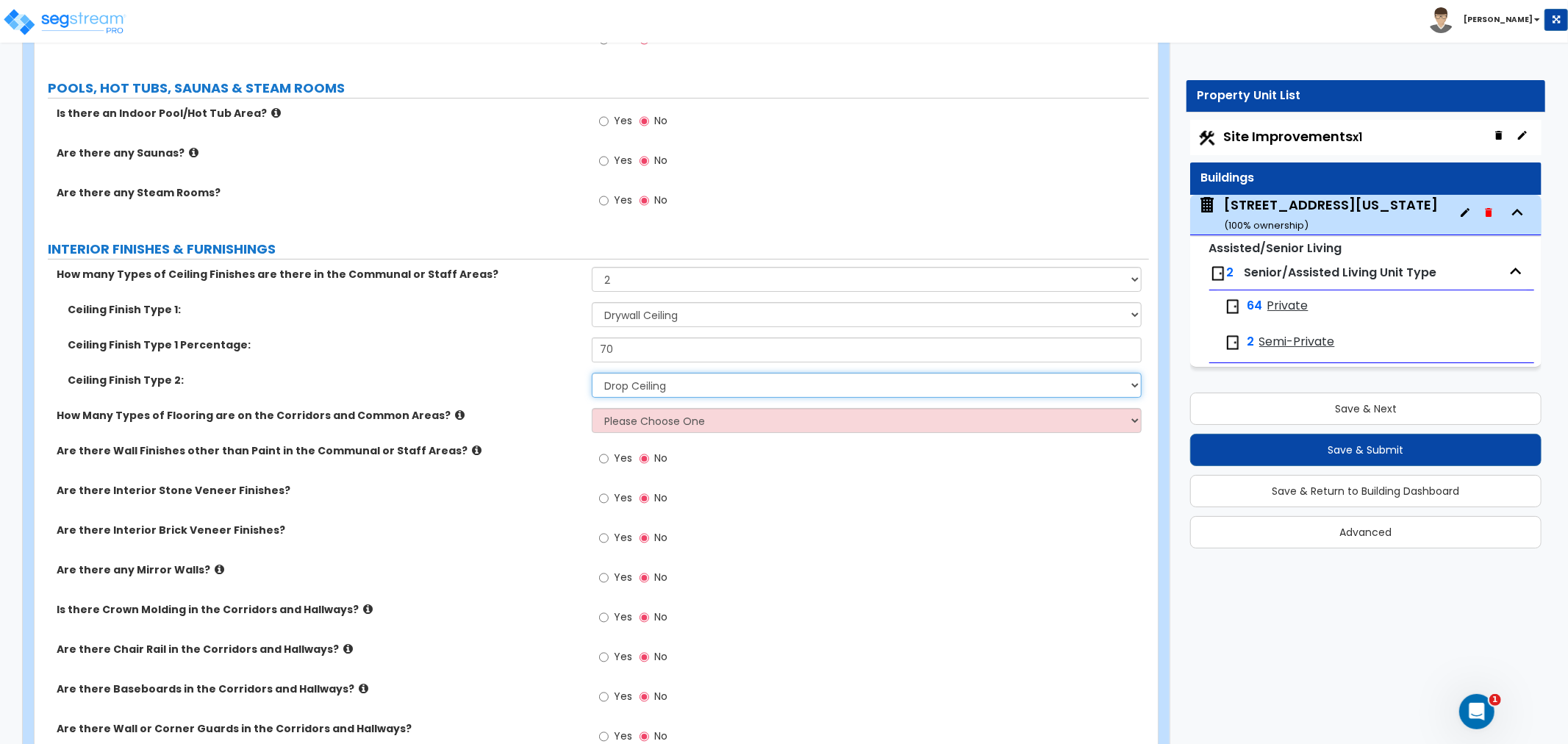
scroll to position [4656, 0]
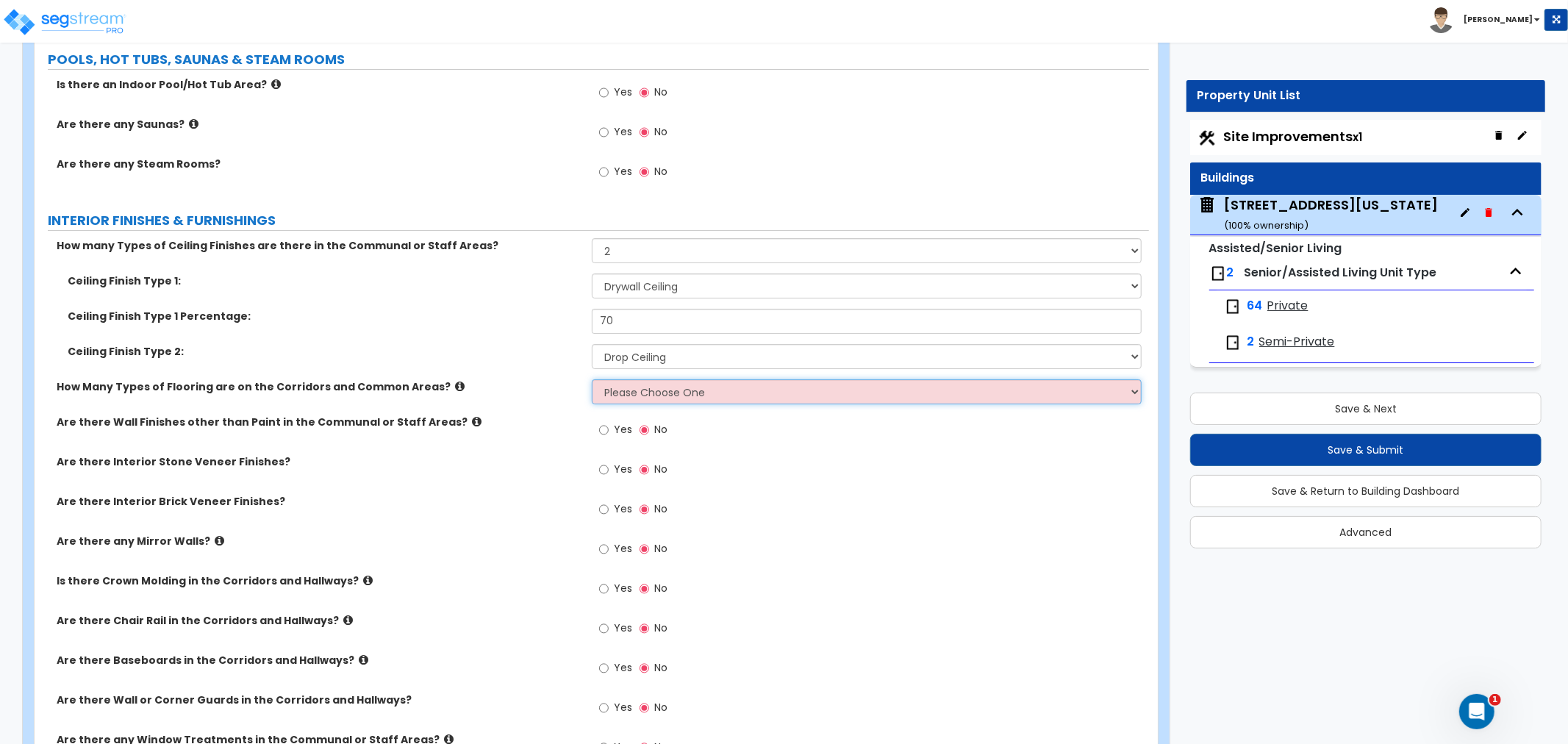
click at [610, 395] on select "Please Choose One 1 2 3" at bounding box center [867, 391] width 550 height 25
select select "2"
click at [592, 379] on select "Please Choose One 1 2 3" at bounding box center [867, 391] width 550 height 25
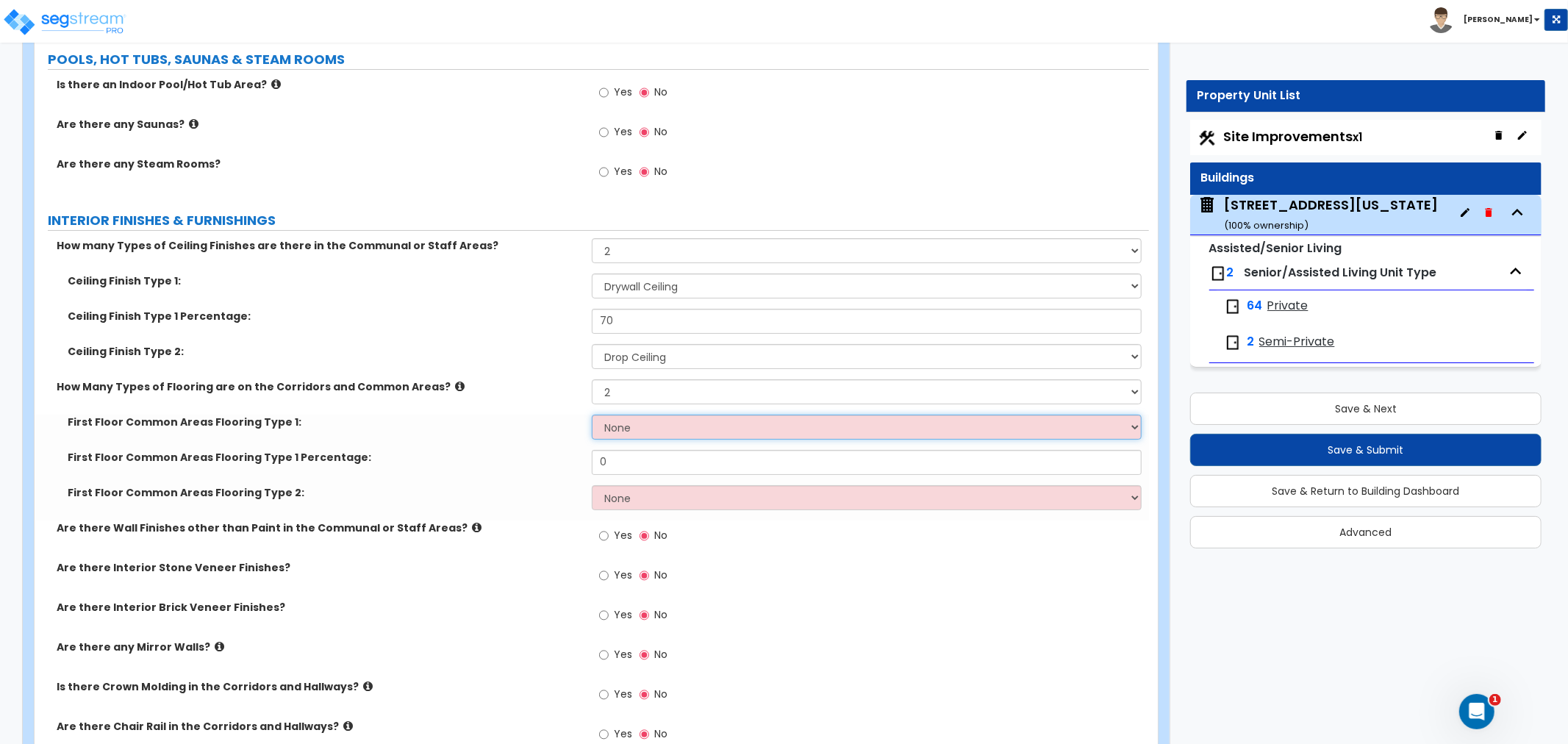
click at [627, 423] on select "None Tile Flooring Hardwood Flooring Resilient Laminate Flooring VCT Flooring S…" at bounding box center [867, 427] width 550 height 25
click at [592, 415] on select "None Tile Flooring Hardwood Flooring Resilient Laminate Flooring VCT Flooring S…" at bounding box center [867, 427] width 550 height 25
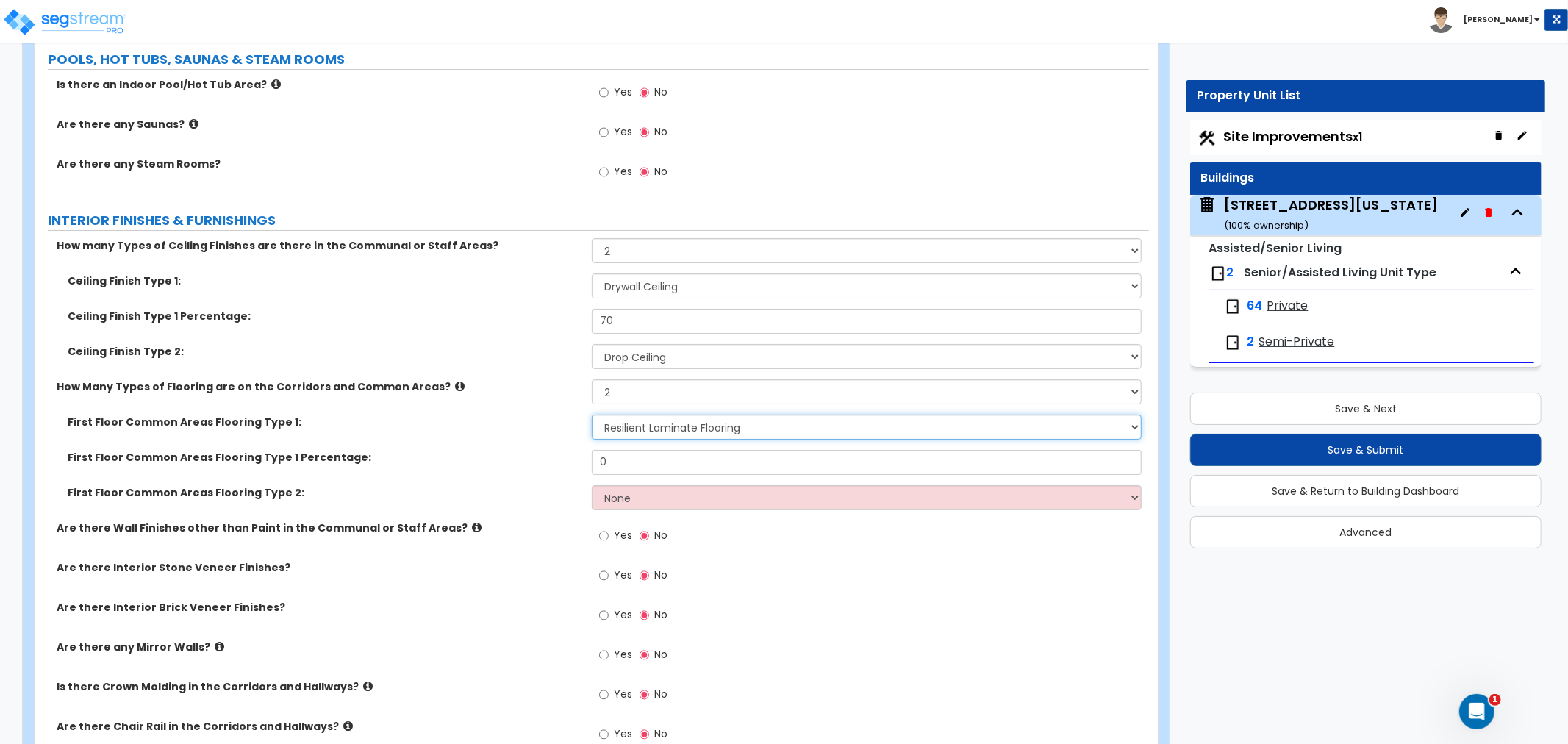
click at [648, 429] on select "None Tile Flooring Hardwood Flooring Resilient Laminate Flooring VCT Flooring S…" at bounding box center [867, 427] width 550 height 25
select select "4"
click at [592, 415] on select "None Tile Flooring Hardwood Flooring Resilient Laminate Flooring VCT Flooring S…" at bounding box center [867, 427] width 550 height 25
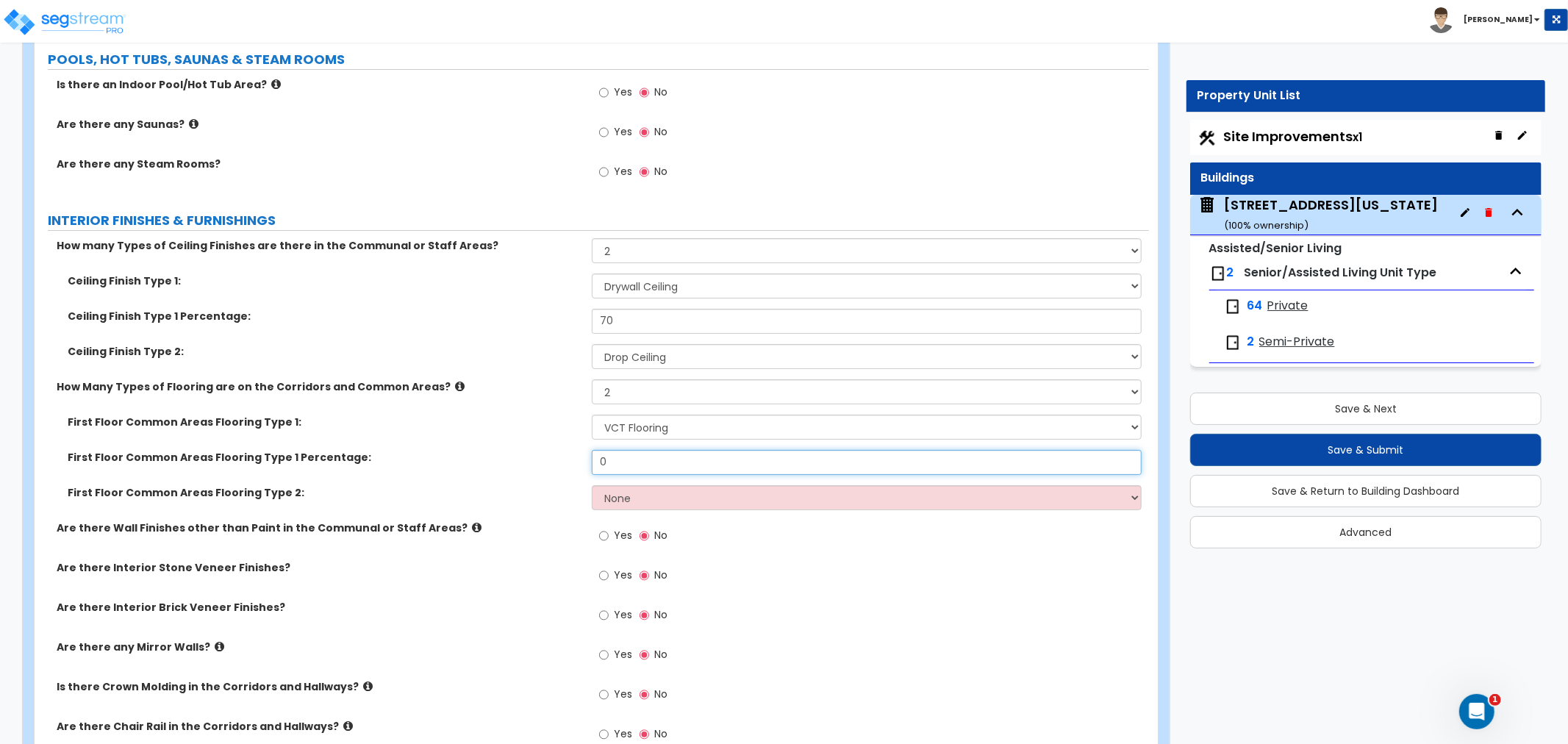
drag, startPoint x: 618, startPoint y: 458, endPoint x: 553, endPoint y: 458, distance: 65.0
click at [553, 457] on div "First Floor Common Areas Flooring Type 1 Percentage: 0" at bounding box center [591, 467] width 1114 height 35
type input "6"
type input "70"
click at [633, 505] on select "None Tile Flooring Hardwood Flooring Resilient Laminate Flooring VCT Flooring S…" at bounding box center [867, 497] width 550 height 25
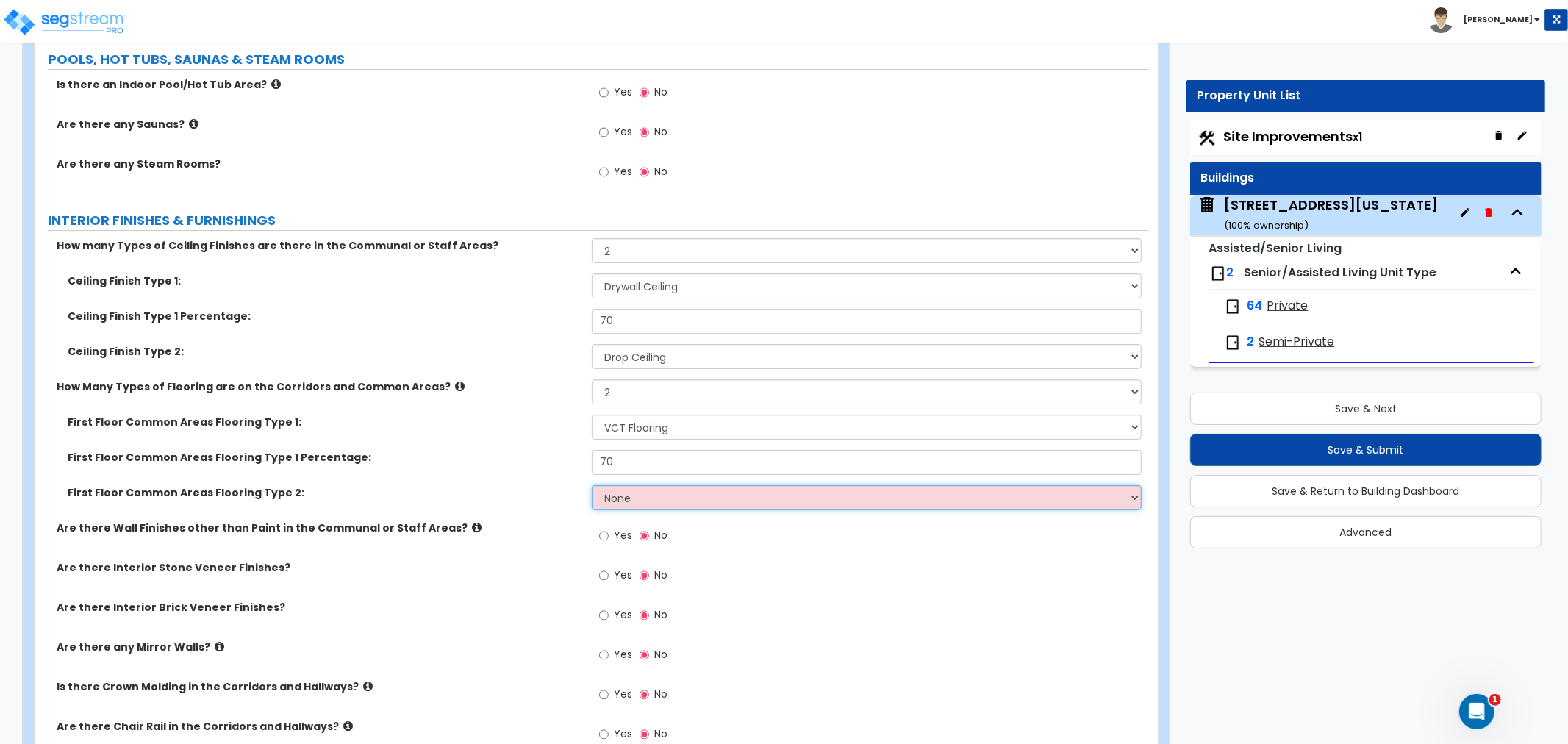
select select "3"
click at [592, 485] on select "None Tile Flooring Hardwood Flooring Resilient Laminate Flooring VCT Flooring S…" at bounding box center [867, 497] width 550 height 25
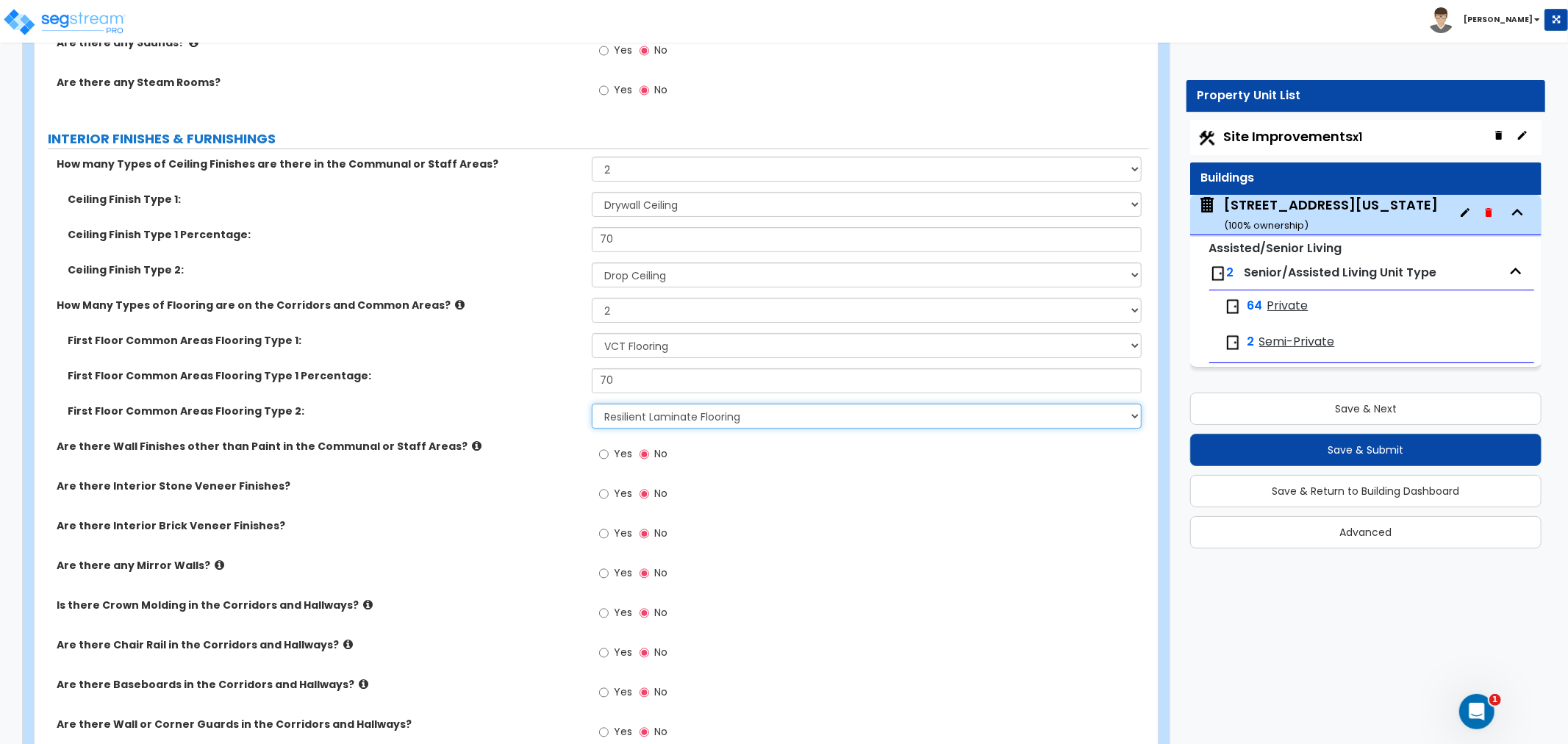
scroll to position [4818, 0]
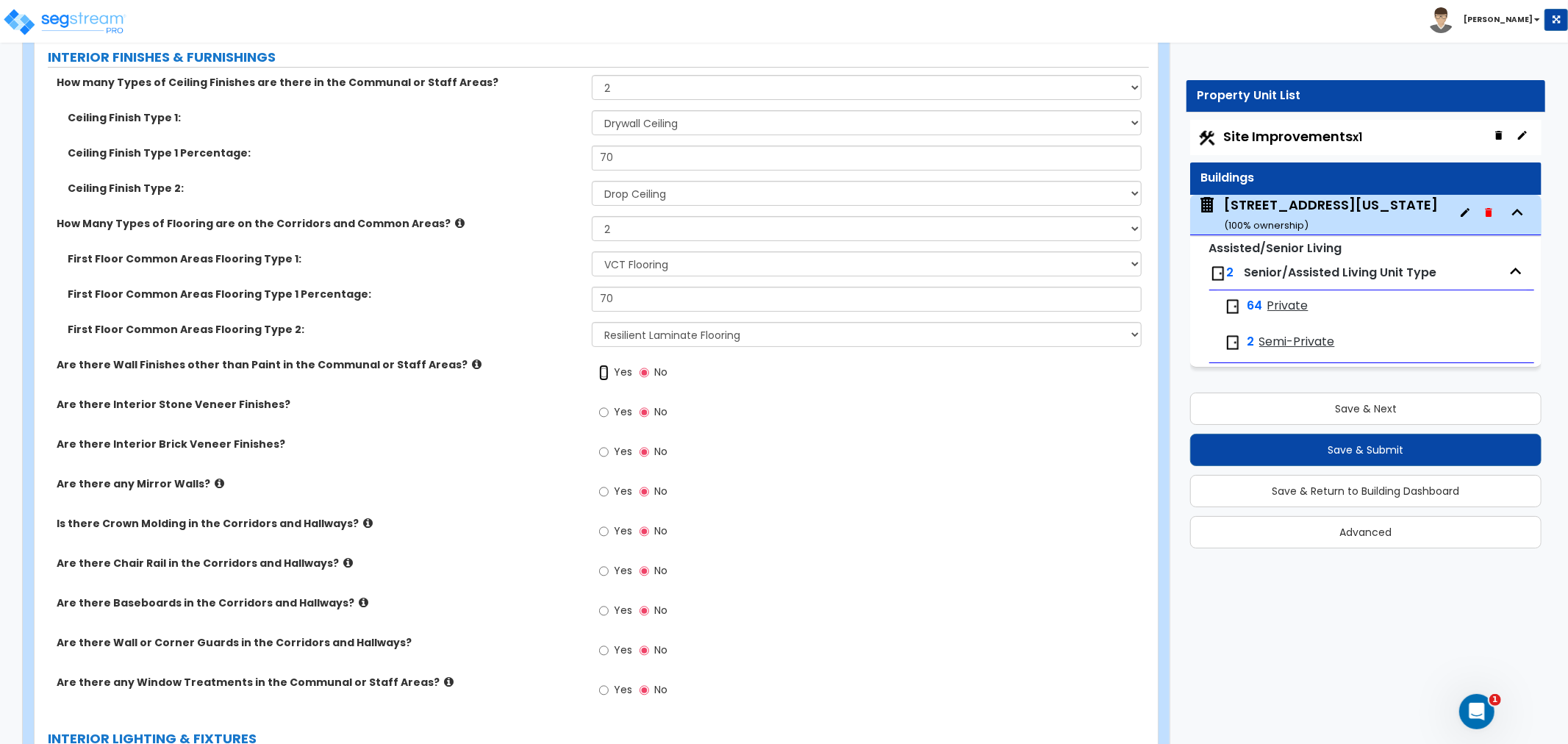
click at [604, 371] on input "Yes" at bounding box center [604, 372] width 9 height 16
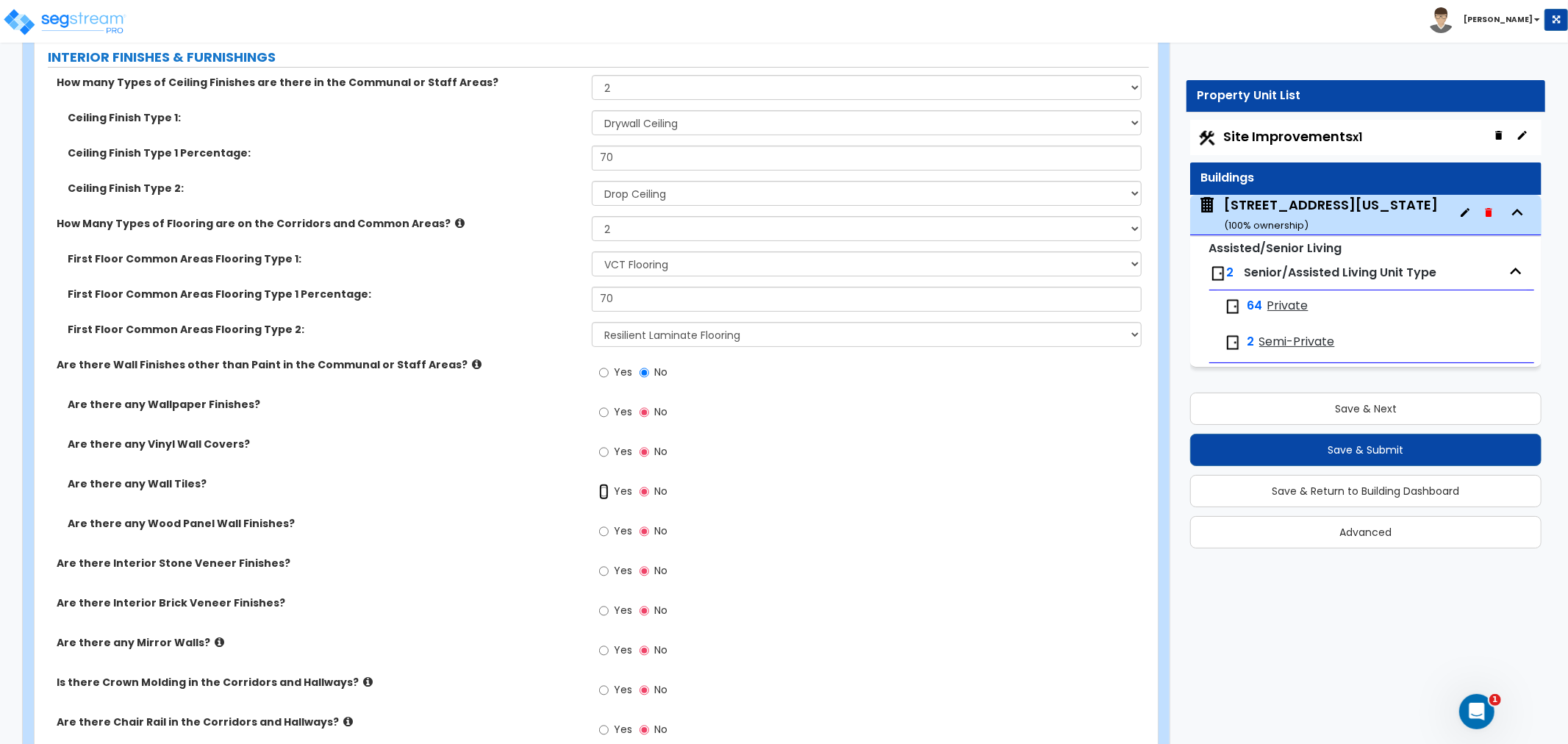
click at [602, 490] on input "Yes" at bounding box center [604, 491] width 9 height 16
radio input "true"
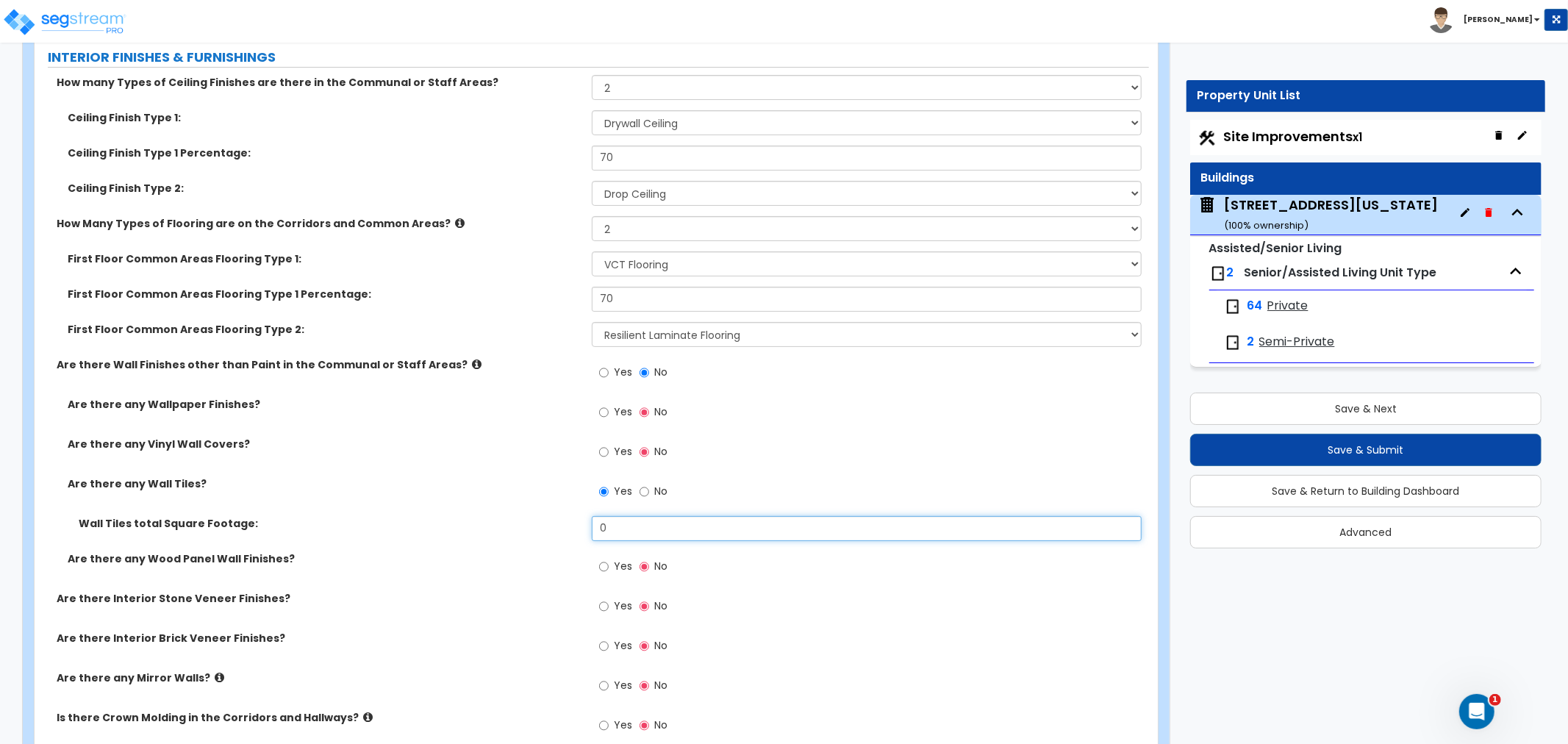
drag, startPoint x: 655, startPoint y: 519, endPoint x: 500, endPoint y: 524, distance: 155.1
click at [500, 524] on div "Wall Tiles total Square Footage: 0" at bounding box center [591, 534] width 1114 height 35
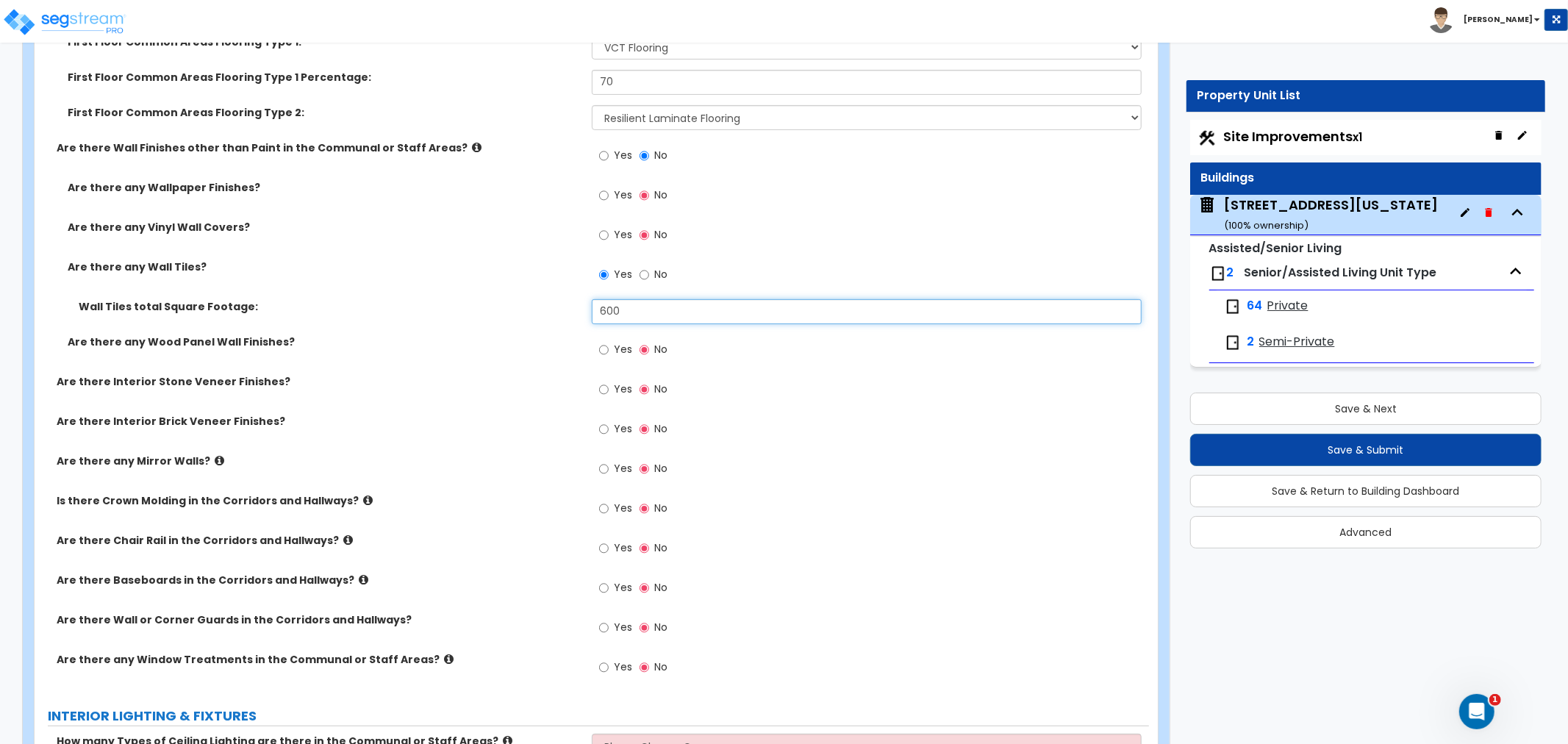
scroll to position [5064, 0]
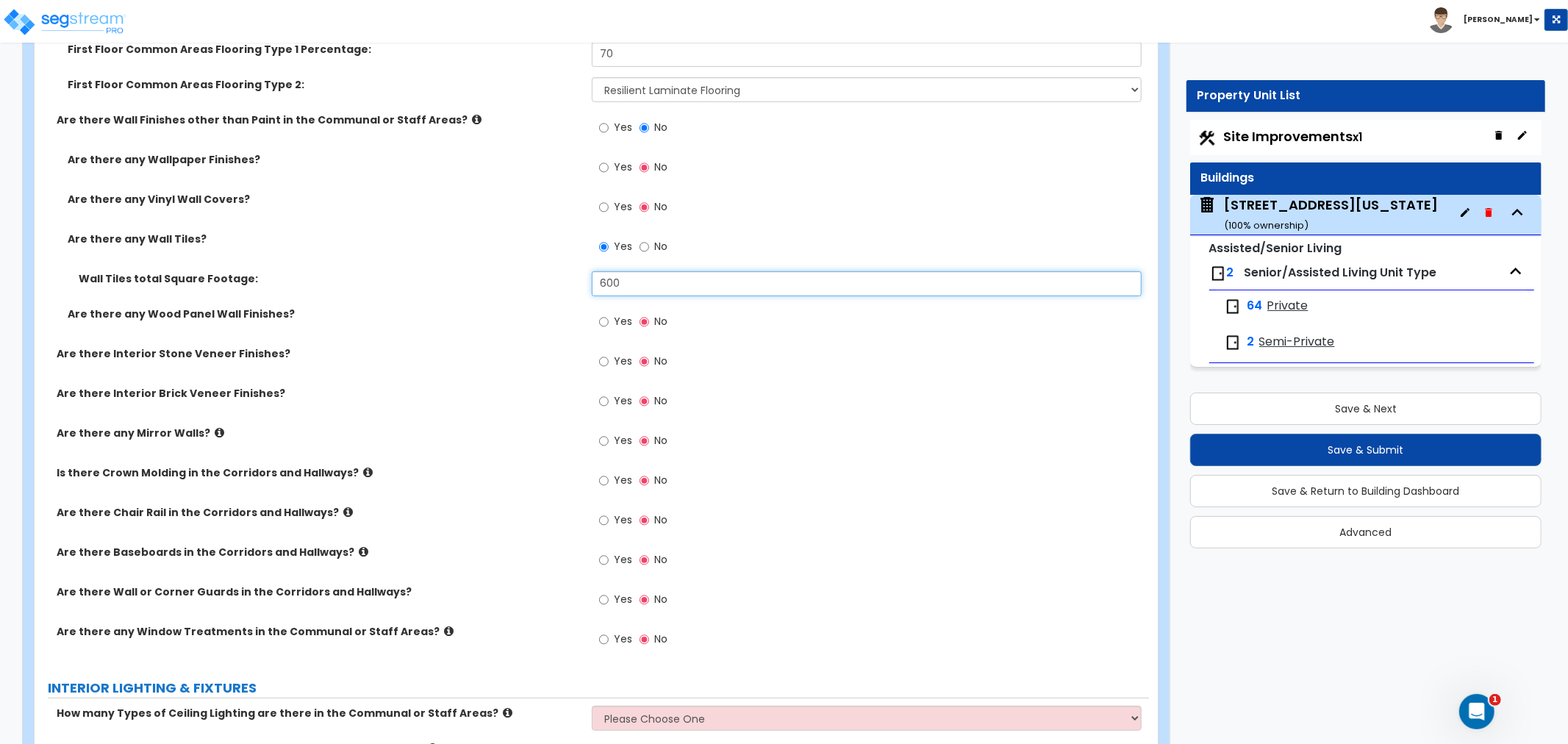
type input "600"
click at [215, 430] on icon at bounding box center [219, 433] width 9 height 11
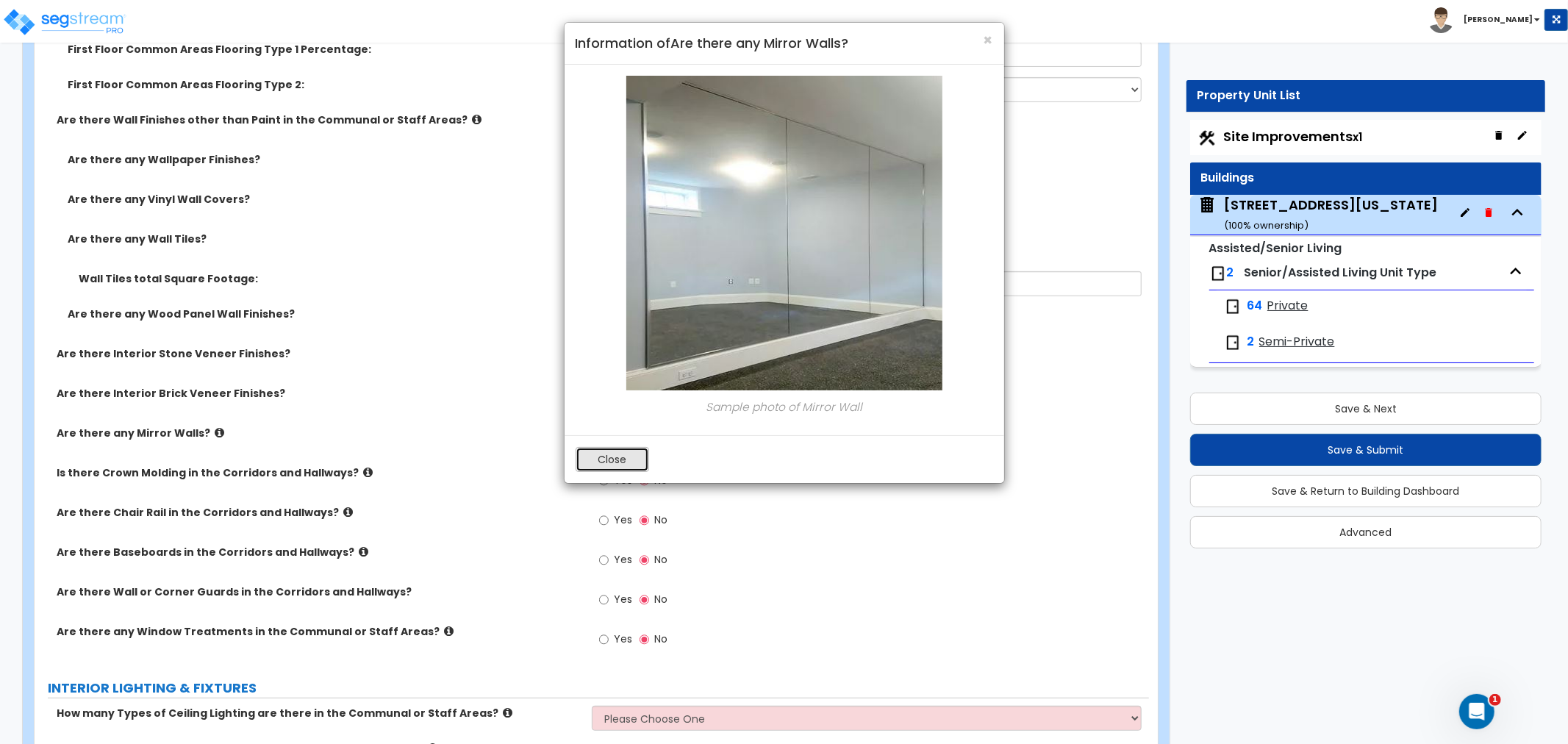
click at [619, 467] on button "Close" at bounding box center [612, 459] width 73 height 25
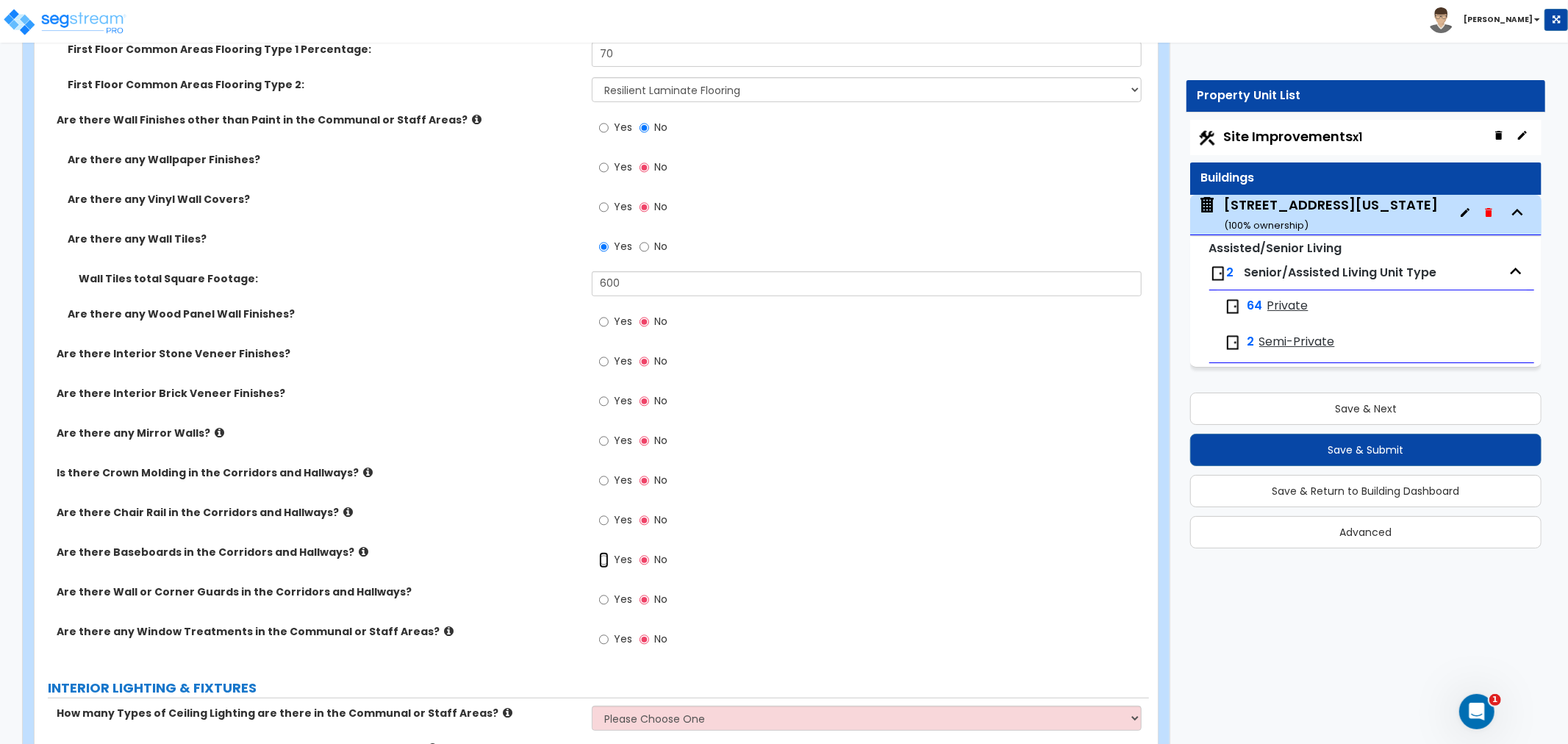
click at [604, 554] on input "Yes" at bounding box center [604, 560] width 9 height 16
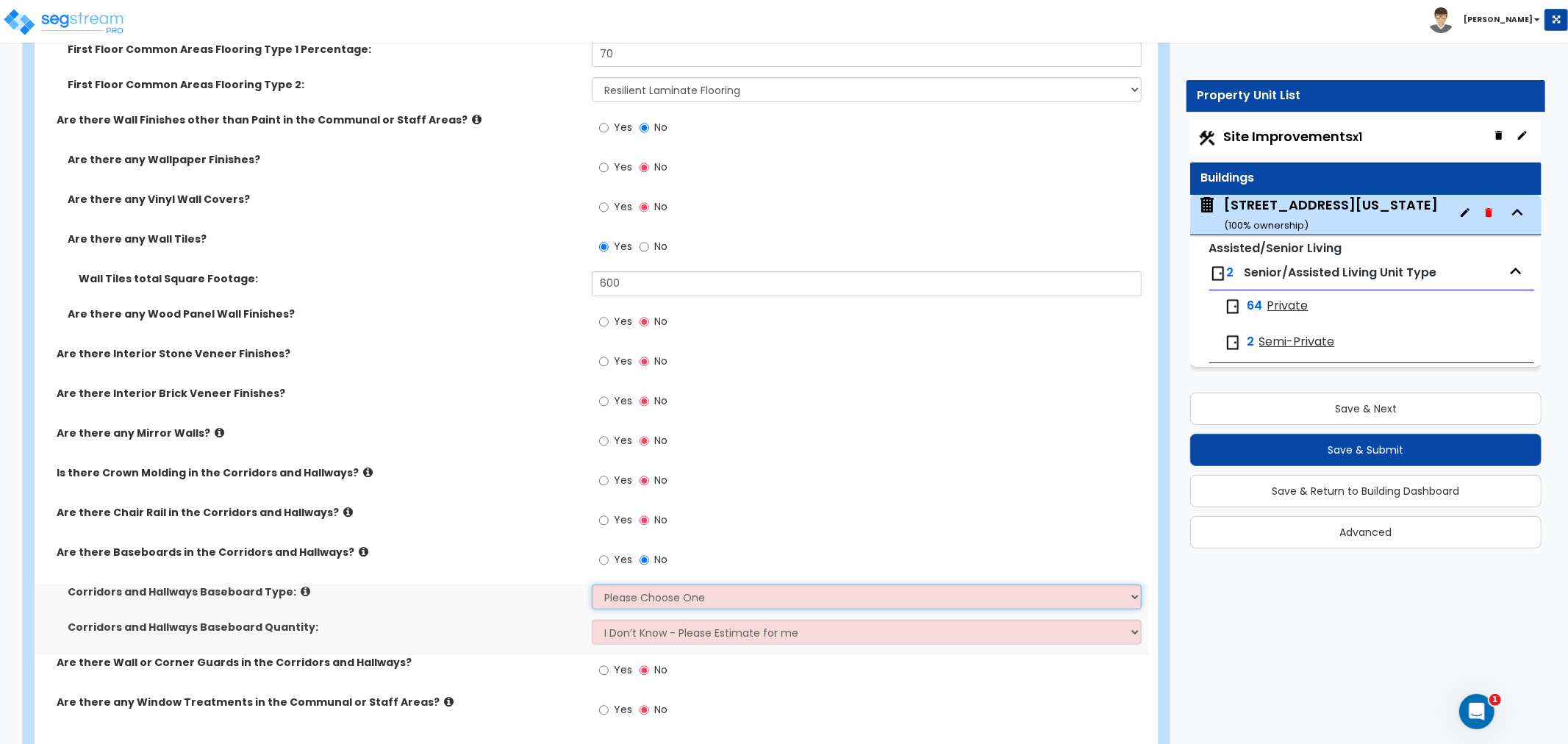
click at [614, 586] on select "Please Choose One Wood Vinyl Carpet Tile" at bounding box center [867, 597] width 550 height 25
select select "2"
click at [592, 585] on select "Please Choose One Wood Vinyl Carpet Tile" at bounding box center [867, 597] width 550 height 25
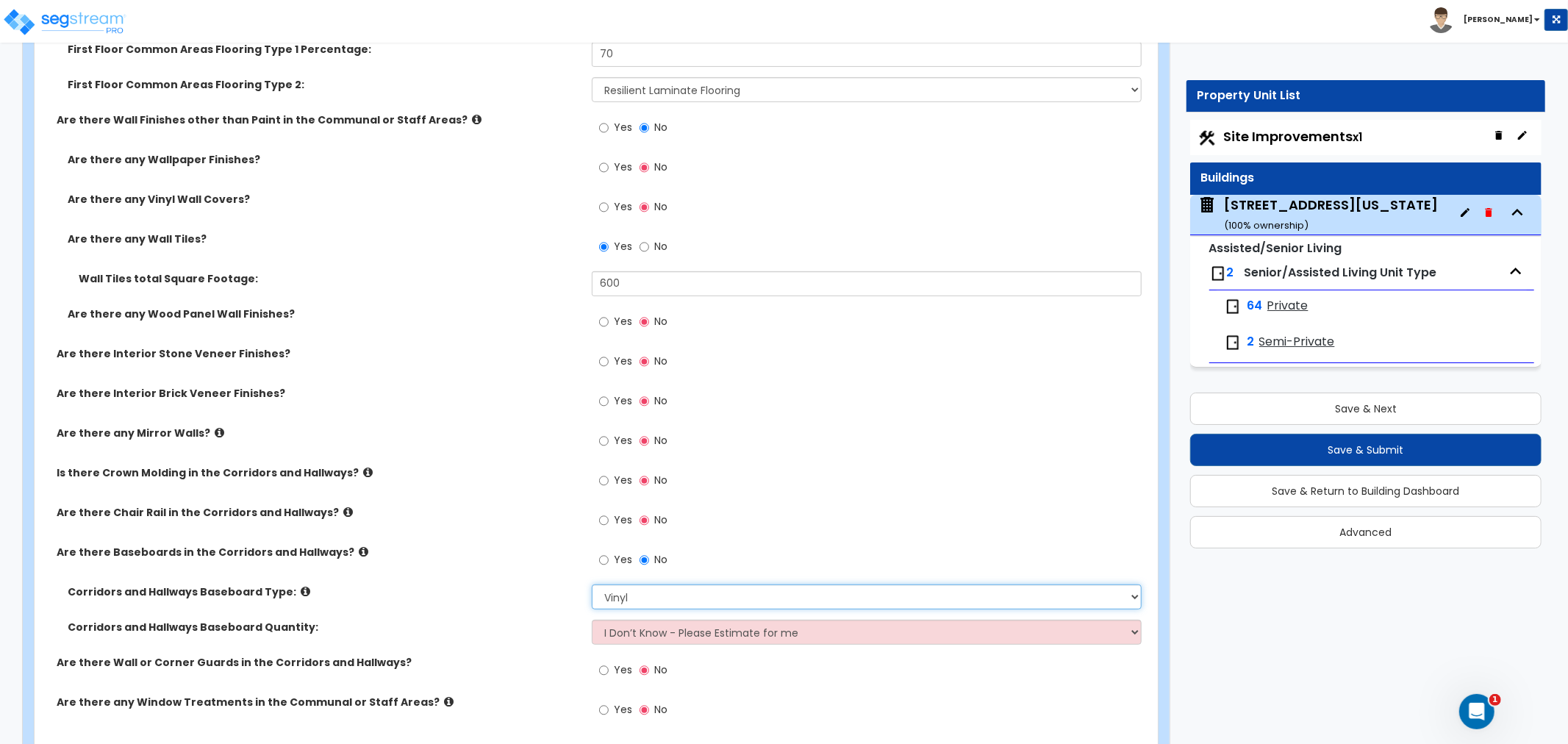
scroll to position [5146, 0]
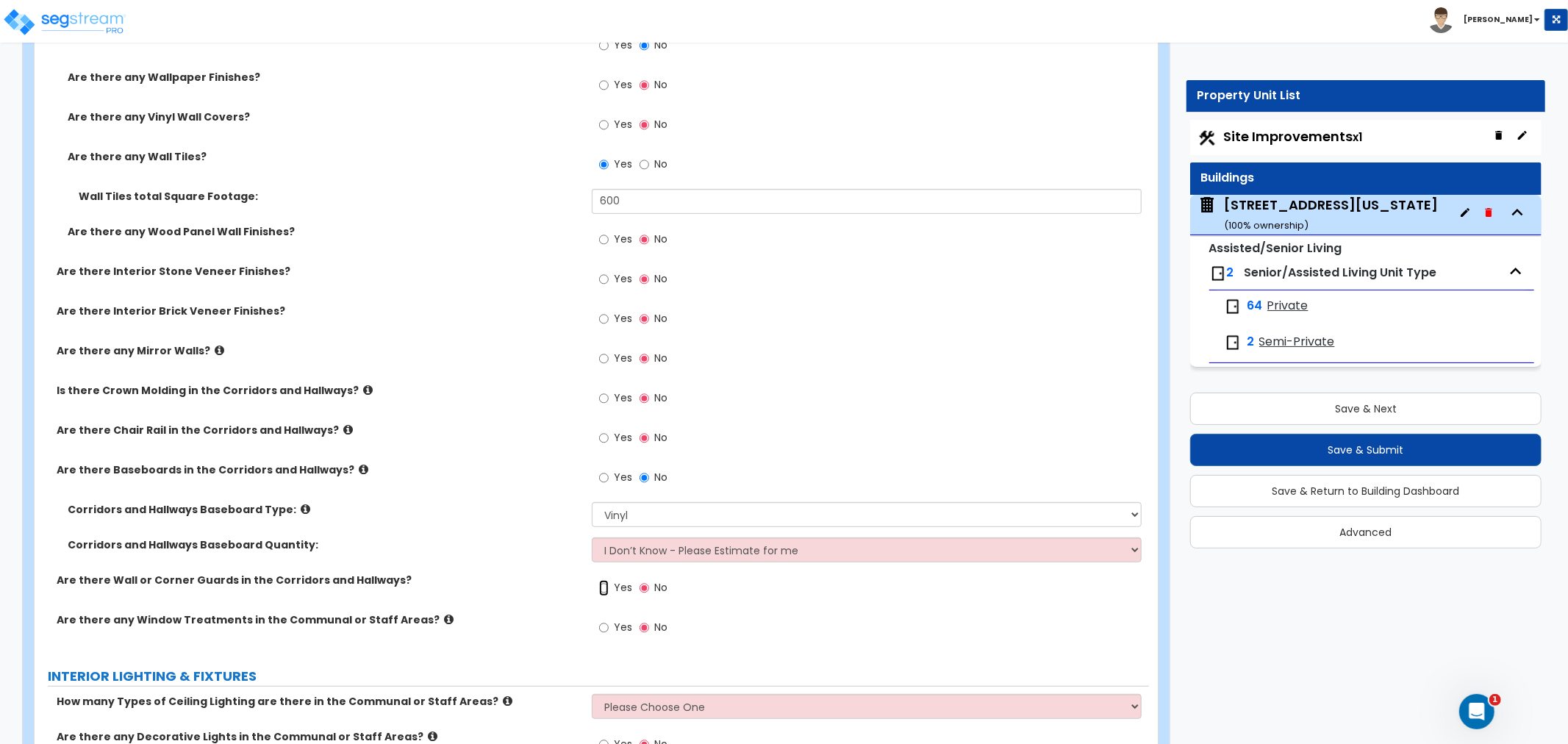
click at [601, 586] on input "Yes" at bounding box center [604, 588] width 9 height 16
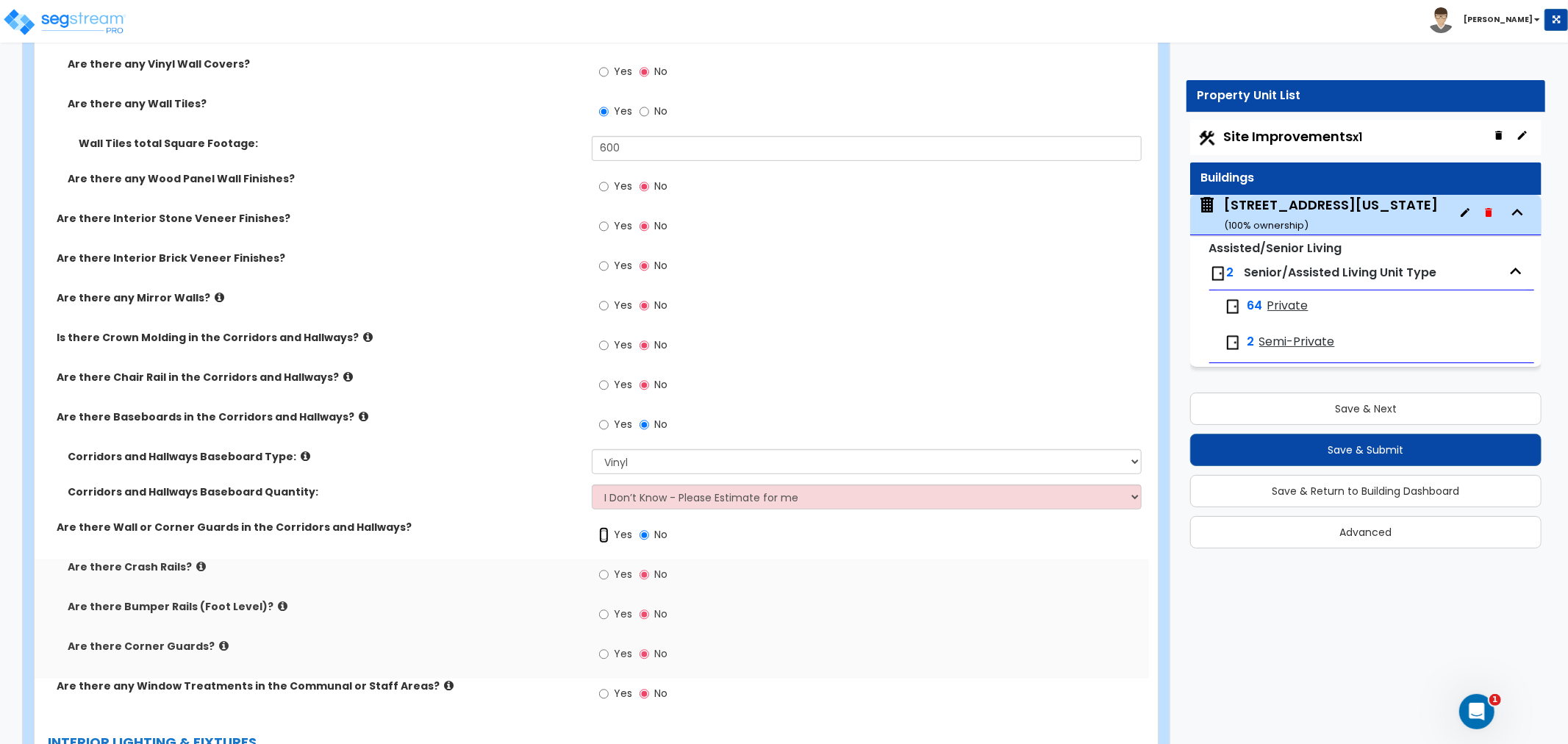
scroll to position [5227, 0]
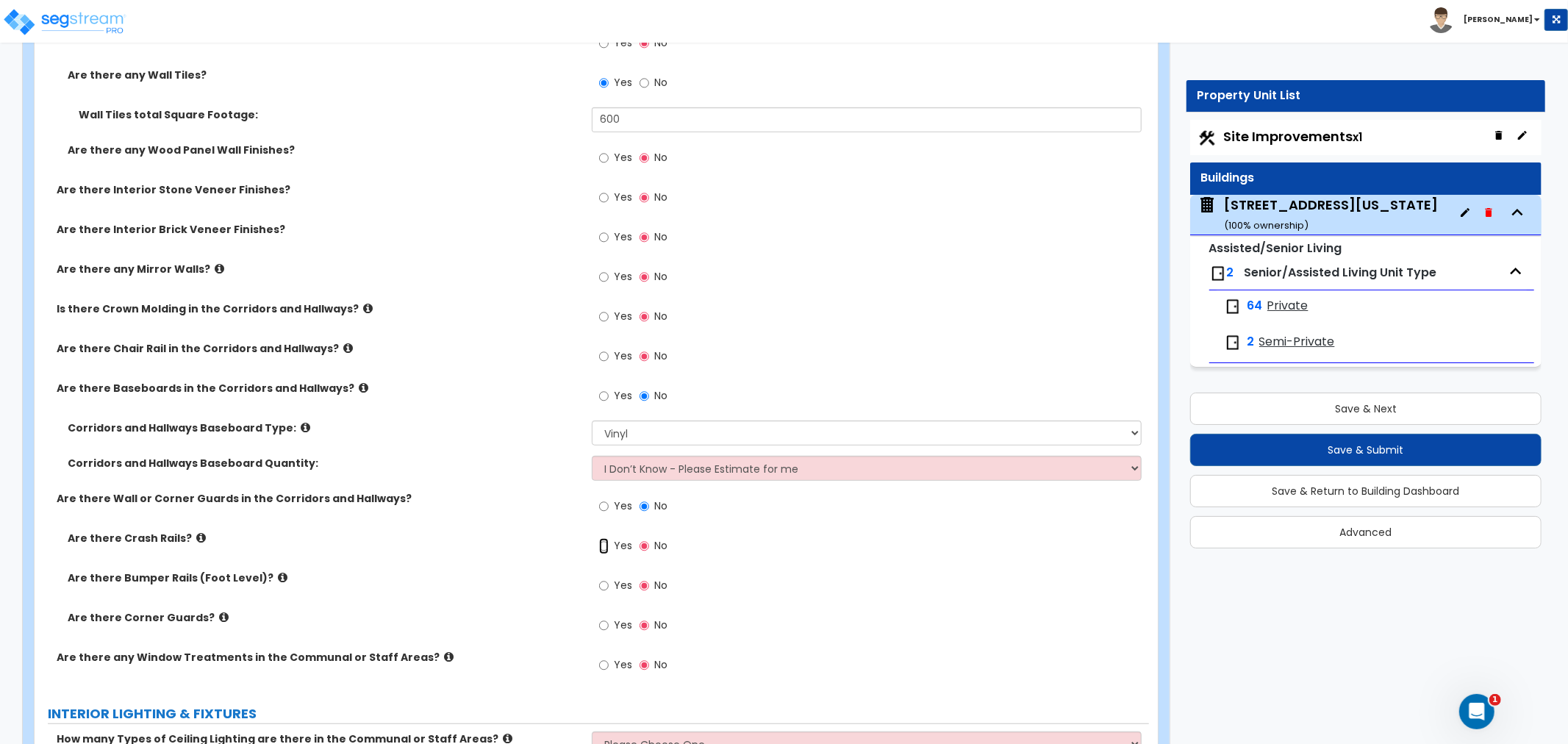
click at [604, 545] on input "Yes" at bounding box center [604, 546] width 9 height 16
radio input "true"
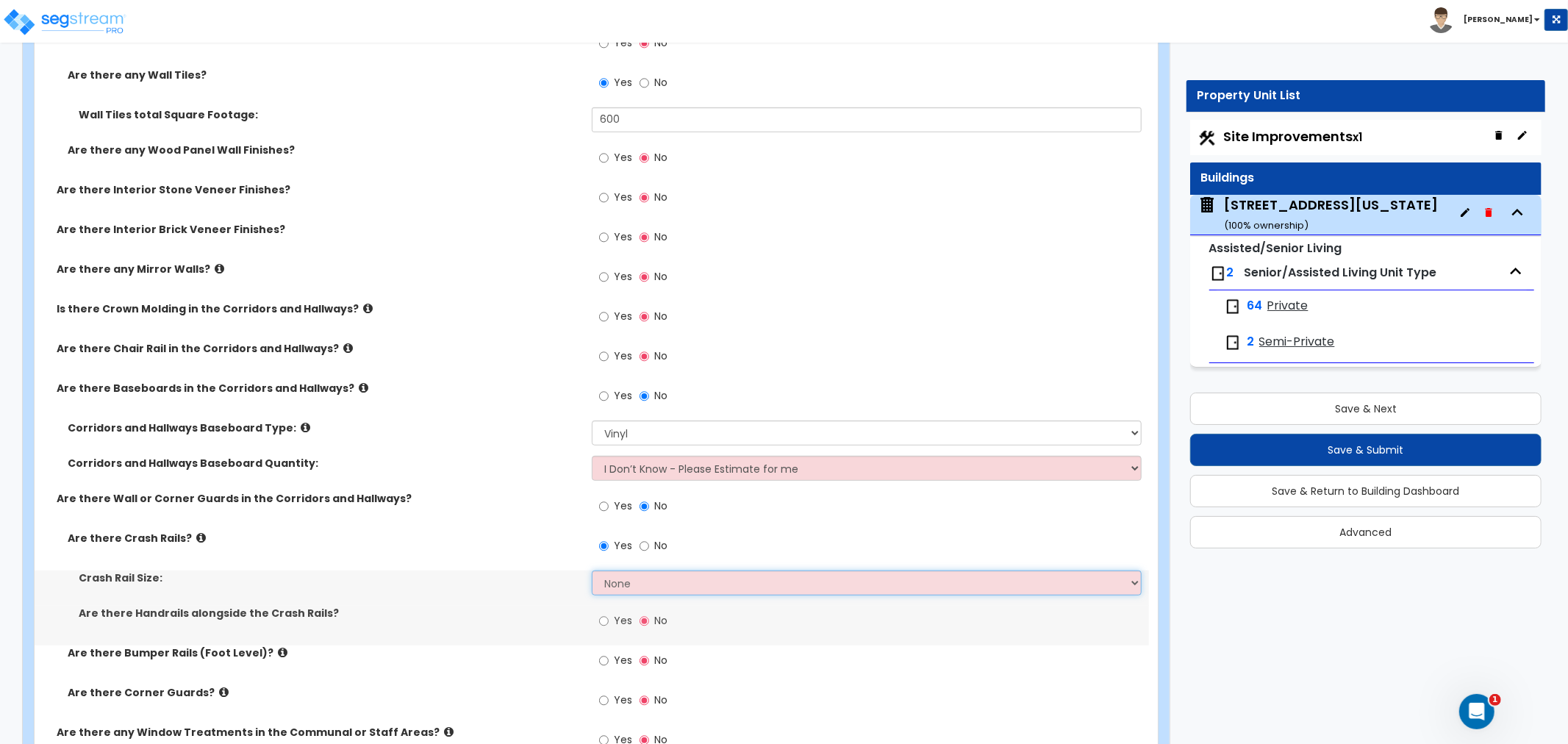
click at [622, 577] on select "None Small Large" at bounding box center [867, 582] width 550 height 25
select select "1"
click at [592, 570] on select "None Small Large" at bounding box center [867, 582] width 550 height 25
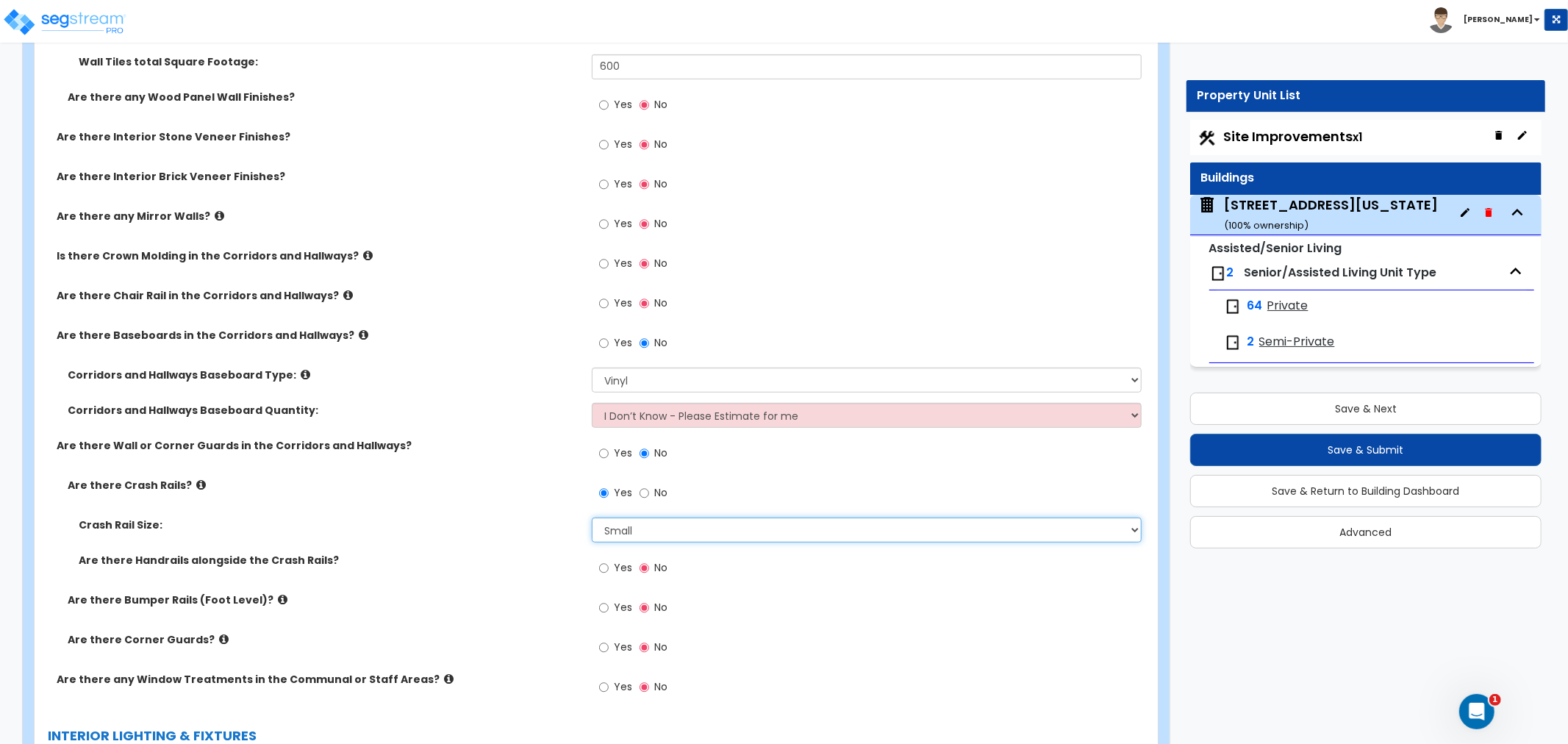
scroll to position [5309, 0]
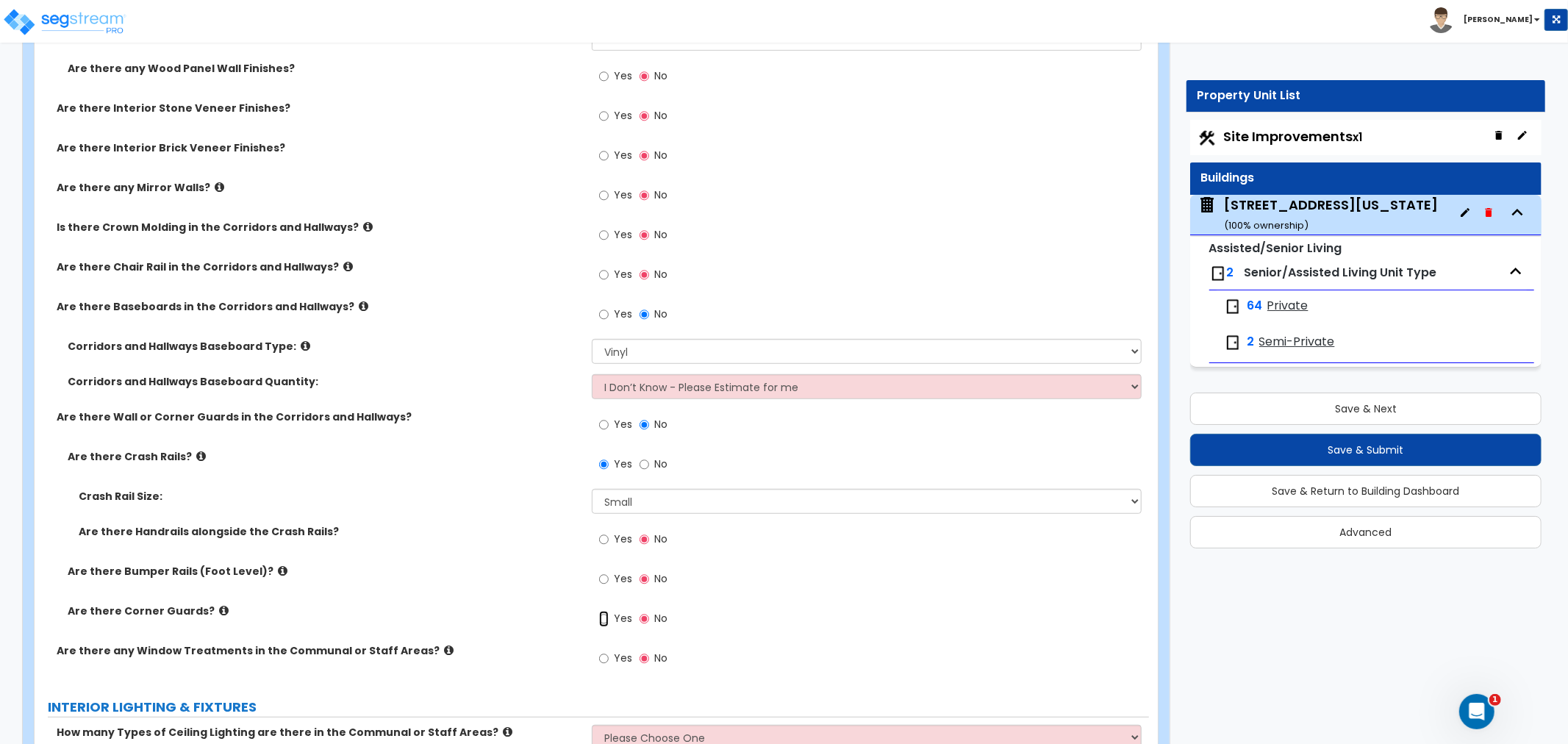
click at [605, 615] on input "Yes" at bounding box center [604, 618] width 9 height 16
radio input "true"
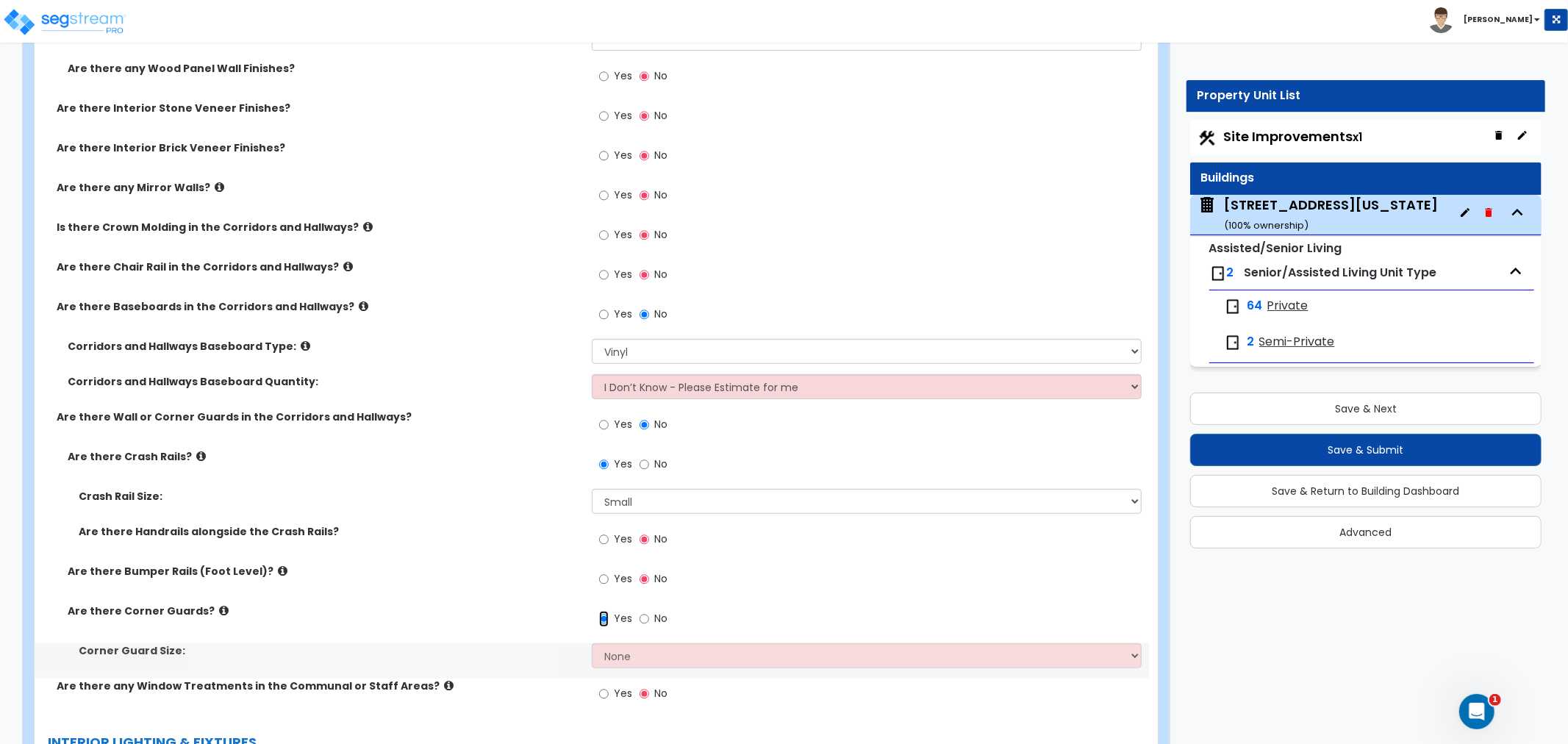
scroll to position [5390, 0]
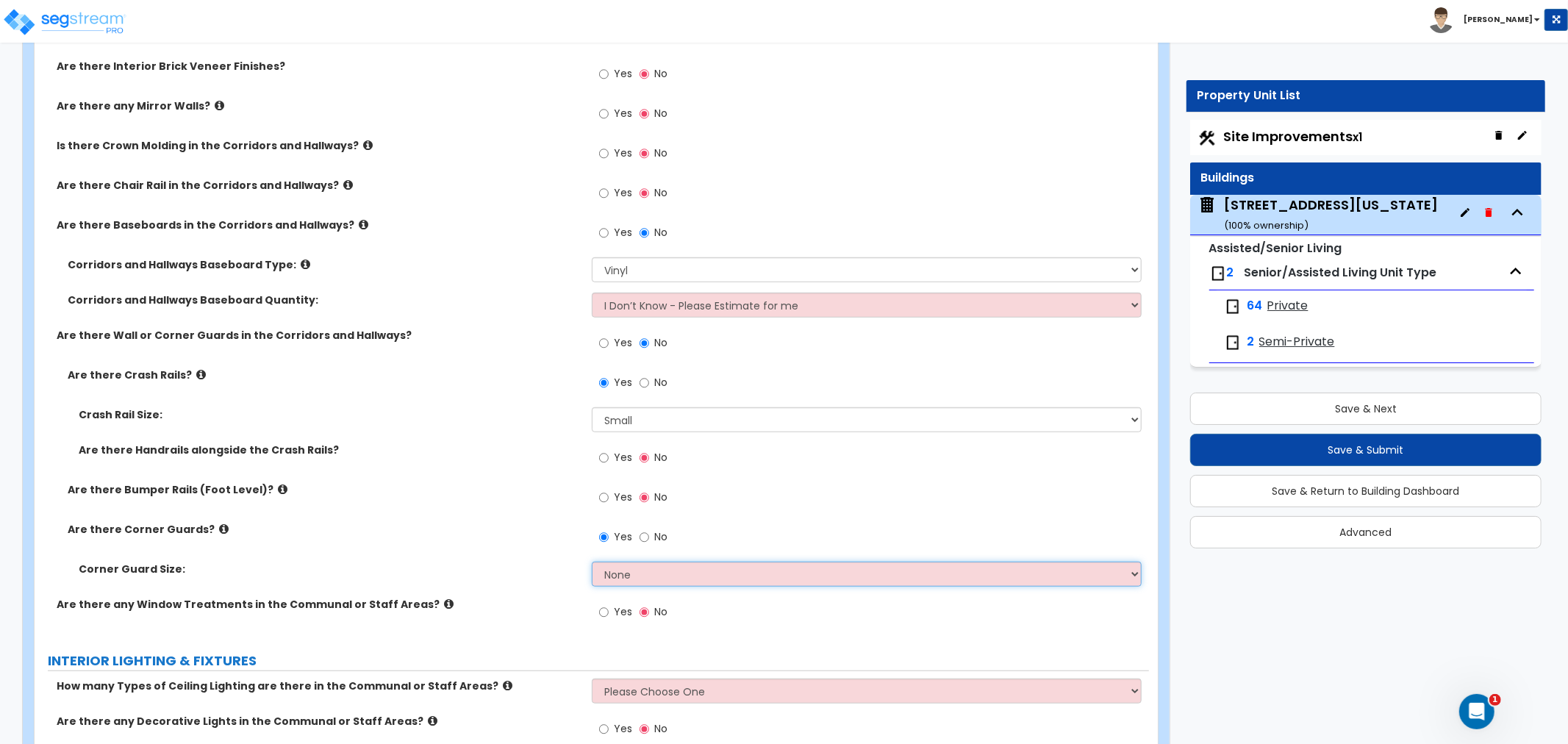
click at [636, 572] on select "None Small Large" at bounding box center [867, 574] width 550 height 25
select select "1"
click at [592, 562] on select "None Small Large" at bounding box center [867, 574] width 550 height 25
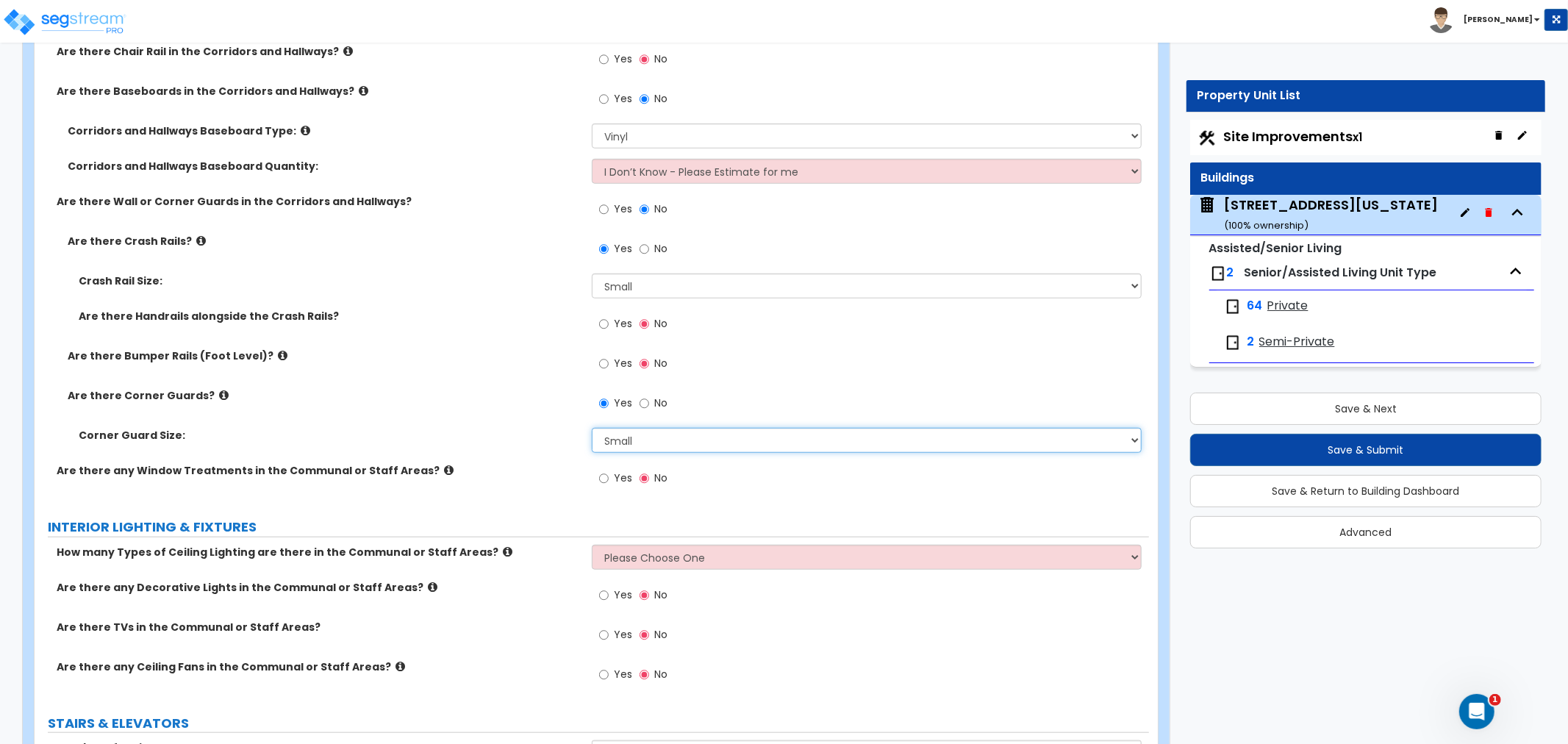
scroll to position [5554, 0]
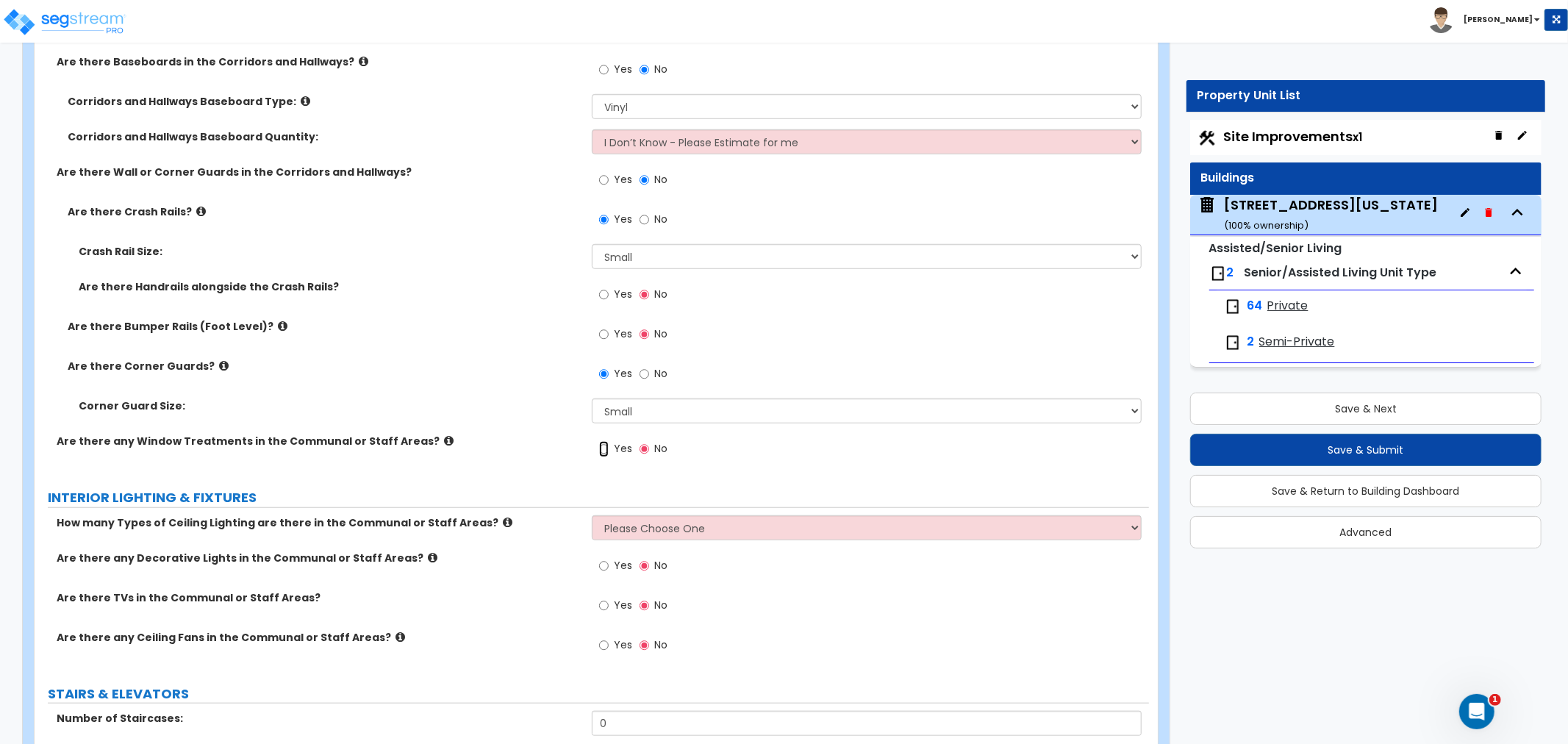
click at [605, 446] on input "Yes" at bounding box center [604, 449] width 9 height 16
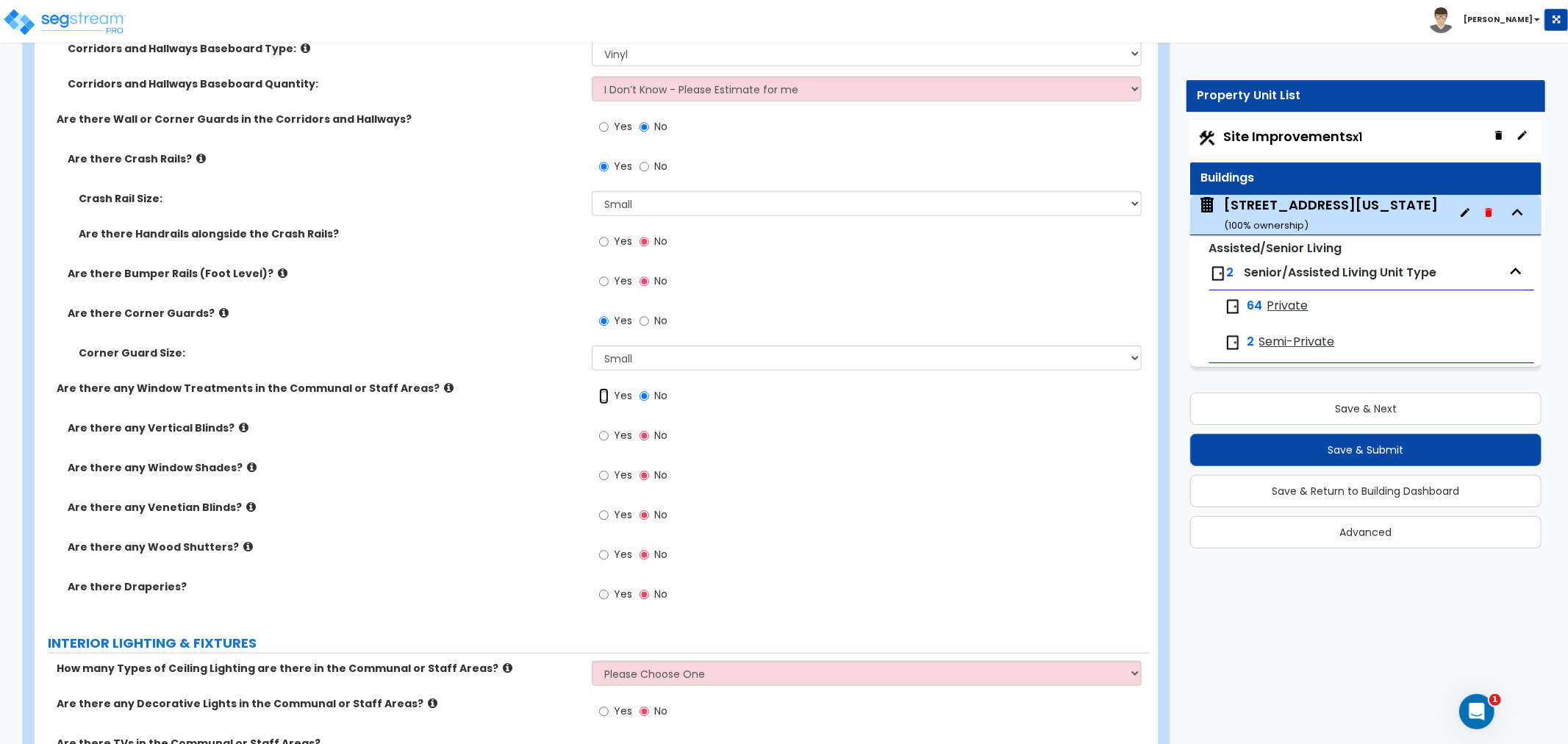
scroll to position [5636, 0]
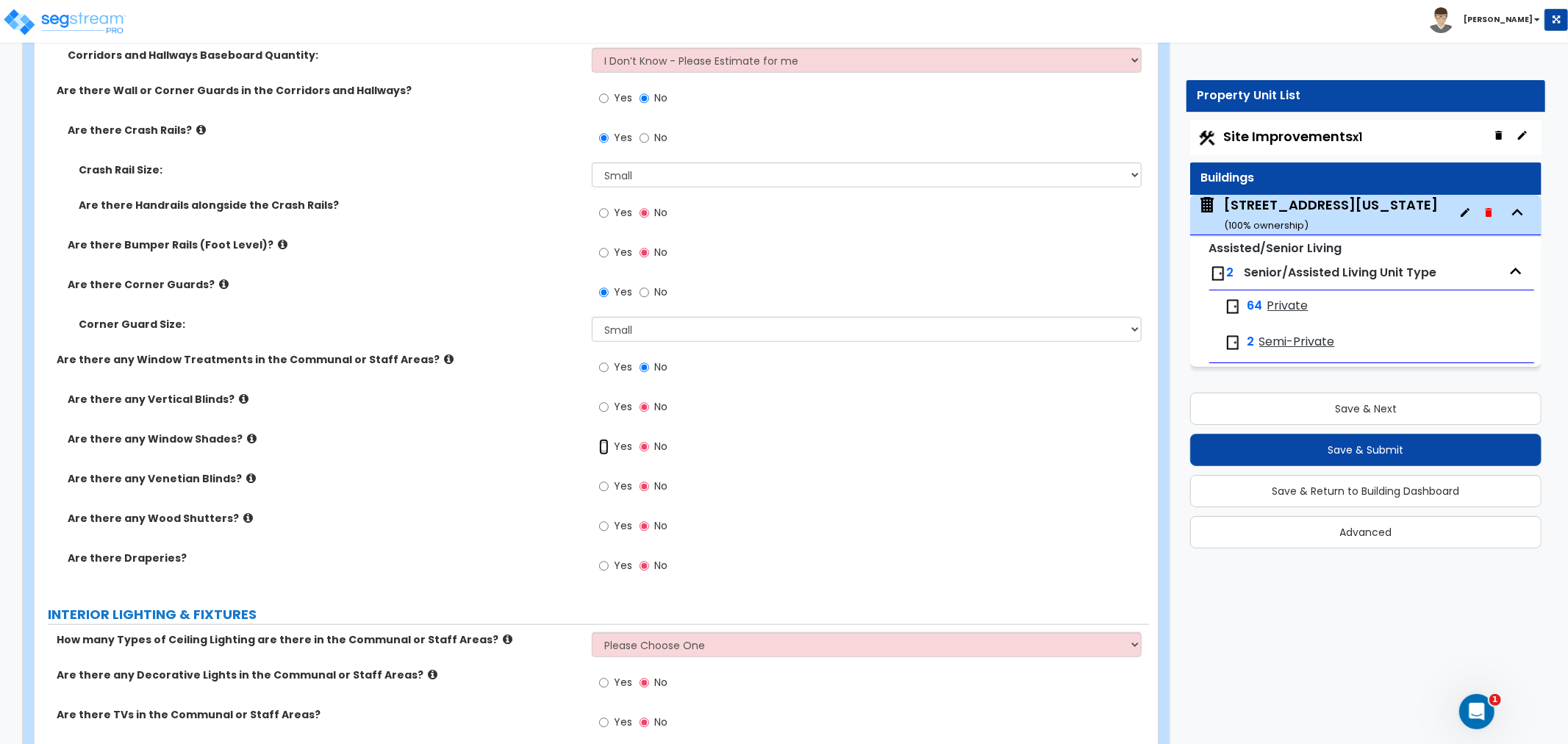
click at [602, 441] on input "Yes" at bounding box center [604, 446] width 9 height 16
radio input "true"
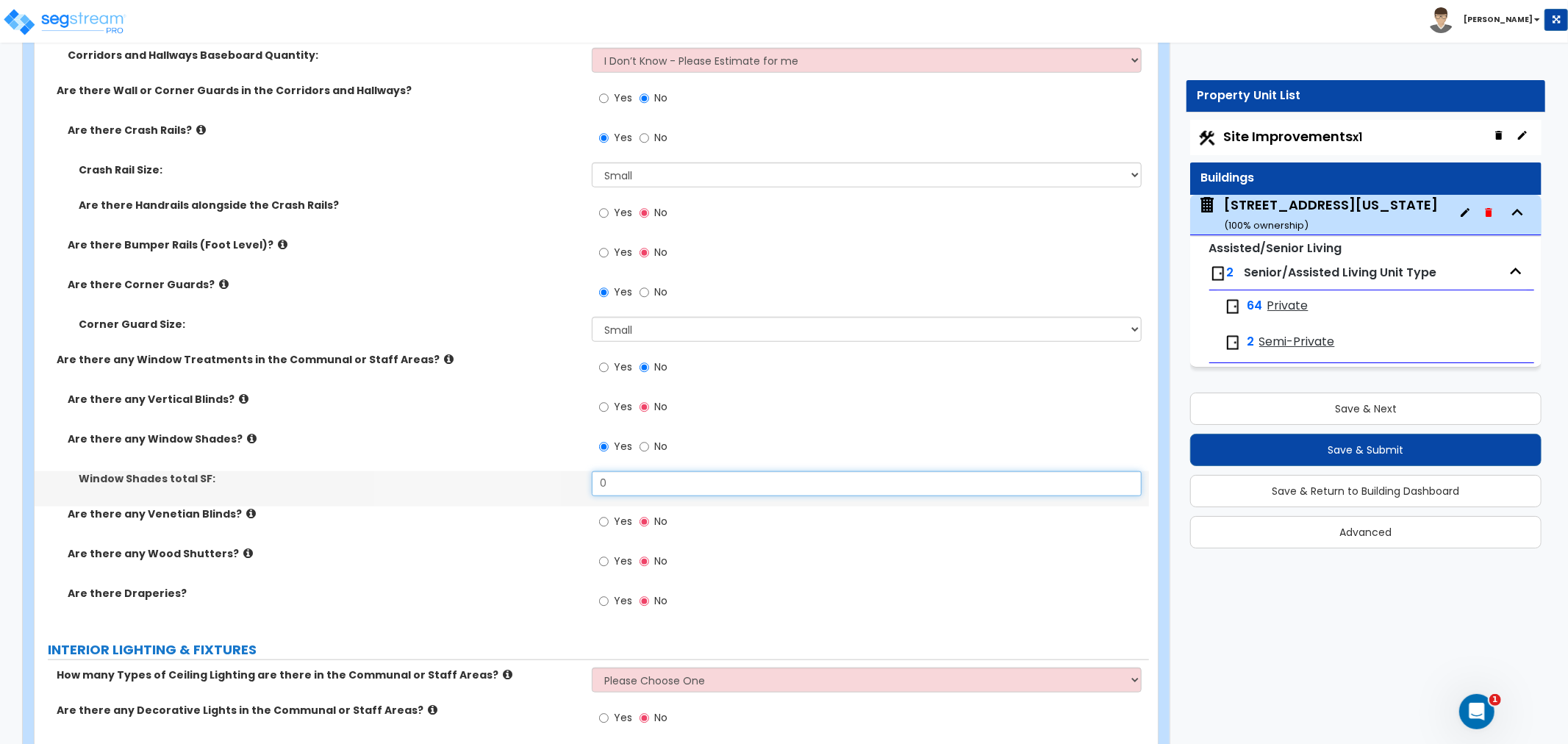
drag, startPoint x: 633, startPoint y: 481, endPoint x: 518, endPoint y: 492, distance: 115.5
click at [518, 492] on div "Window Shades total SF: 0" at bounding box center [591, 489] width 1114 height 35
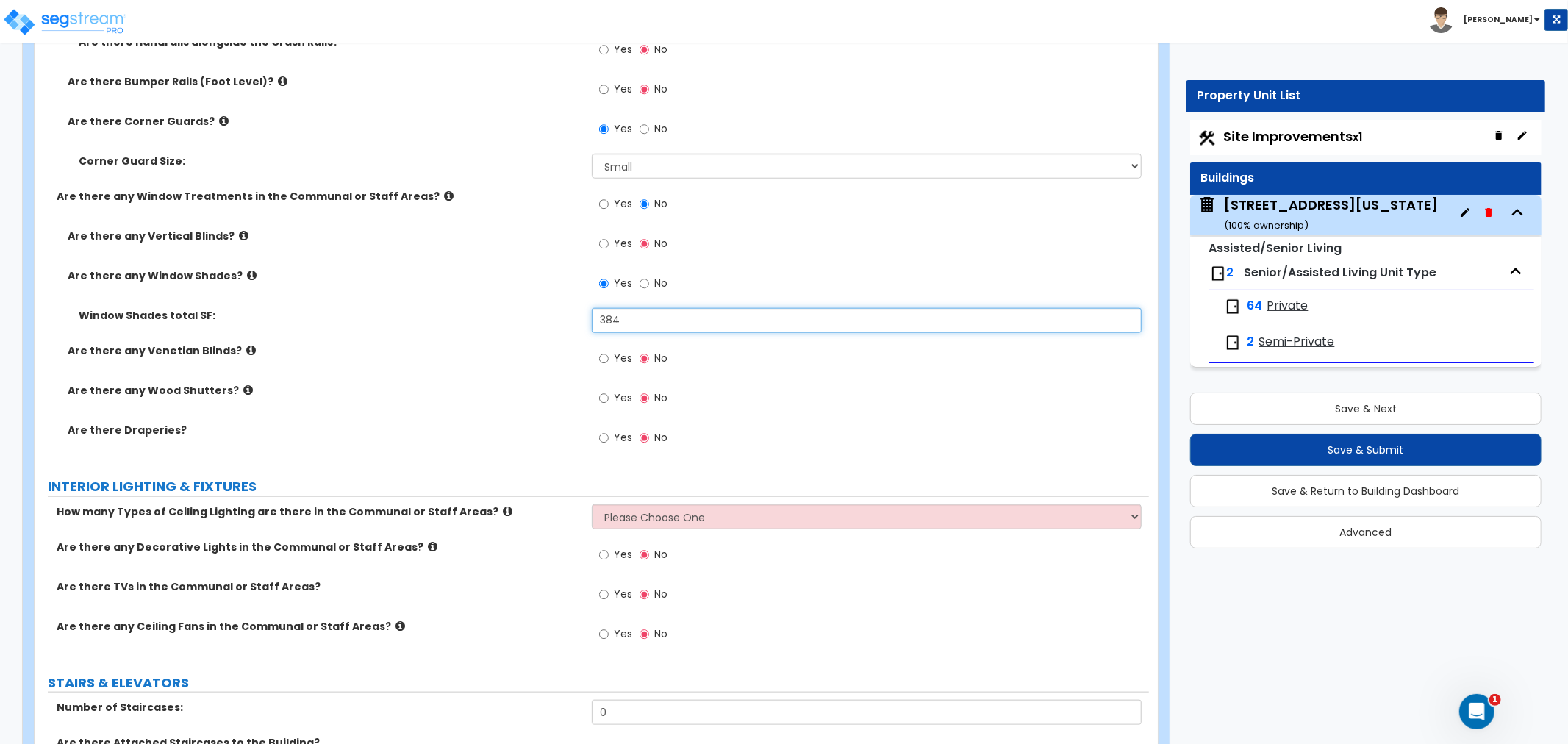
scroll to position [5881, 0]
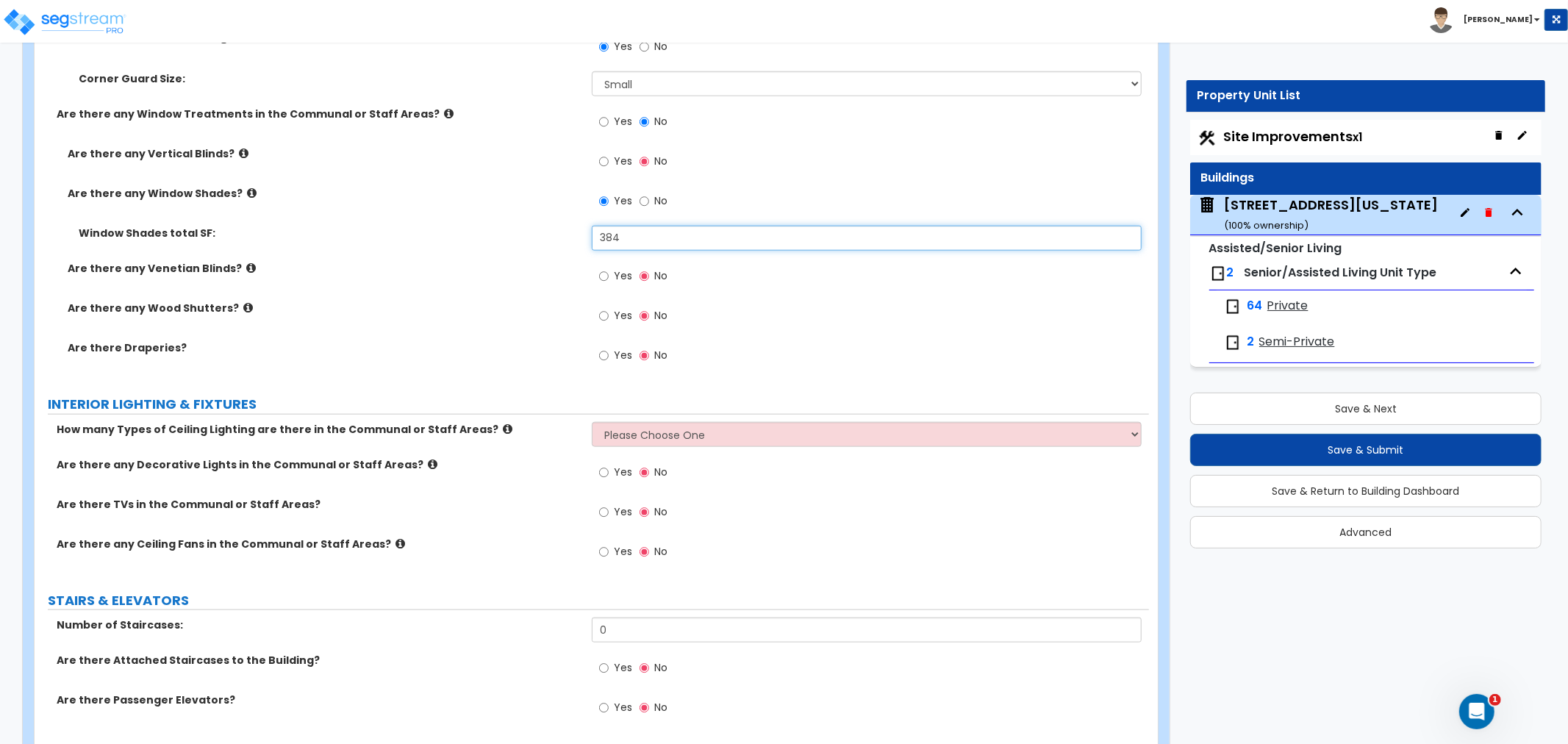
type input "384"
click at [664, 432] on select "Please Choose One 1 2 3" at bounding box center [867, 434] width 550 height 25
select select "2"
click at [592, 422] on select "Please Choose One 1 2 3" at bounding box center [867, 434] width 550 height 25
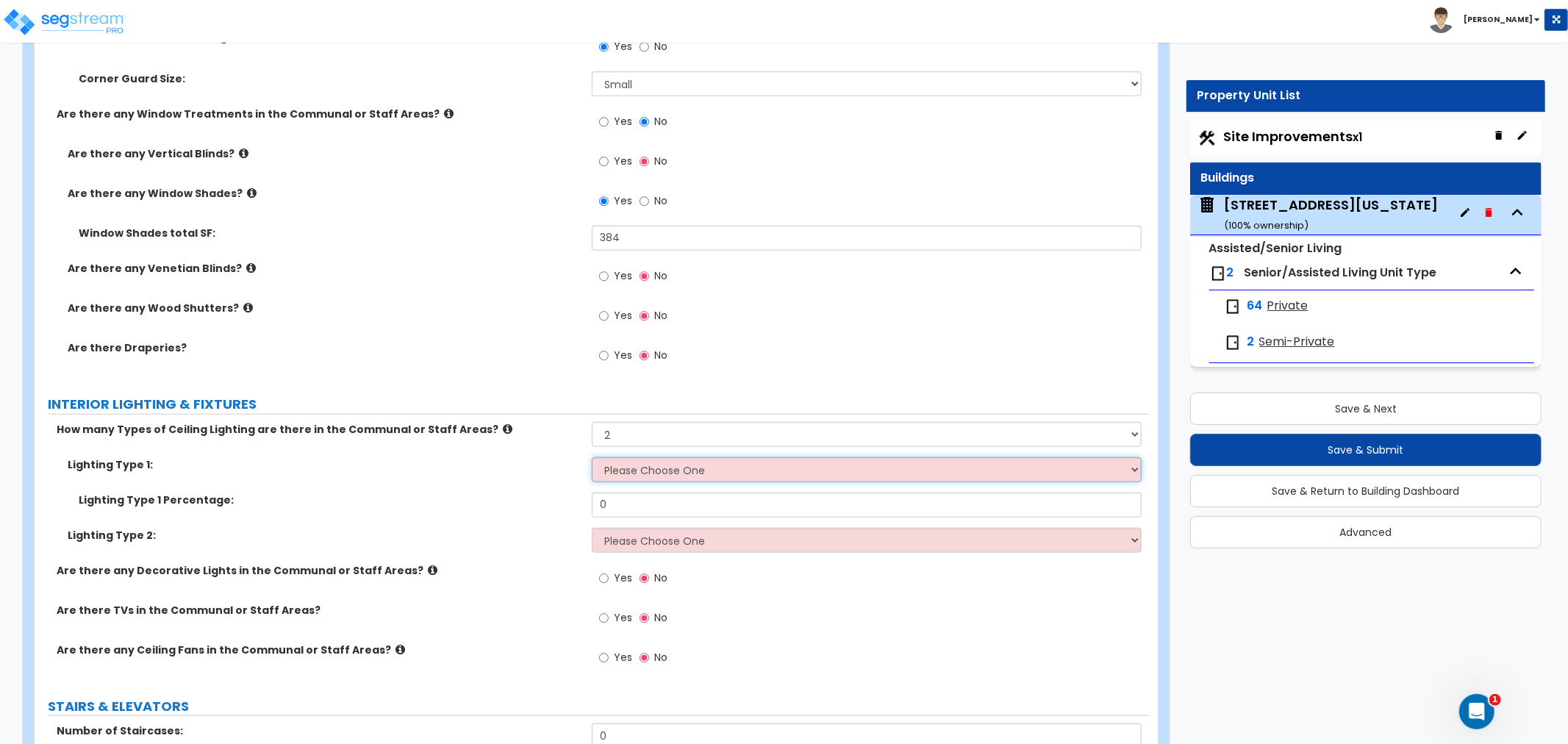
click at [625, 467] on select "Please Choose One LED Surface-Mounted LED Recessed Fluorescent Surface-Mounted …" at bounding box center [867, 469] width 550 height 25
select select "3"
click at [592, 457] on select "Please Choose One LED Surface-Mounted LED Recessed Fluorescent Surface-Mounted …" at bounding box center [867, 469] width 550 height 25
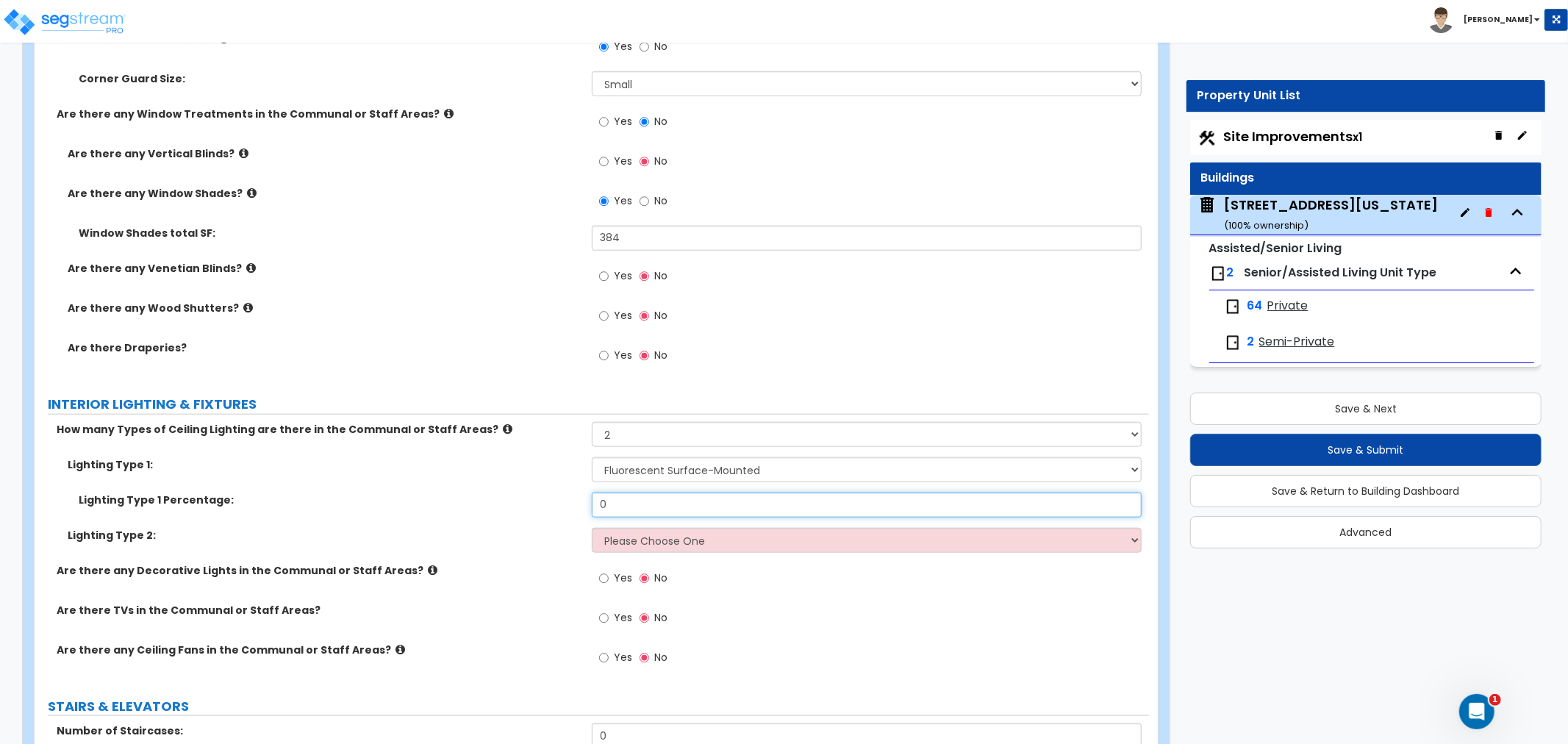
drag, startPoint x: 634, startPoint y: 507, endPoint x: 496, endPoint y: 502, distance: 138.1
click at [496, 502] on div "Lighting Type 1 Percentage: 0" at bounding box center [591, 510] width 1114 height 35
type input "60"
click at [598, 539] on select "Please Choose One LED Surface-Mounted LED Recessed Fluorescent Surface-Mounted …" at bounding box center [867, 539] width 550 height 25
select select "2"
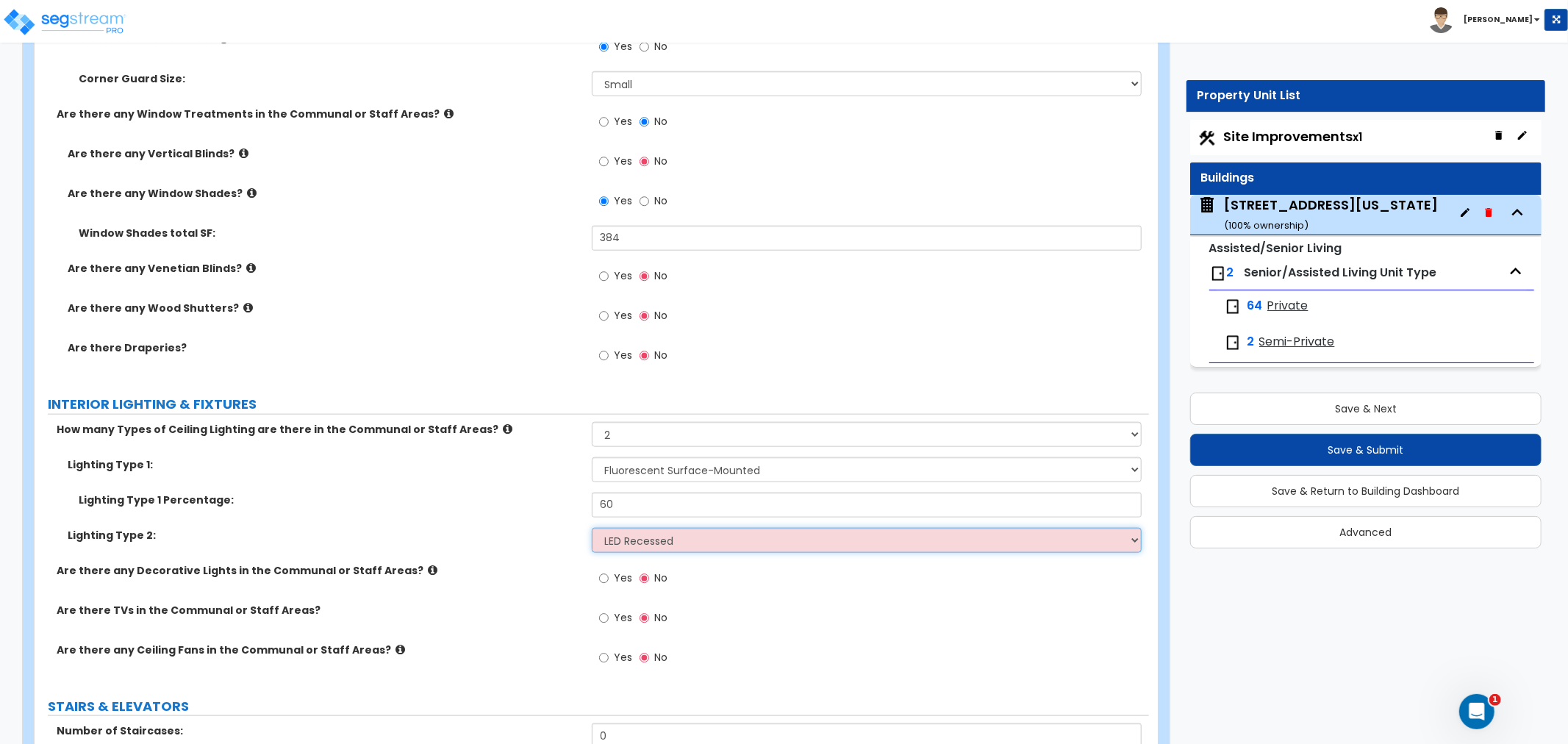
click at [592, 527] on select "Please Choose One LED Surface-Mounted LED Recessed Fluorescent Surface-Mounted …" at bounding box center [867, 539] width 550 height 25
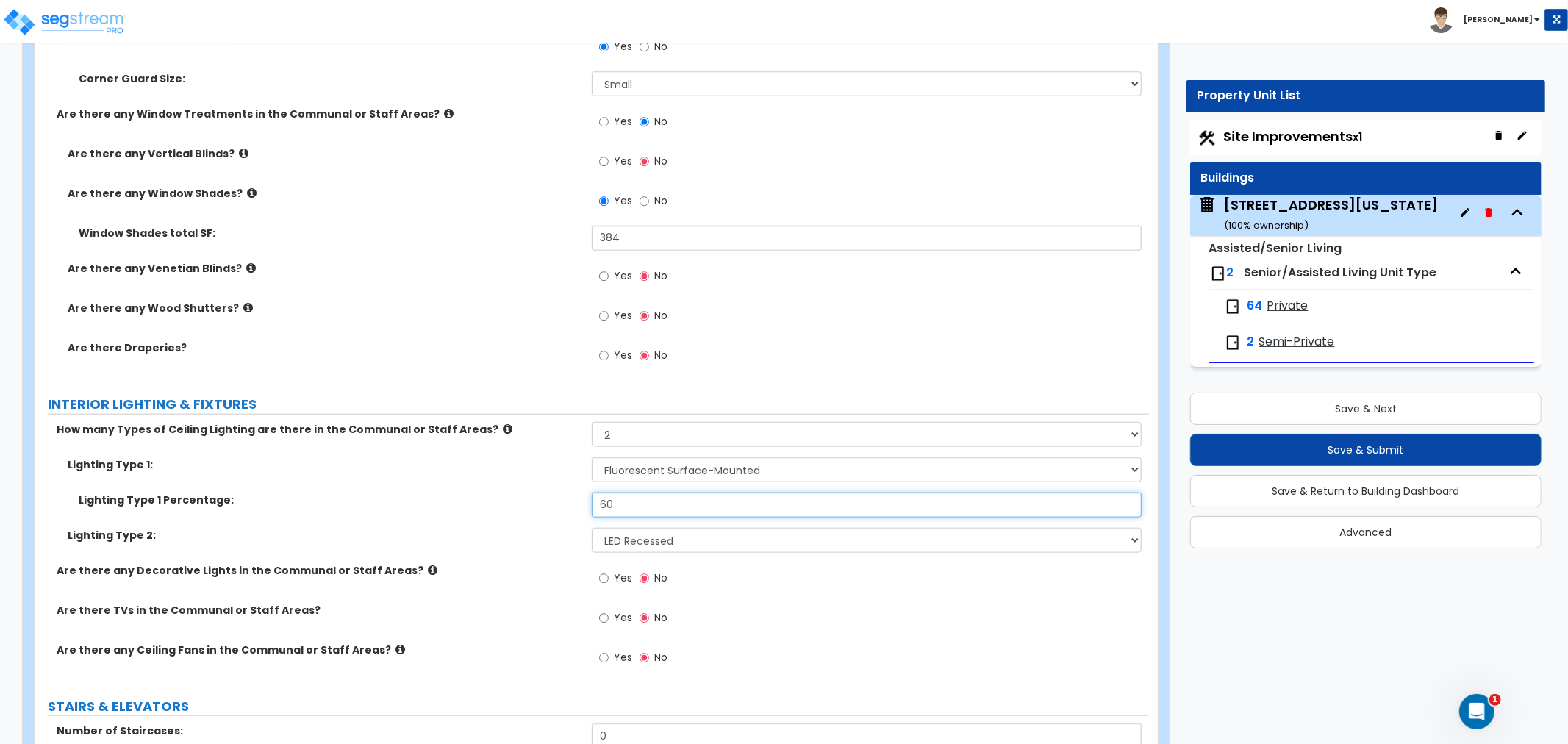
drag, startPoint x: 627, startPoint y: 509, endPoint x: 549, endPoint y: 498, distance: 78.8
click at [549, 498] on div "Lighting Type 1 Percentage: 60" at bounding box center [591, 510] width 1114 height 35
click at [538, 524] on div "Lighting Type 1 Percentage: 80" at bounding box center [591, 510] width 1114 height 35
drag, startPoint x: 649, startPoint y: 504, endPoint x: 530, endPoint y: 505, distance: 119.0
click at [530, 505] on div "Lighting Type 1 Percentage: 80" at bounding box center [591, 510] width 1114 height 35
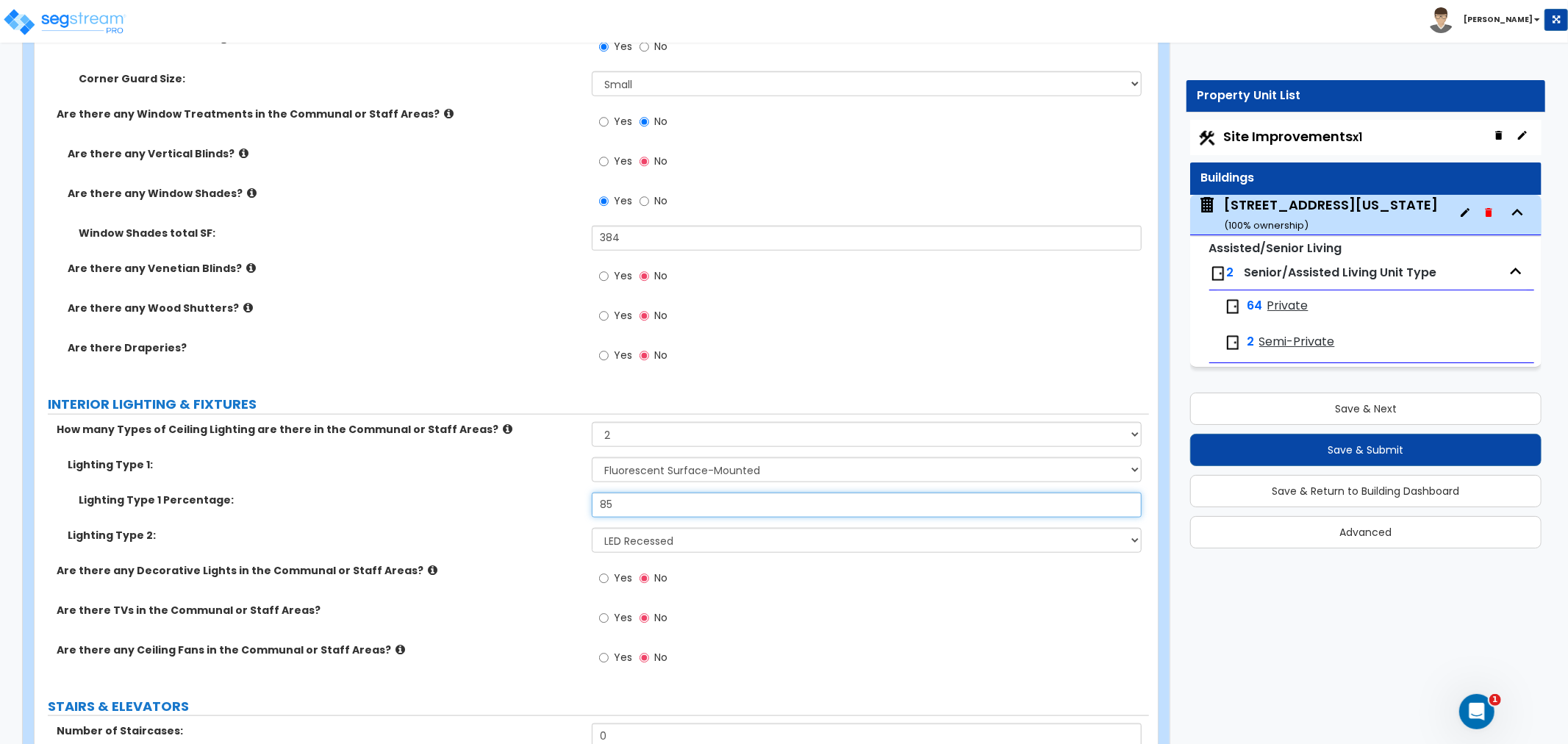
type input "85"
click at [535, 552] on div "Lighting Type 2: Please Choose One LED Surface-Mounted LED Recessed Fluorescent…" at bounding box center [591, 545] width 1114 height 35
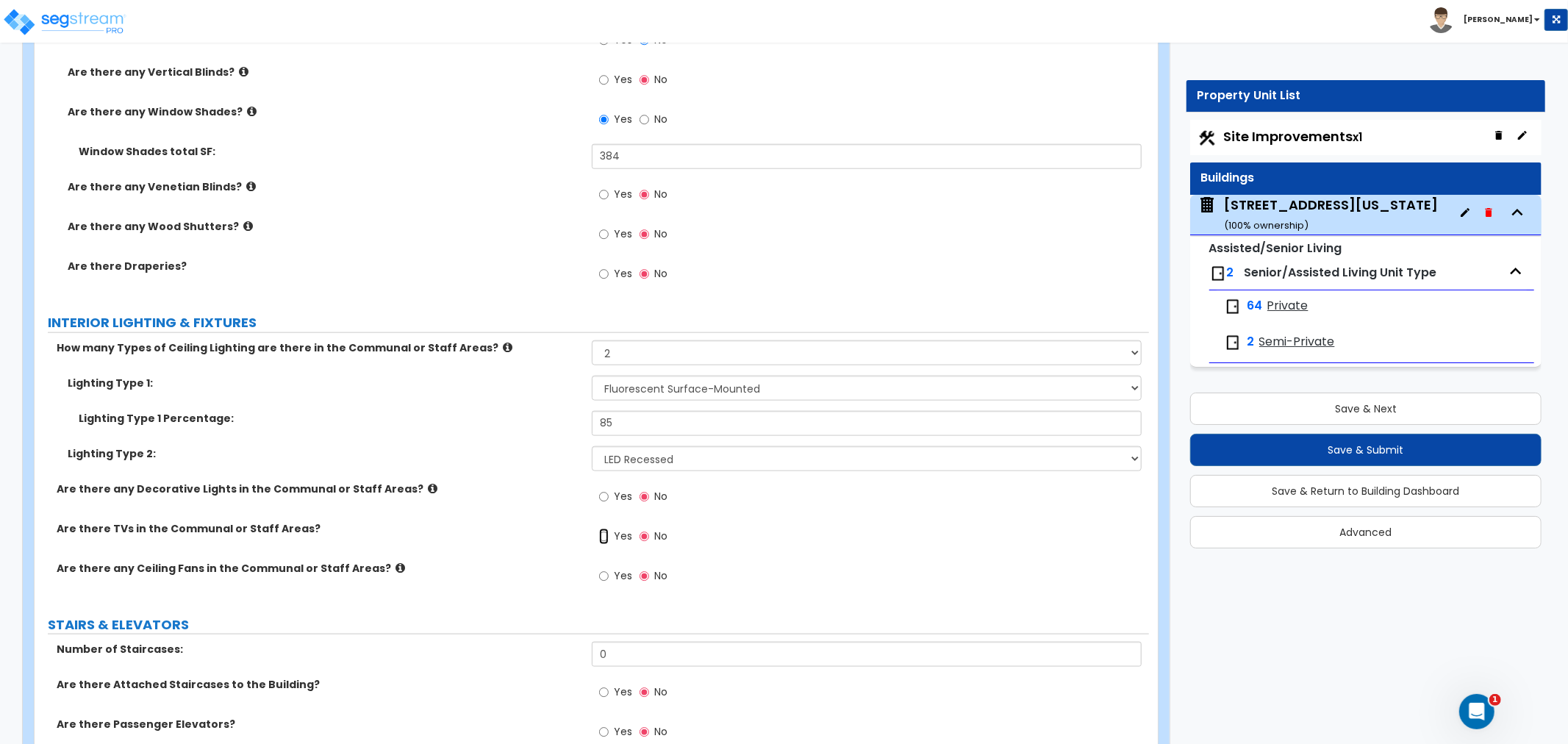
click at [607, 532] on input "Yes" at bounding box center [604, 536] width 9 height 16
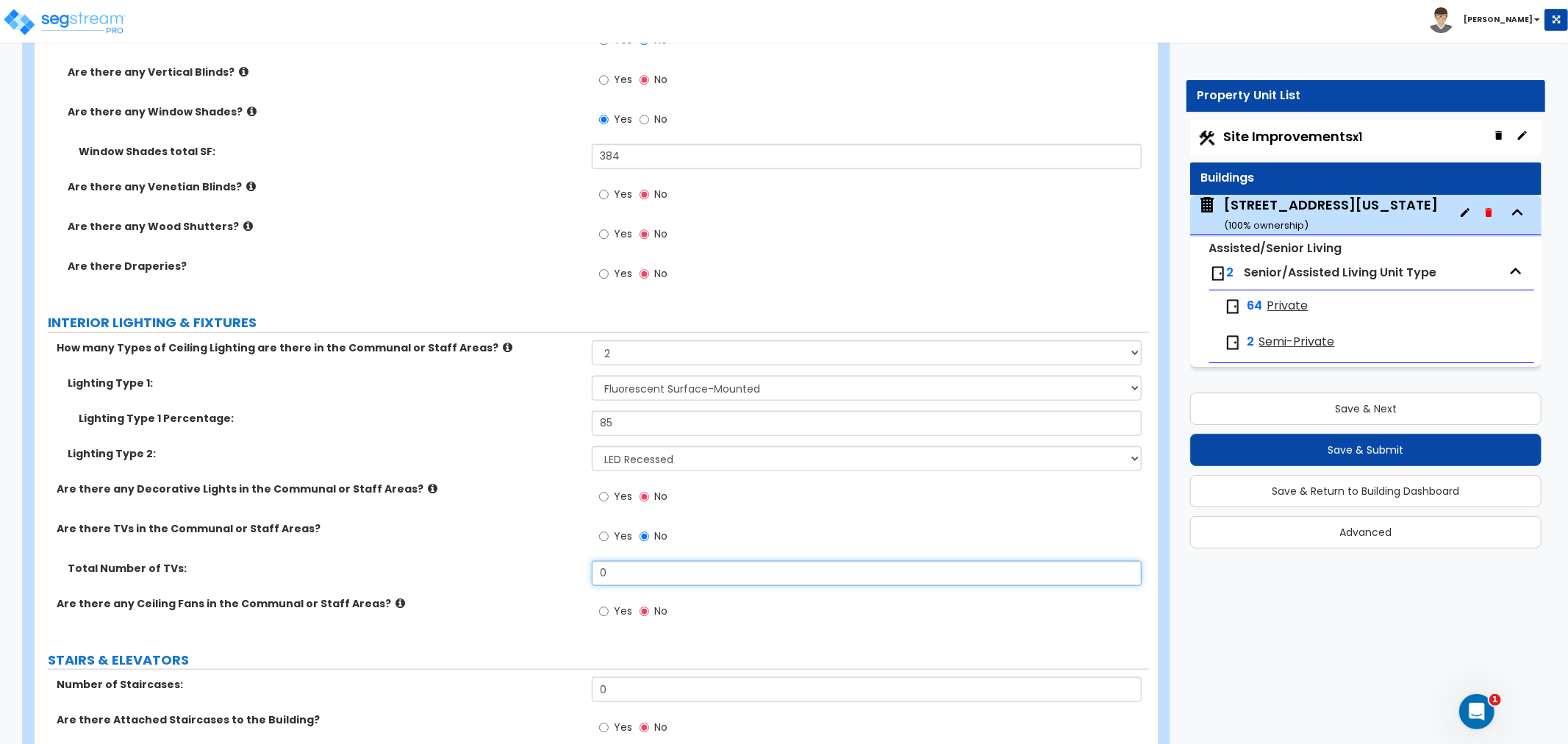
drag, startPoint x: 609, startPoint y: 577, endPoint x: 496, endPoint y: 581, distance: 113.1
click at [496, 581] on div "Total Number of TVs: 0" at bounding box center [591, 578] width 1114 height 35
click at [604, 494] on input "Yes" at bounding box center [604, 496] width 9 height 16
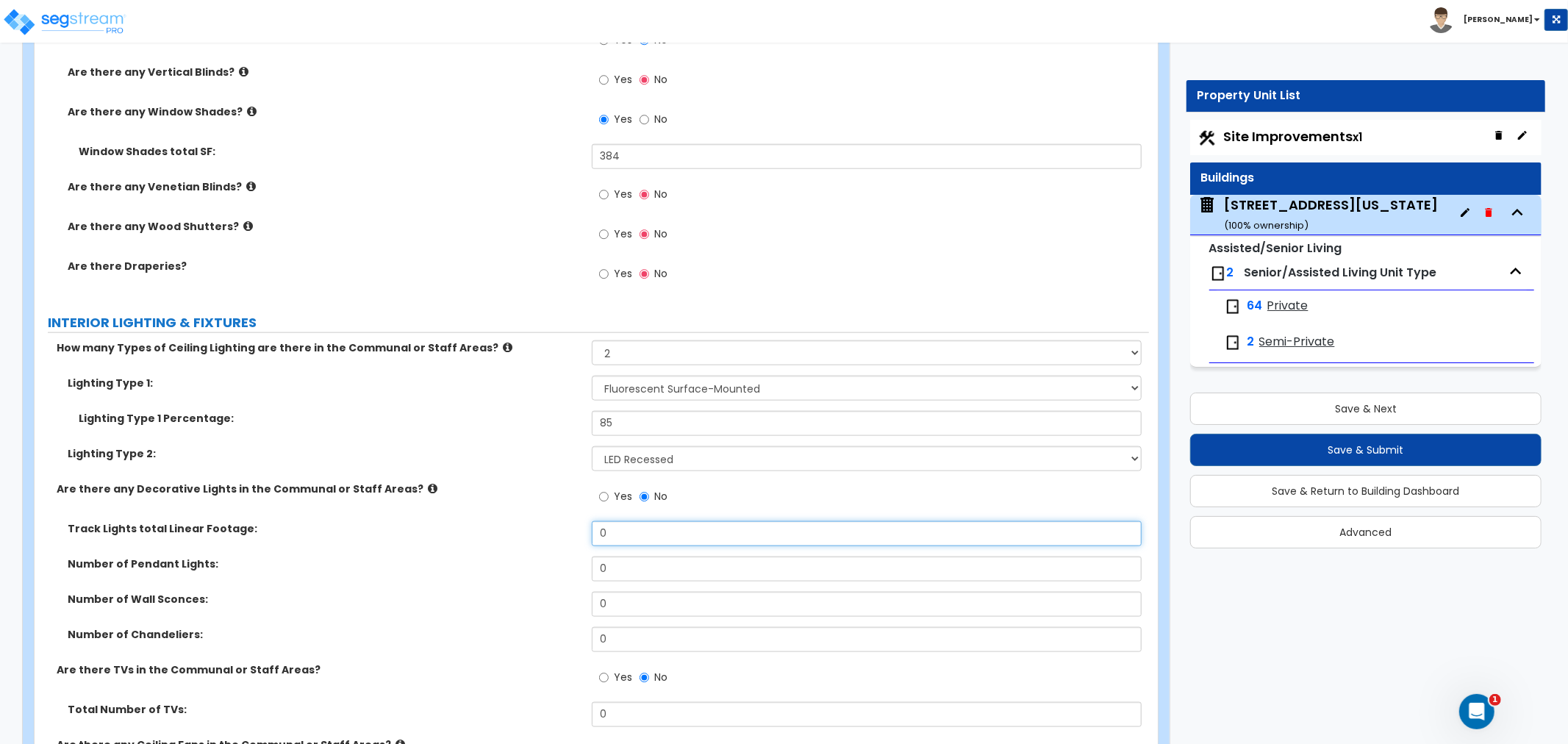
drag, startPoint x: 617, startPoint y: 531, endPoint x: 545, endPoint y: 534, distance: 72.1
click at [545, 534] on div "Track Lights total Linear Footage: 0" at bounding box center [591, 539] width 1114 height 35
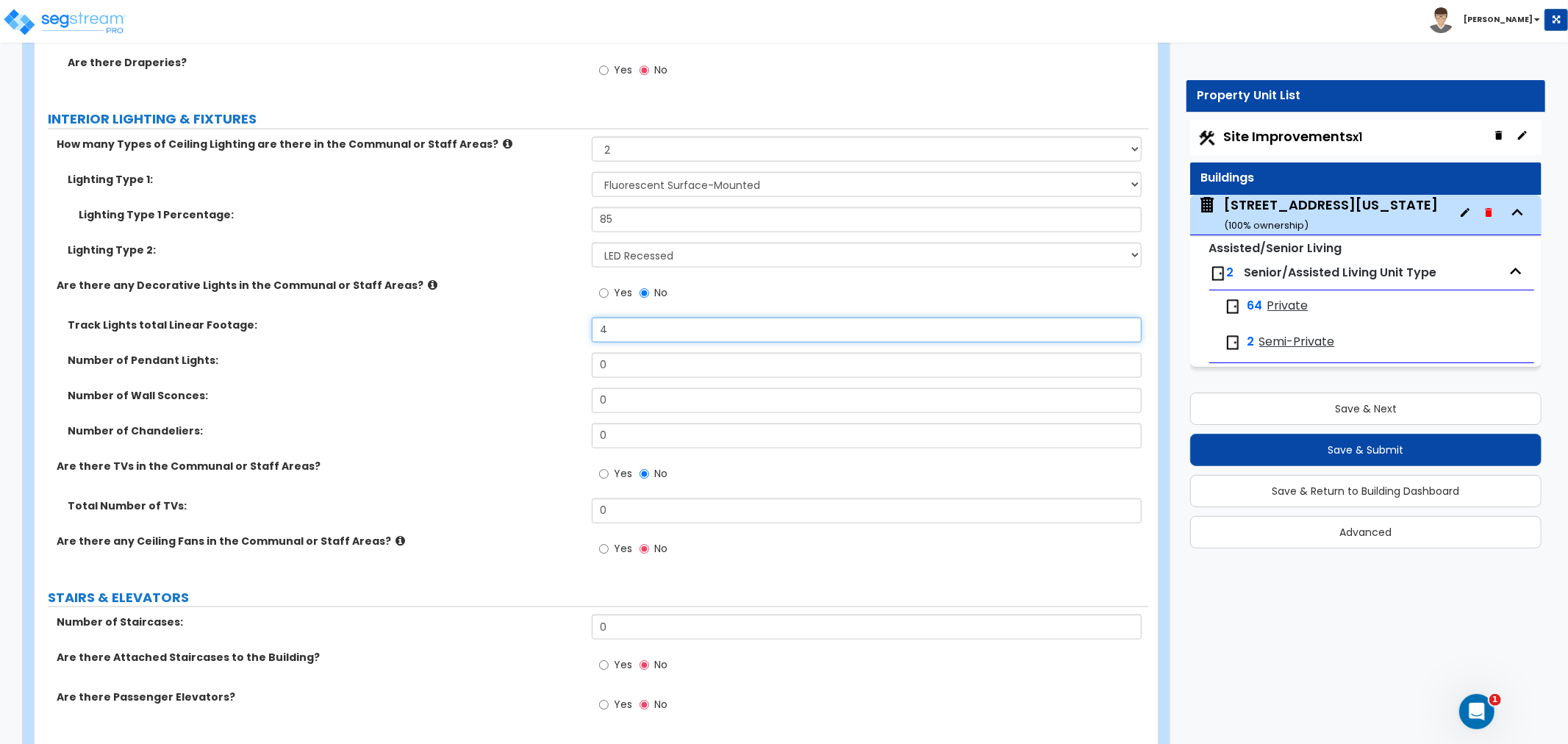
scroll to position [6126, 0]
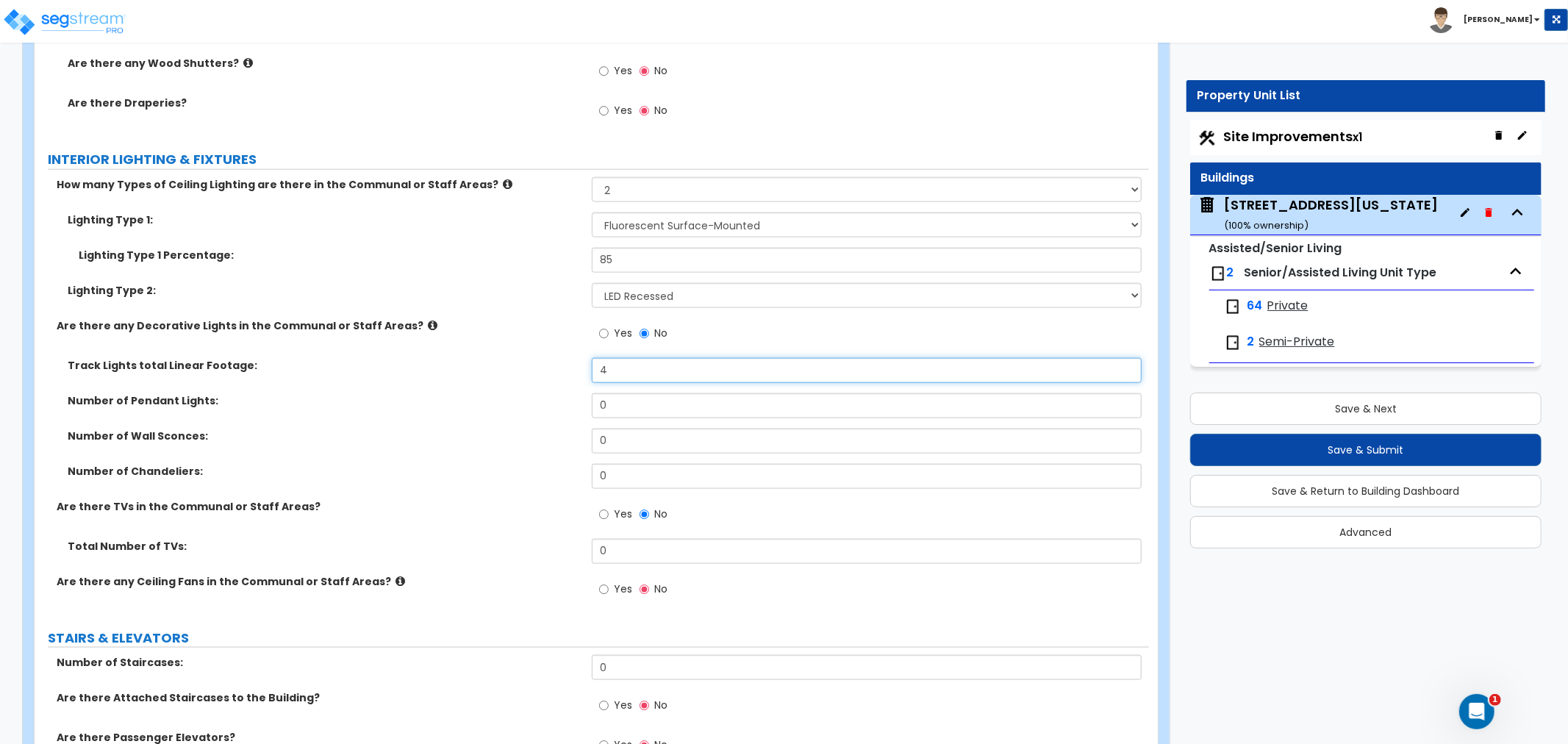
type input "4"
drag, startPoint x: 641, startPoint y: 540, endPoint x: 564, endPoint y: 549, distance: 77.5
click at [564, 549] on div "Total Number of TVs: 0" at bounding box center [591, 556] width 1114 height 35
type input "4"
click at [605, 586] on input "Yes" at bounding box center [604, 589] width 9 height 16
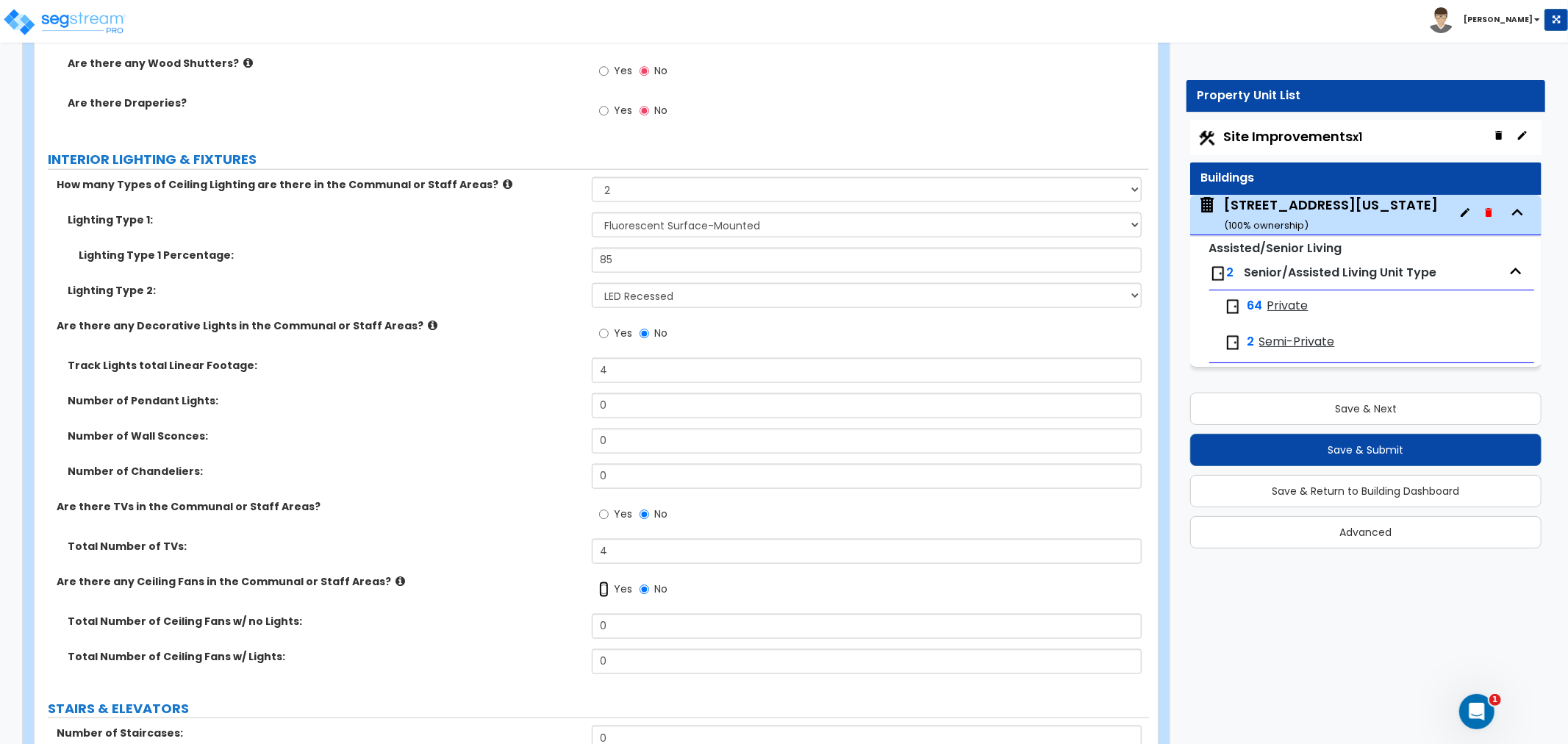
scroll to position [6207, 0]
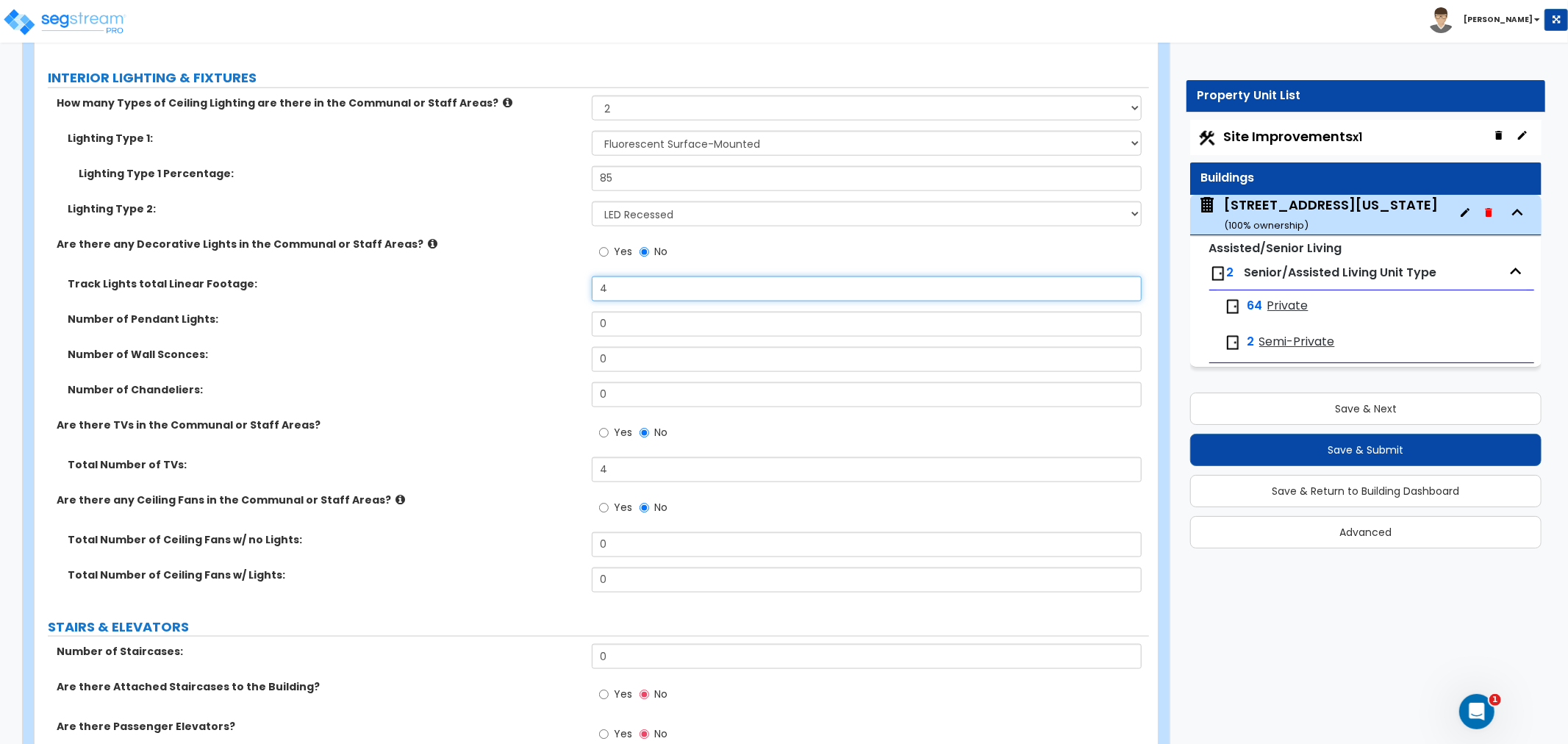
drag, startPoint x: 619, startPoint y: 278, endPoint x: 517, endPoint y: 292, distance: 103.0
click at [517, 292] on div "Track Lights total Linear Footage: 4" at bounding box center [591, 294] width 1114 height 35
type input "8"
drag, startPoint x: 619, startPoint y: 575, endPoint x: 541, endPoint y: 577, distance: 78.0
click at [541, 577] on div "Total Number of Ceiling Fans w/ Lights: 0" at bounding box center [591, 585] width 1114 height 35
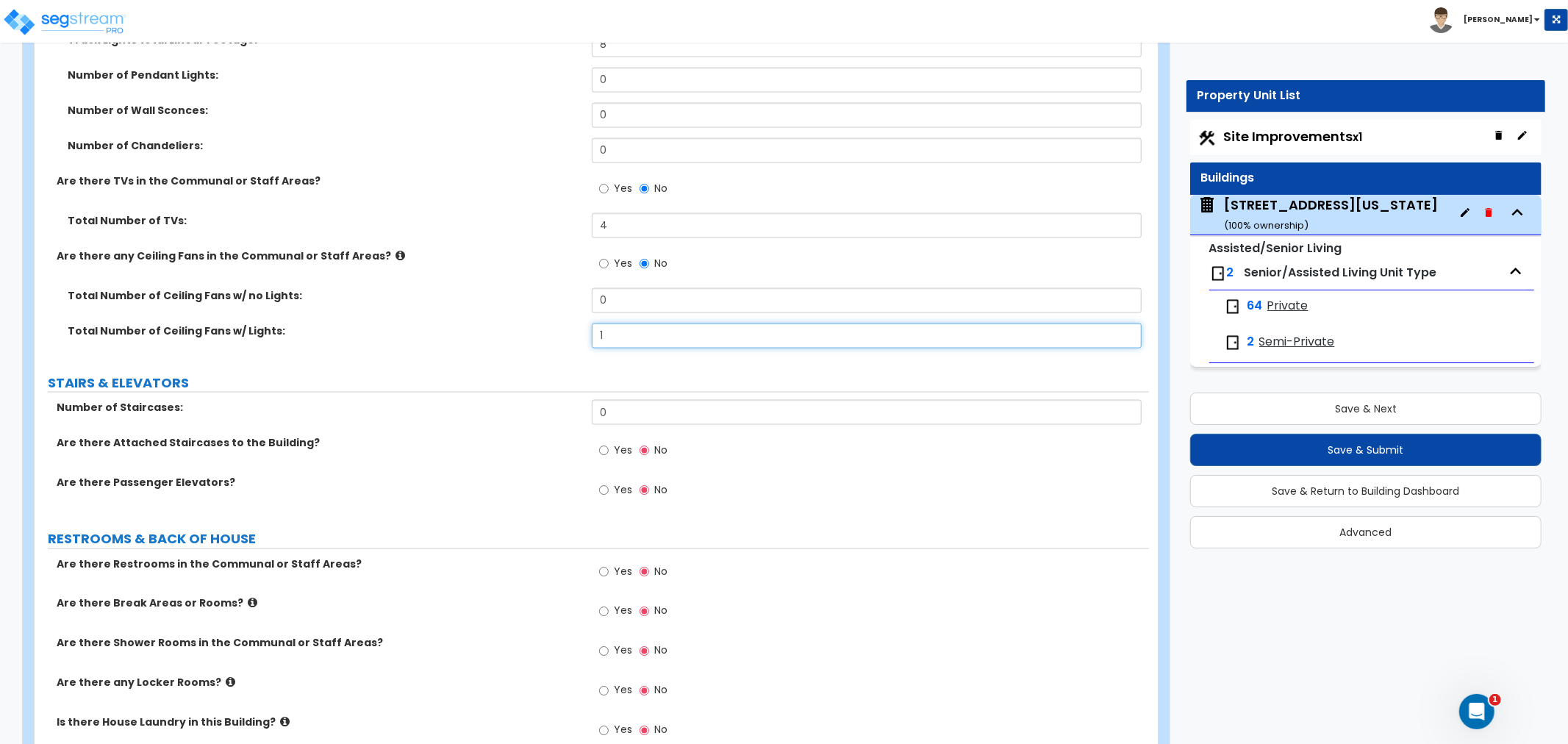
scroll to position [6453, 0]
type input "1"
click at [623, 412] on input "0" at bounding box center [867, 411] width 550 height 25
drag, startPoint x: 644, startPoint y: 405, endPoint x: 526, endPoint y: 406, distance: 118.0
click at [526, 406] on div "Number of Staircases: 0" at bounding box center [591, 416] width 1114 height 35
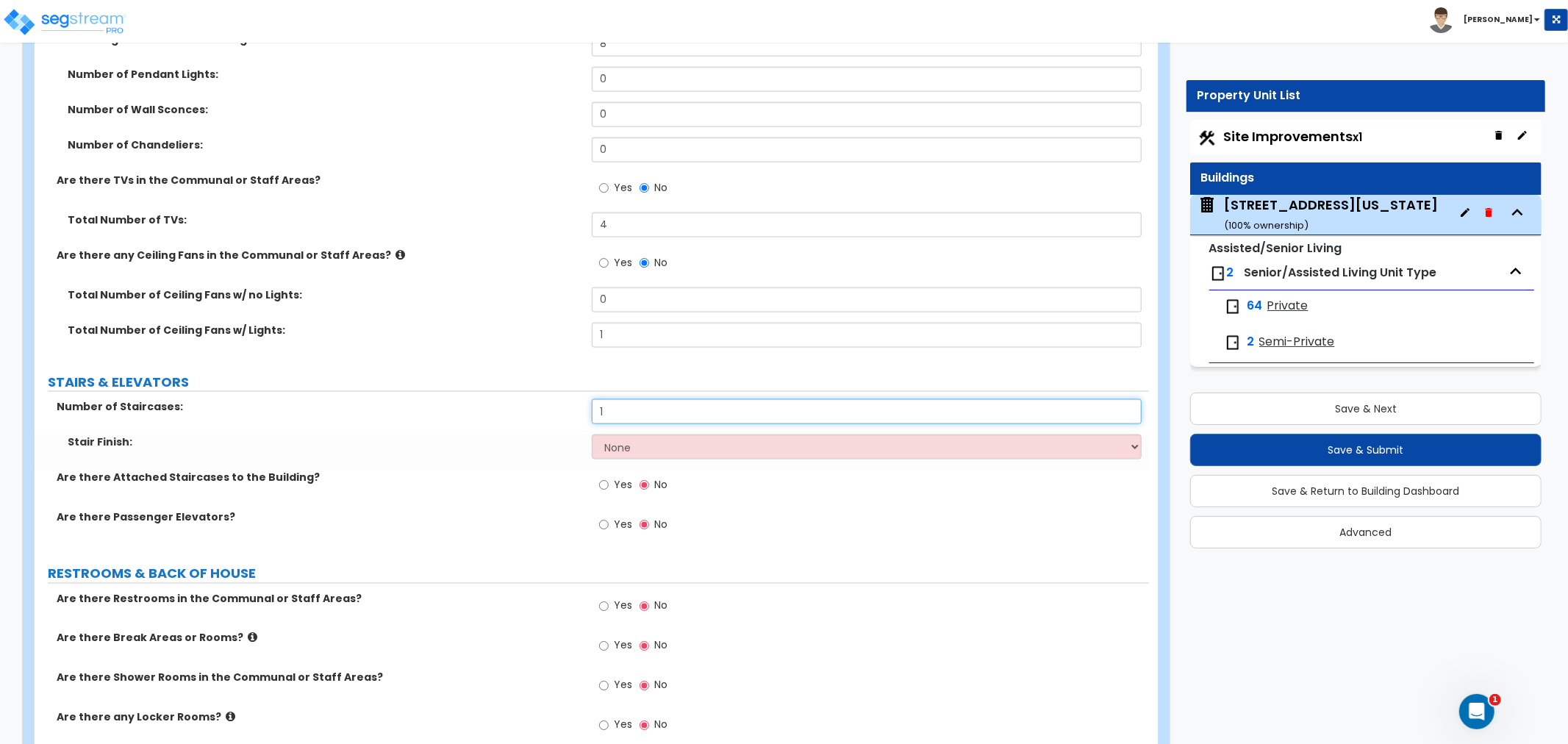
type input "1"
click at [611, 441] on select "None Tile Wood Laminate VCT Sheet Carpet Sheet Vinyl Carpet Tile" at bounding box center [867, 447] width 550 height 25
select select "2"
click at [592, 435] on select "None Tile Wood Laminate VCT Sheet Carpet Sheet Vinyl Carpet Tile" at bounding box center [867, 447] width 550 height 25
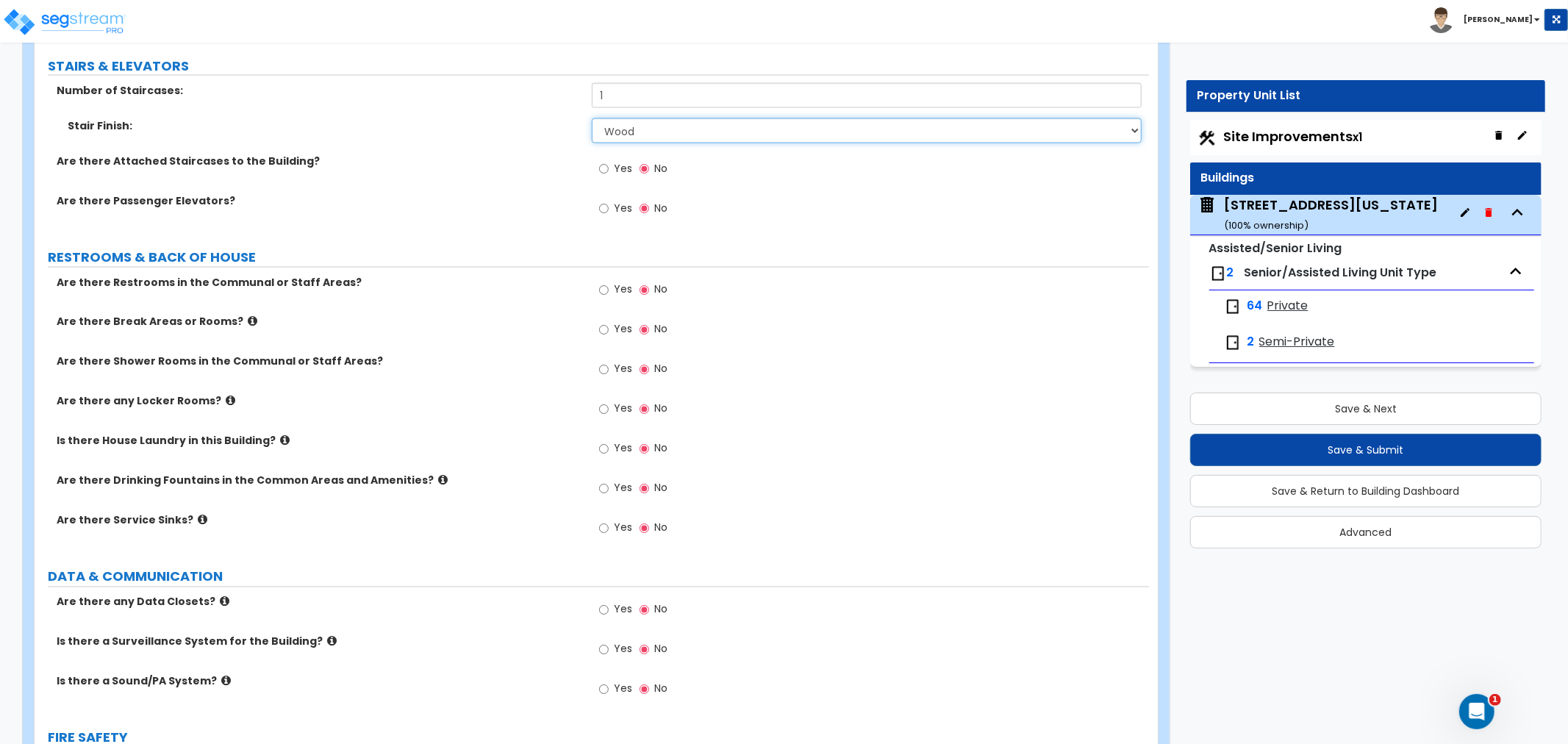
scroll to position [6779, 0]
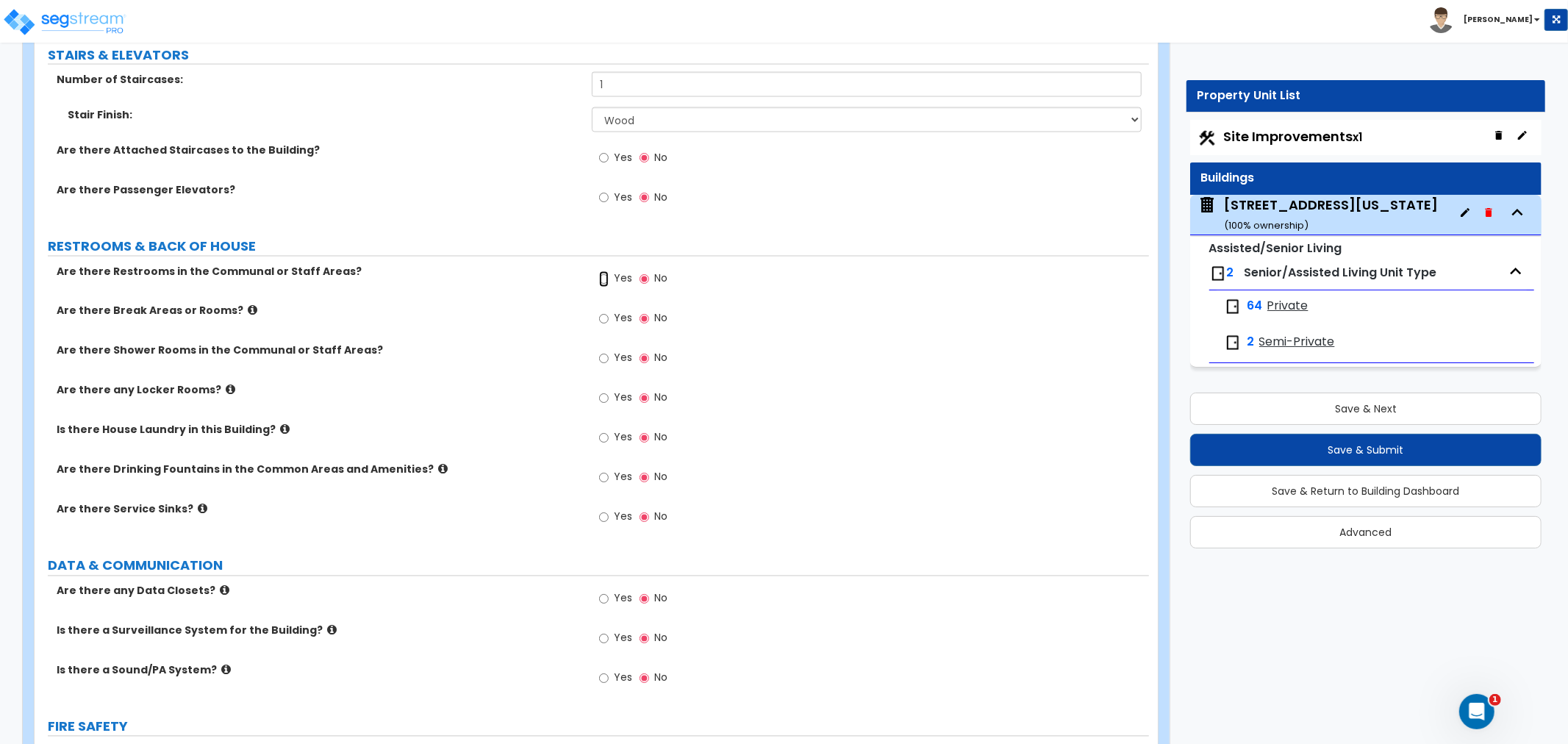
click at [601, 275] on input "Yes" at bounding box center [604, 279] width 9 height 16
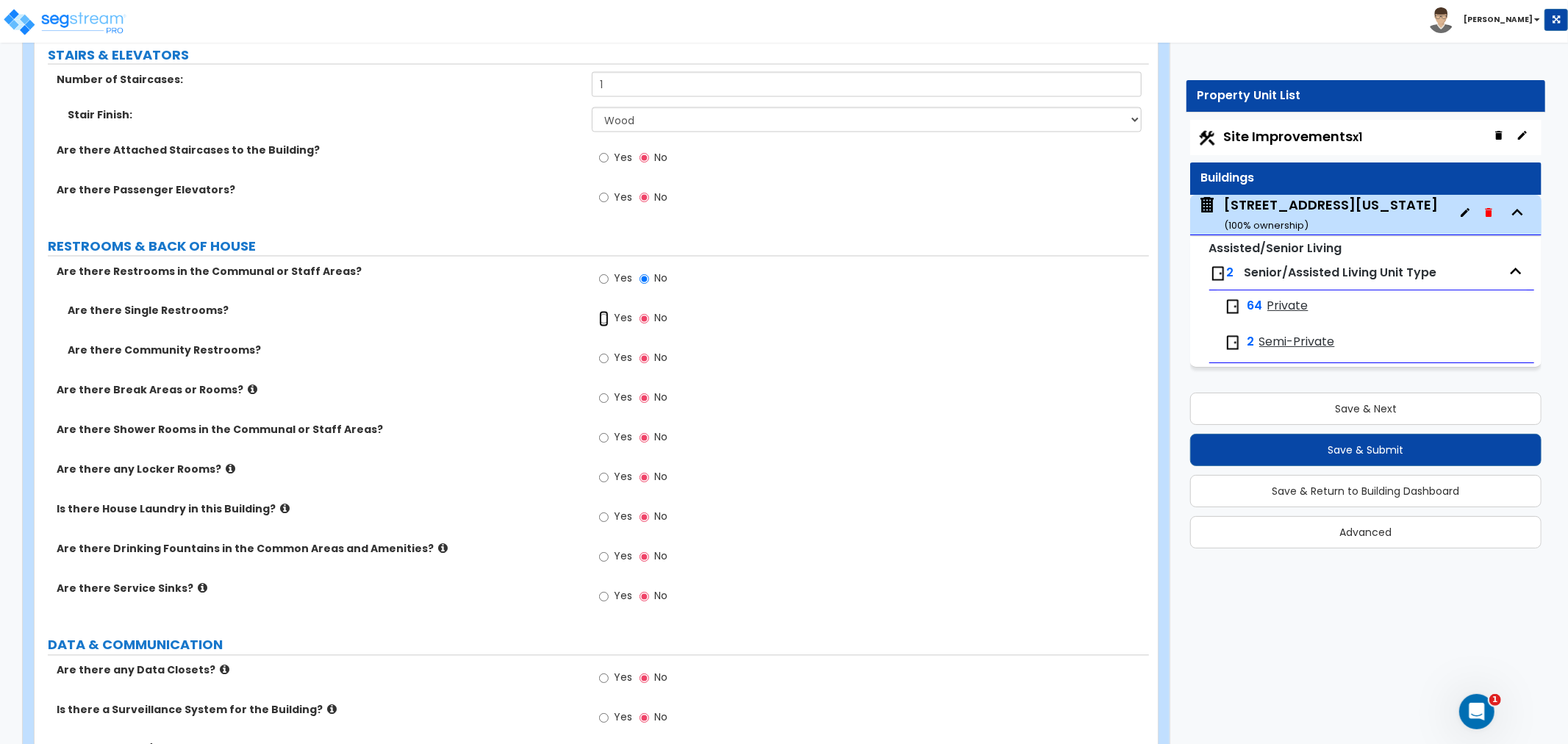
click at [604, 316] on input "Yes" at bounding box center [604, 318] width 9 height 16
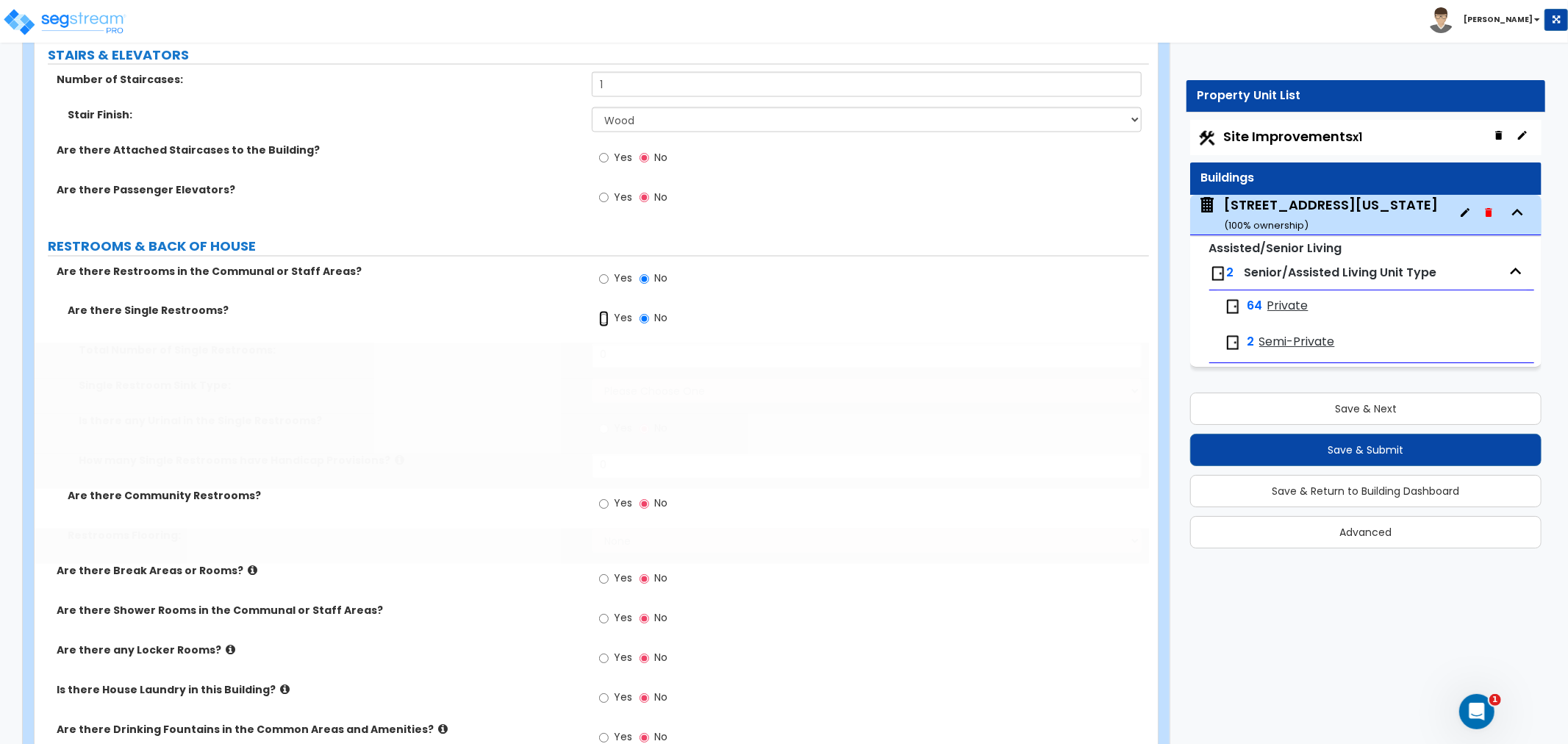
radio input "true"
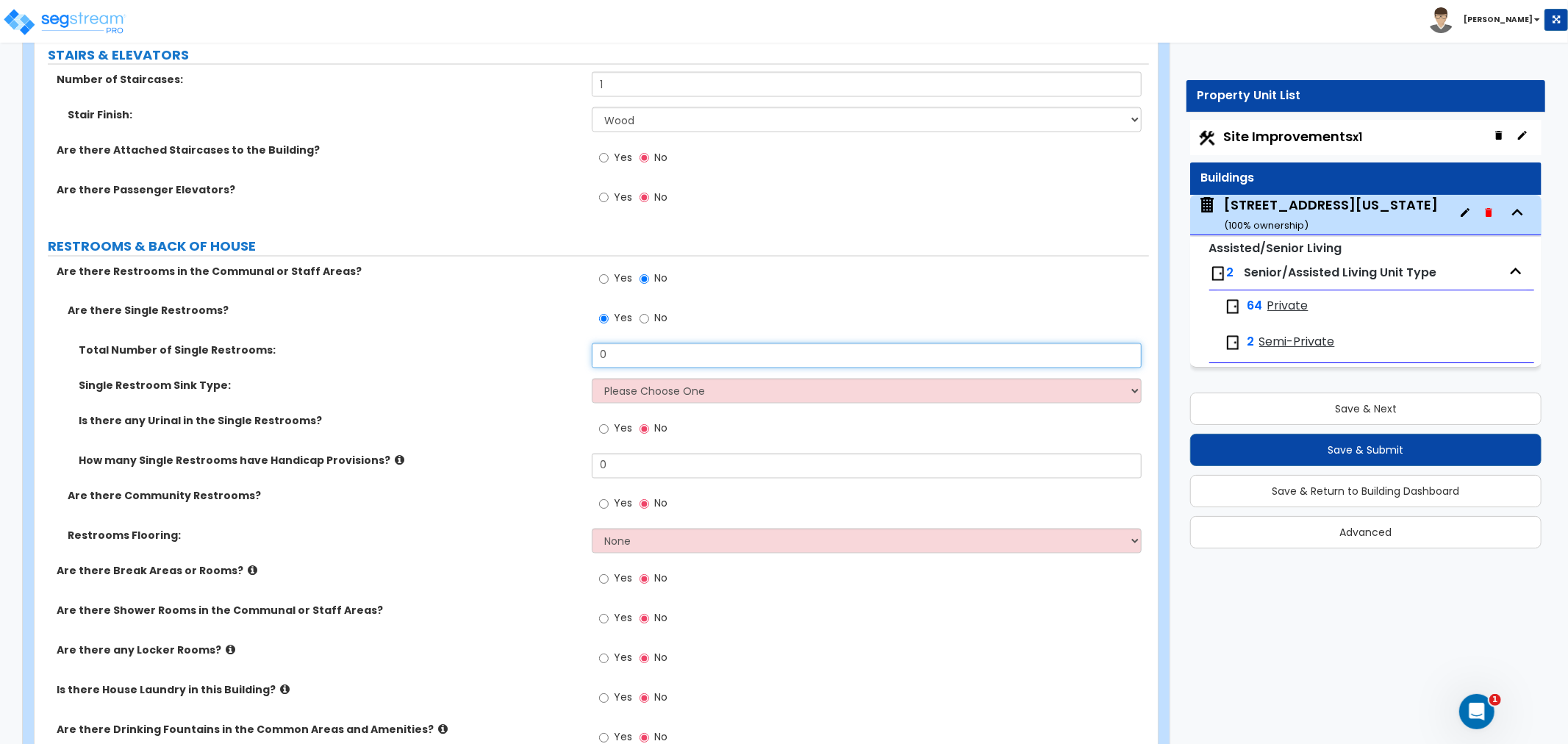
drag, startPoint x: 629, startPoint y: 353, endPoint x: 504, endPoint y: 355, distance: 125.0
click at [504, 355] on div "Total Number of Single Restrooms: 0" at bounding box center [591, 361] width 1114 height 35
type input "2"
click at [626, 390] on select "Please Choose One Wall-mounted Vanity-mounted" at bounding box center [867, 391] width 550 height 25
select select "1"
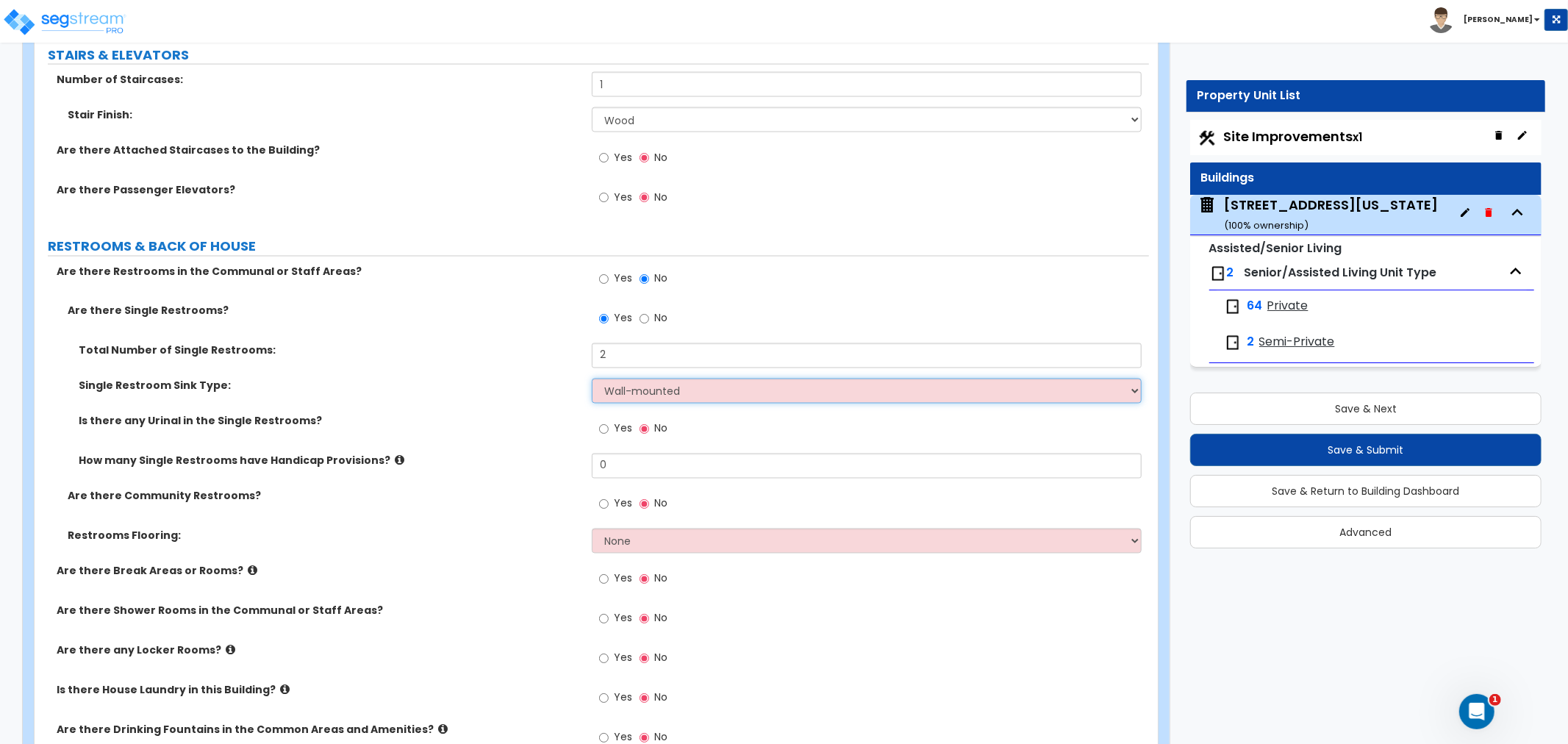
click at [592, 378] on select "Please Choose One Wall-mounted Vanity-mounted" at bounding box center [867, 391] width 550 height 25
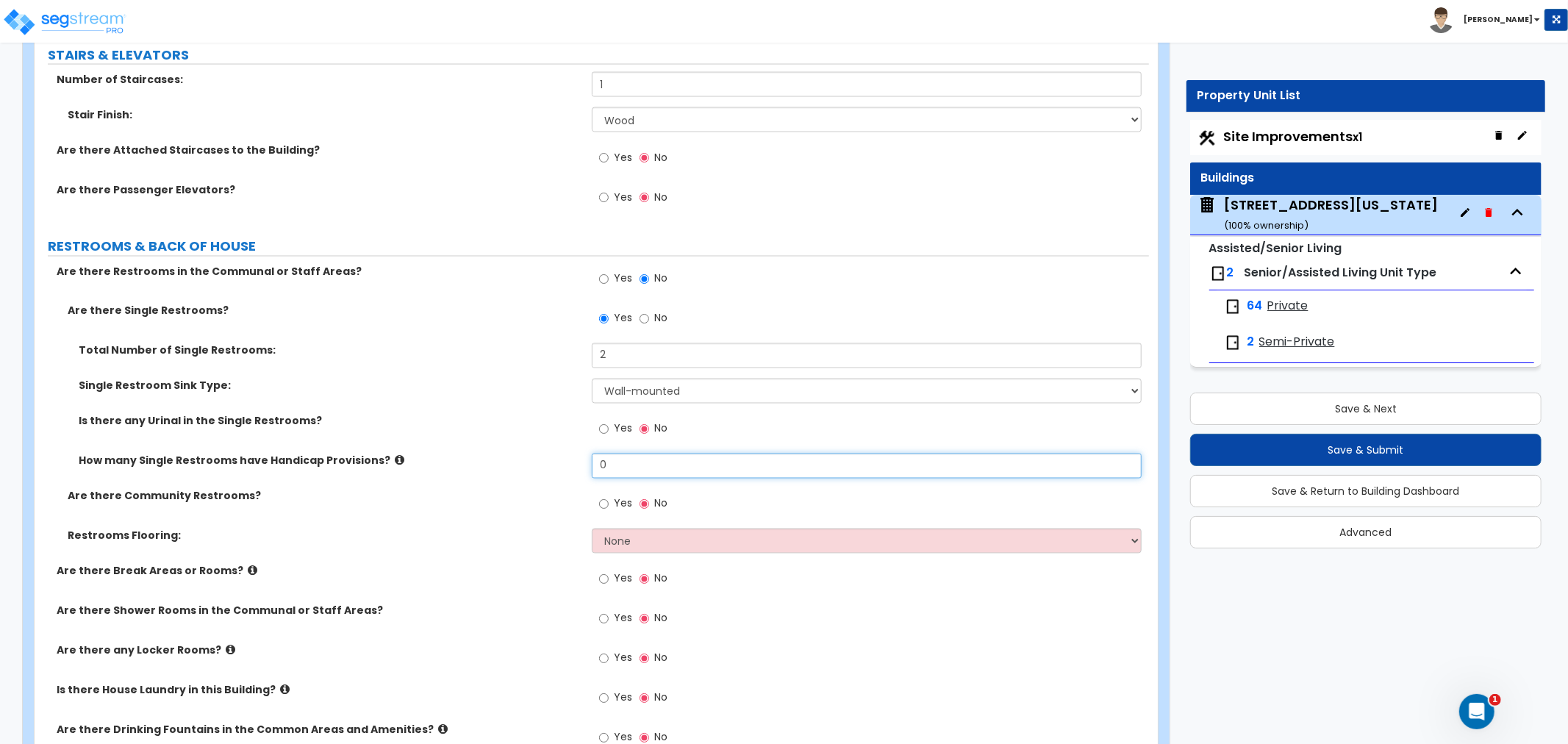
drag, startPoint x: 623, startPoint y: 462, endPoint x: 516, endPoint y: 458, distance: 107.1
click at [516, 458] on div "How many Single Restrooms have Handicap Provisions? 0" at bounding box center [591, 471] width 1114 height 35
drag, startPoint x: 621, startPoint y: 465, endPoint x: 513, endPoint y: 462, distance: 108.0
click at [513, 462] on div "How many Single Restrooms have Handicap Provisions? 0" at bounding box center [591, 471] width 1114 height 35
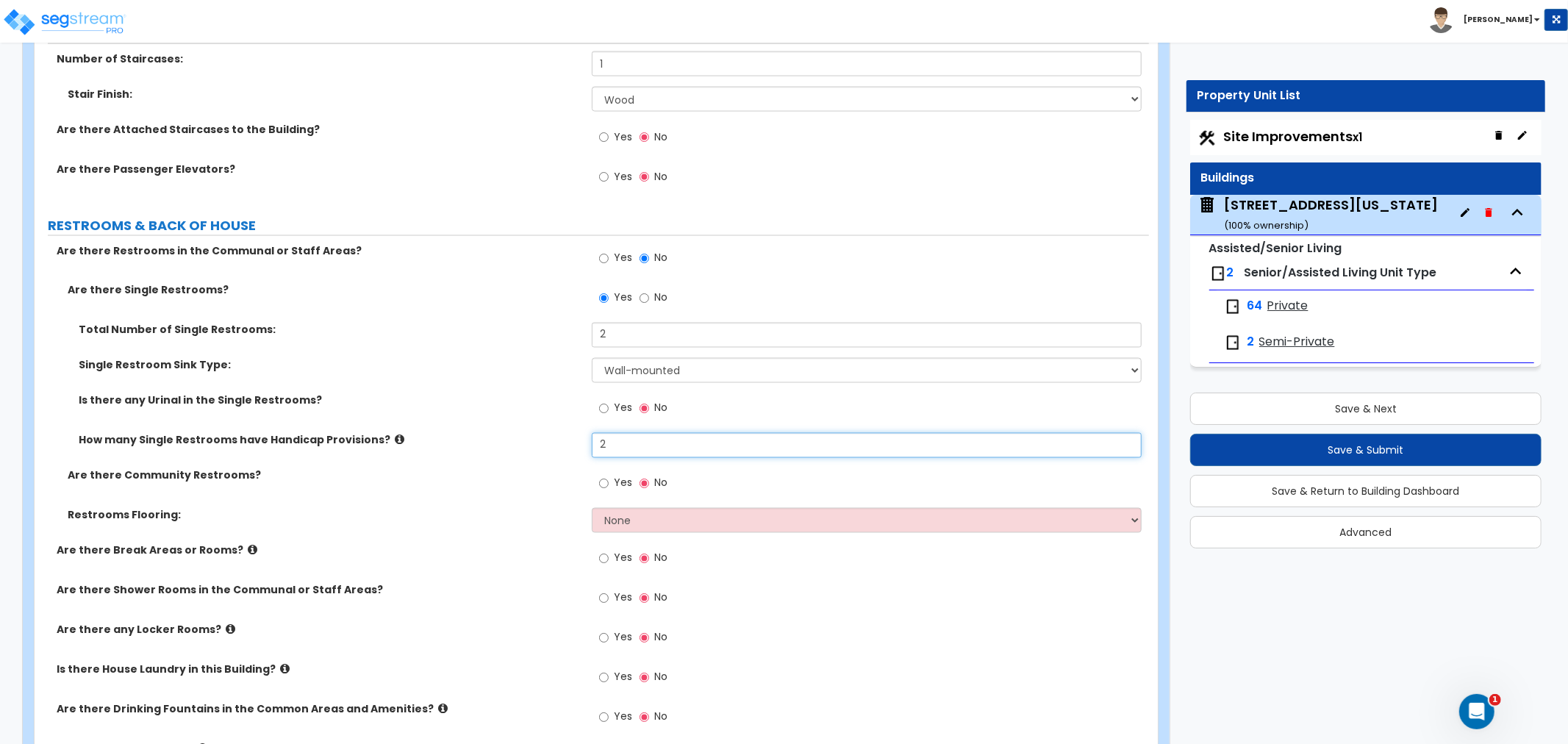
scroll to position [6861, 0]
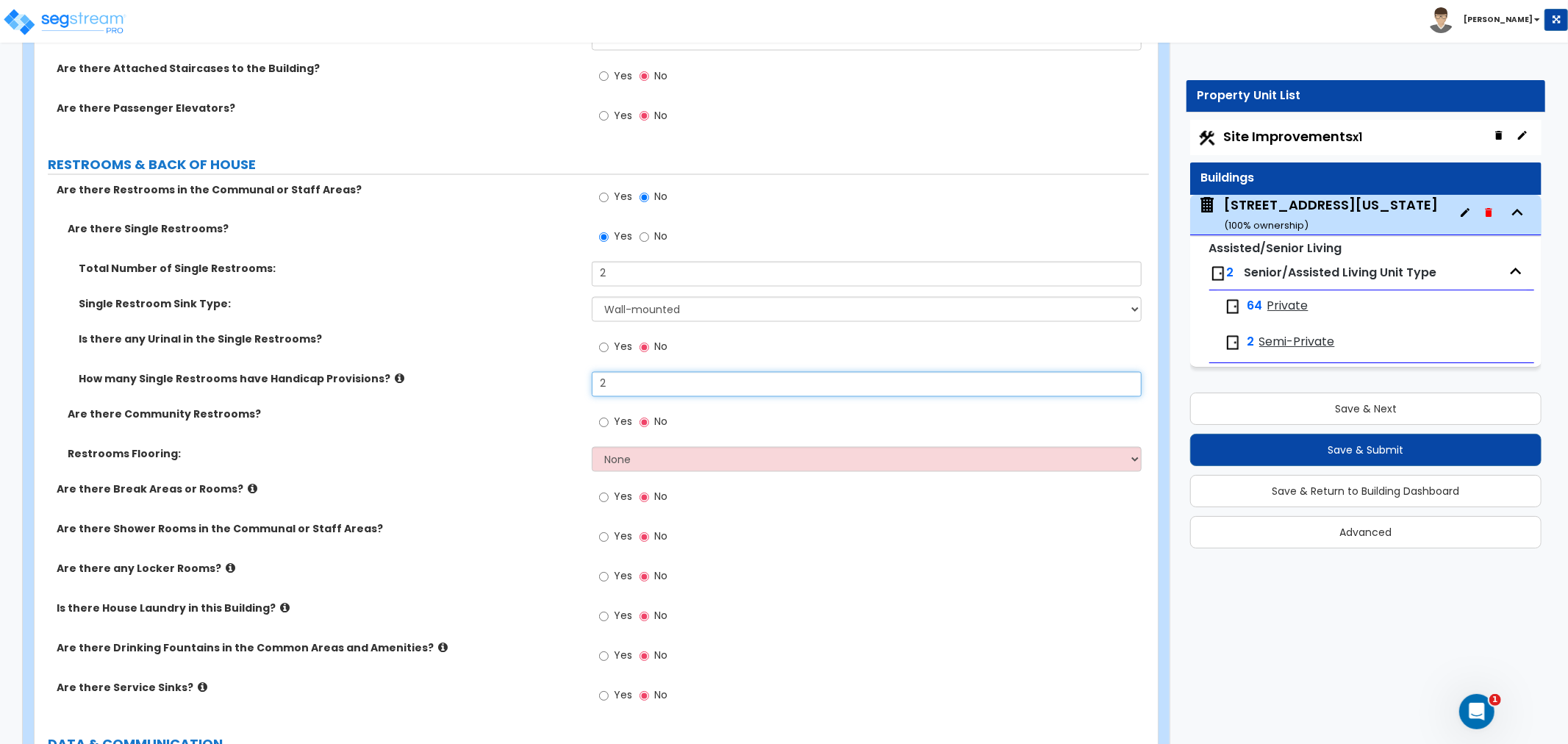
type input "2"
click at [604, 416] on input "Yes" at bounding box center [604, 422] width 9 height 16
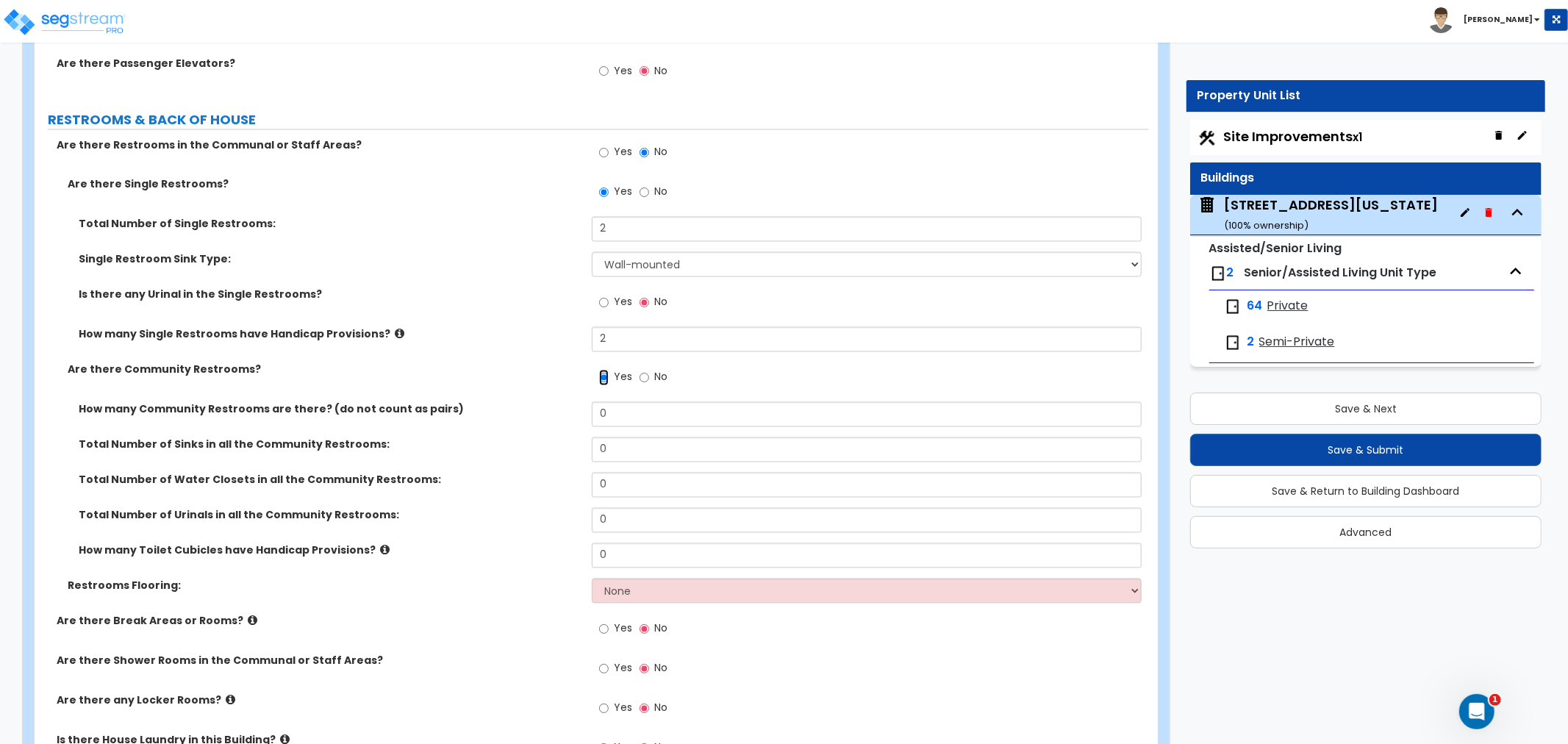
scroll to position [6942, 0]
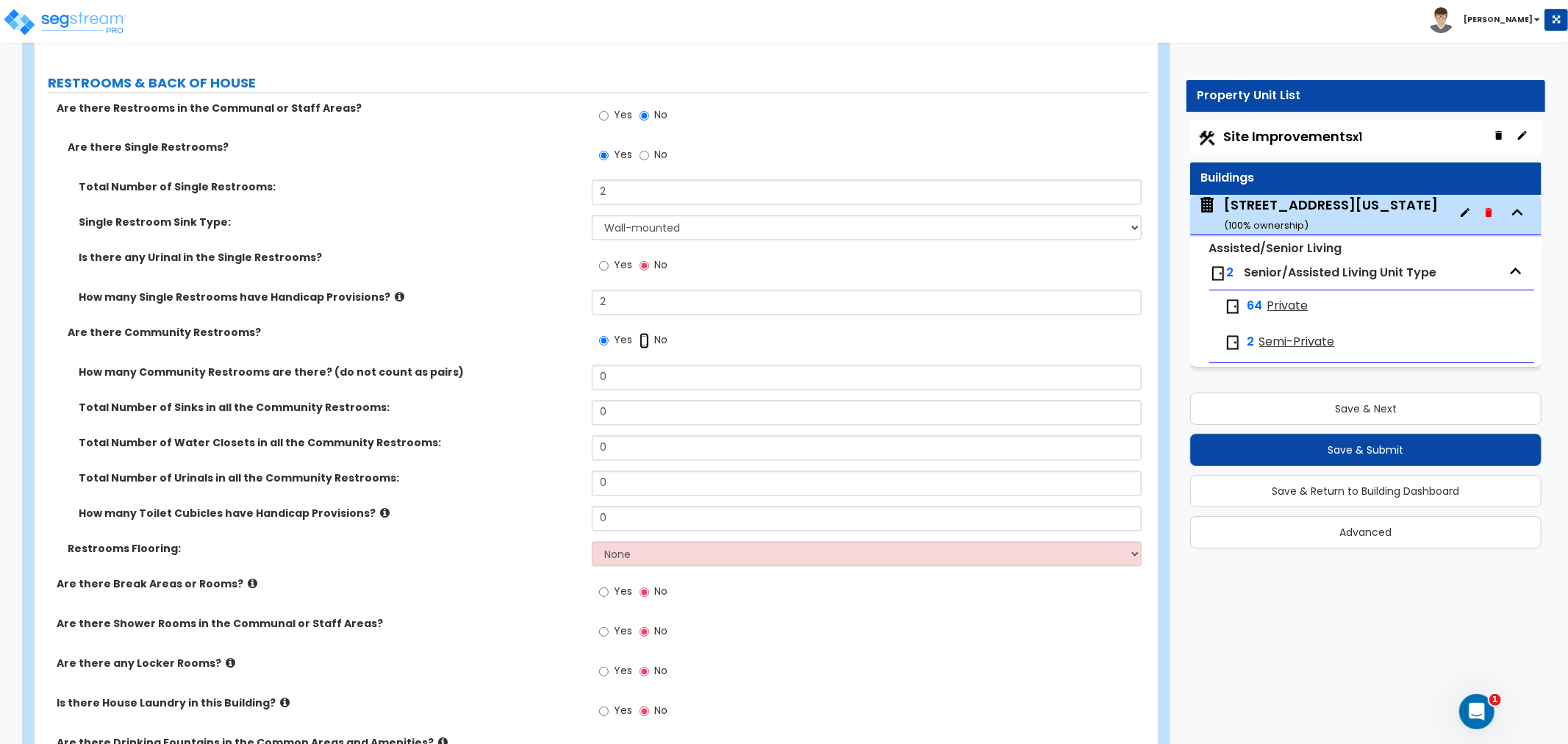
click at [645, 336] on input "No" at bounding box center [644, 341] width 9 height 16
radio input "false"
radio input "true"
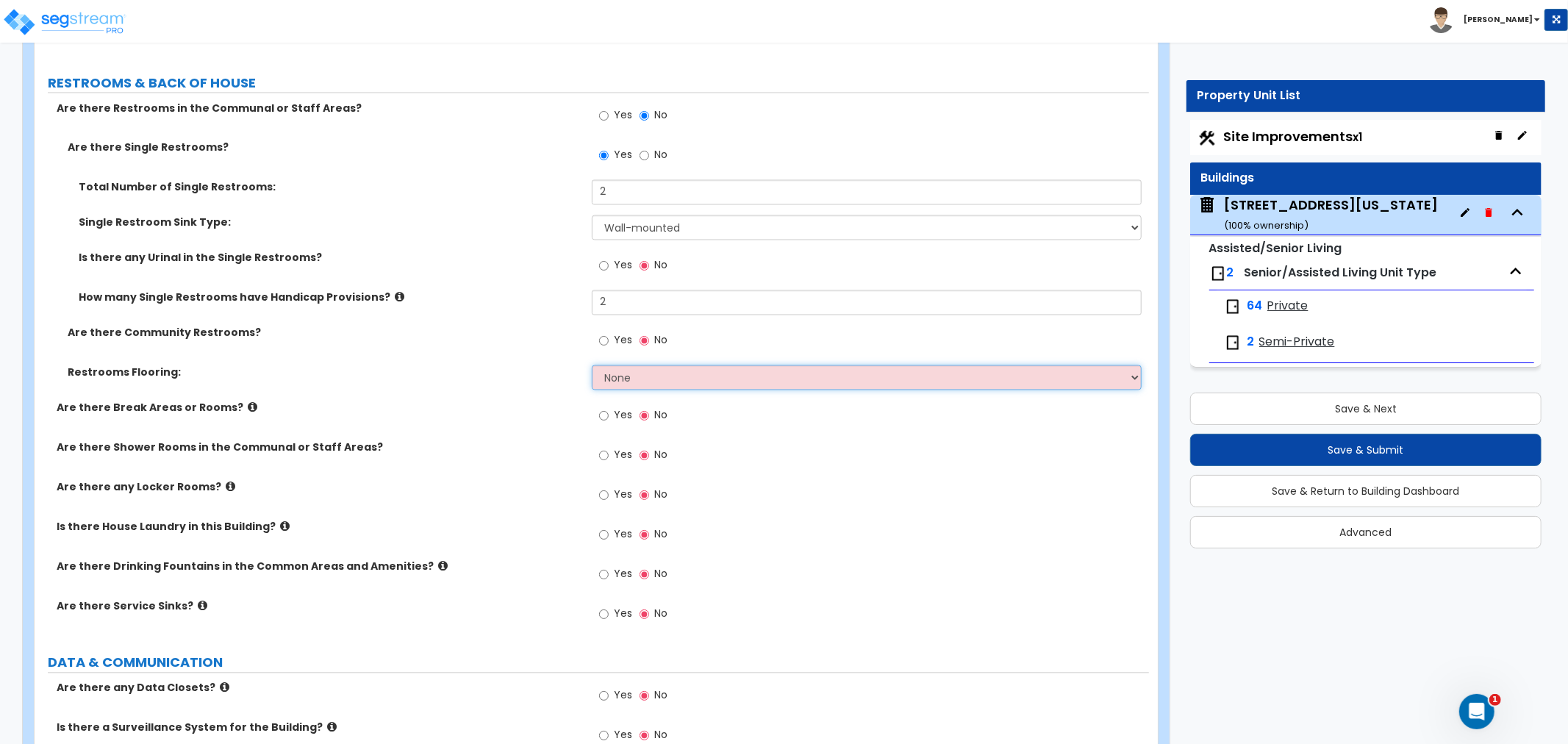
click at [634, 368] on select "None Tile Flooring Resilient Laminate Flooring VCT Flooring Sheet Vinyl Flooring" at bounding box center [867, 378] width 550 height 25
select select "1"
click at [592, 366] on select "None Tile Flooring Resilient Laminate Flooring VCT Flooring Sheet Vinyl Flooring" at bounding box center [867, 378] width 550 height 25
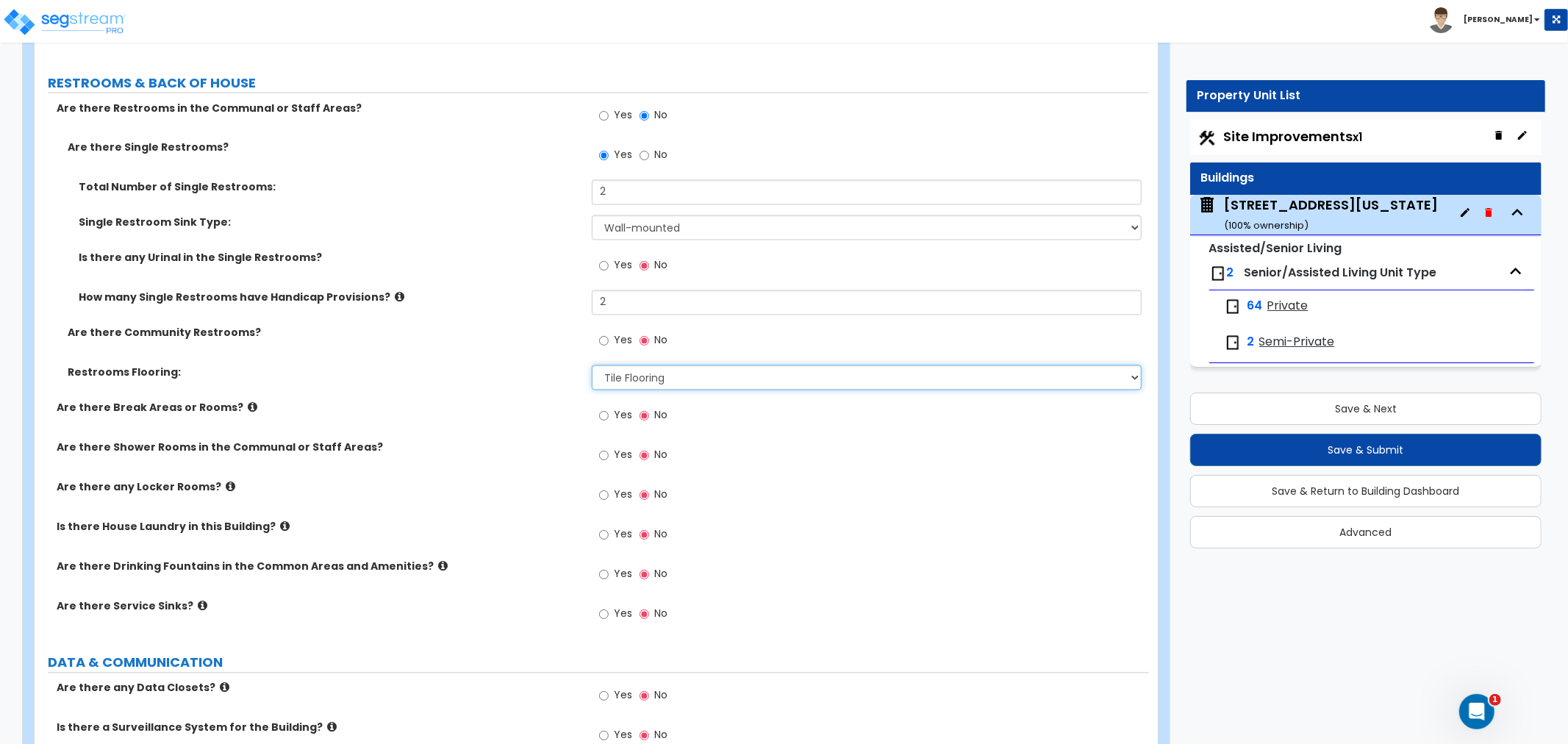
scroll to position [7025, 0]
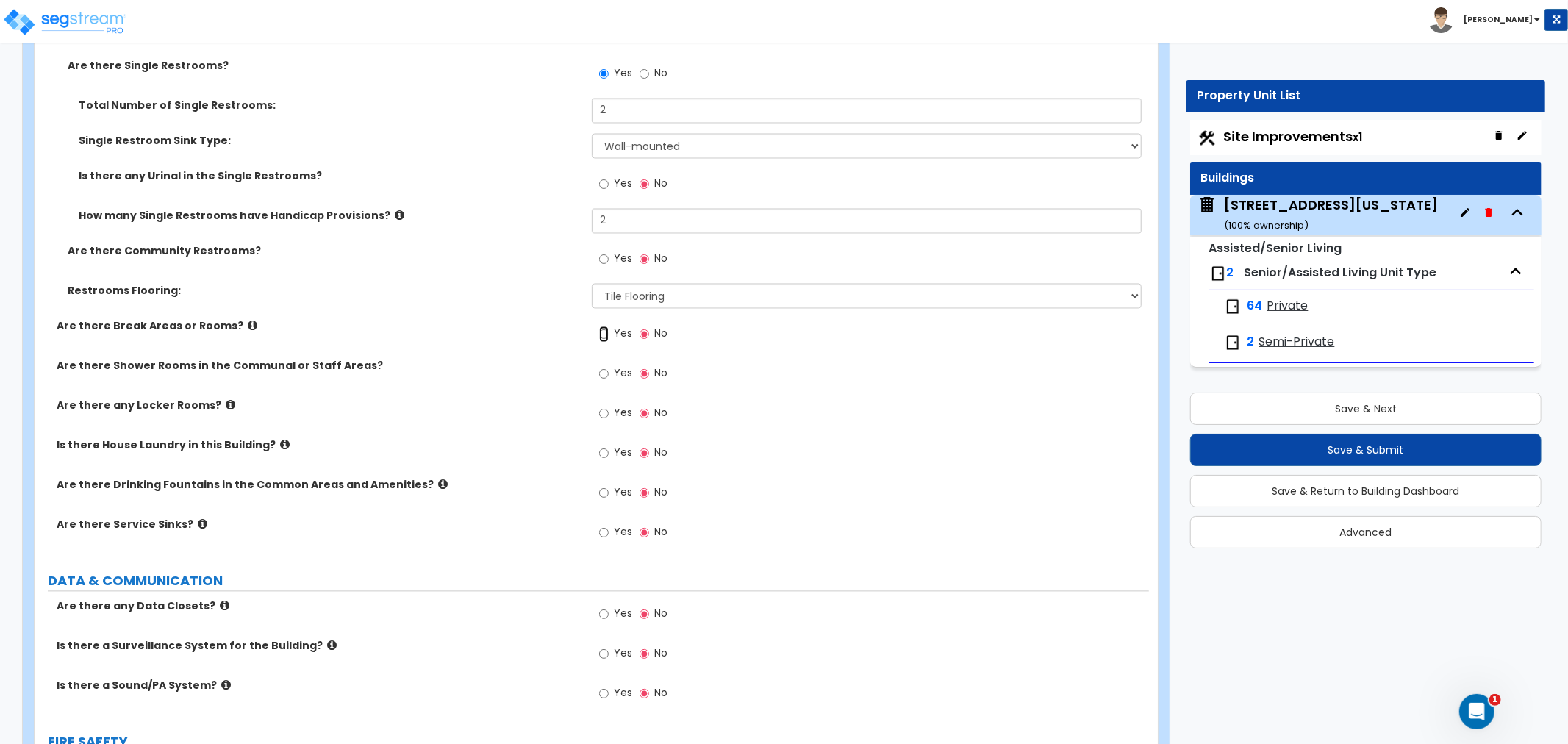
click at [606, 331] on input "Yes" at bounding box center [604, 334] width 9 height 16
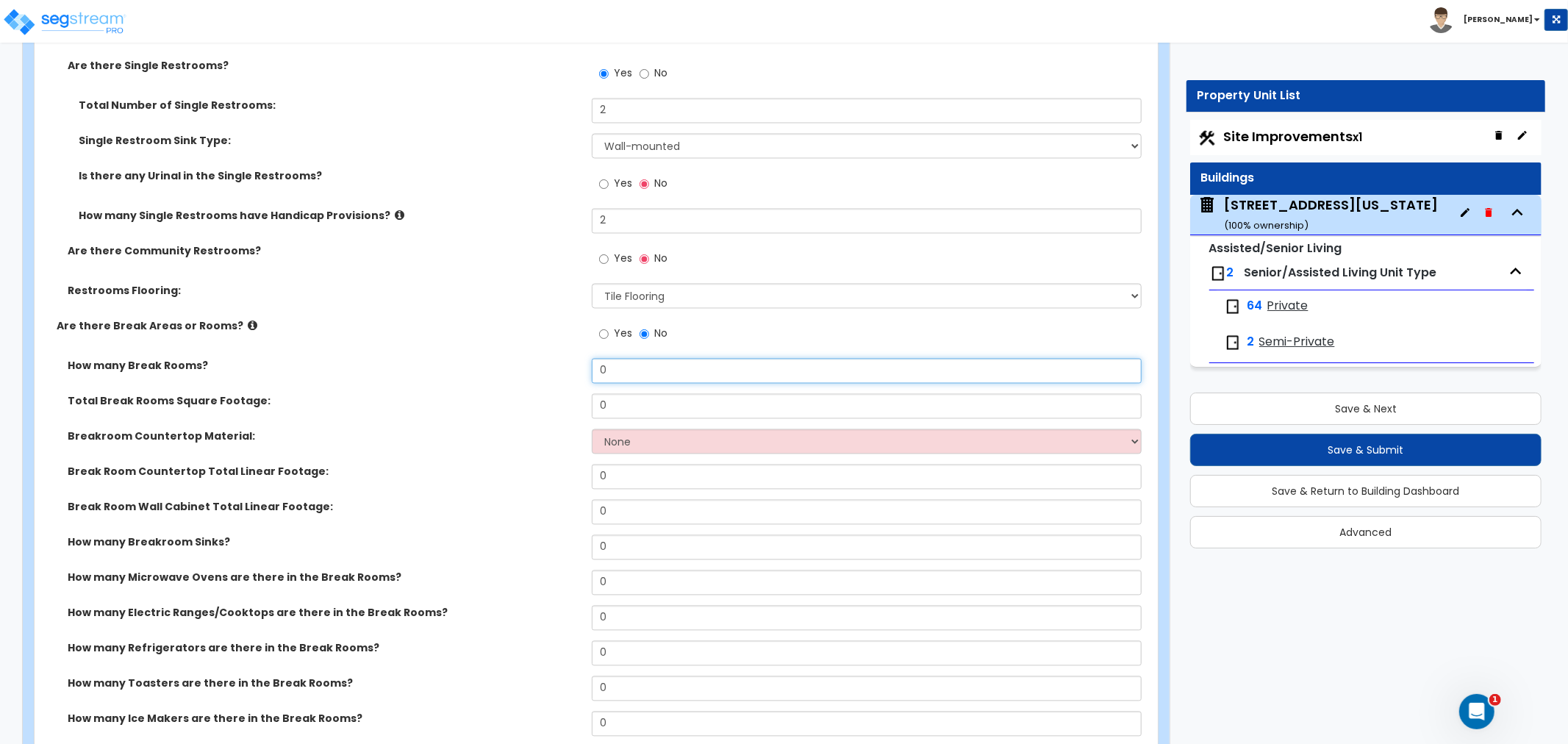
drag, startPoint x: 631, startPoint y: 367, endPoint x: 539, endPoint y: 366, distance: 92.0
click at [539, 366] on div "How many Break Rooms? 0" at bounding box center [591, 377] width 1114 height 35
type input "1"
drag, startPoint x: 628, startPoint y: 401, endPoint x: 512, endPoint y: 395, distance: 116.2
click at [512, 395] on div "Total Break Rooms Square Footage: 0" at bounding box center [591, 412] width 1114 height 35
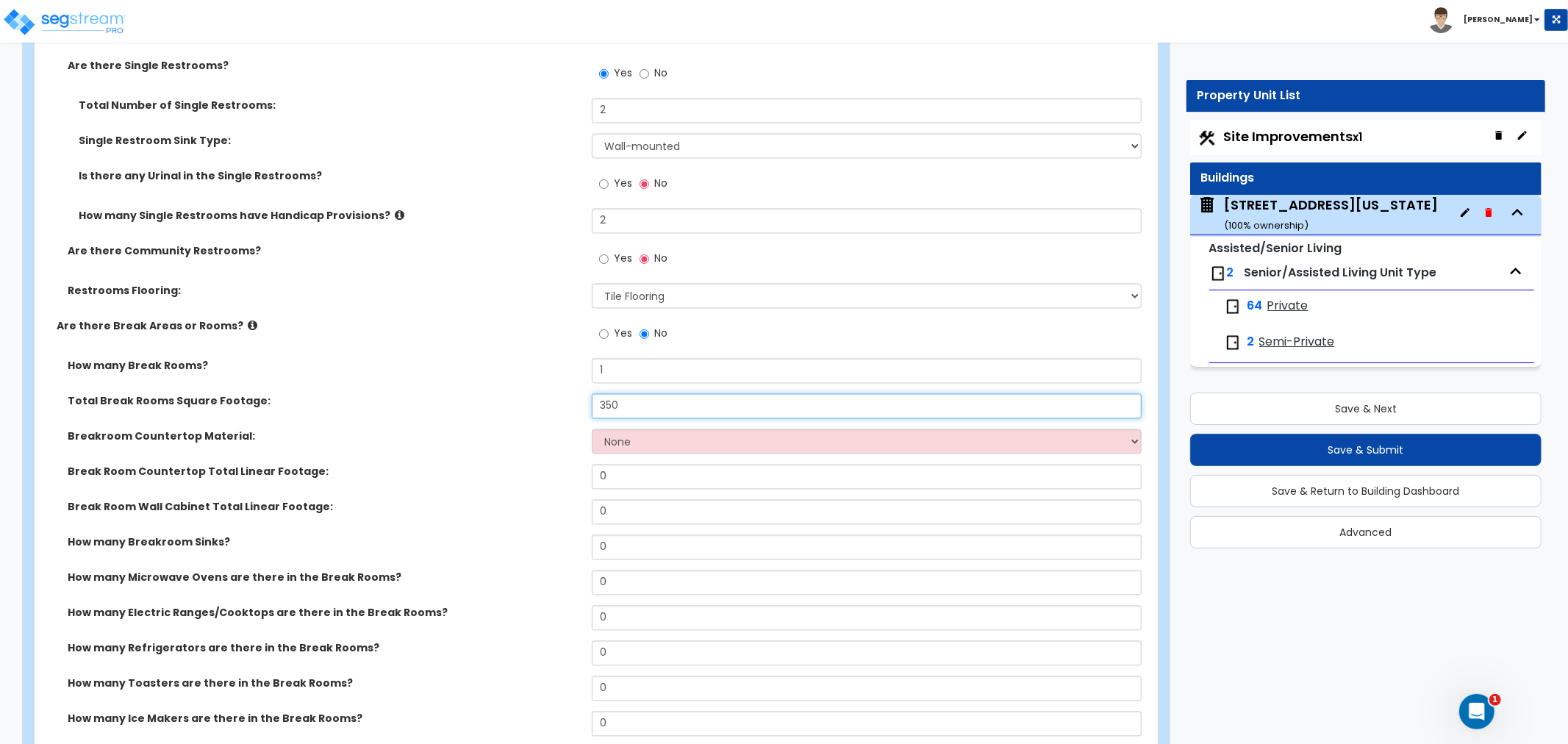
type input "350"
click at [628, 434] on select "None Plastic Laminate Solid Surface Stone Quartz Marble Tile Wood Stainless Ste…" at bounding box center [867, 441] width 550 height 25
select select "1"
click at [592, 429] on select "None Plastic Laminate Solid Surface Stone Quartz Marble Tile Wood Stainless Ste…" at bounding box center [867, 441] width 550 height 25
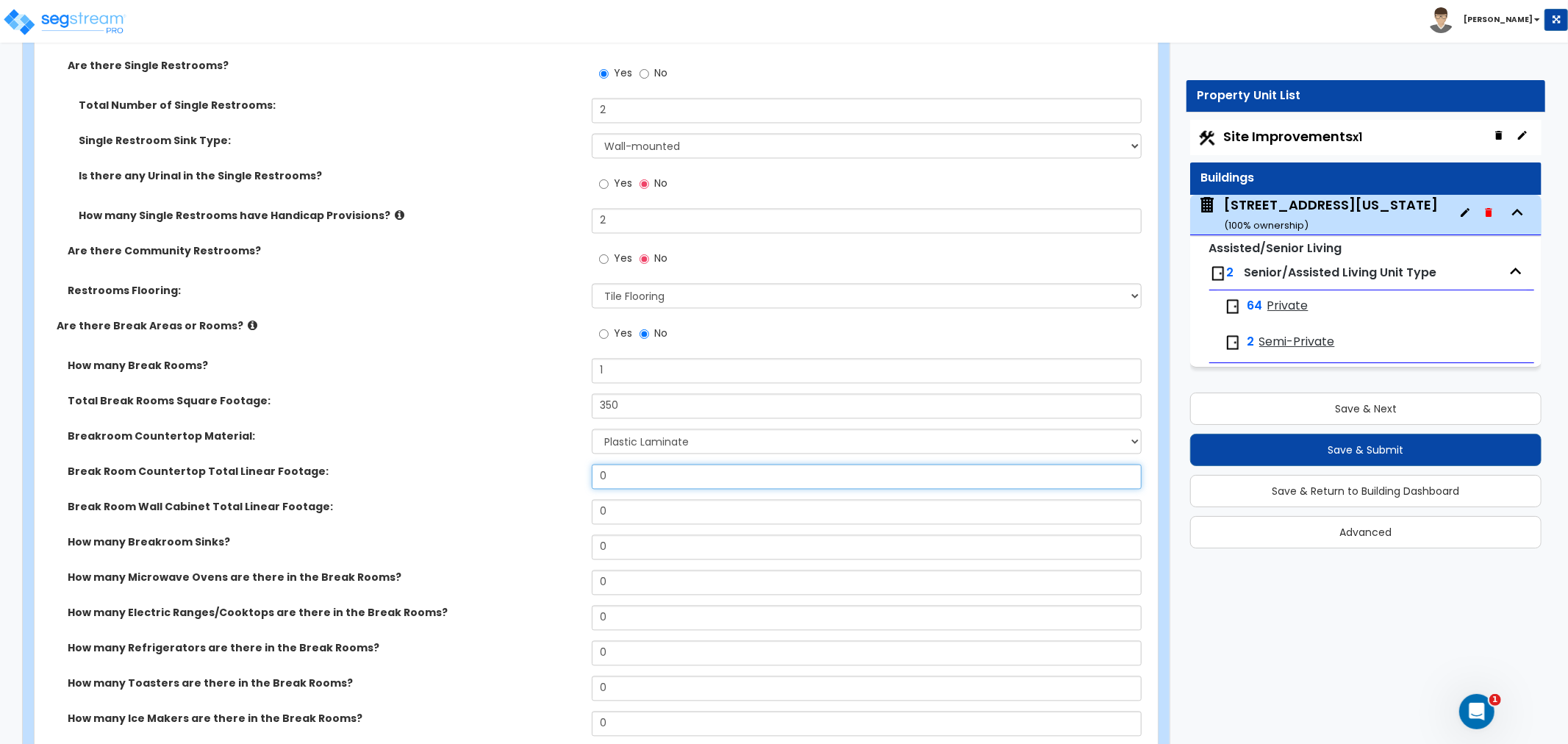
drag, startPoint x: 643, startPoint y: 467, endPoint x: 540, endPoint y: 469, distance: 103.0
click at [540, 469] on div "Break Room Countertop Total Linear Footage: 0" at bounding box center [591, 482] width 1114 height 35
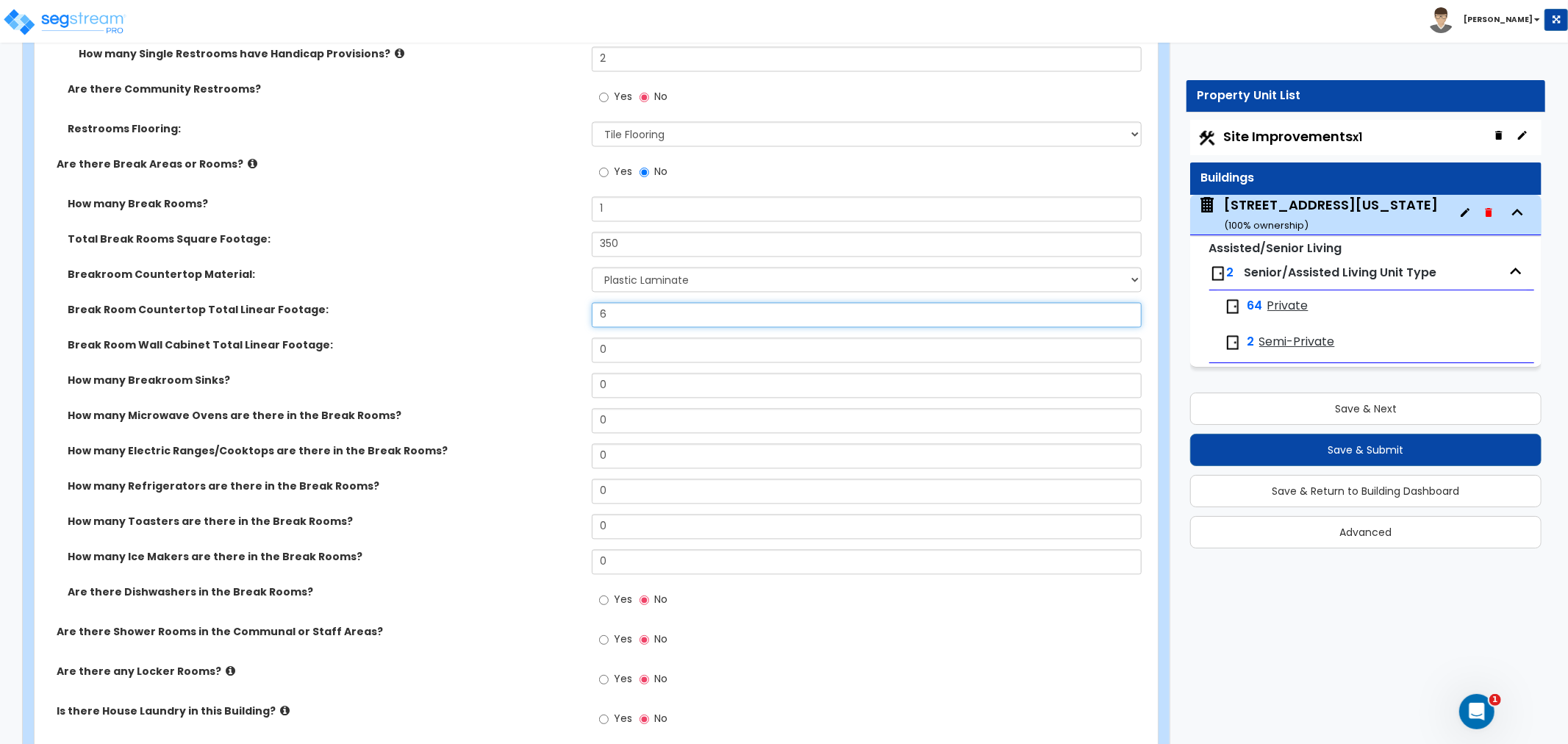
scroll to position [7187, 0]
type input "6"
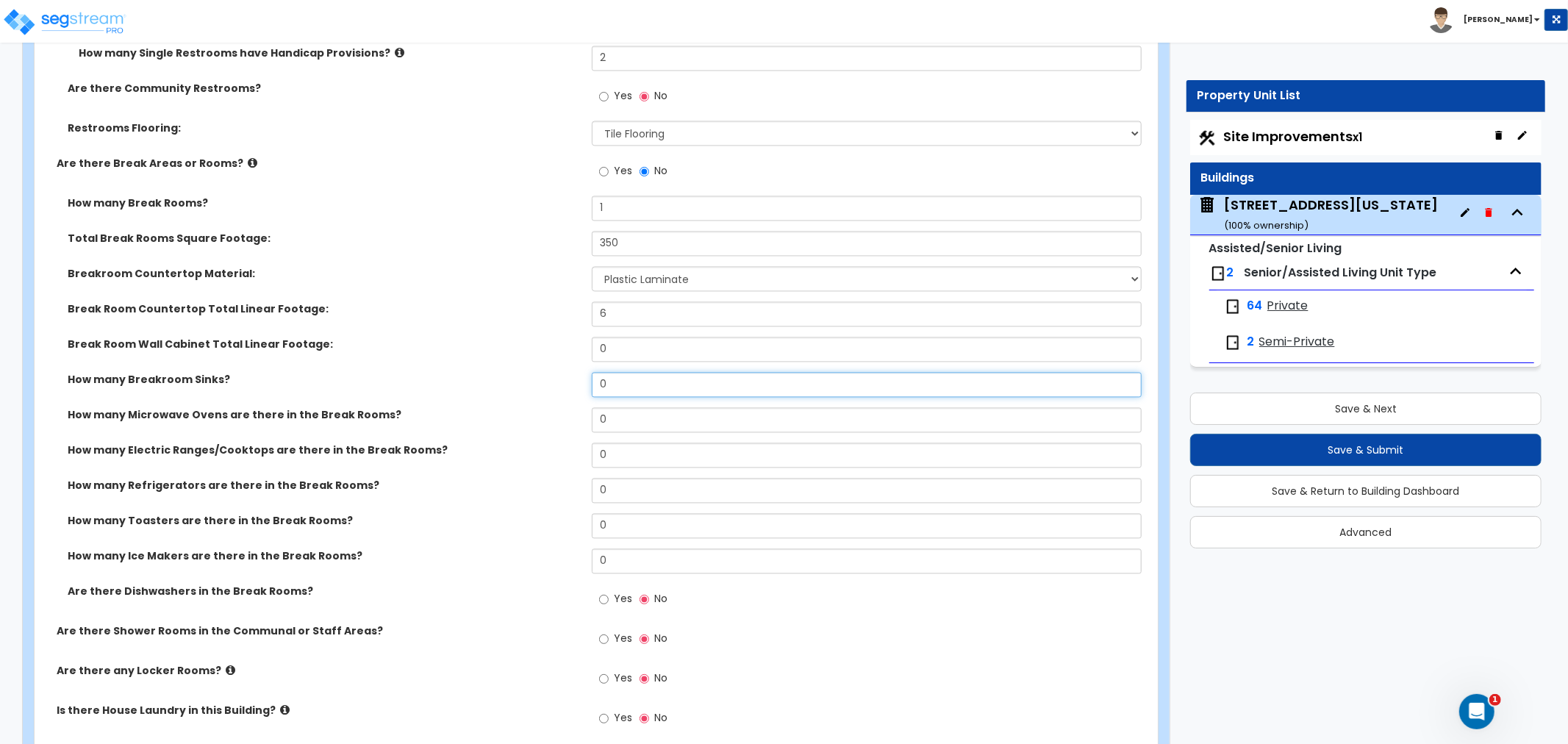
drag, startPoint x: 614, startPoint y: 381, endPoint x: 579, endPoint y: 385, distance: 35.2
click at [579, 385] on div "How many Breakroom Sinks? 0" at bounding box center [591, 390] width 1114 height 35
type input "1"
select select "1"
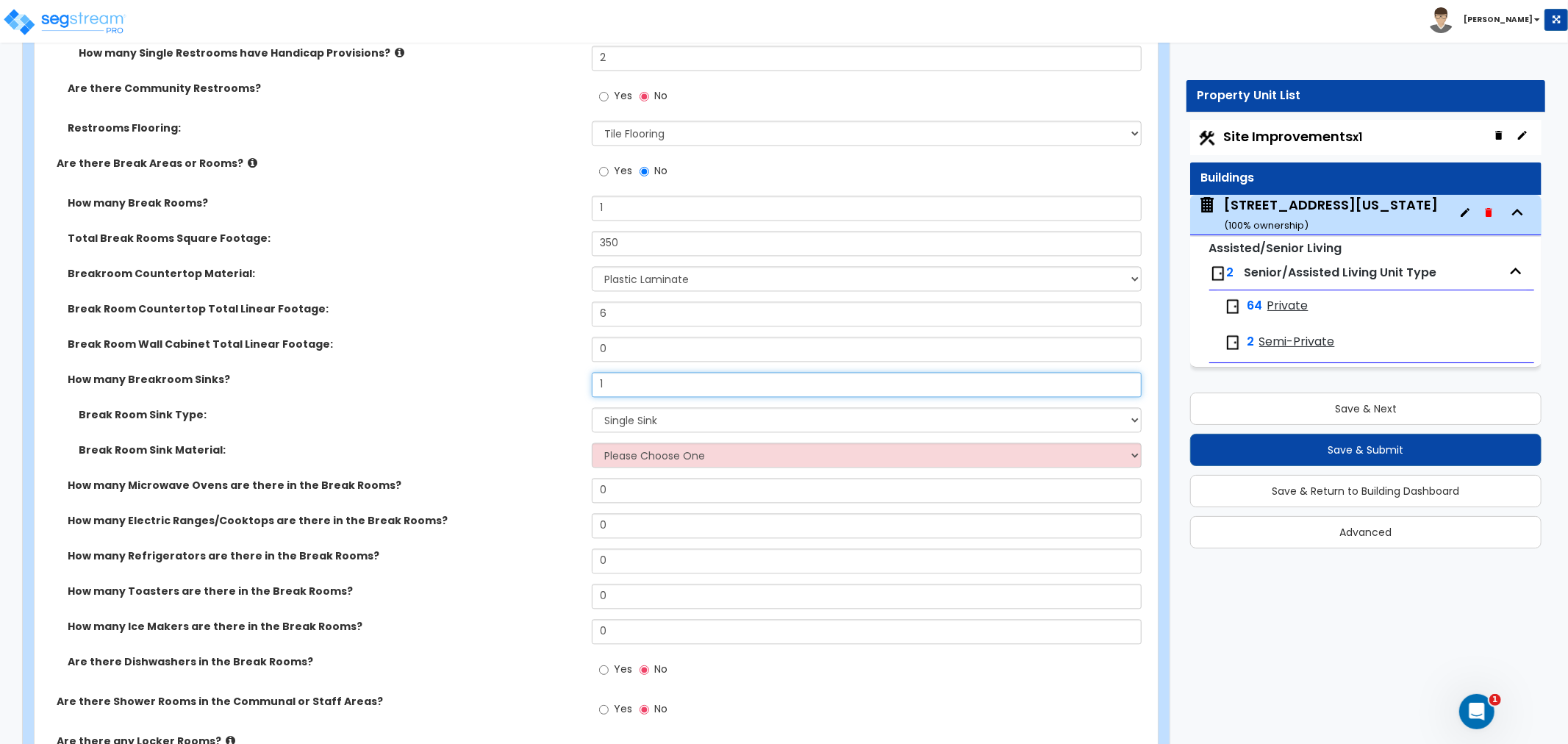
type input "1"
click at [628, 416] on select "Please Choose One Single Sink Double Sink" at bounding box center [867, 419] width 550 height 25
select select "2"
click at [592, 407] on select "Please Choose One Single Sink Double Sink" at bounding box center [867, 419] width 550 height 25
click at [619, 445] on select "Please Choose One Stainless Steel Porcelain Enamel Cast Iron" at bounding box center [867, 454] width 550 height 25
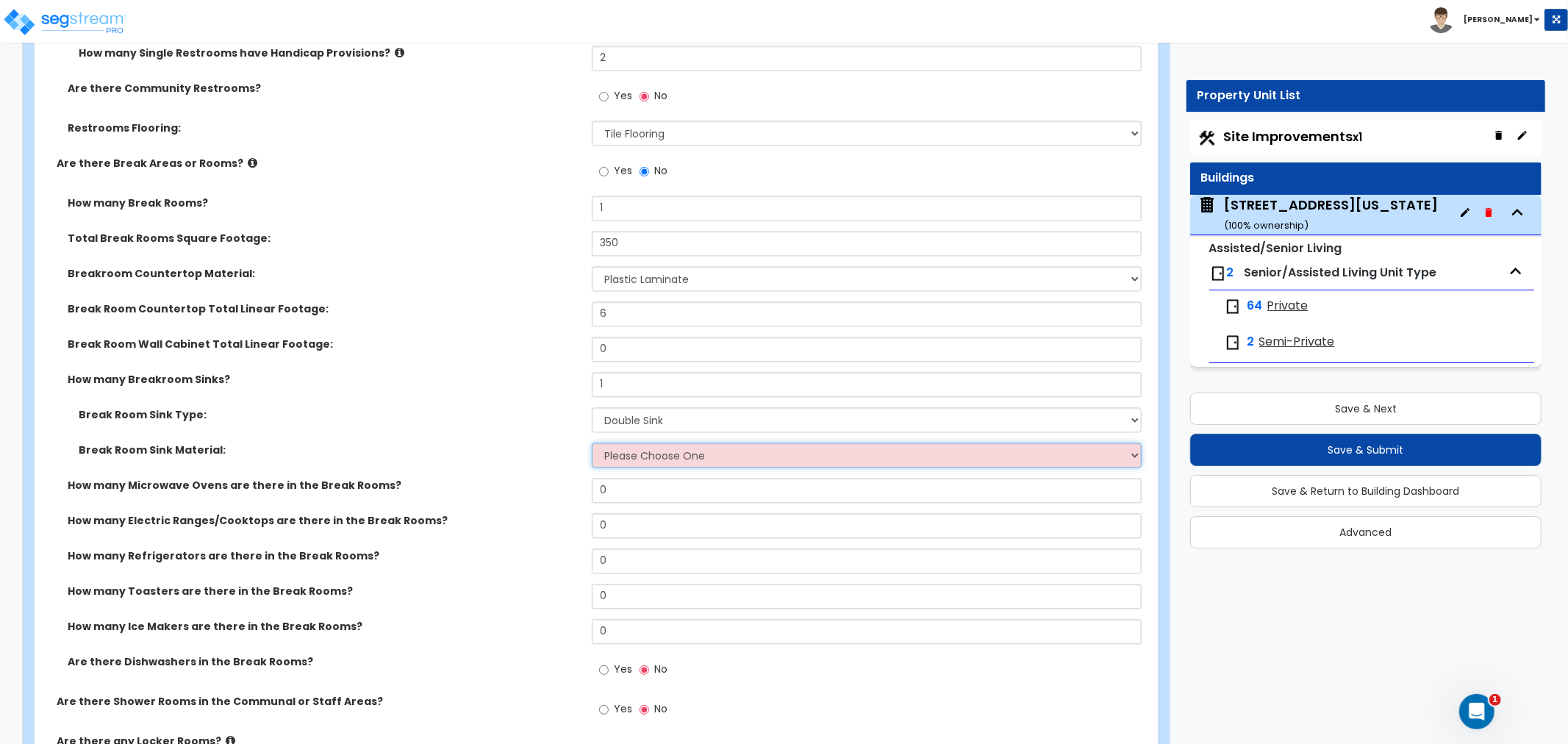
select select "1"
click at [592, 442] on select "Please Choose One Stainless Steel Porcelain Enamel Cast Iron" at bounding box center [867, 454] width 550 height 25
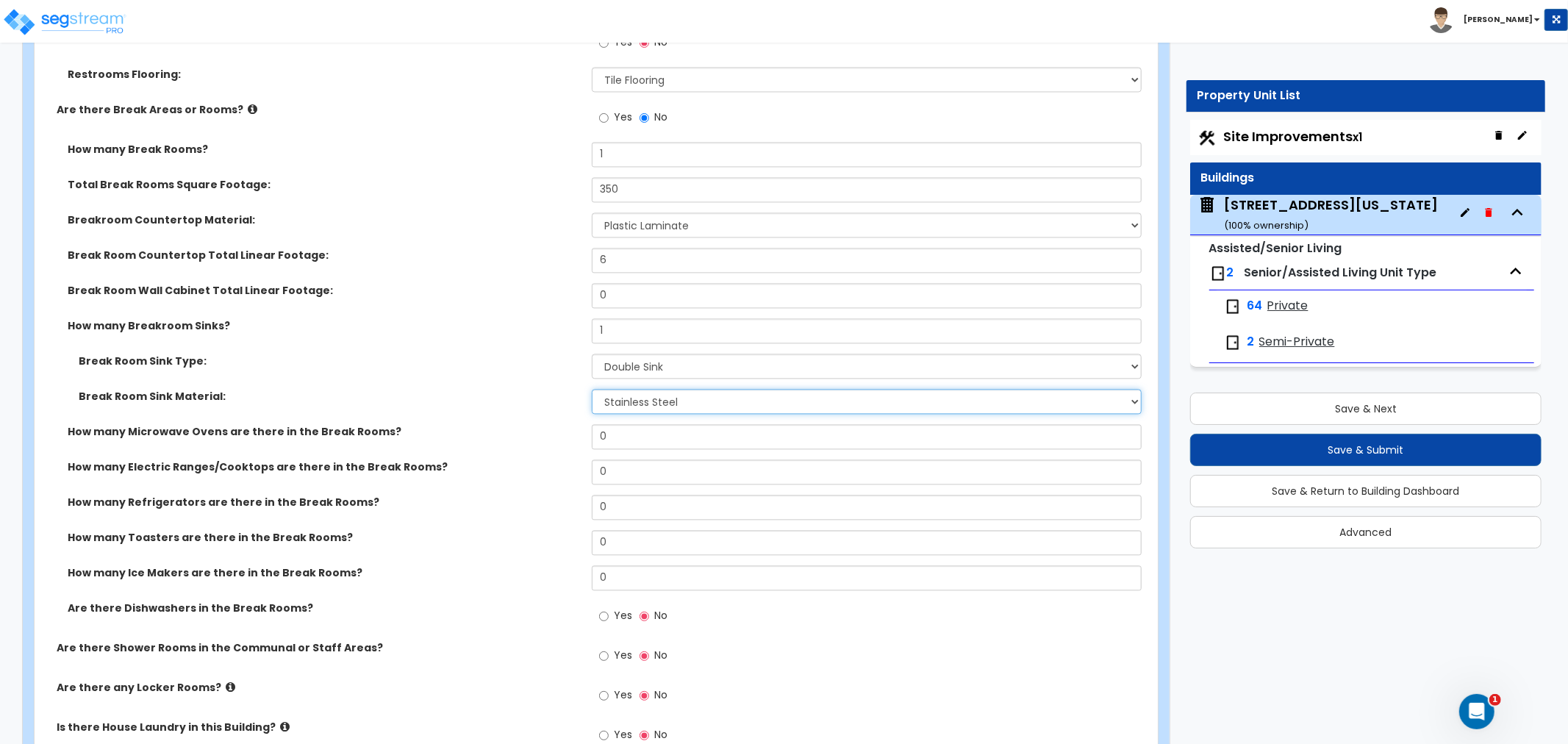
scroll to position [7269, 0]
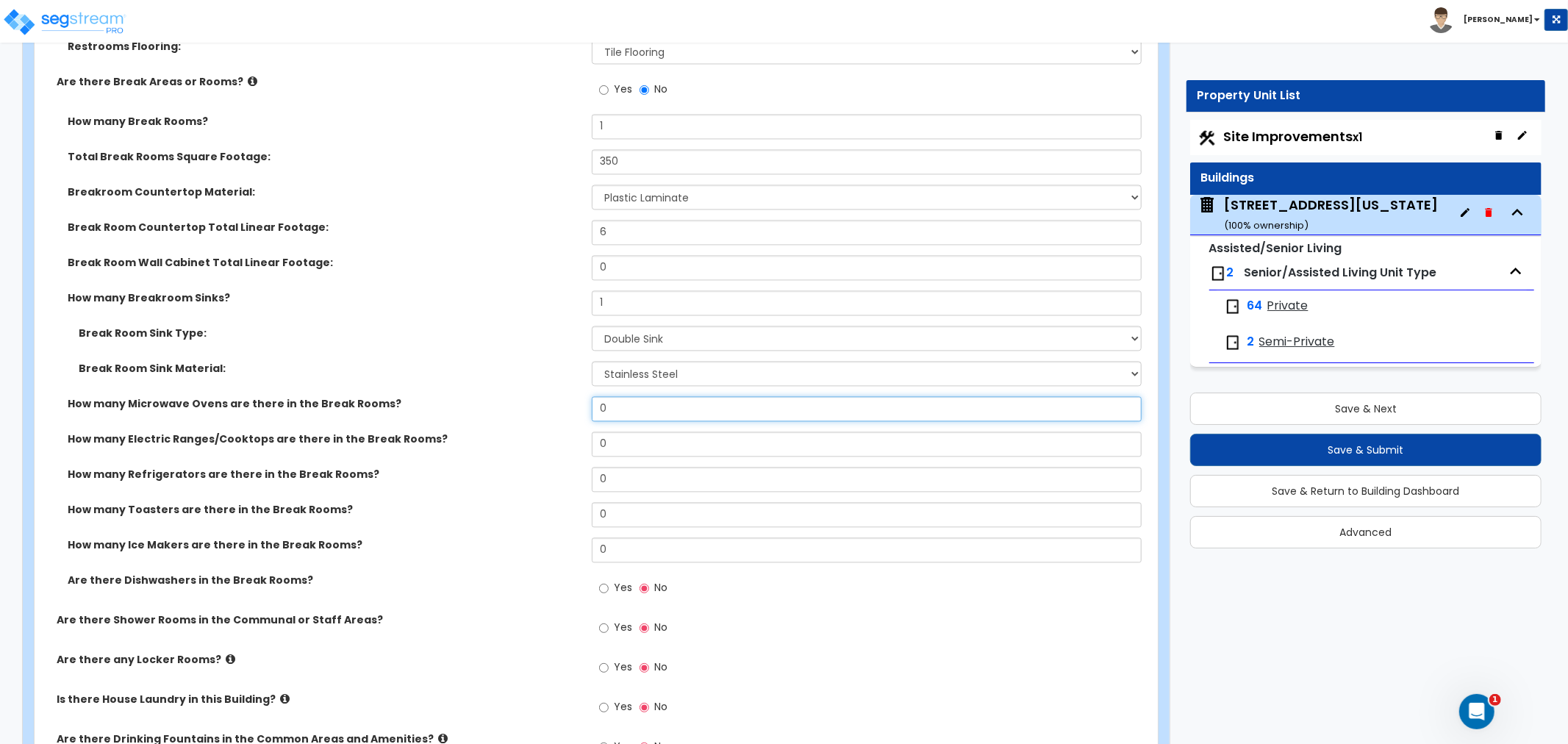
drag, startPoint x: 616, startPoint y: 409, endPoint x: 552, endPoint y: 406, distance: 64.1
click at [552, 406] on div "How many Microwave Ovens are there in the Break Rooms? 0" at bounding box center [591, 414] width 1114 height 35
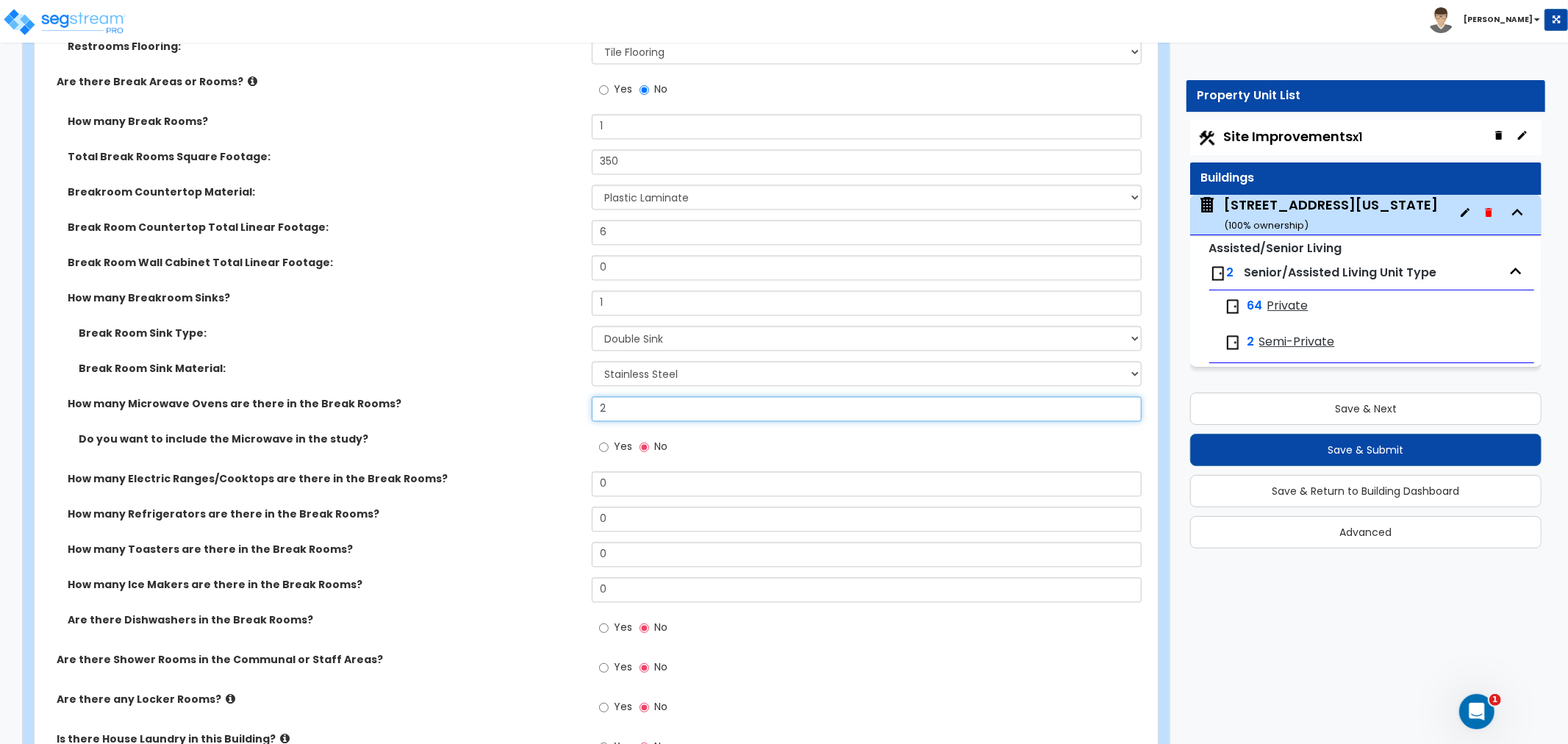
type input "2"
click at [604, 442] on input "Yes" at bounding box center [604, 446] width 9 height 16
radio input "true"
drag, startPoint x: 622, startPoint y: 480, endPoint x: 512, endPoint y: 478, distance: 110.0
click at [512, 478] on div "How many Electric Ranges/Cooktops are there in the Break Rooms? 0" at bounding box center [591, 489] width 1114 height 35
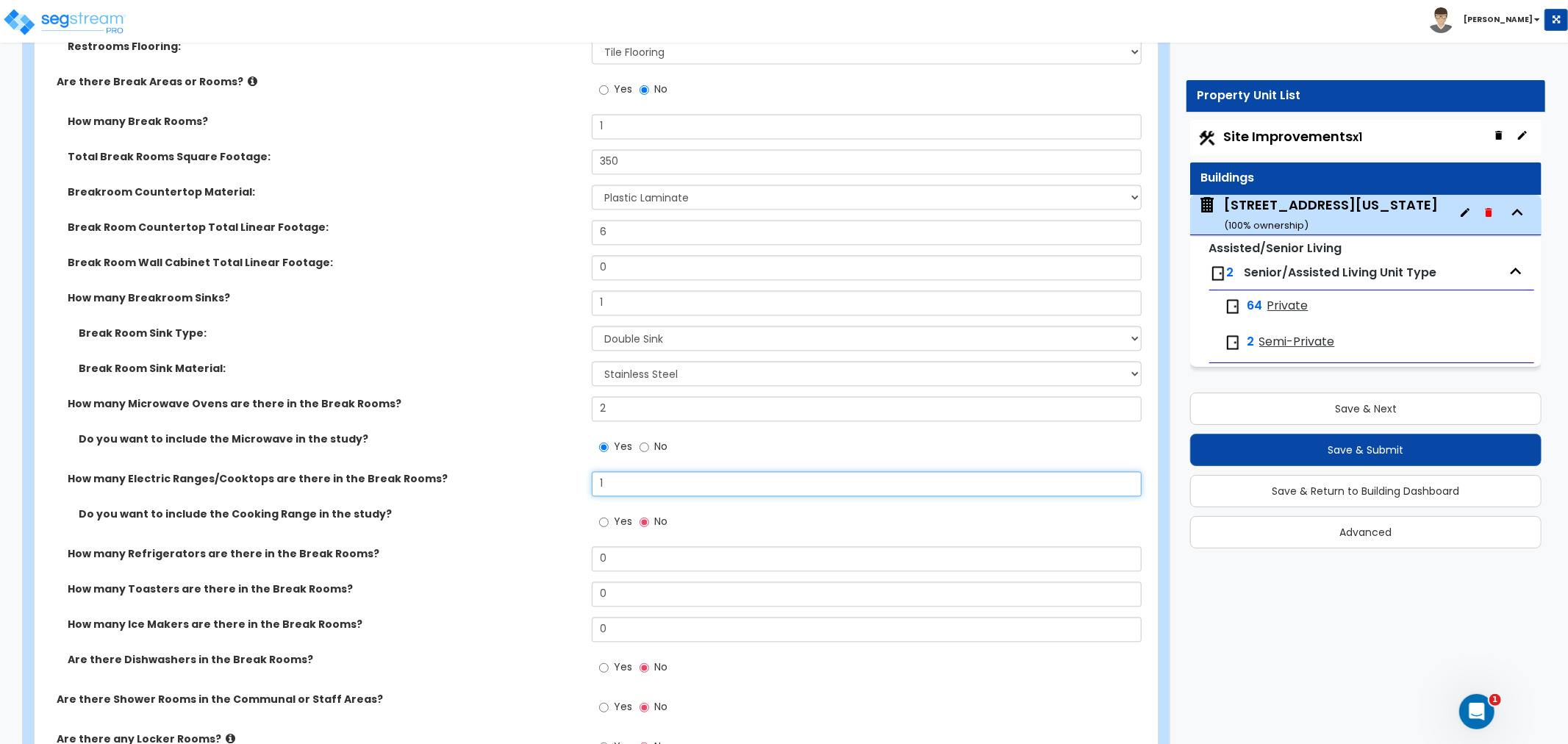
scroll to position [7351, 0]
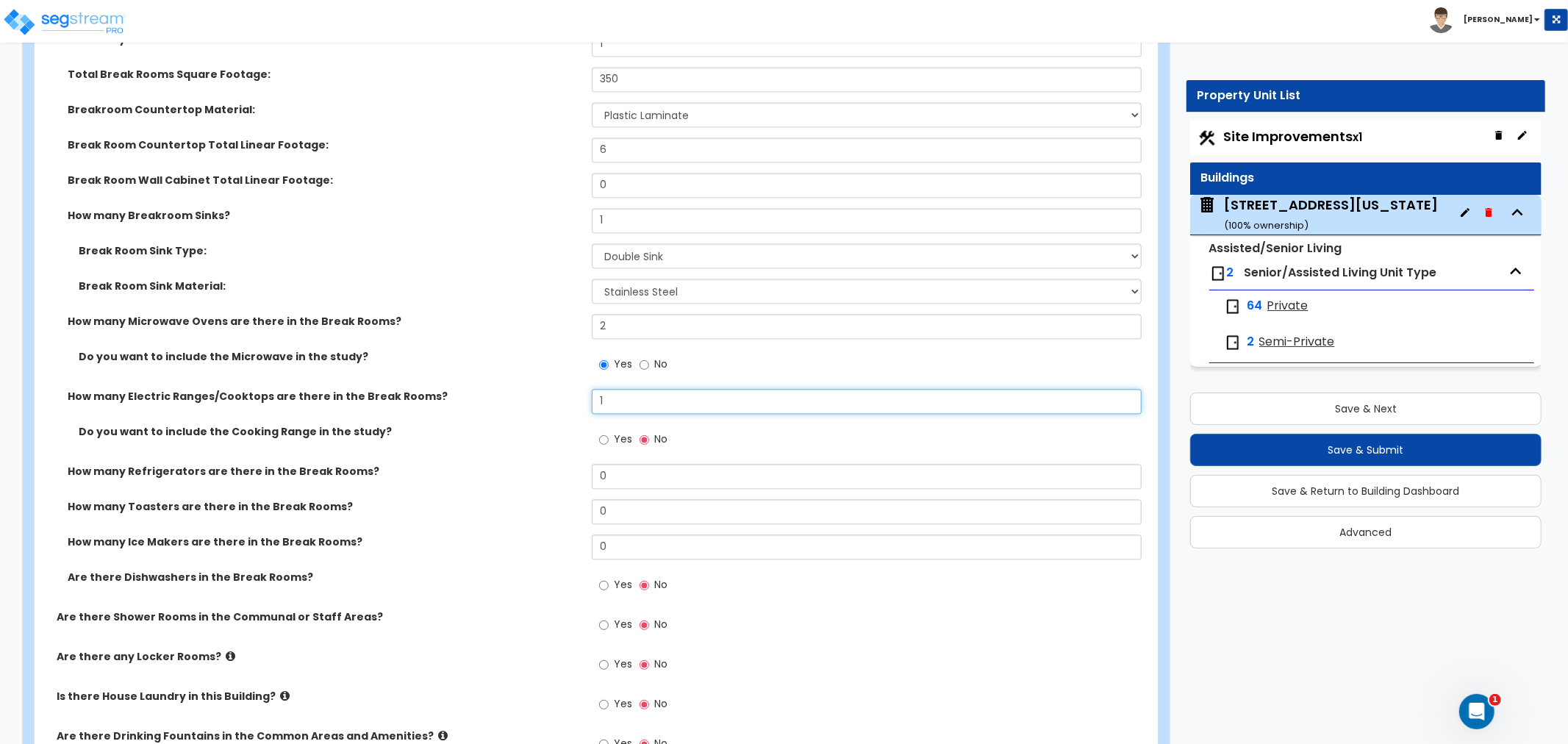
type input "1"
click at [605, 434] on input "Yes" at bounding box center [604, 439] width 9 height 16
radio input "true"
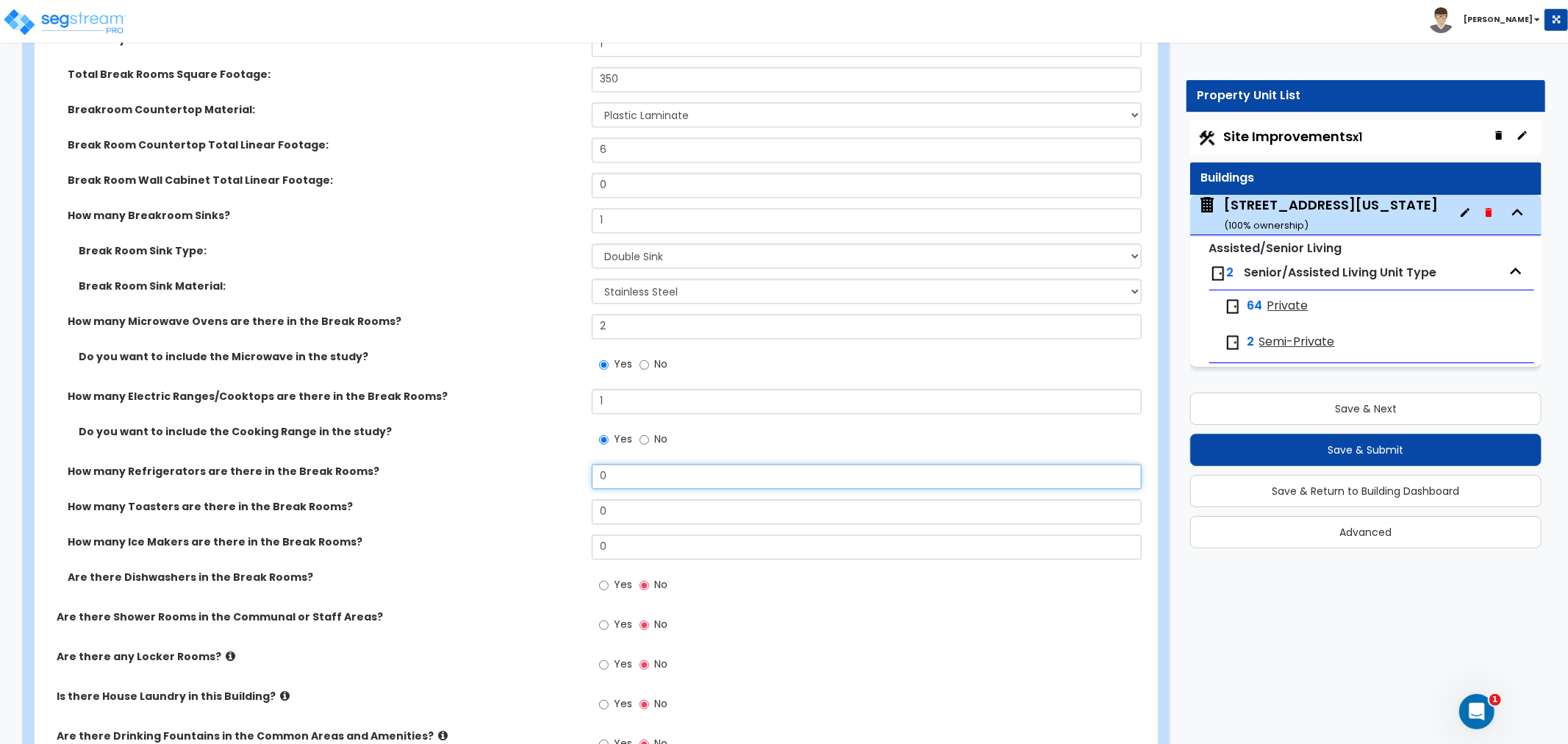
drag, startPoint x: 626, startPoint y: 476, endPoint x: 502, endPoint y: 477, distance: 124.0
click at [502, 477] on div "How many Refrigerators are there in the Break Rooms? 0" at bounding box center [591, 481] width 1114 height 35
click at [677, 474] on input "0" at bounding box center [867, 476] width 550 height 25
drag, startPoint x: 667, startPoint y: 470, endPoint x: 582, endPoint y: 465, distance: 85.1
click at [582, 465] on div "How many Refrigerators are there in the Break Rooms? 0" at bounding box center [591, 481] width 1114 height 35
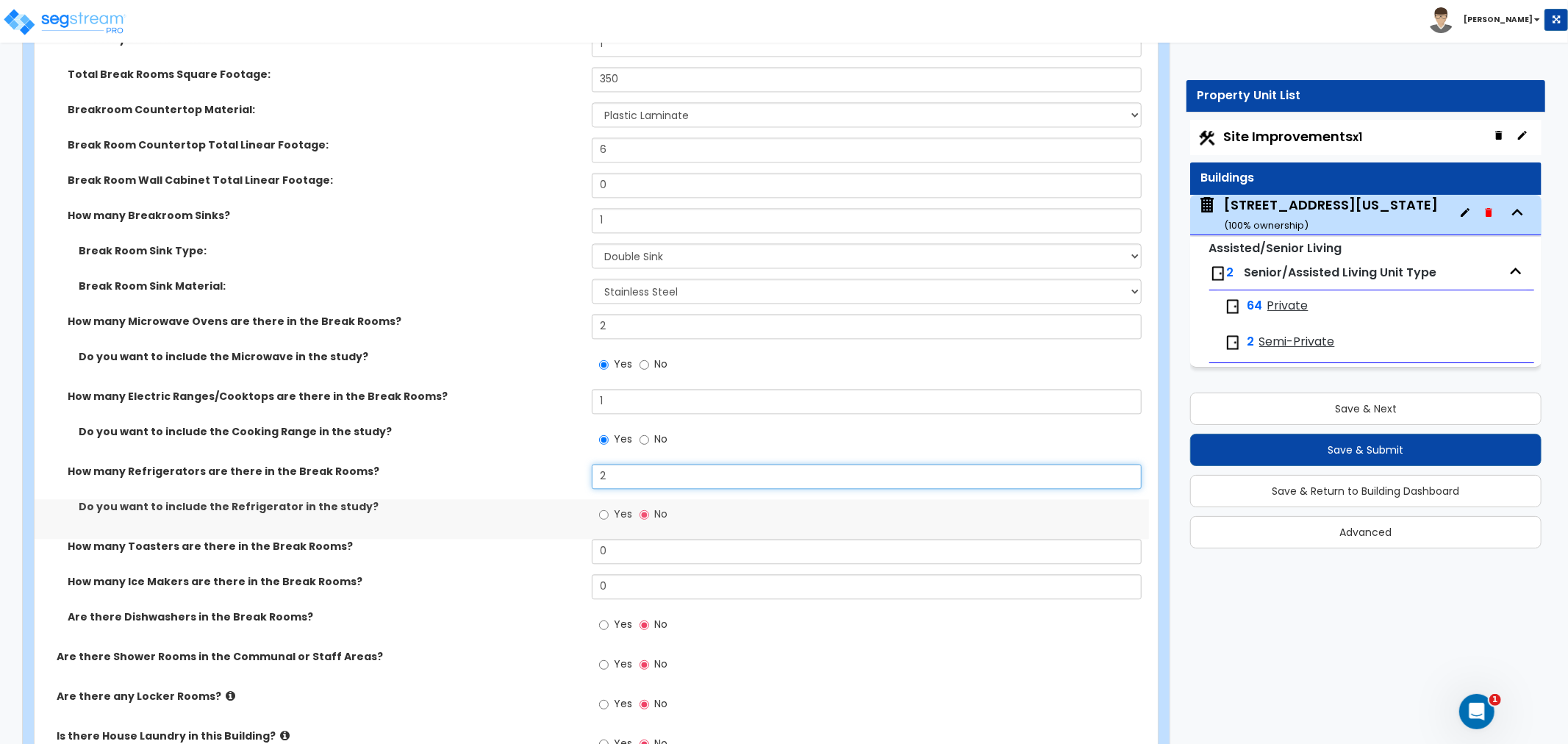
type input "2"
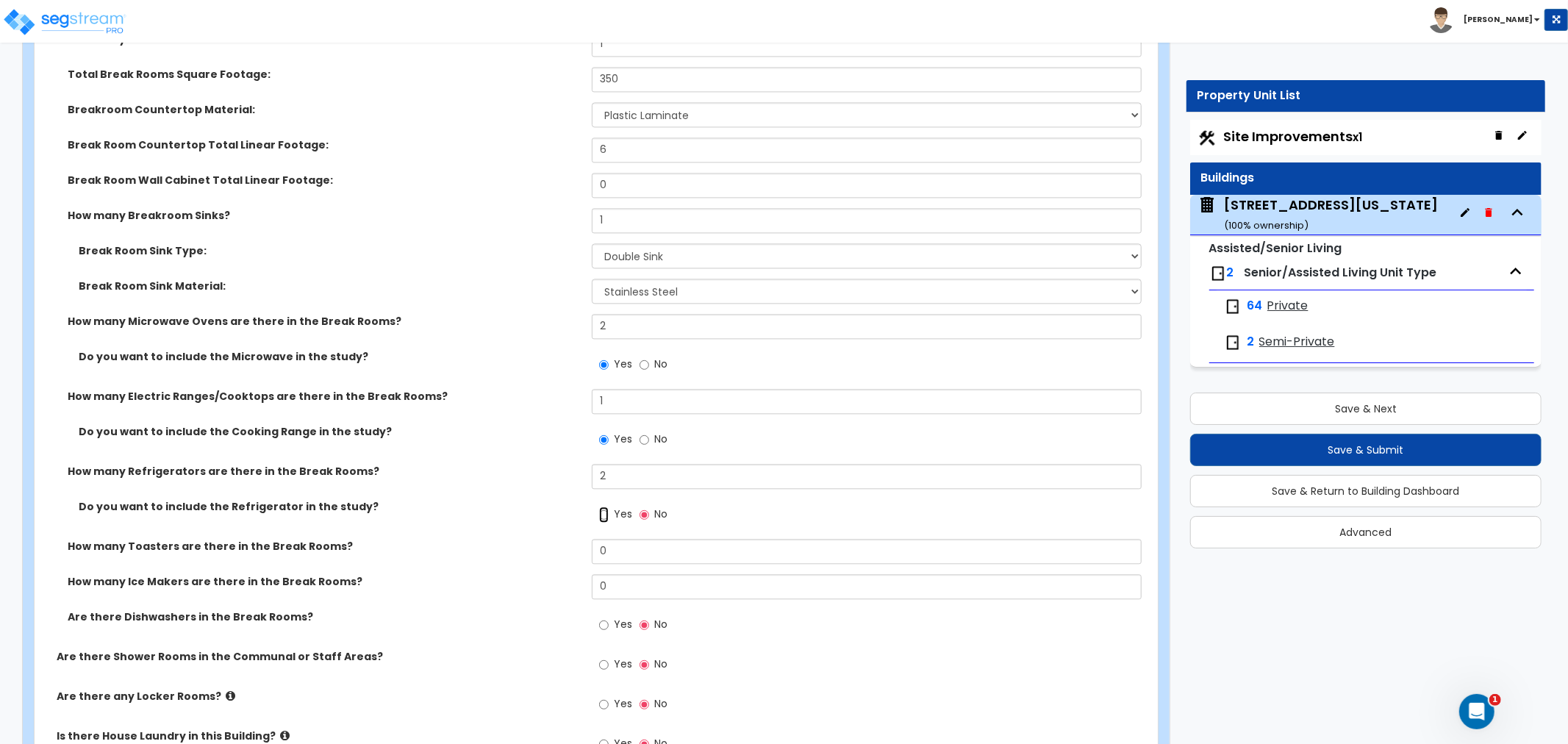
click at [607, 510] on input "Yes" at bounding box center [604, 514] width 9 height 16
radio input "true"
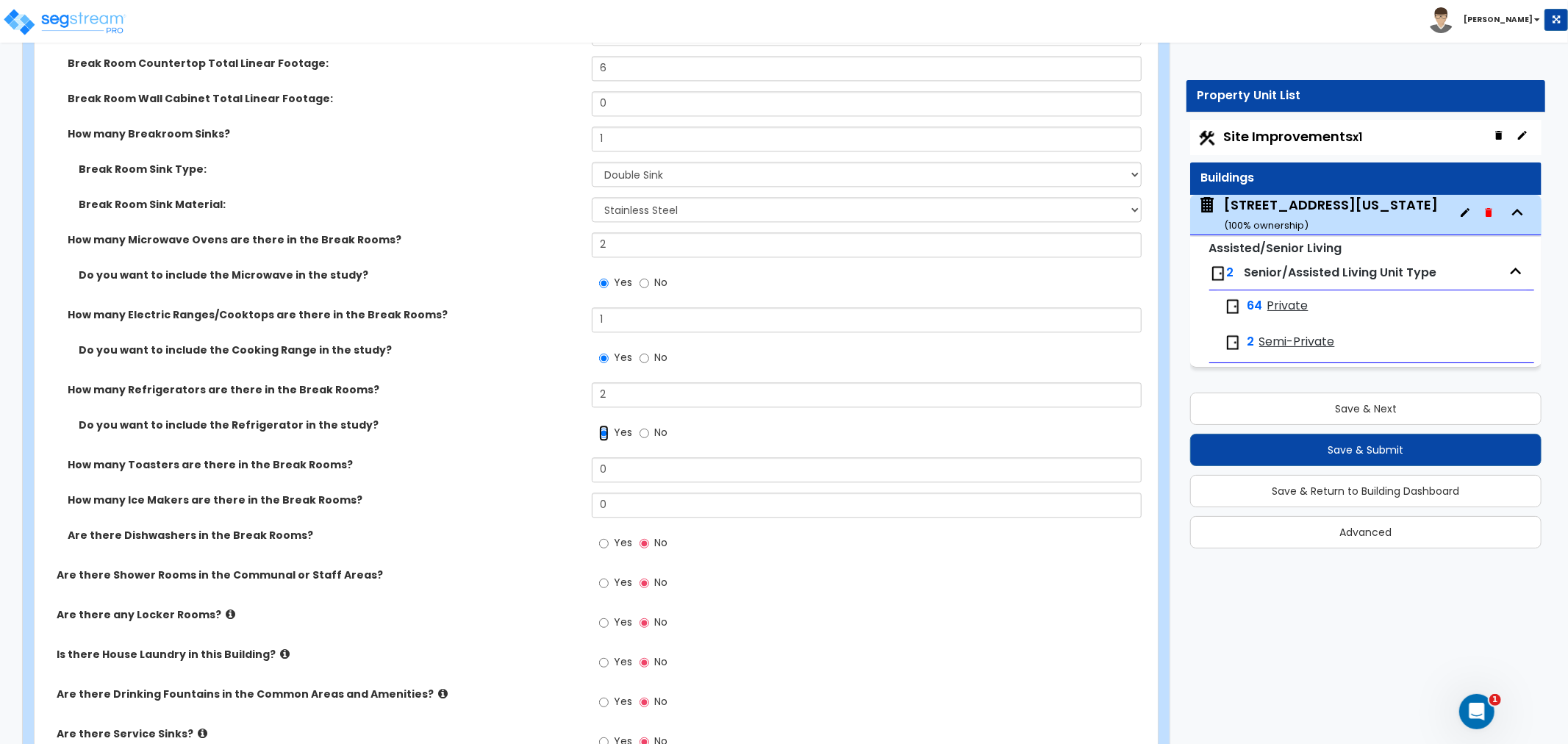
scroll to position [7515, 0]
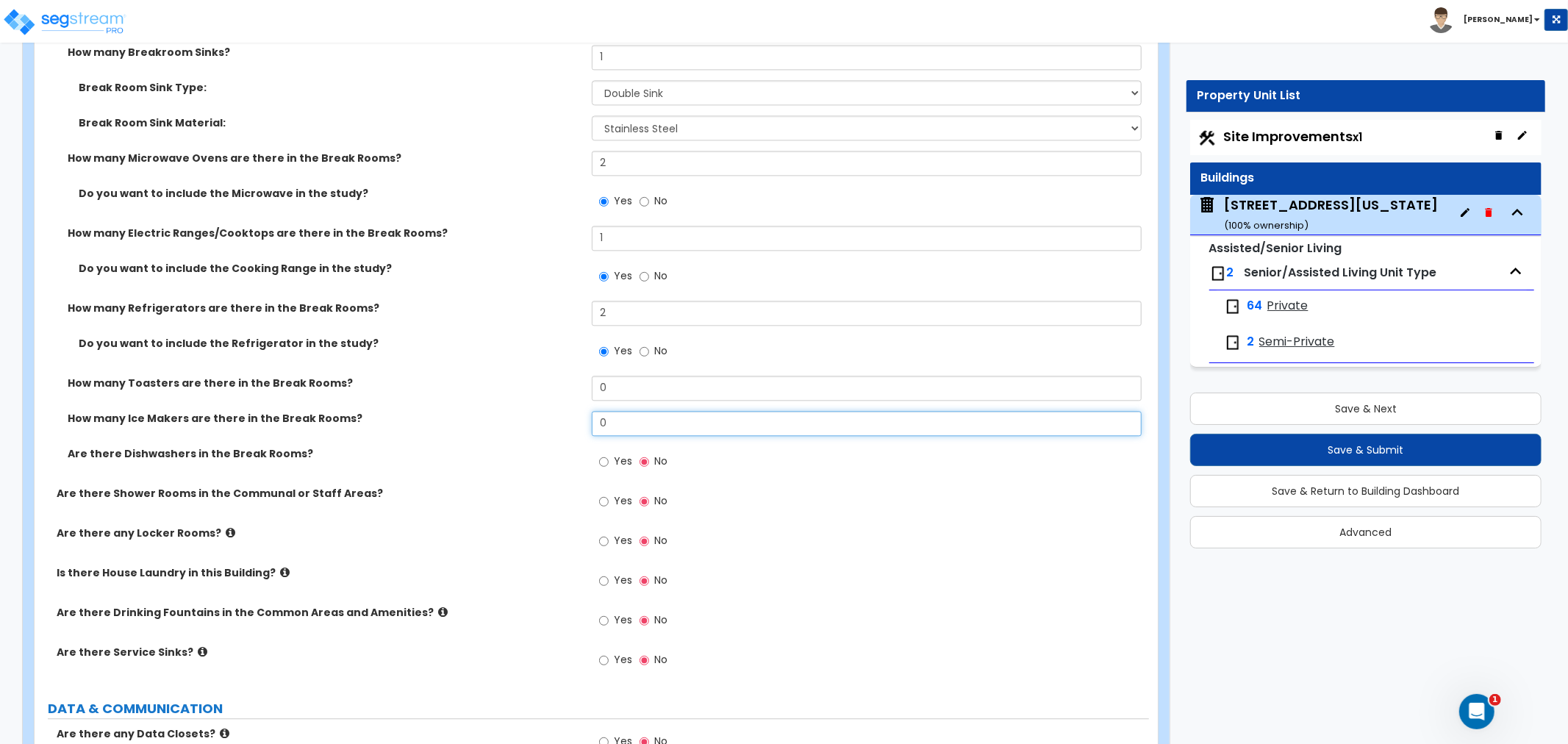
drag, startPoint x: 620, startPoint y: 416, endPoint x: 544, endPoint y: 413, distance: 76.1
click at [544, 413] on div "How many Ice Makers are there in the Break Rooms? 0" at bounding box center [591, 428] width 1114 height 35
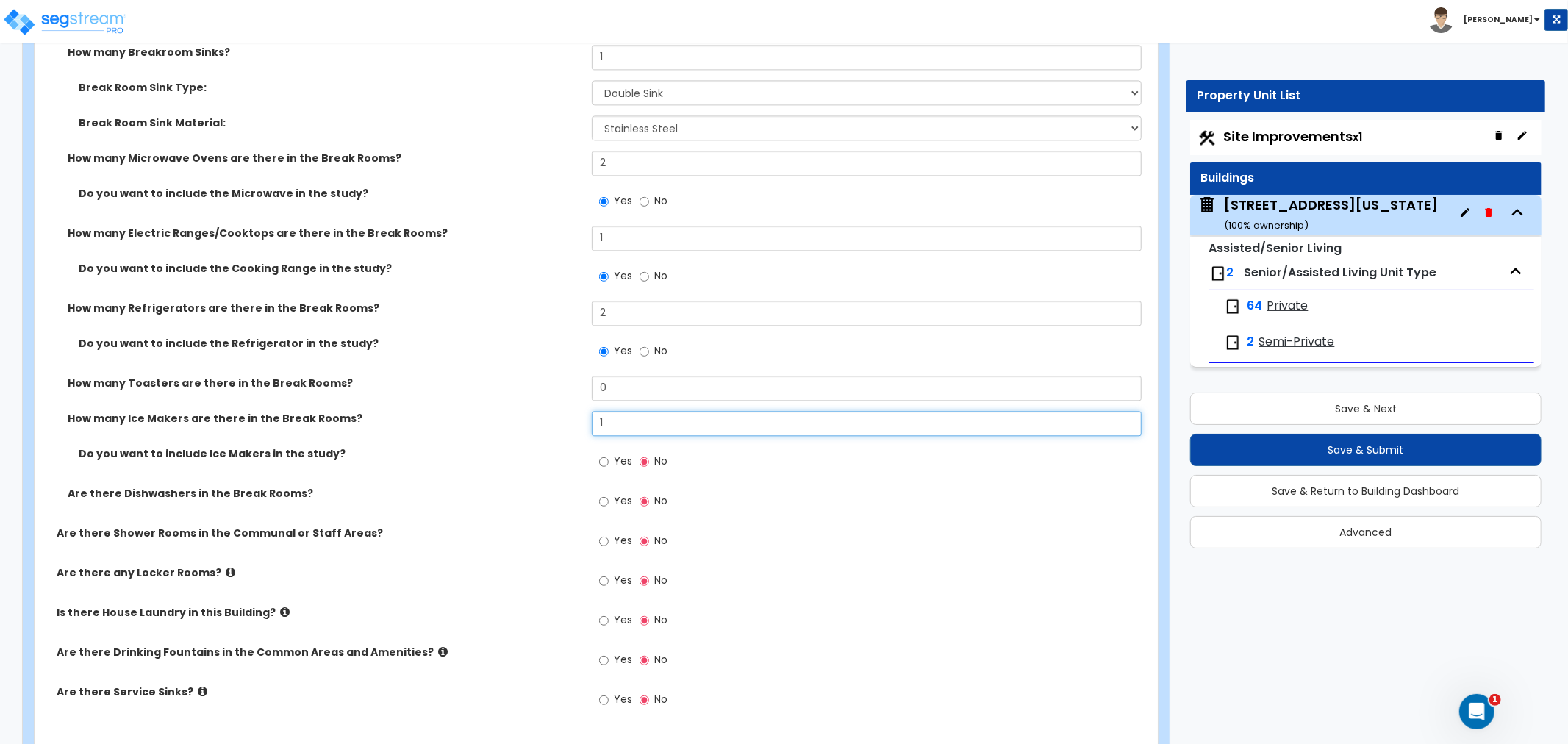
type input "1"
click at [606, 458] on input "Yes" at bounding box center [604, 461] width 9 height 16
radio input "true"
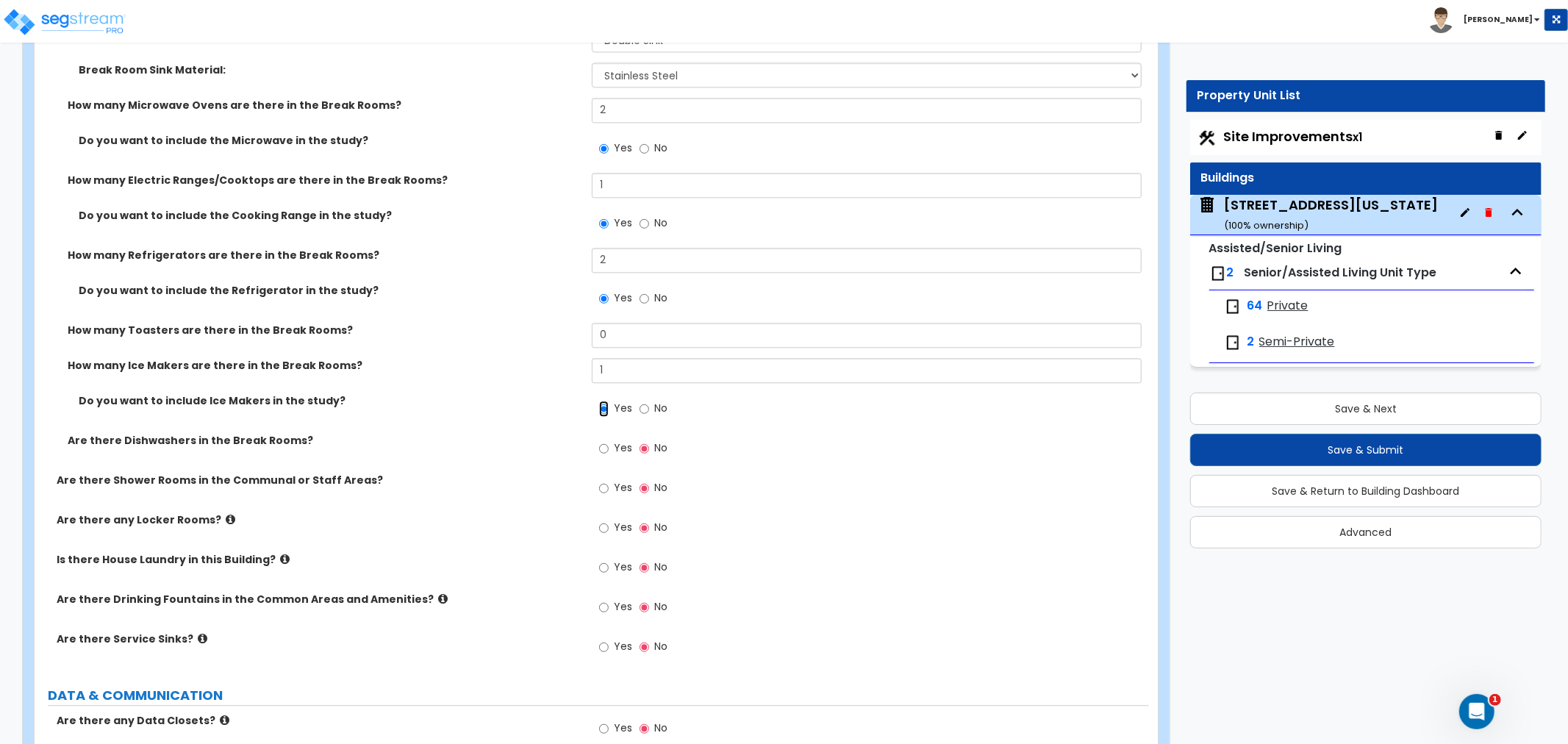
scroll to position [7596, 0]
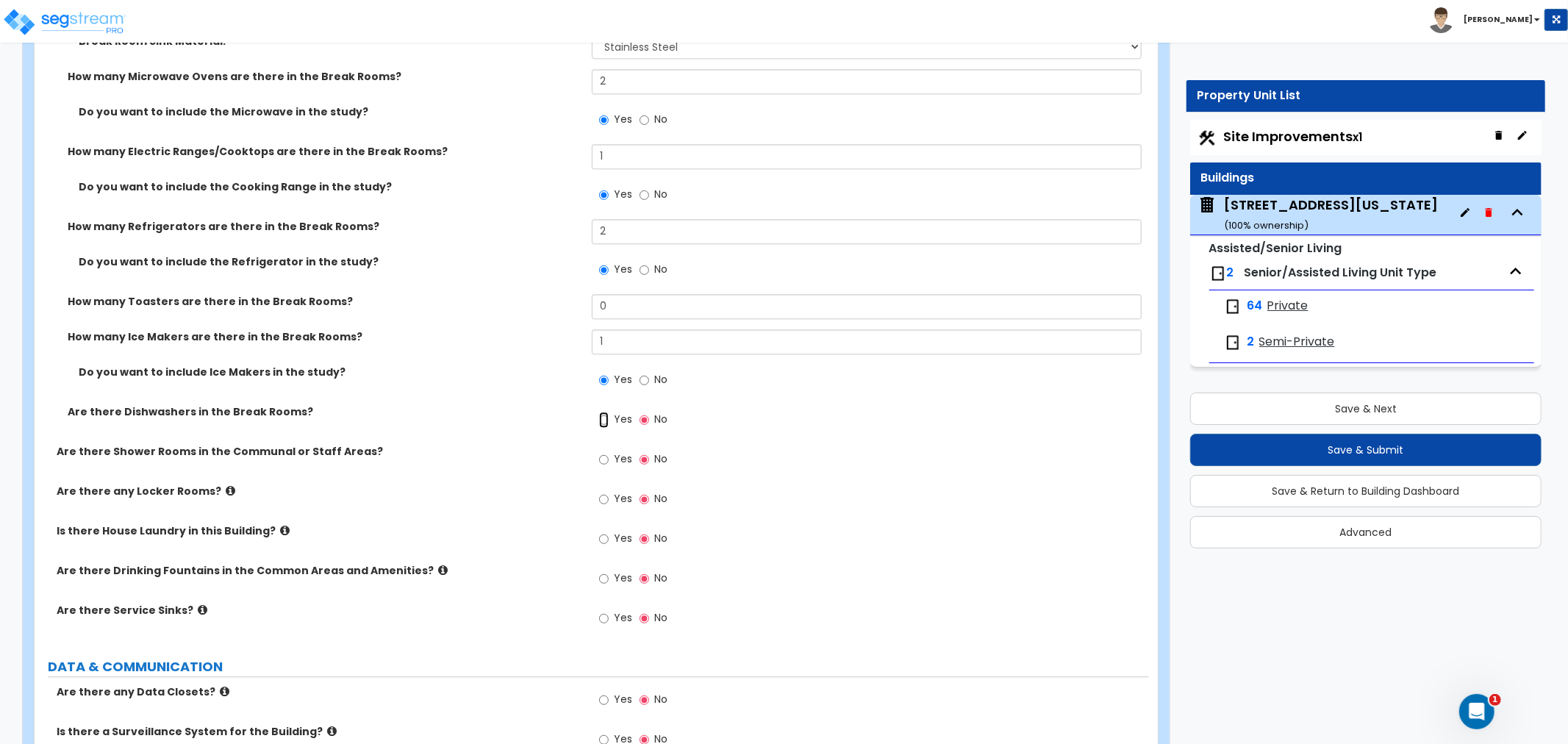
click at [604, 417] on input "Yes" at bounding box center [604, 419] width 9 height 16
radio input "true"
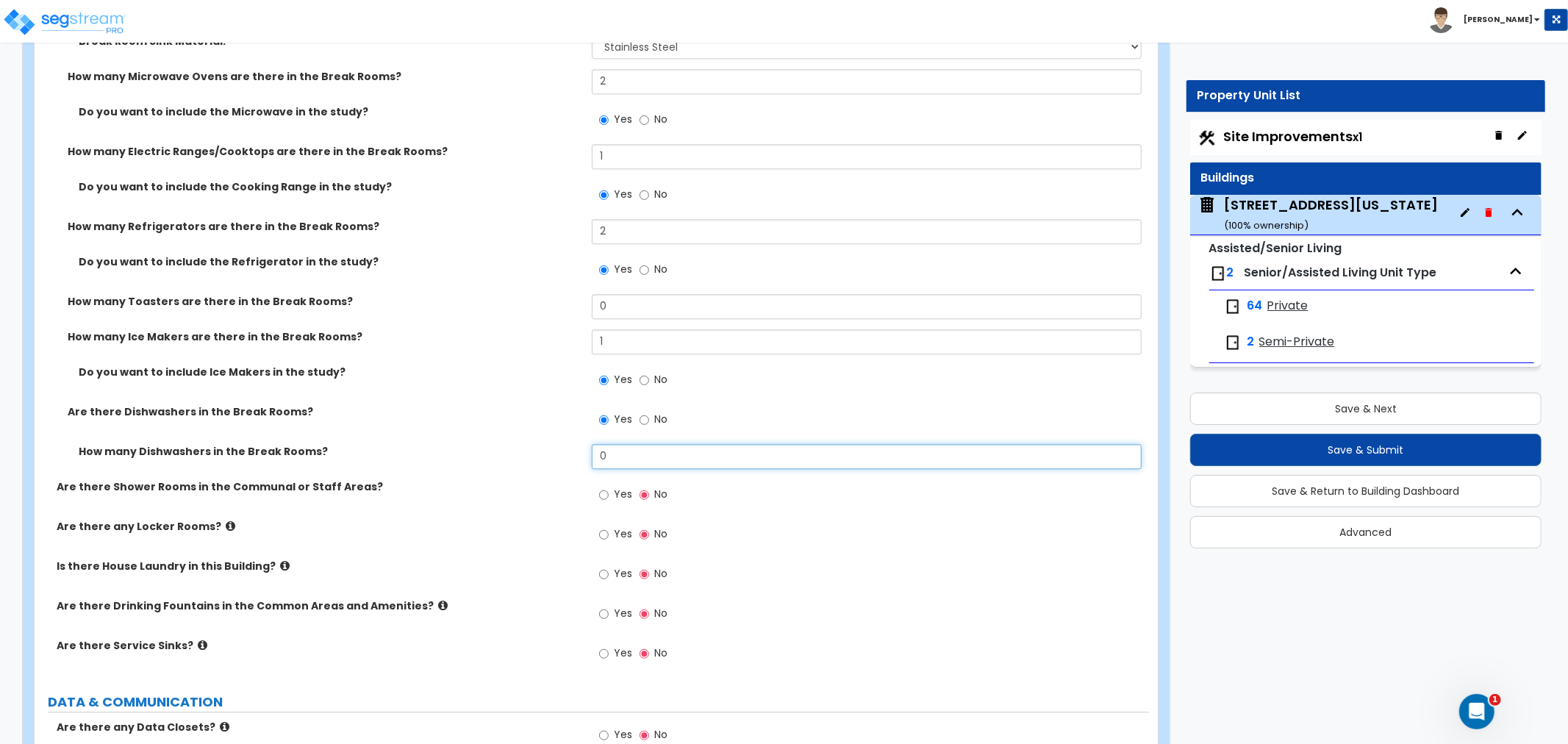
drag, startPoint x: 621, startPoint y: 451, endPoint x: 516, endPoint y: 457, distance: 105.2
click at [516, 457] on div "How many Dishwashers in the Break Rooms? 0" at bounding box center [591, 462] width 1114 height 35
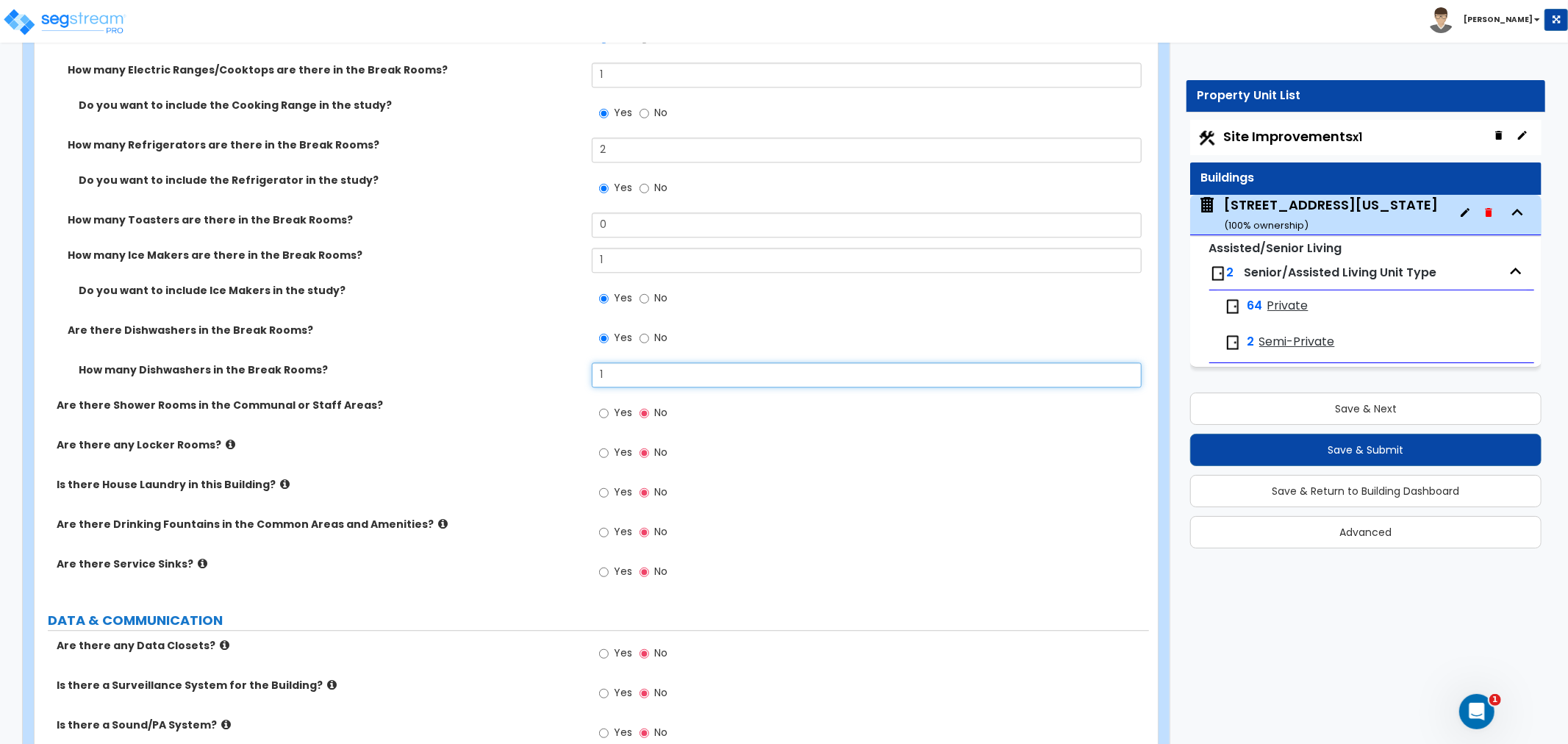
type input "1"
click at [604, 409] on input "Yes" at bounding box center [604, 413] width 9 height 16
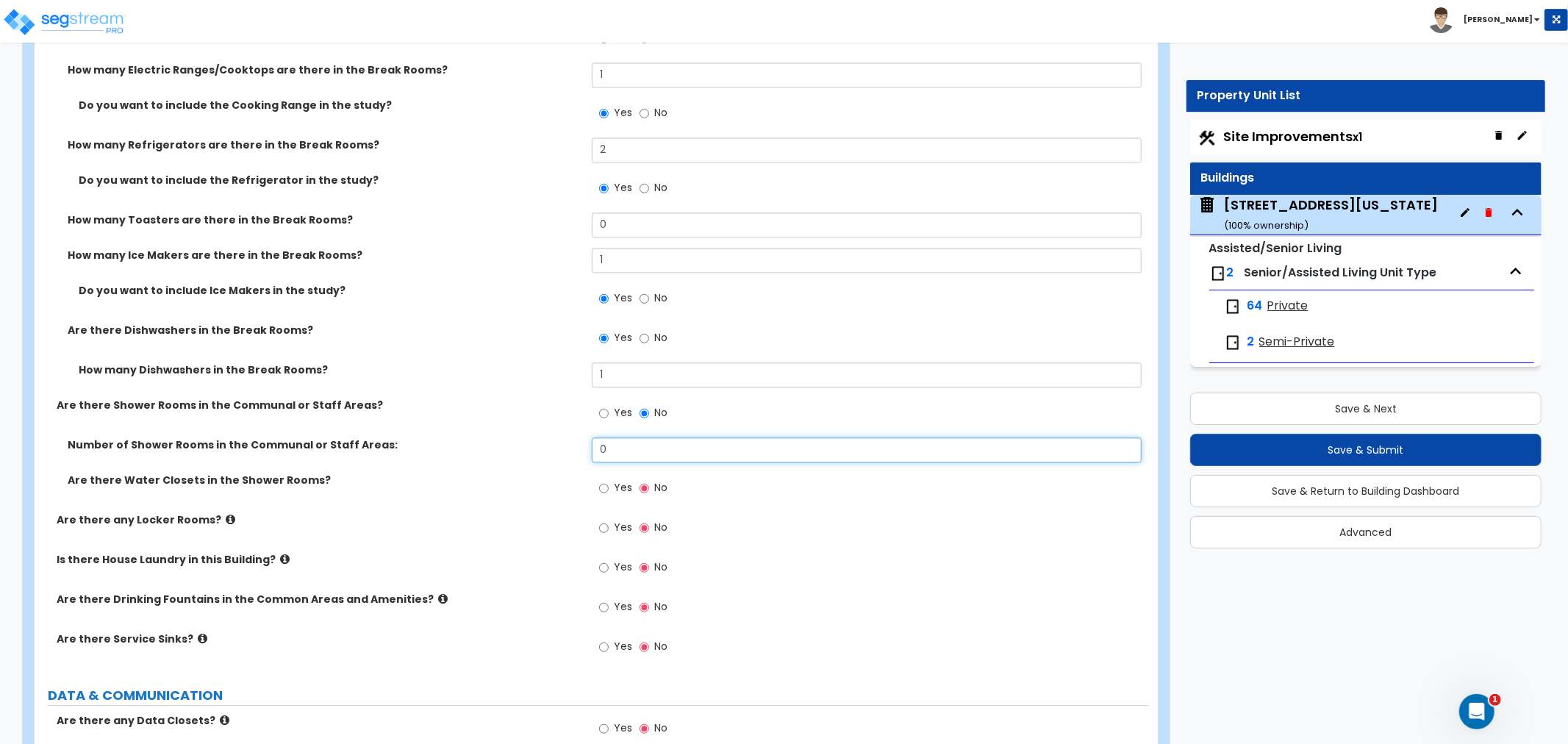
drag, startPoint x: 622, startPoint y: 449, endPoint x: 531, endPoint y: 447, distance: 91.0
click at [531, 447] on div "Number of Shower Rooms in the Communal or Staff Areas: 0" at bounding box center [591, 455] width 1114 height 35
type input "2"
click at [604, 481] on input "Yes" at bounding box center [604, 488] width 9 height 16
radio input "true"
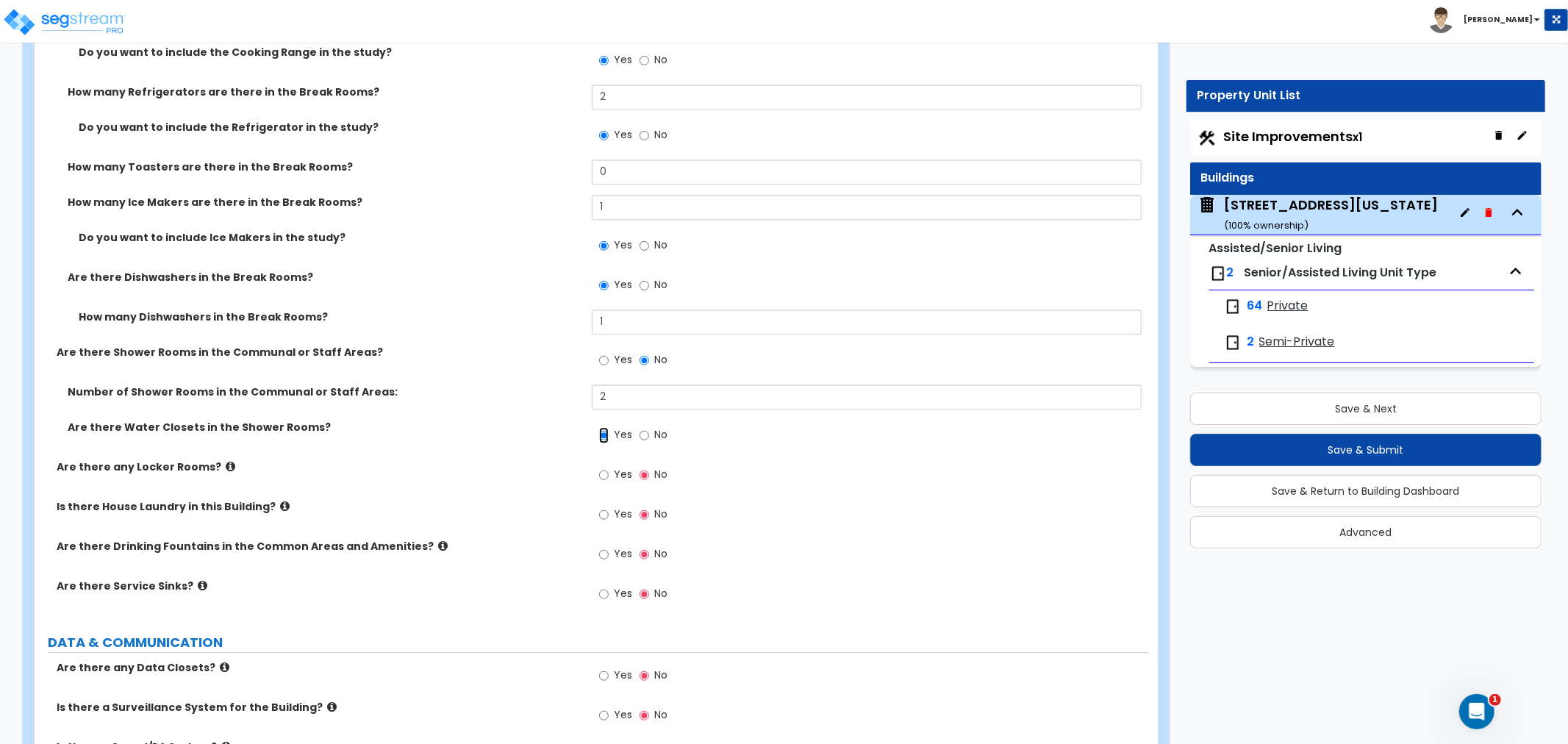
scroll to position [7759, 0]
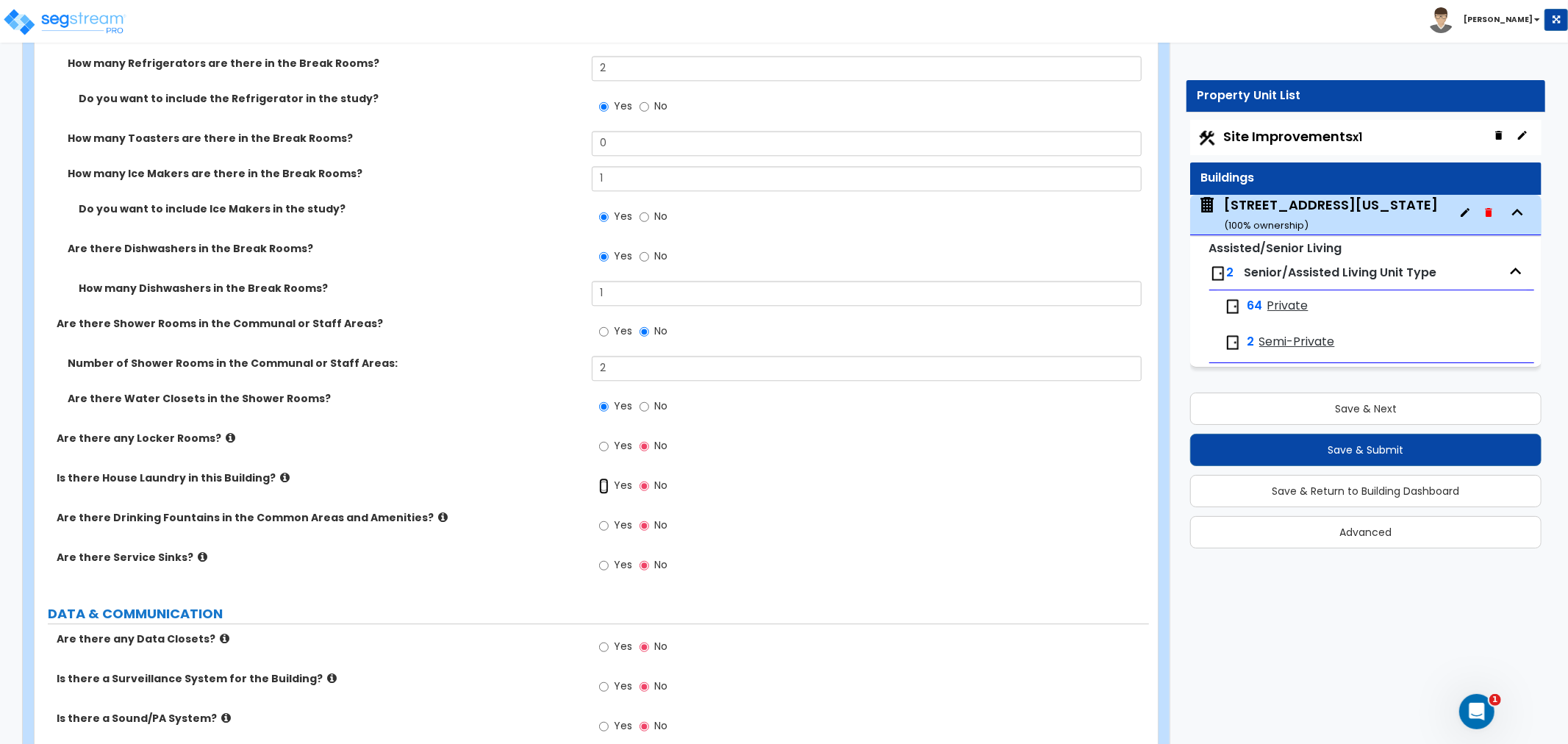
click at [604, 481] on input "Yes" at bounding box center [604, 485] width 9 height 16
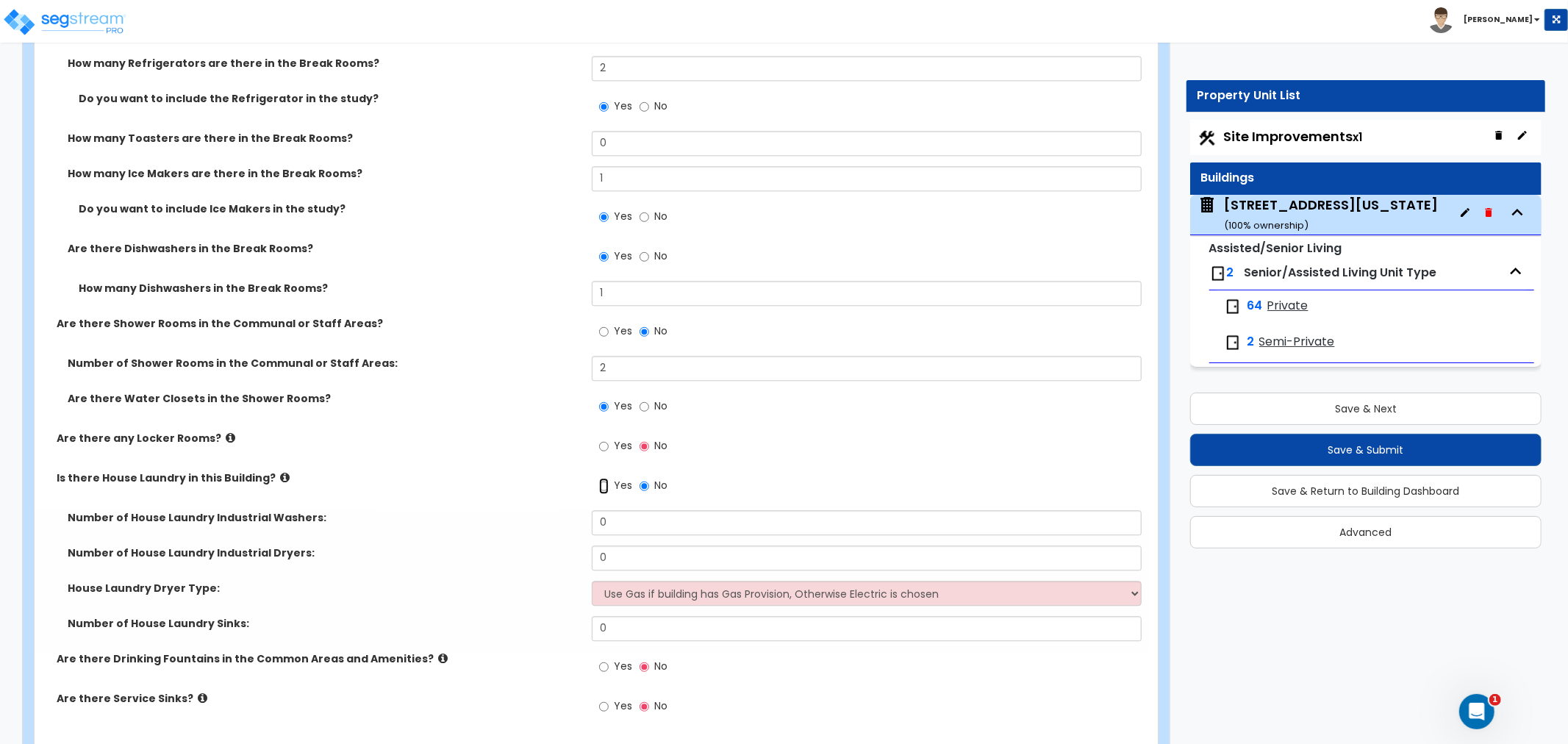
scroll to position [7841, 0]
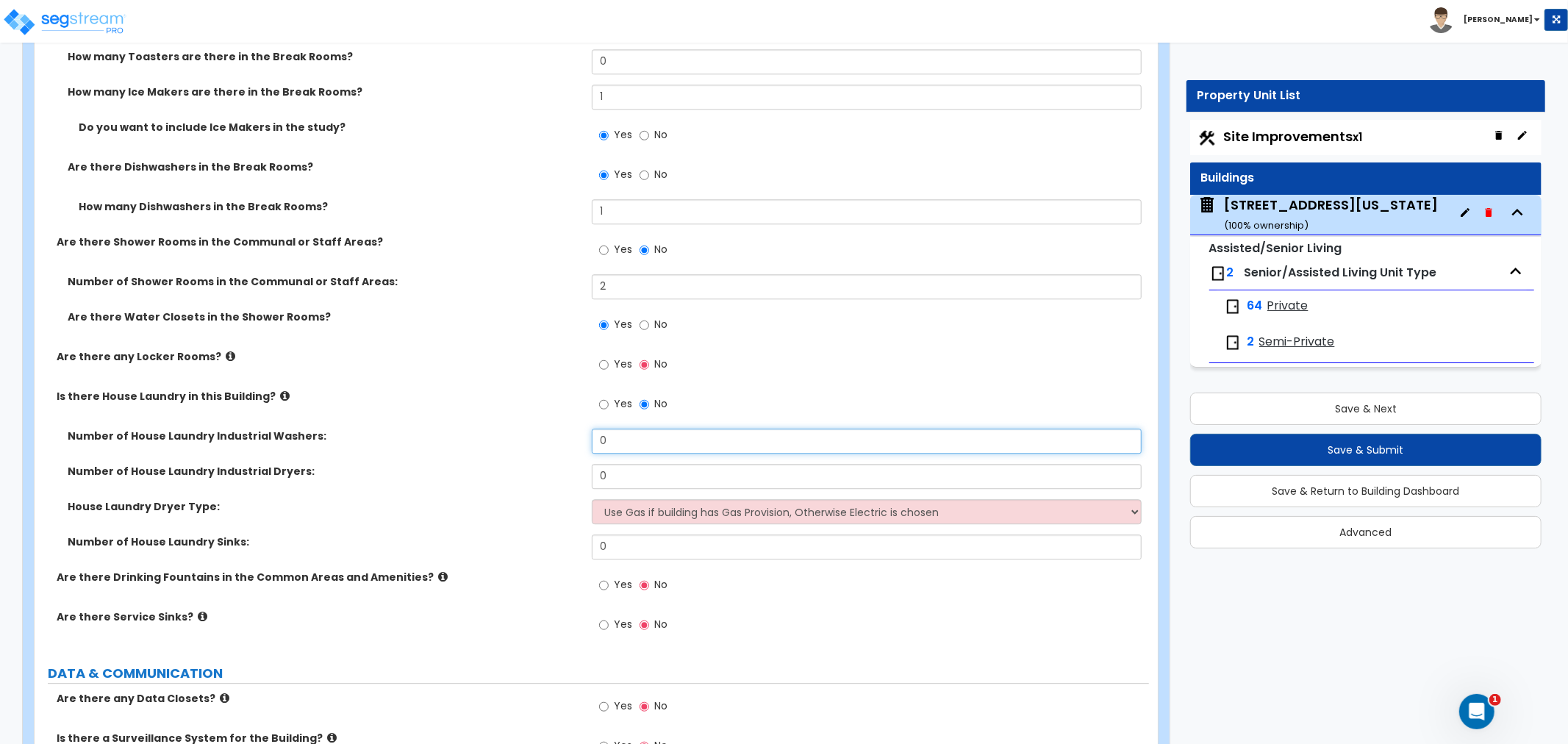
drag, startPoint x: 632, startPoint y: 441, endPoint x: 508, endPoint y: 437, distance: 124.1
click at [508, 437] on div "Number of House Laundry Industrial Washers: 0" at bounding box center [591, 446] width 1114 height 35
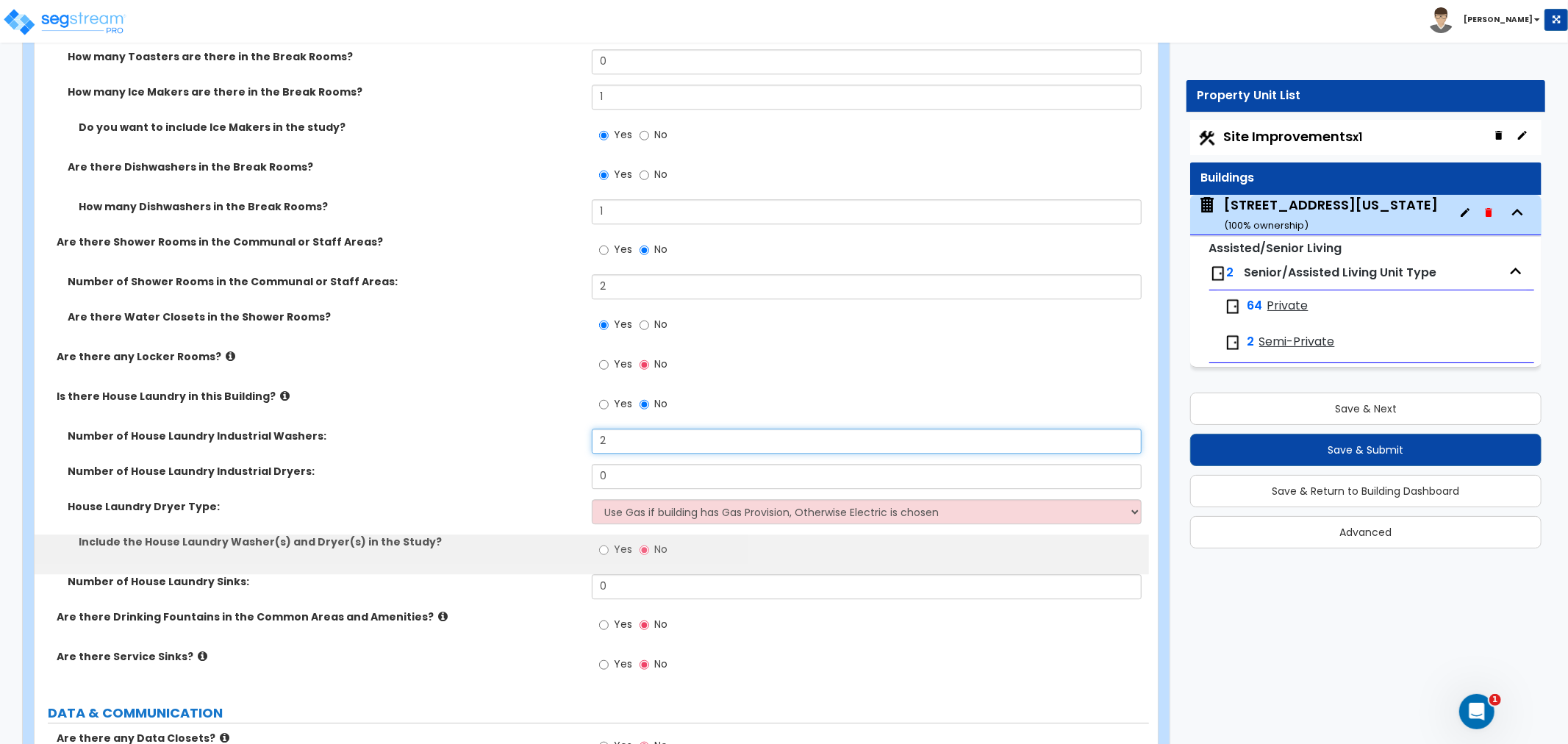
type input "2"
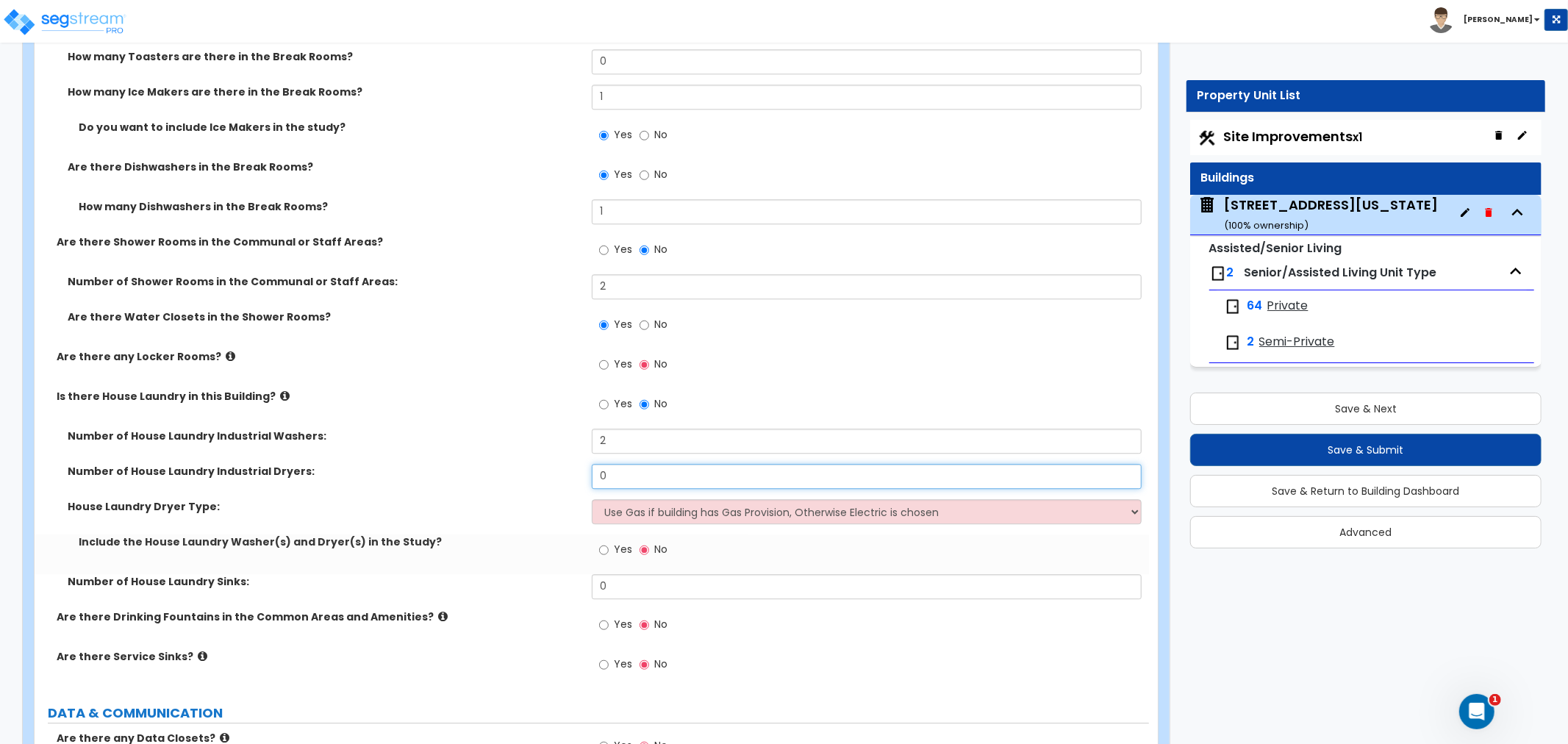
drag, startPoint x: 617, startPoint y: 474, endPoint x: 581, endPoint y: 470, distance: 36.2
click at [581, 470] on div "Number of House Laundry Industrial Dryers: 0" at bounding box center [591, 481] width 1114 height 35
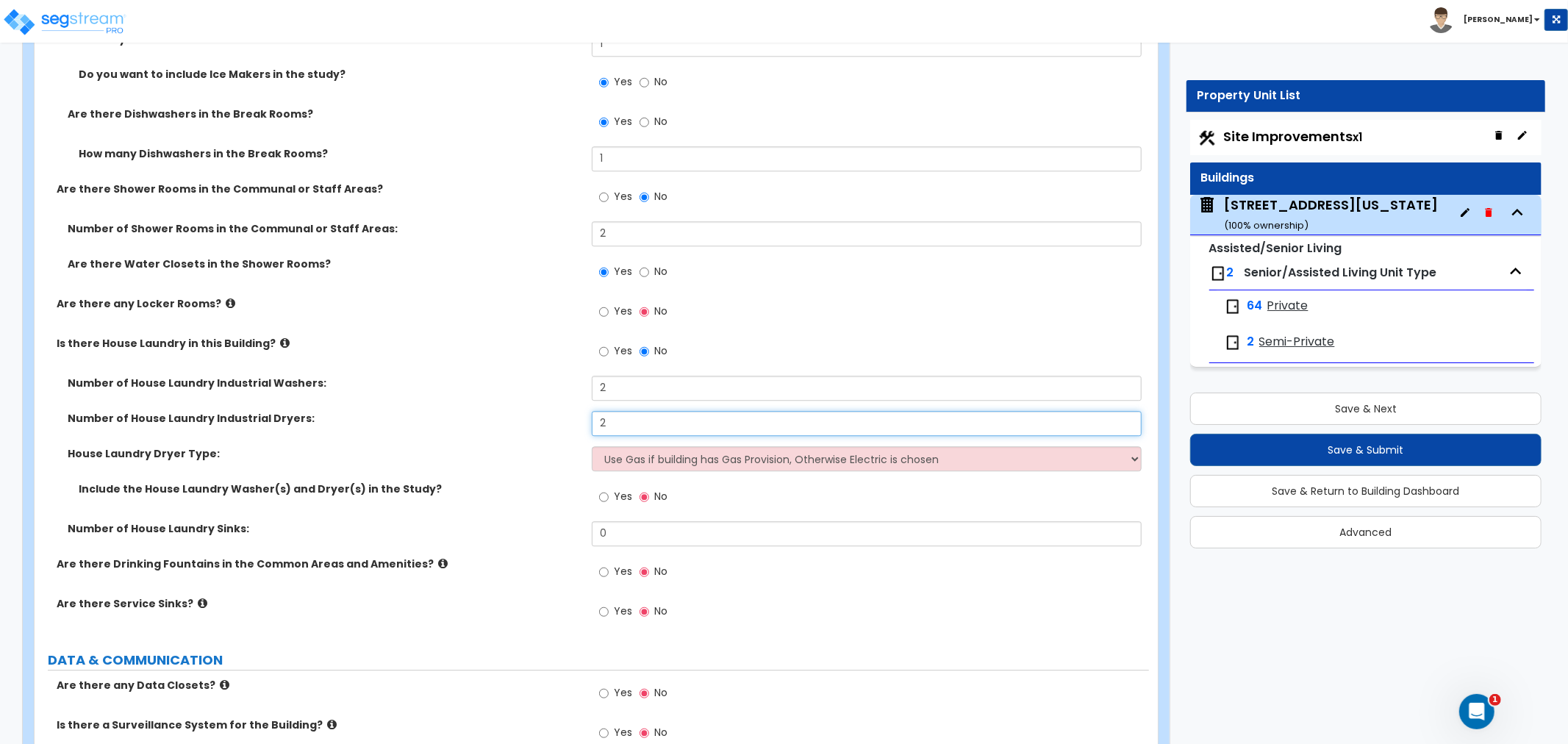
scroll to position [7922, 0]
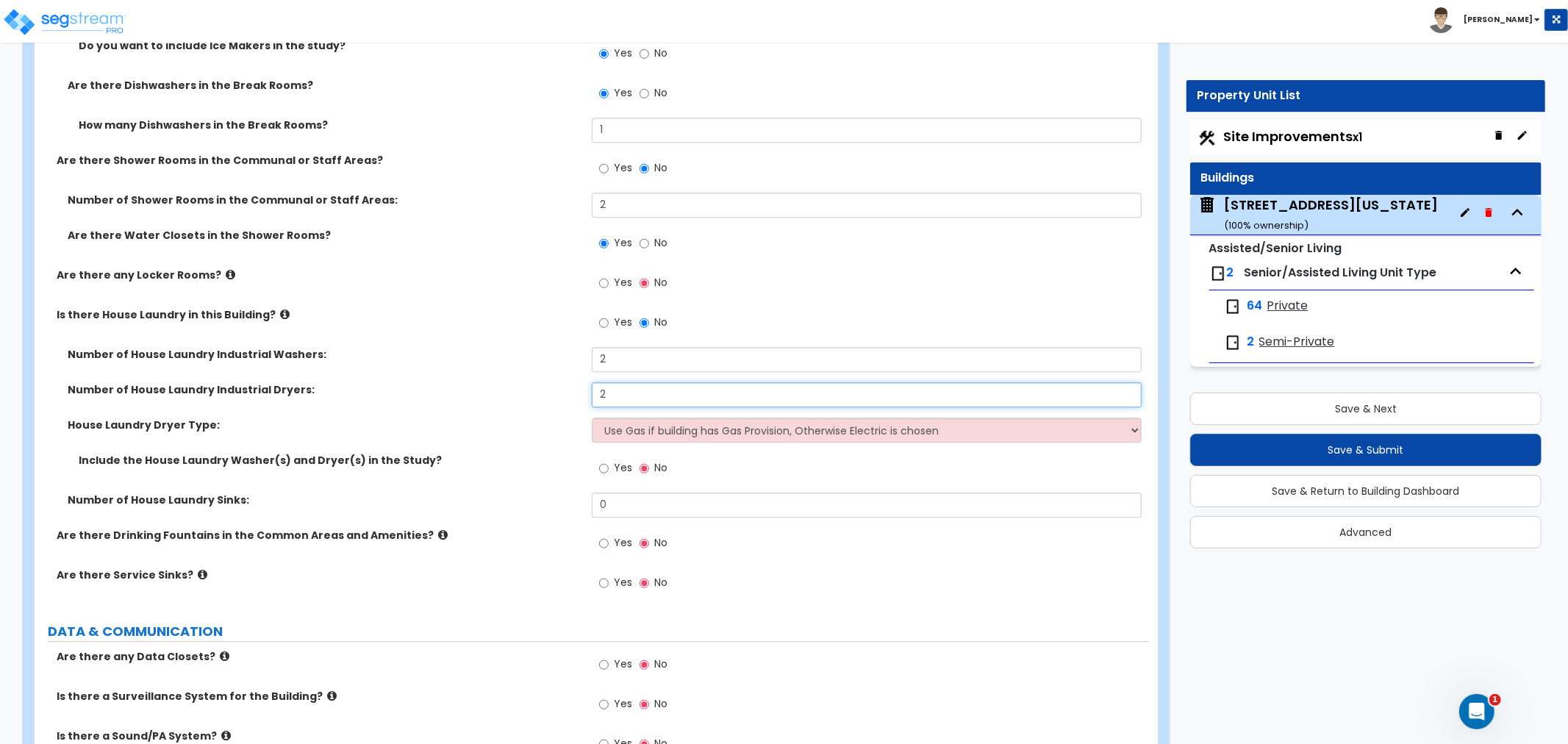
type input "2"
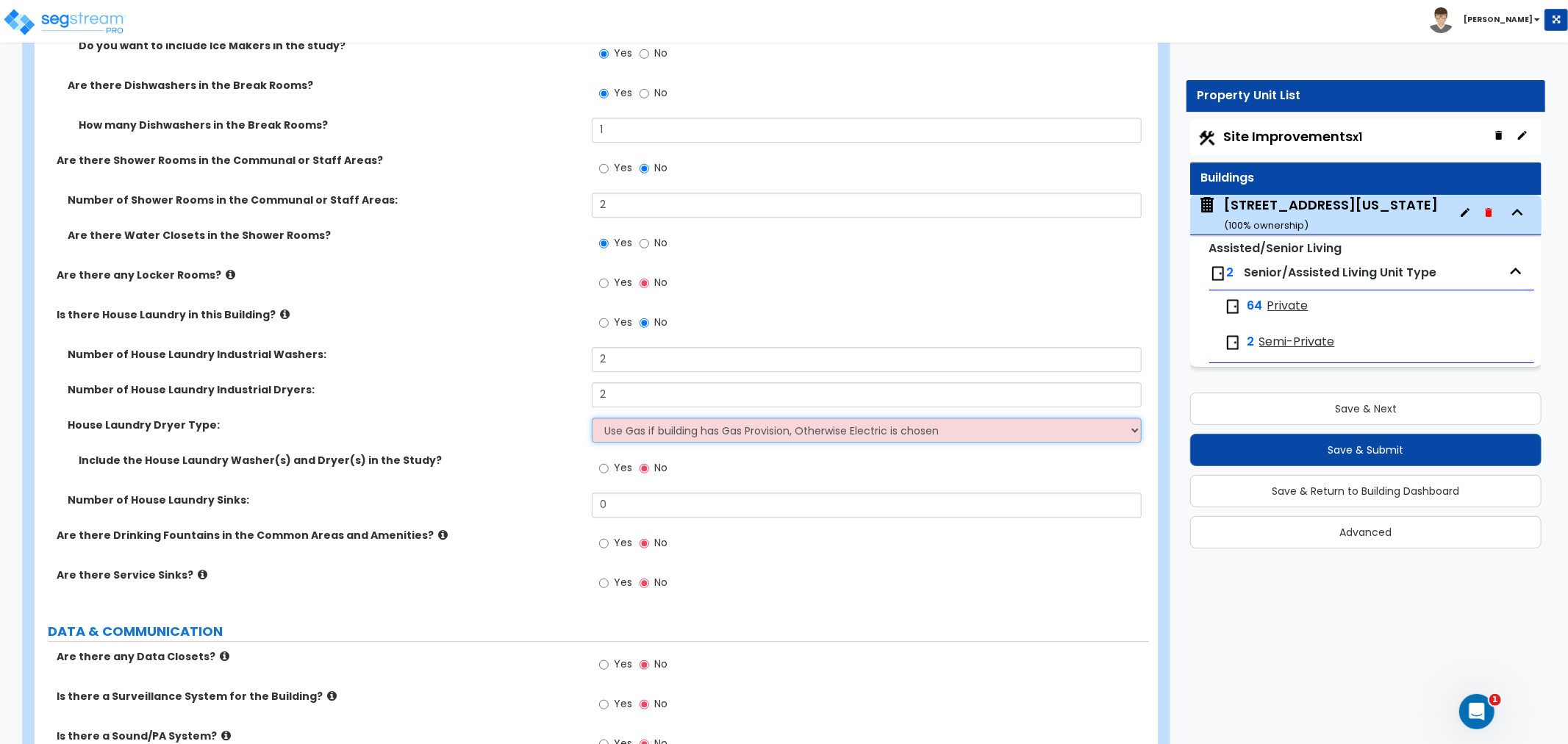
click at [646, 431] on select "Use Gas if building has Gas Provision, Otherwise Electric is chosen Gas Electric" at bounding box center [867, 429] width 550 height 25
select select "1"
click at [592, 417] on select "Use Gas if building has Gas Provision, Otherwise Electric is chosen Gas Electric" at bounding box center [867, 429] width 550 height 25
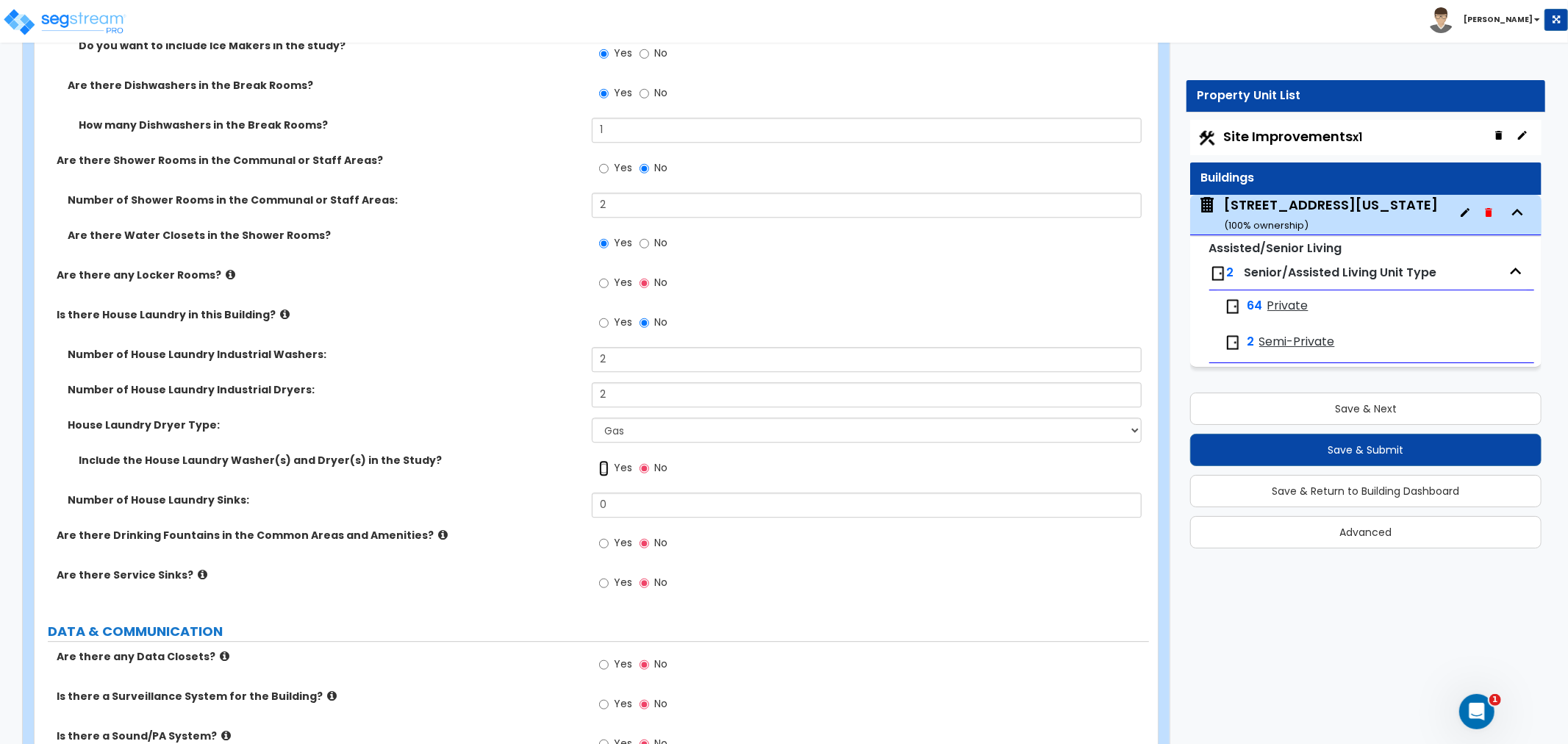
click at [604, 466] on input "Yes" at bounding box center [604, 467] width 9 height 16
radio input "true"
drag, startPoint x: 630, startPoint y: 503, endPoint x: 560, endPoint y: 503, distance: 70.0
click at [560, 503] on div "Number of House Laundry Sinks: 0" at bounding box center [591, 510] width 1114 height 35
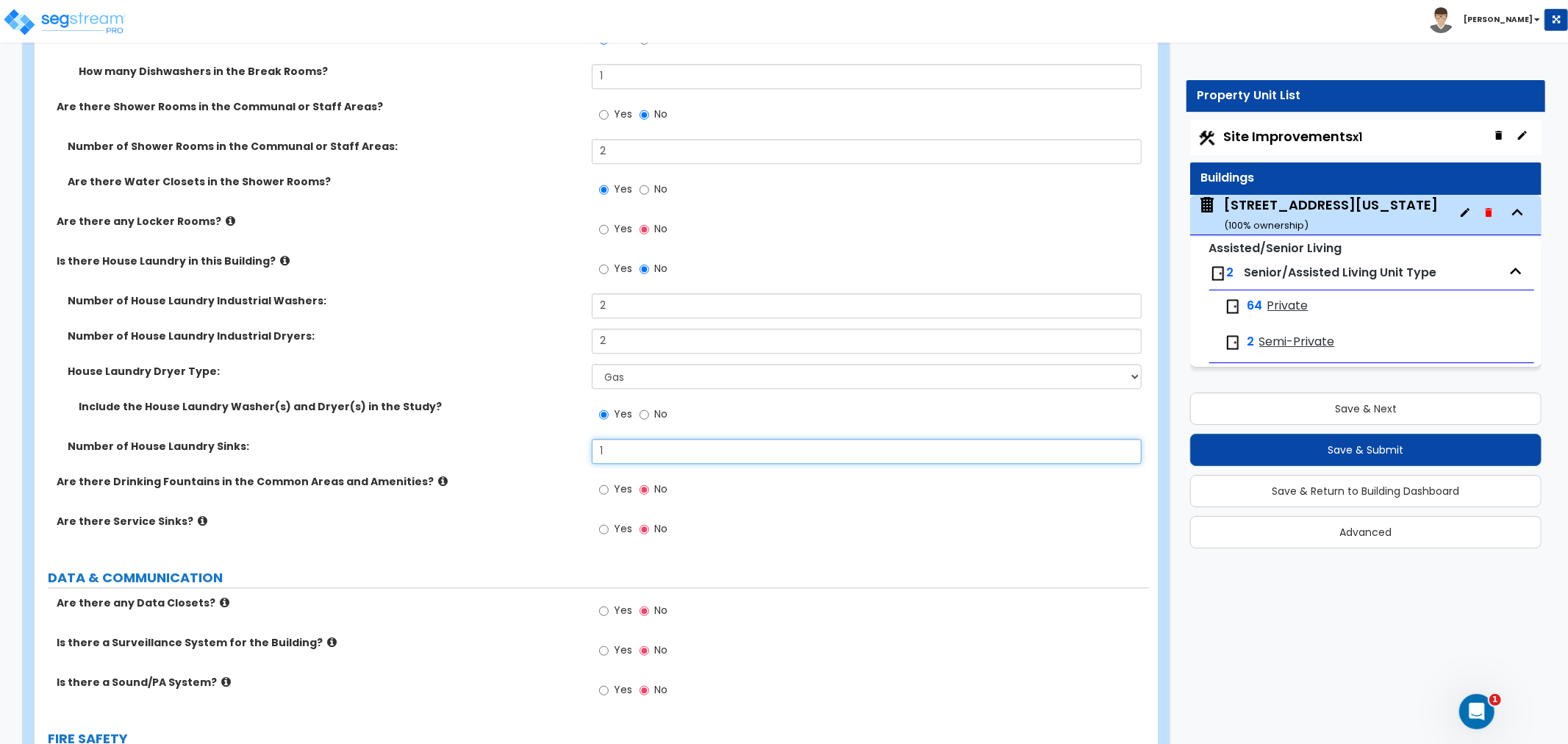
scroll to position [8004, 0]
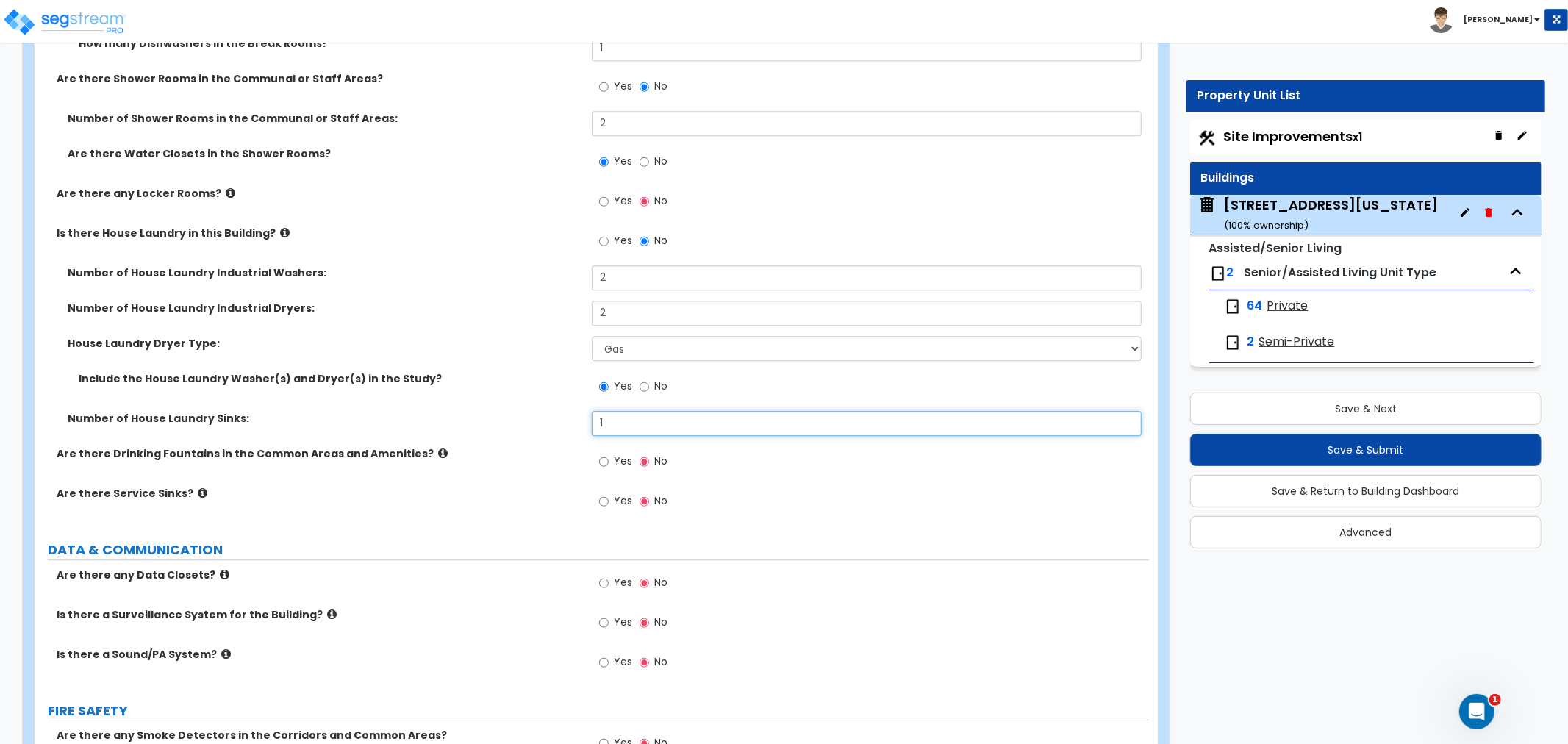
type input "1"
click at [605, 456] on input "Yes" at bounding box center [604, 461] width 9 height 16
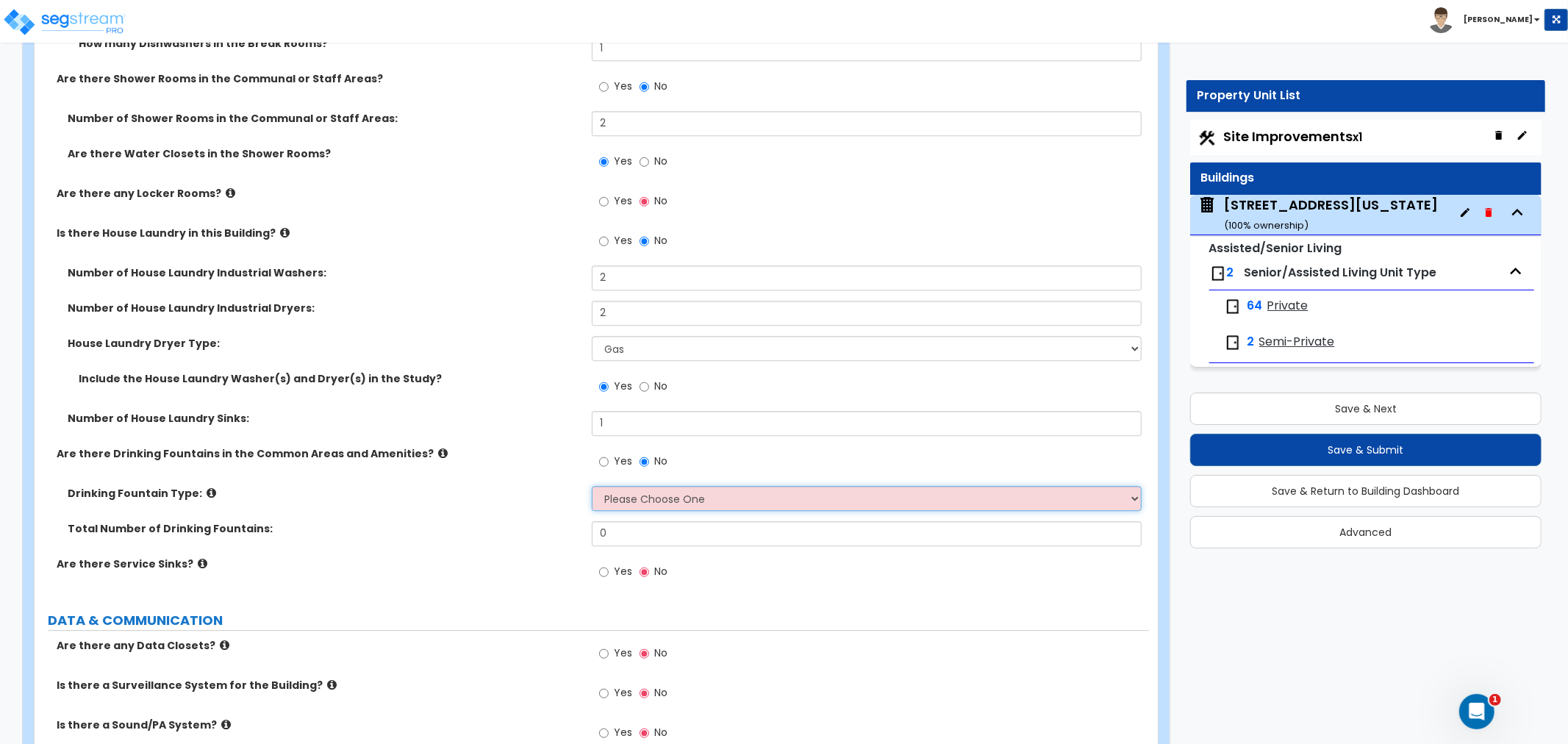
click at [619, 493] on select "Please Choose One Wall-mounted Floor-mounted" at bounding box center [867, 498] width 550 height 25
select select "1"
click at [592, 486] on select "Please Choose One Wall-mounted Floor-mounted" at bounding box center [867, 498] width 550 height 25
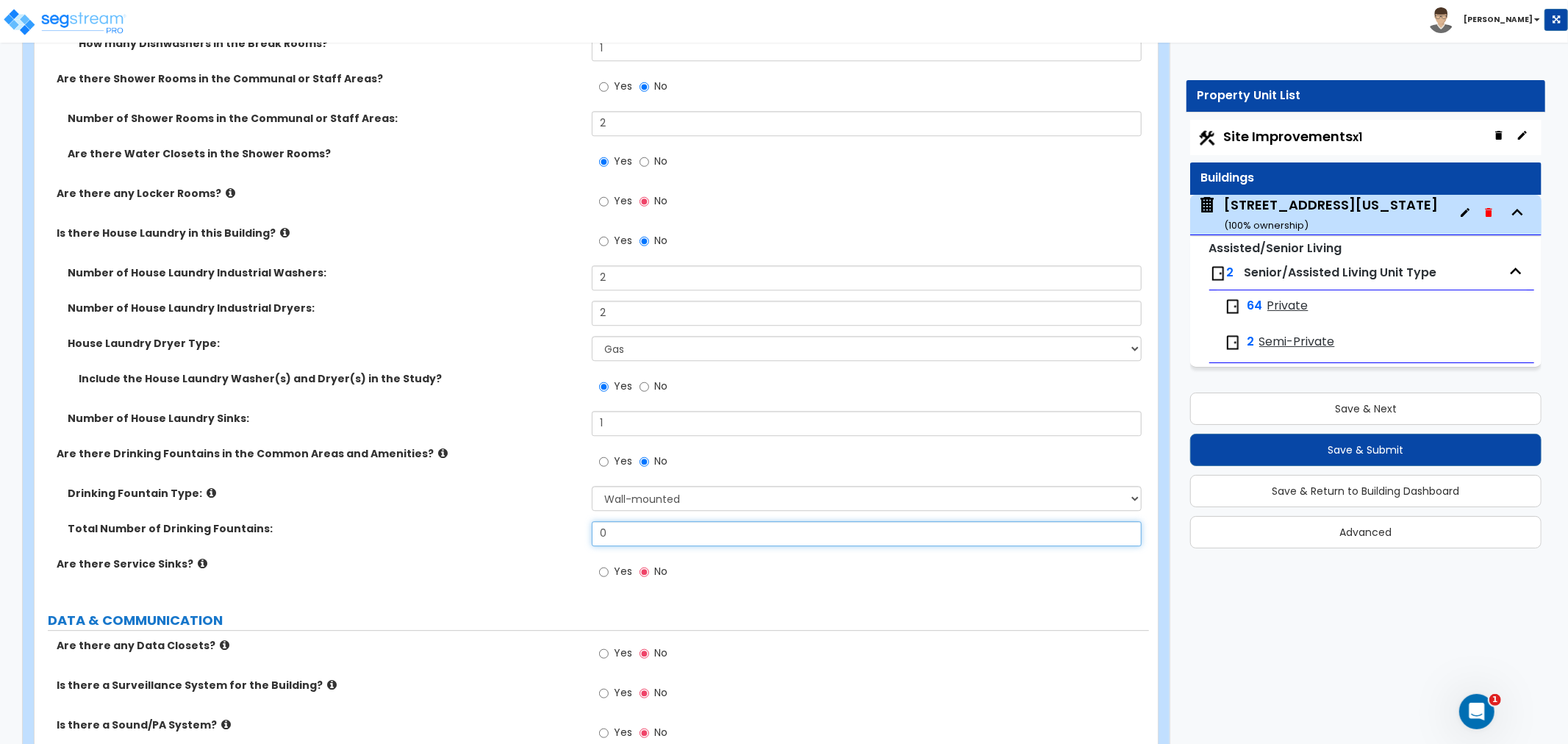
drag, startPoint x: 617, startPoint y: 527, endPoint x: 557, endPoint y: 527, distance: 60.0
click at [557, 527] on div "Total Number of Drinking Fountains: 0" at bounding box center [591, 539] width 1114 height 35
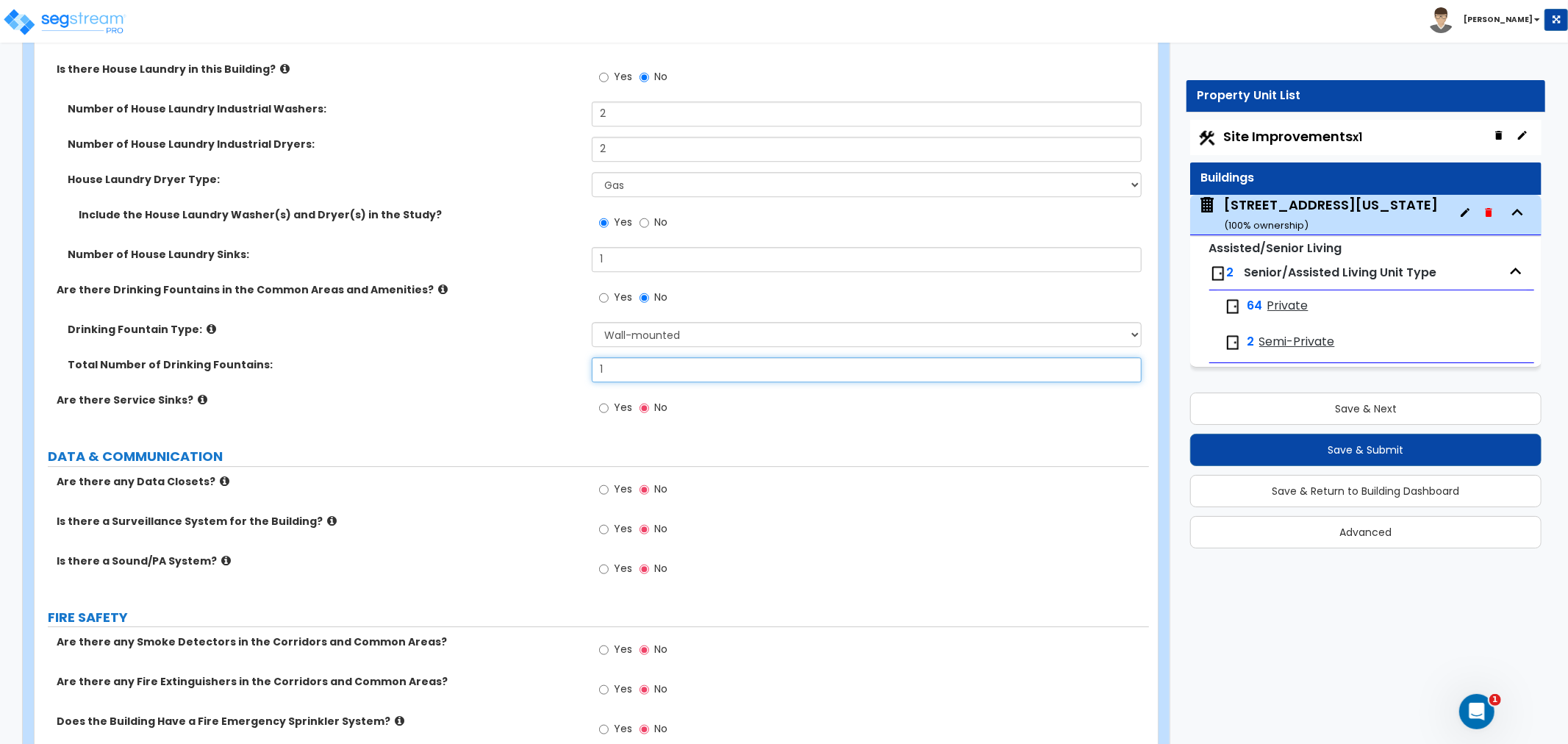
scroll to position [8250, 0]
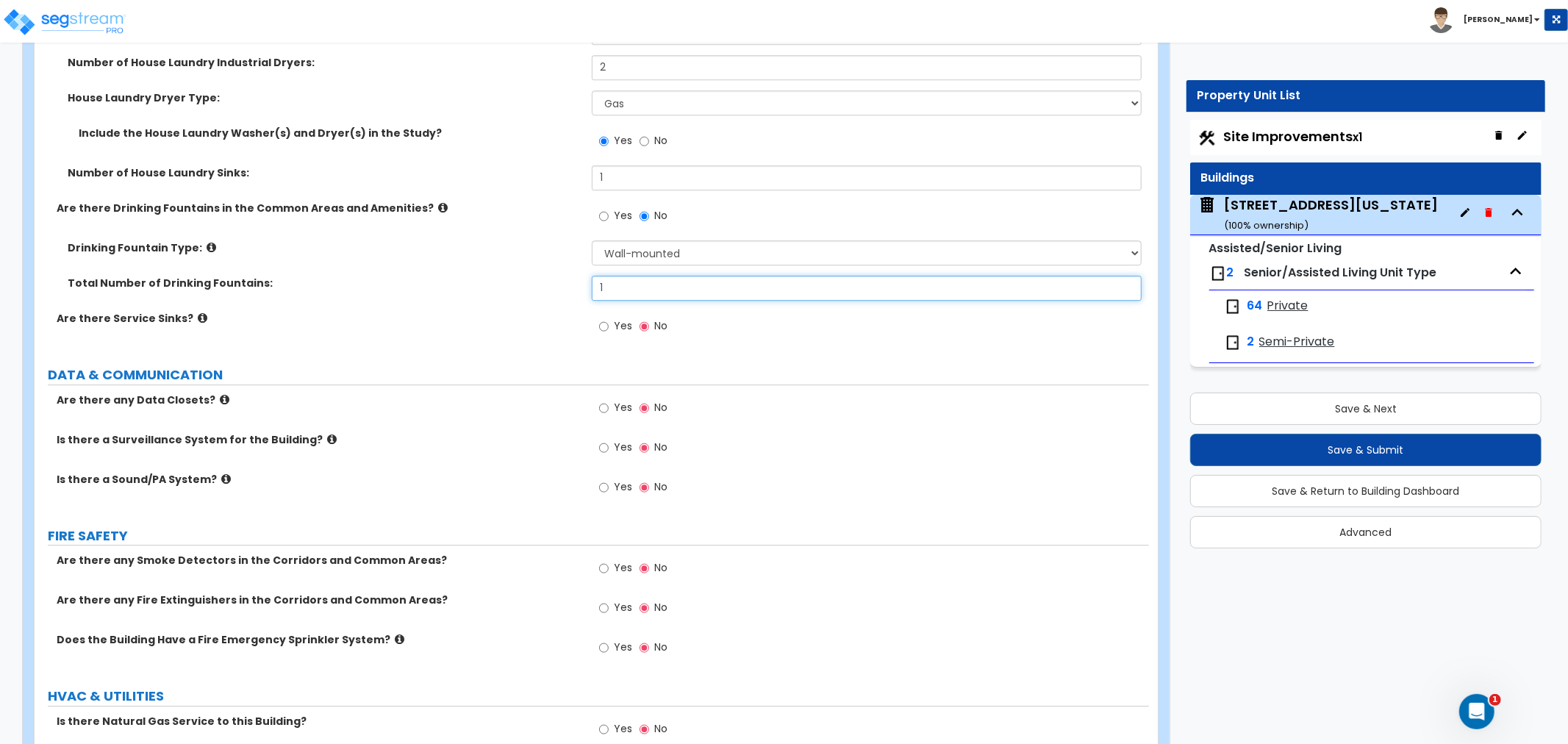
type input "1"
click at [604, 441] on input "Yes" at bounding box center [604, 447] width 9 height 16
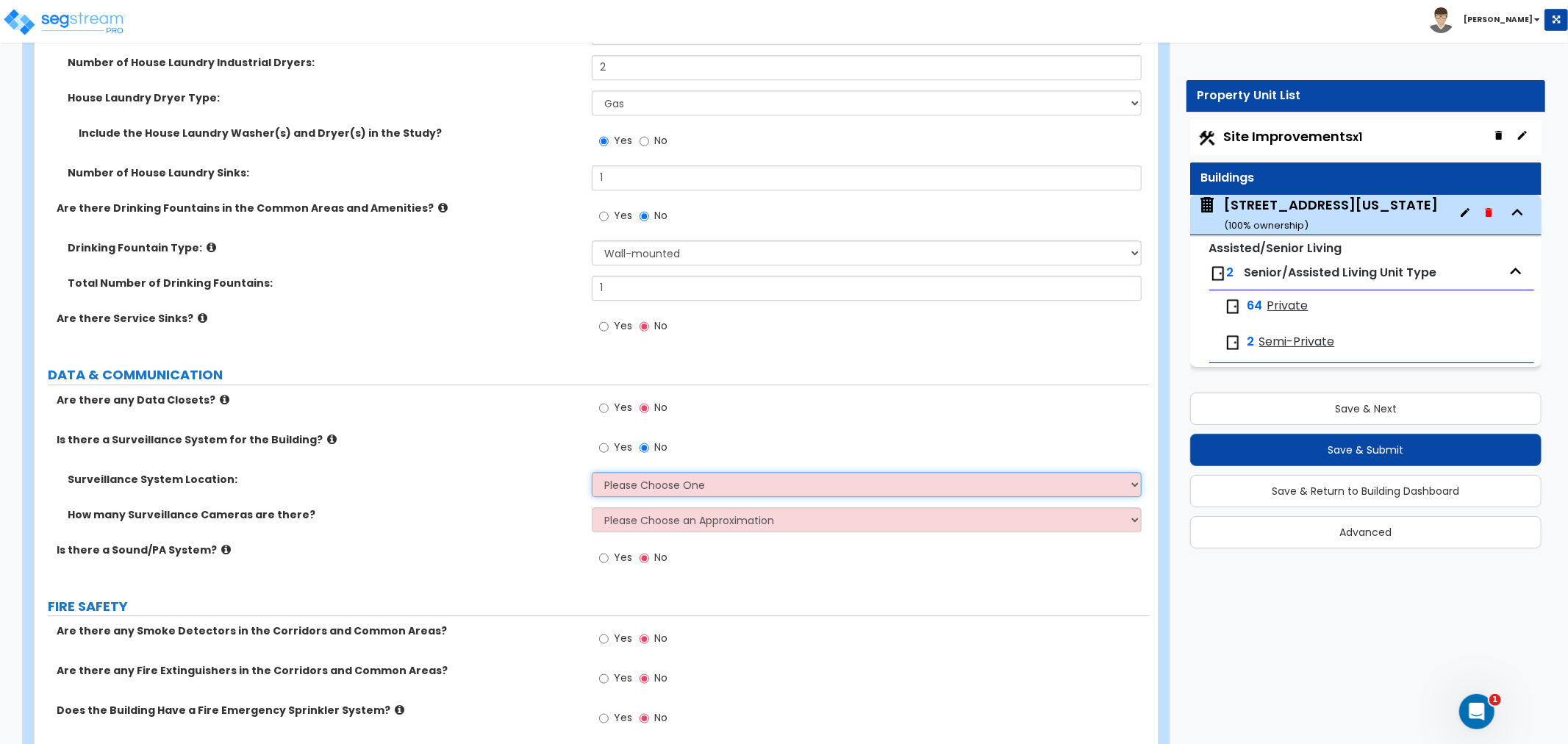
click at [627, 484] on select "Please Choose One Inside the Building Outside the Building Both Inside & Outside" at bounding box center [867, 484] width 550 height 25
select select "2"
click at [592, 472] on select "Please Choose One Inside the Building Outside the Building Both Inside & Outside" at bounding box center [867, 484] width 550 height 25
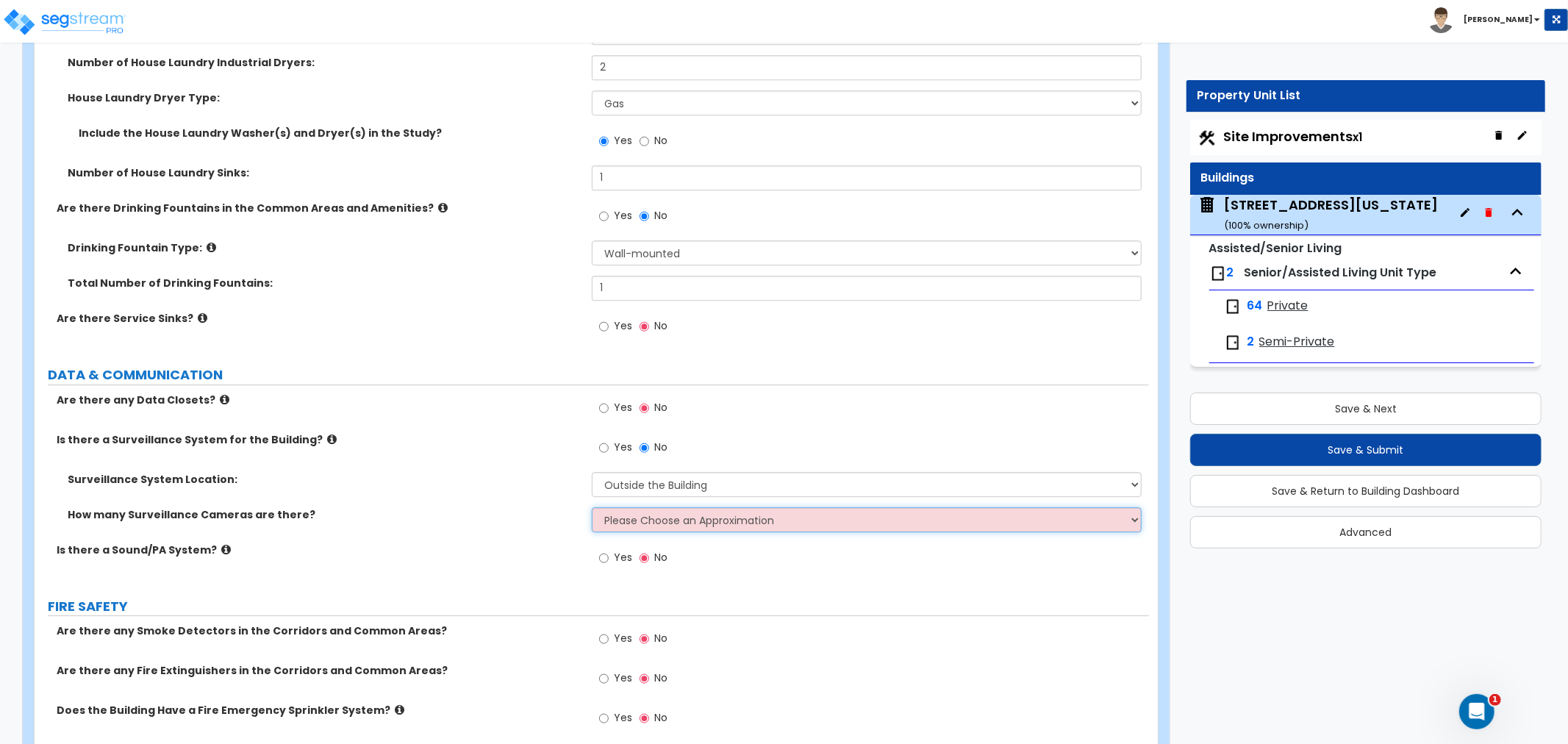
click at [614, 517] on select "Please Choose an Approximation Barely Noticed Any Noticed a Couple Frequently S…" at bounding box center [867, 519] width 550 height 25
select select "1"
click at [592, 507] on select "Please Choose an Approximation Barely Noticed Any Noticed a Couple Frequently S…" at bounding box center [867, 519] width 550 height 25
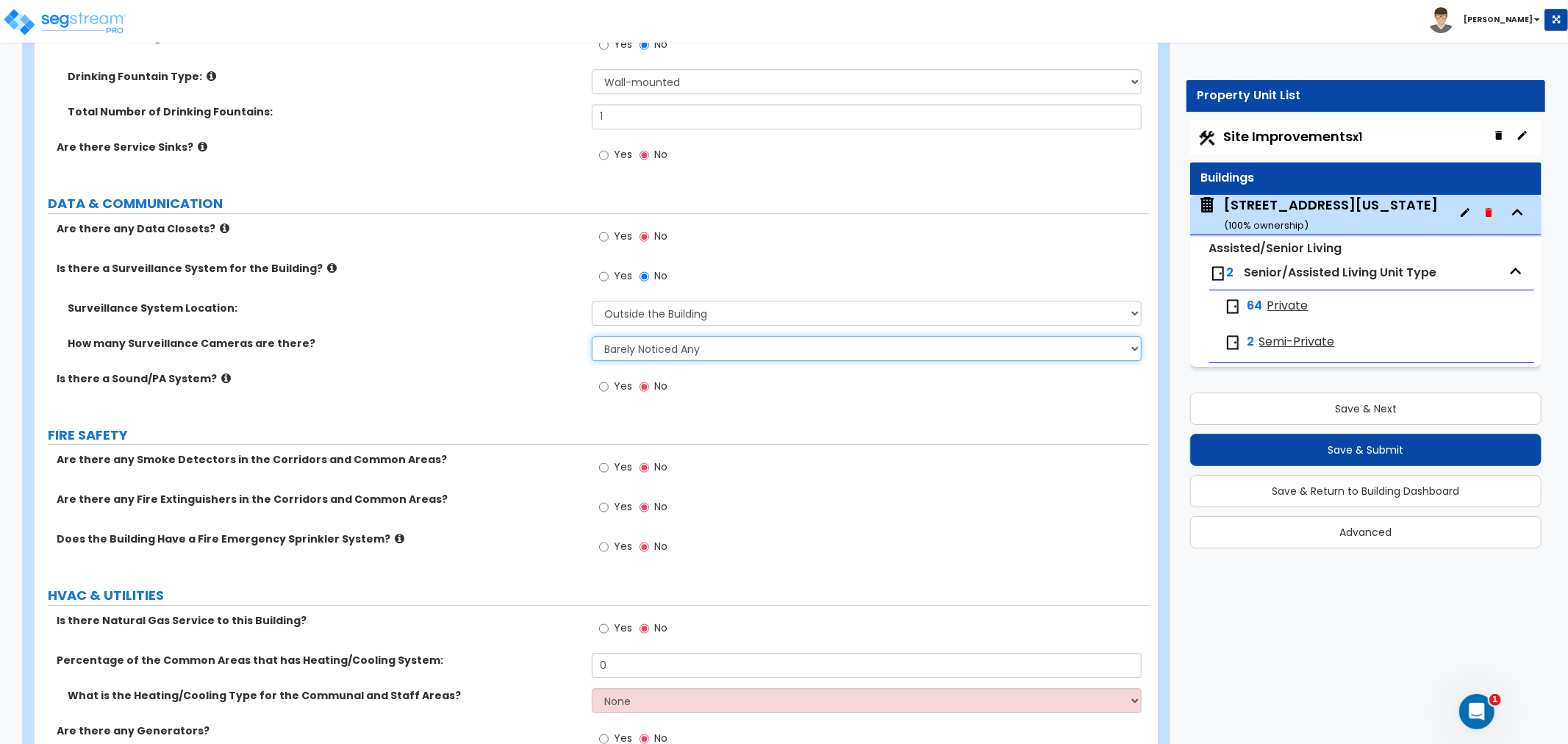
scroll to position [8495, 0]
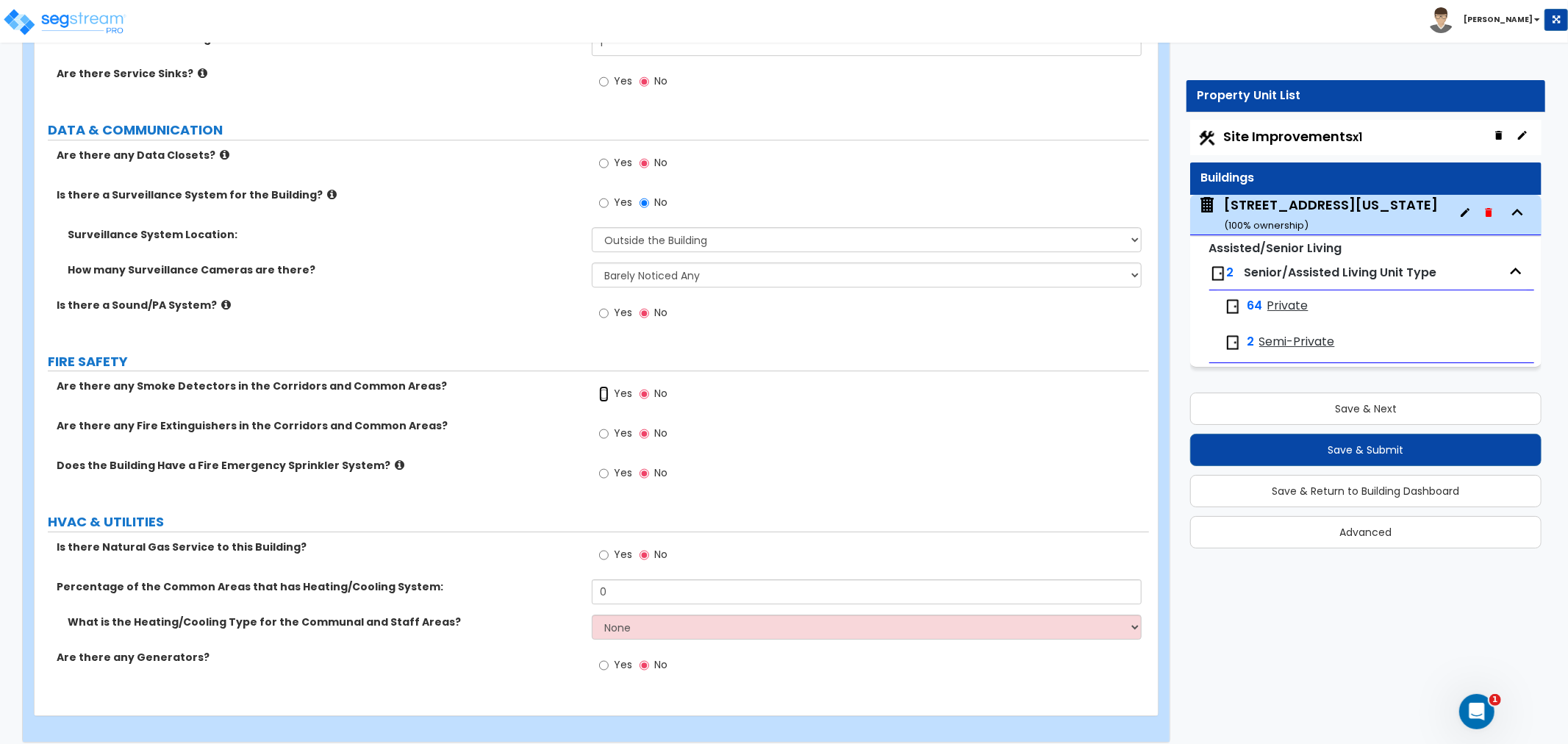
click at [600, 388] on input "Yes" at bounding box center [604, 393] width 9 height 16
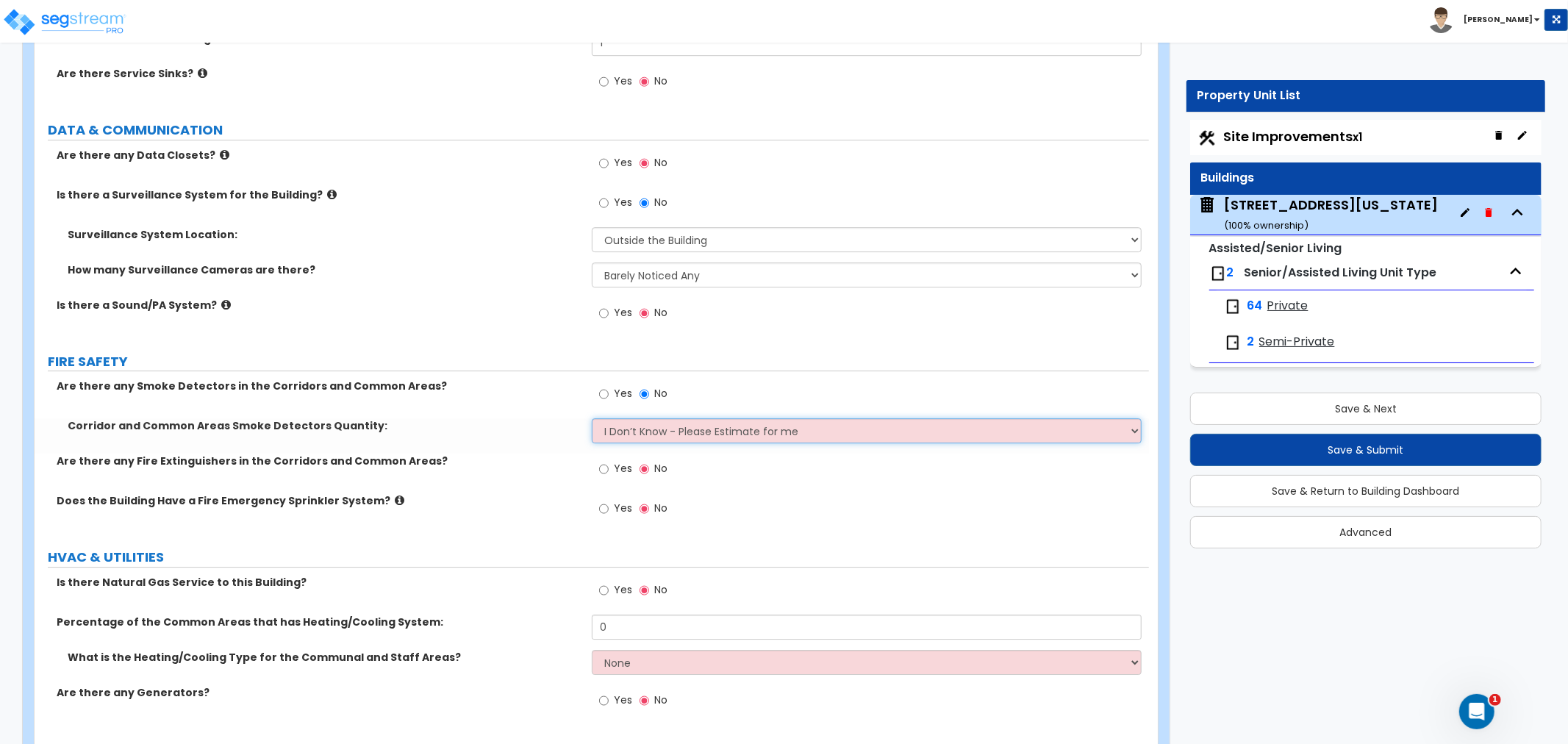
click at [614, 431] on select "I Don’t Know - Please Estimate for me I want to Enter the Number of Smoke Detec…" at bounding box center [867, 430] width 550 height 25
click at [592, 418] on select "I Don’t Know - Please Estimate for me I want to Enter the Number of Smoke Detec…" at bounding box center [867, 430] width 550 height 25
click at [600, 465] on input "Yes" at bounding box center [604, 468] width 9 height 16
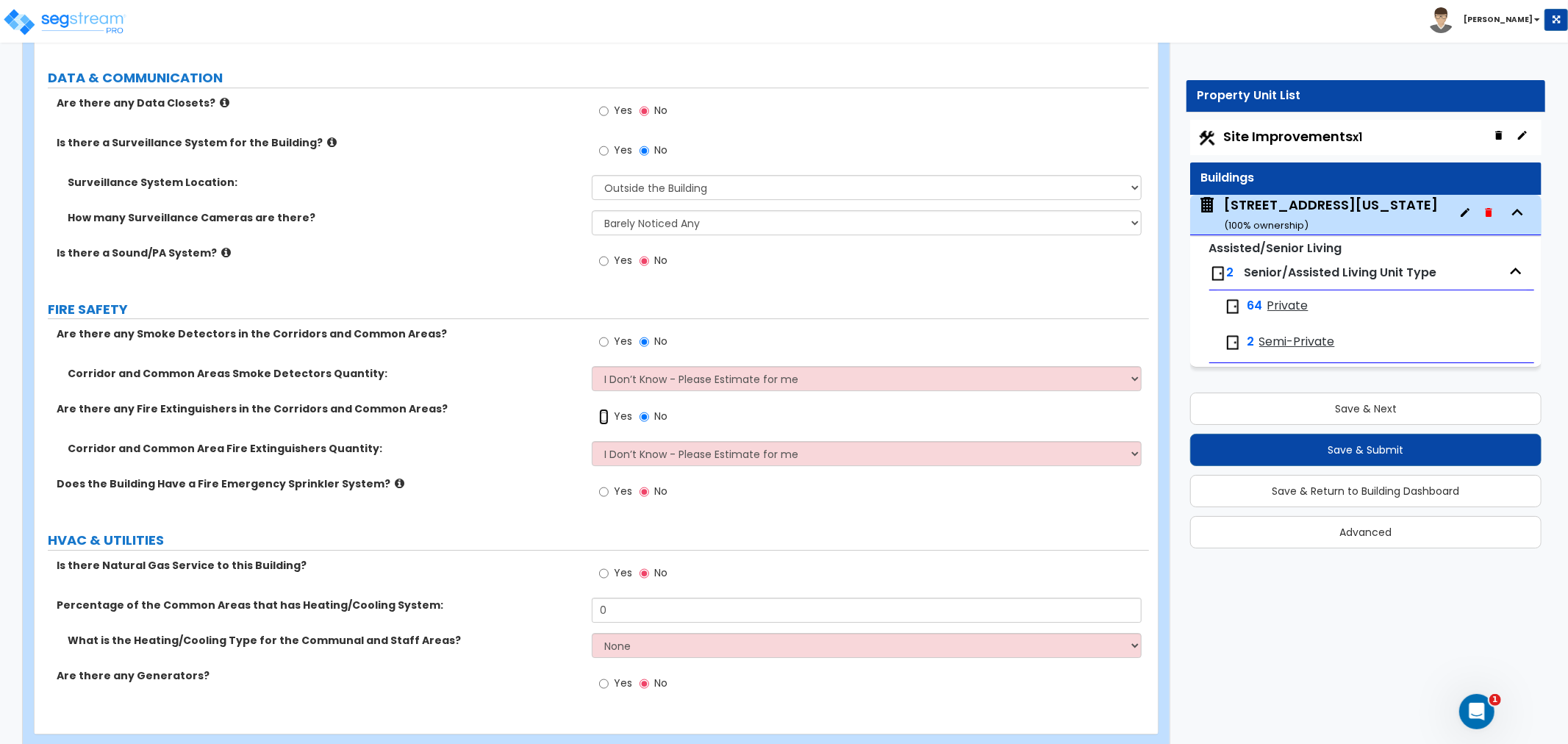
scroll to position [8575, 0]
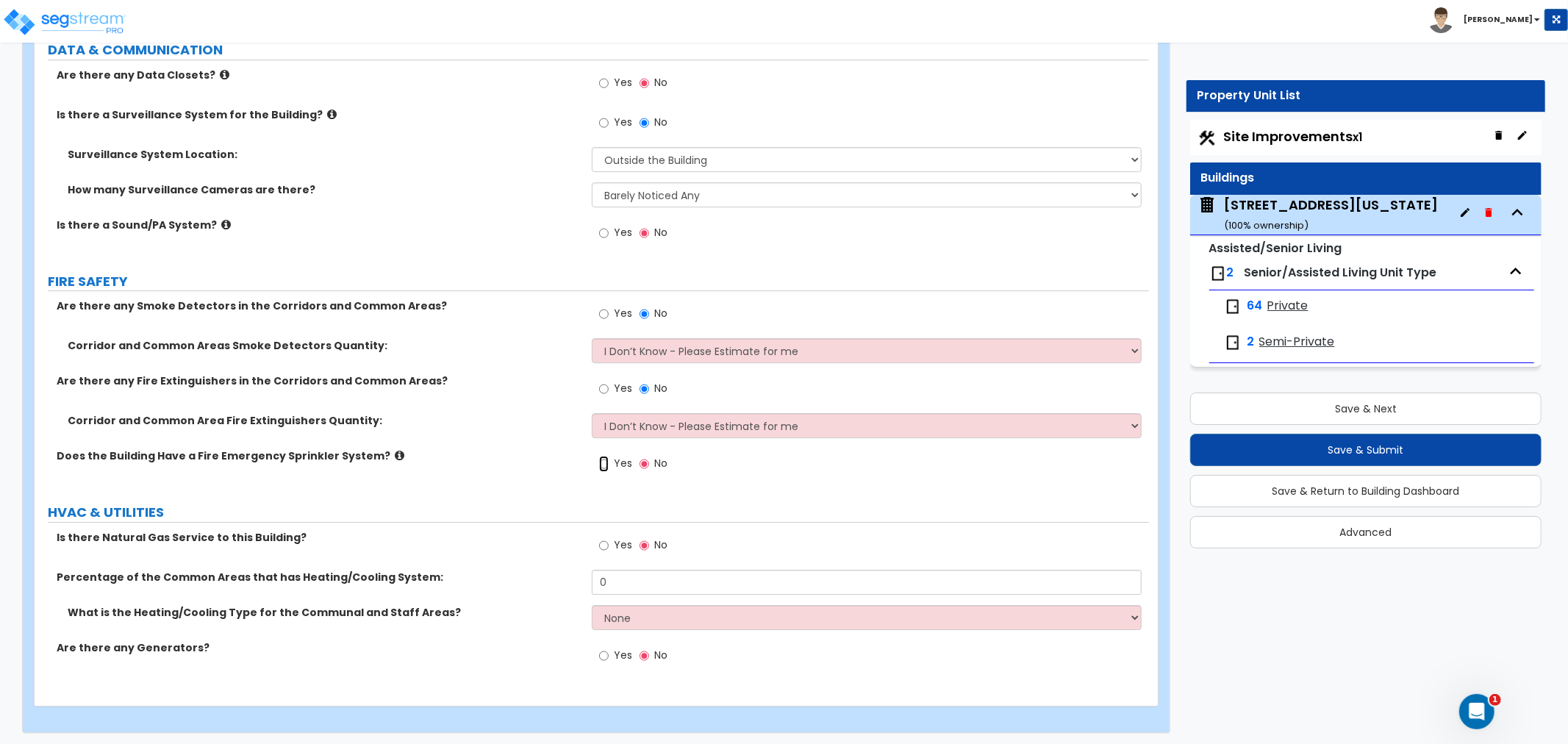
click at [603, 457] on input "Yes" at bounding box center [604, 464] width 9 height 16
click at [604, 541] on input "Yes" at bounding box center [604, 545] width 9 height 16
drag, startPoint x: 628, startPoint y: 574, endPoint x: 553, endPoint y: 569, distance: 75.2
click at [553, 570] on div "Percentage of the Common Areas that has Heating/Cooling System: 0" at bounding box center [591, 588] width 1114 height 35
click at [541, 577] on label "Percentage of the Common Areas that has Heating/Cooling System:" at bounding box center [318, 577] width 524 height 15
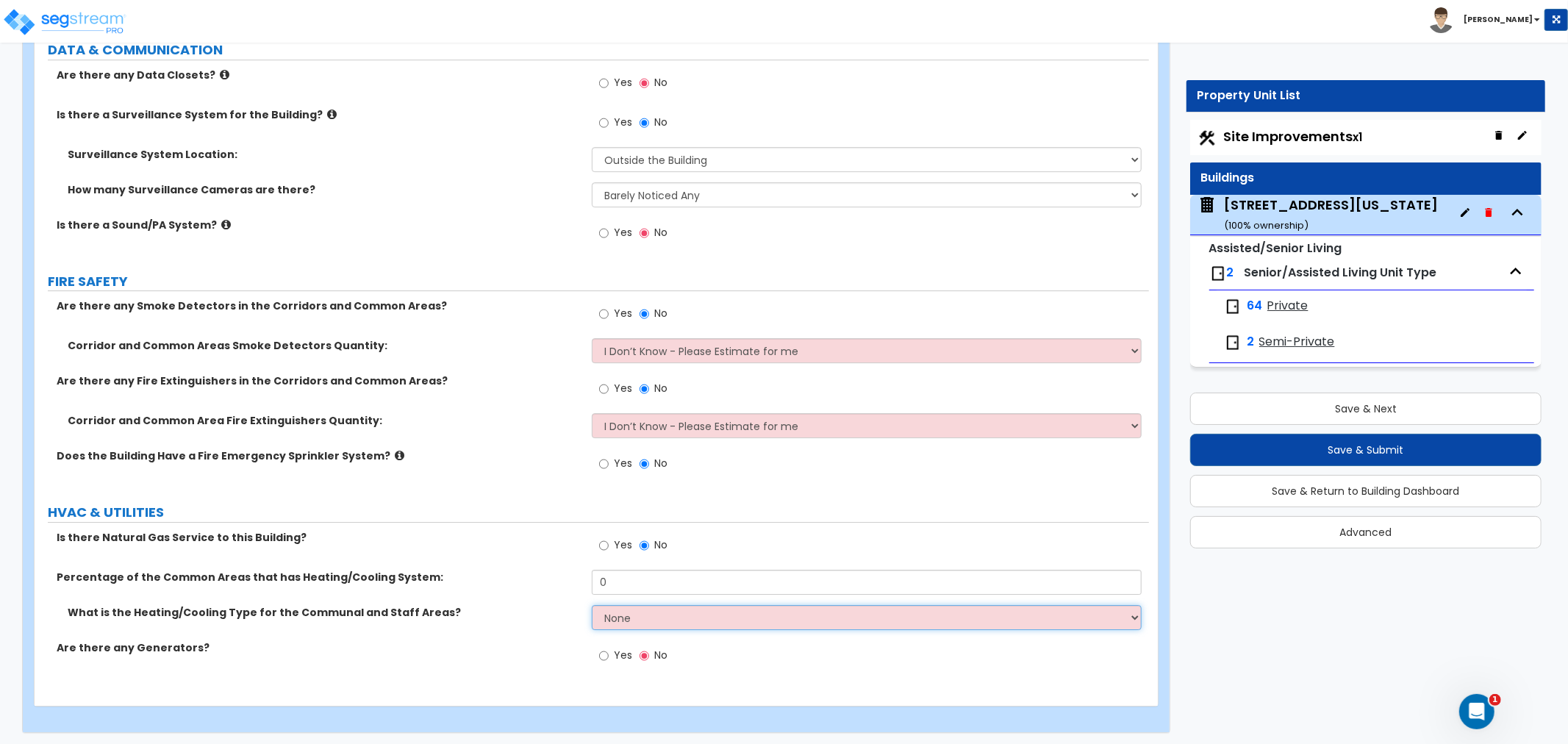
click at [649, 609] on select "None Heat Only Centralized Heating & Cooling Thru Wall Air Conditioners Mini Sp…" at bounding box center [867, 617] width 550 height 25
click at [642, 606] on select "None Heat Only Centralized Heating & Cooling Thru Wall Air Conditioners Mini Sp…" at bounding box center [867, 617] width 550 height 25
select select "2"
click at [592, 605] on select "None Heat Only Centralized Heating & Cooling Thru Wall Air Conditioners Mini Sp…" at bounding box center [867, 617] width 550 height 25
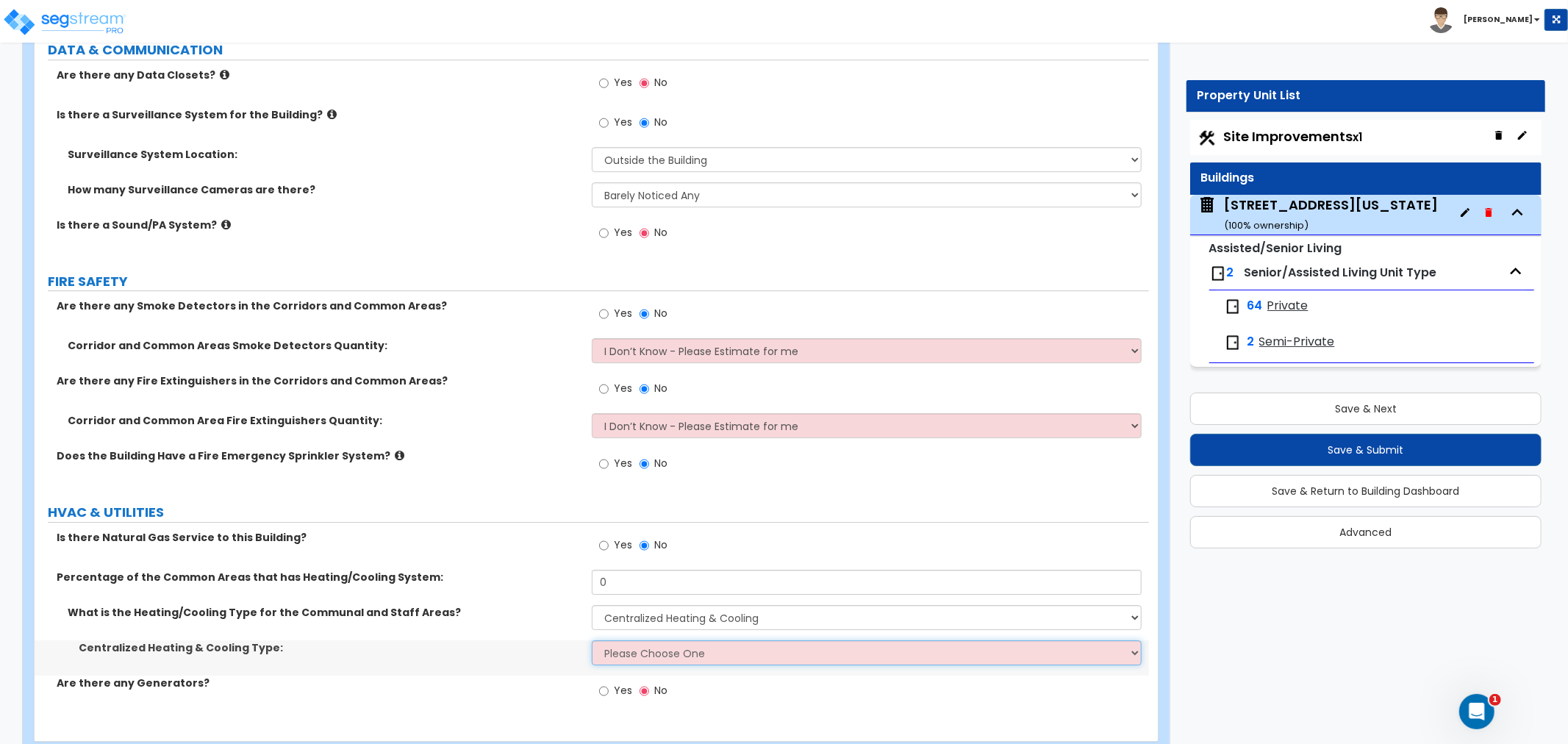
click at [625, 651] on select "Please Choose One Rooftop Unit Furnace-Condenser Forced Air Split Heating/Cooli…" at bounding box center [867, 652] width 550 height 25
click at [592, 640] on select "Please Choose One Rooftop Unit Furnace-Condenser Forced Air Split Heating/Cooli…" at bounding box center [867, 652] width 550 height 25
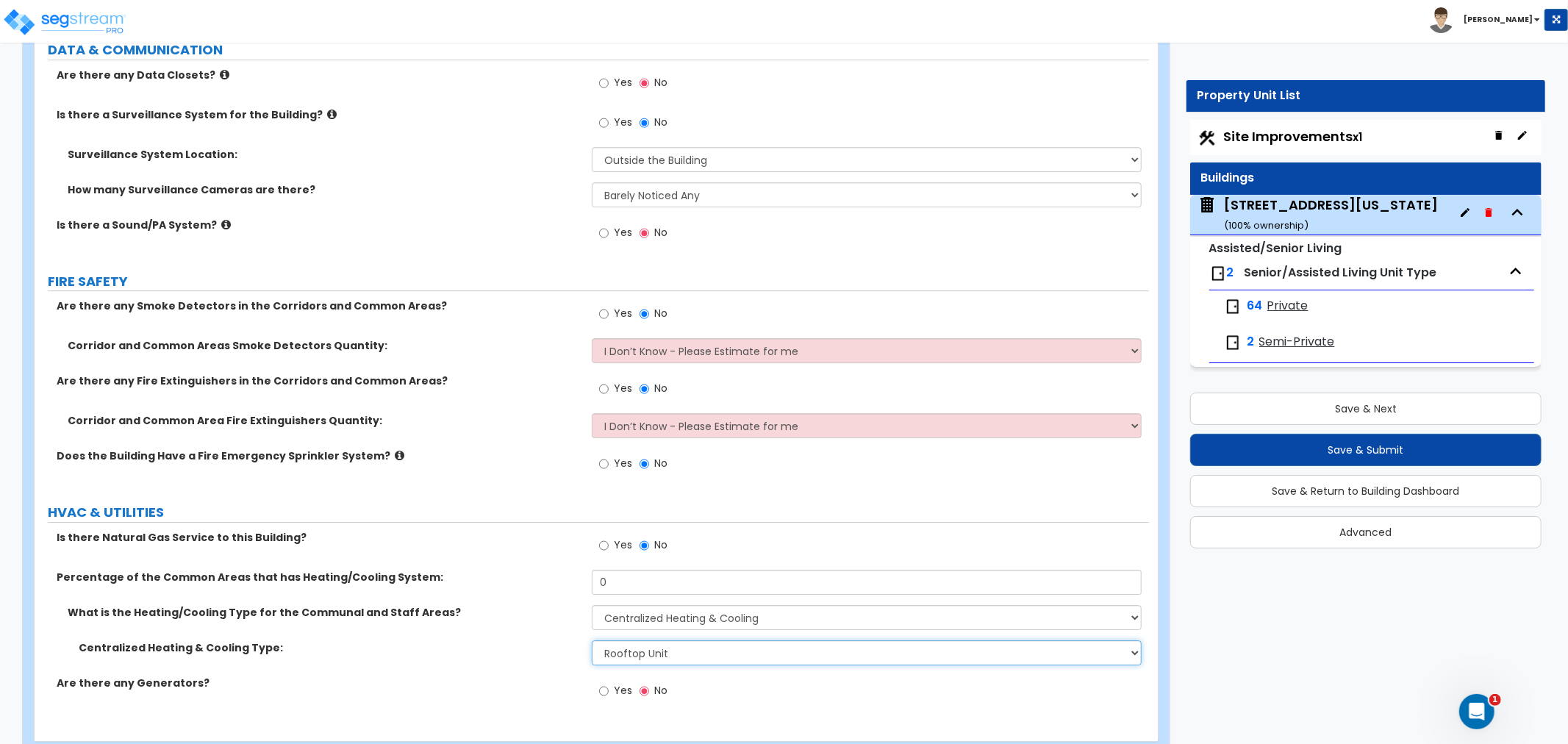
click at [656, 649] on select "Please Choose One Rooftop Unit Furnace-Condenser Forced Air Split Heating/Cooli…" at bounding box center [867, 652] width 550 height 25
select select "2"
click at [592, 640] on select "Please Choose One Rooftop Unit Furnace-Condenser Forced Air Split Heating/Cooli…" at bounding box center [867, 652] width 550 height 25
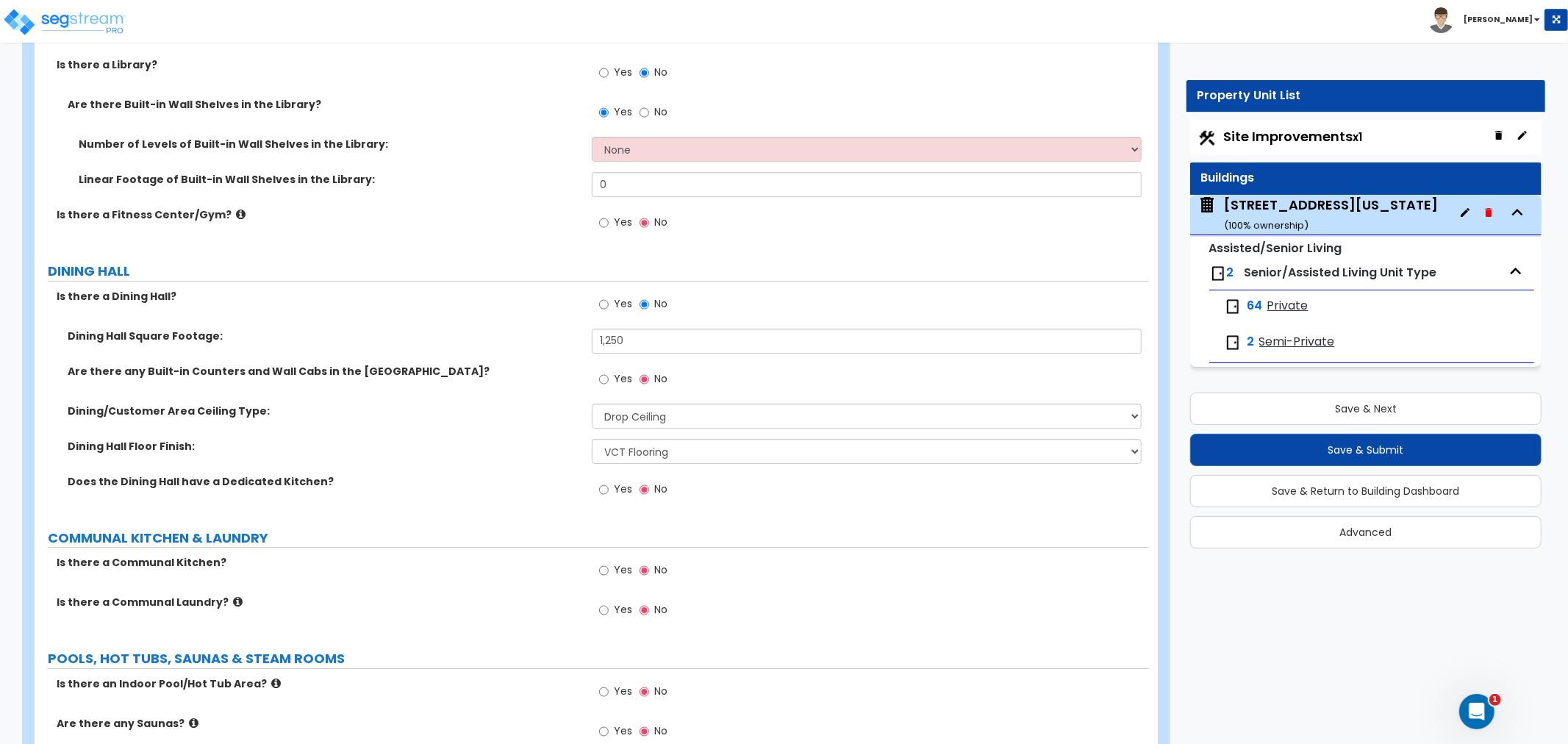
scroll to position [4082, 0]
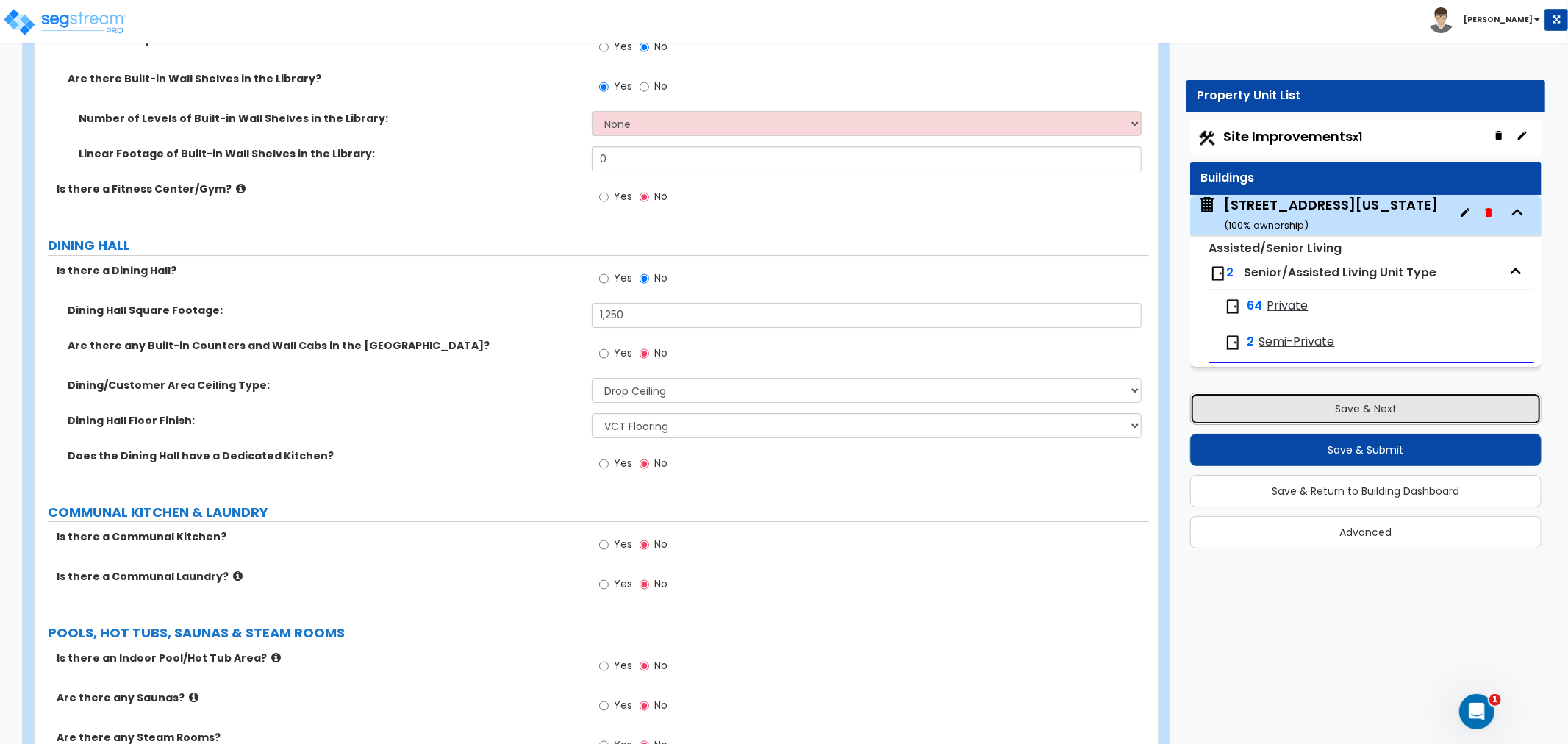
click at [1347, 413] on button "Save & Next" at bounding box center [1366, 408] width 352 height 32
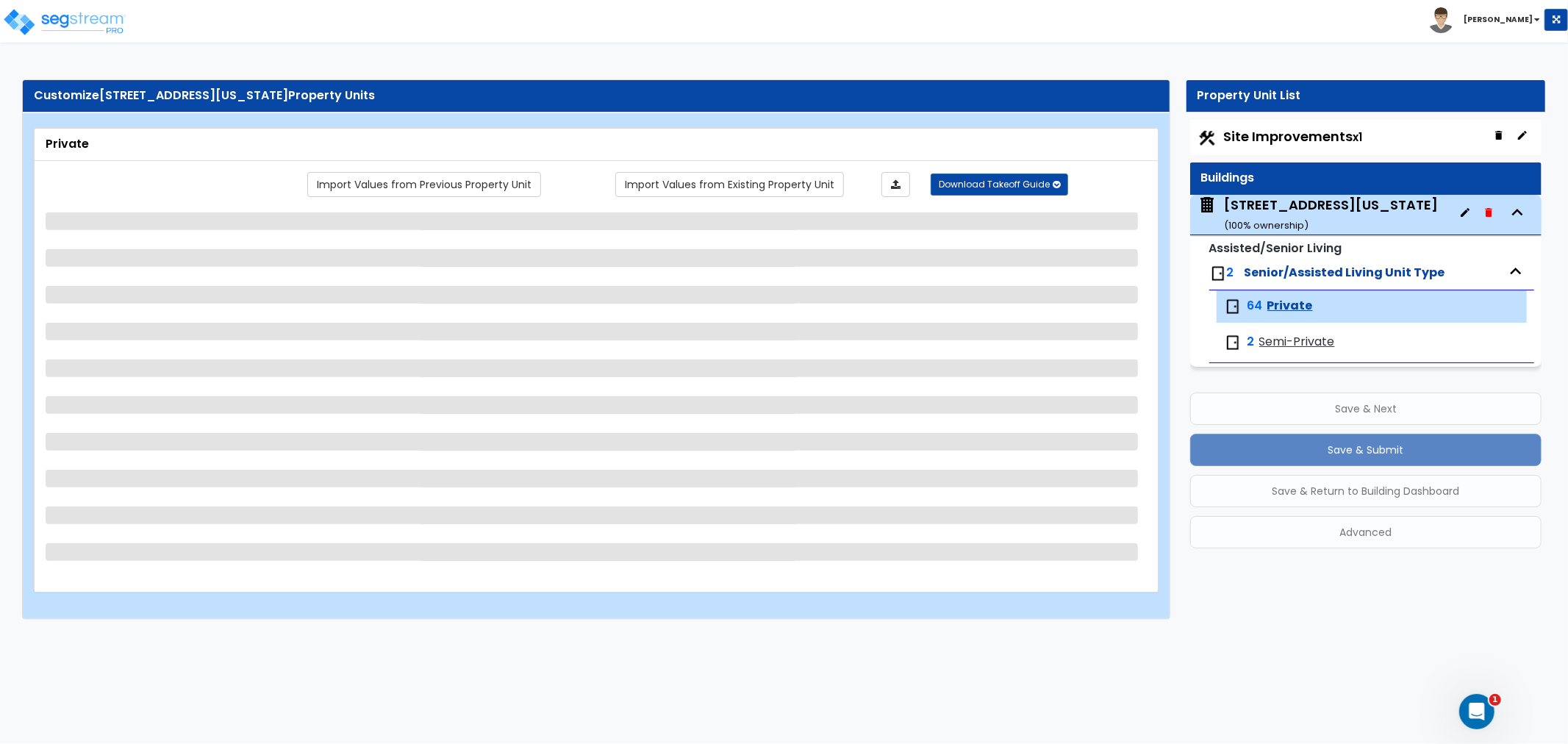
scroll to position [0, 0]
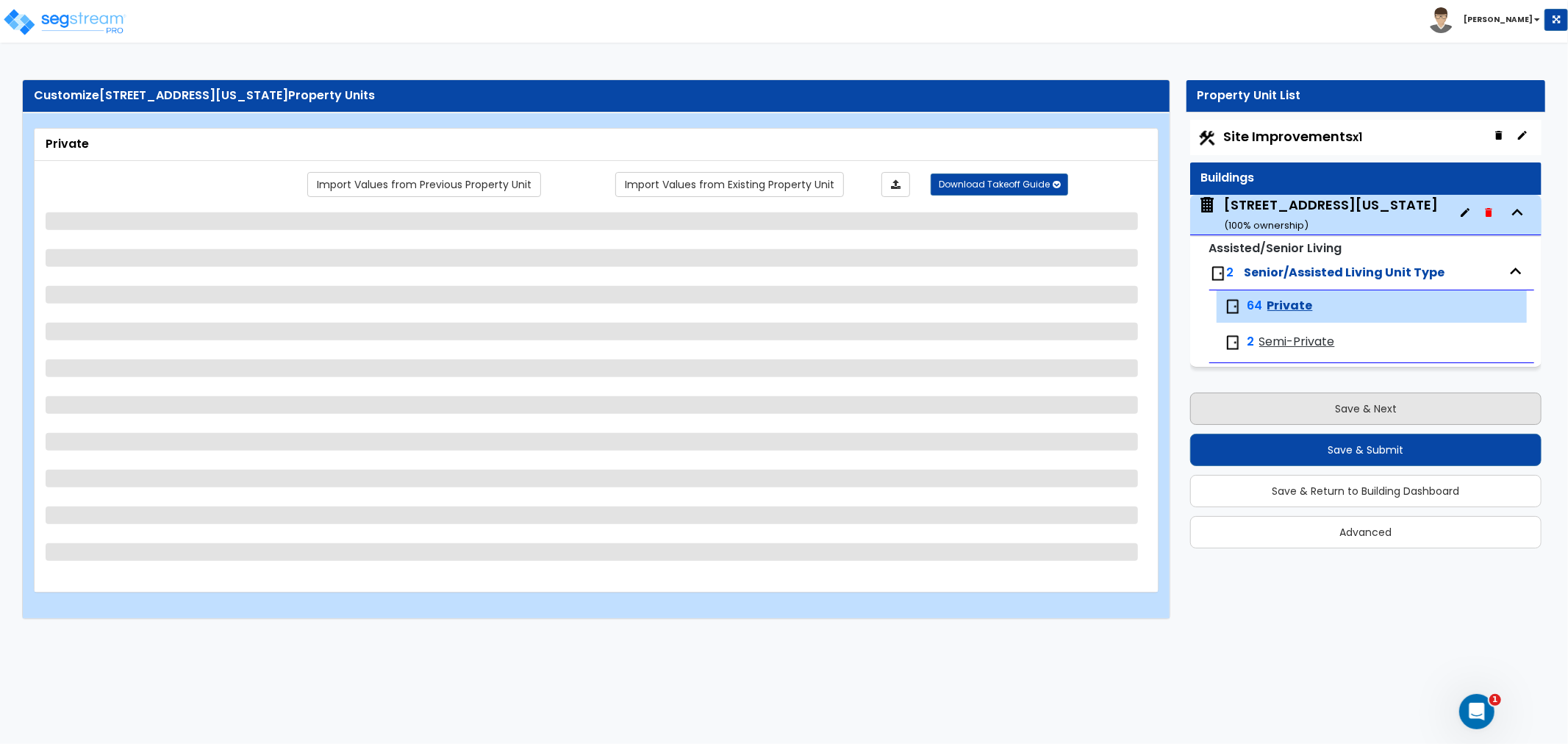
select select "1"
select select "3"
select select "1"
select select "4"
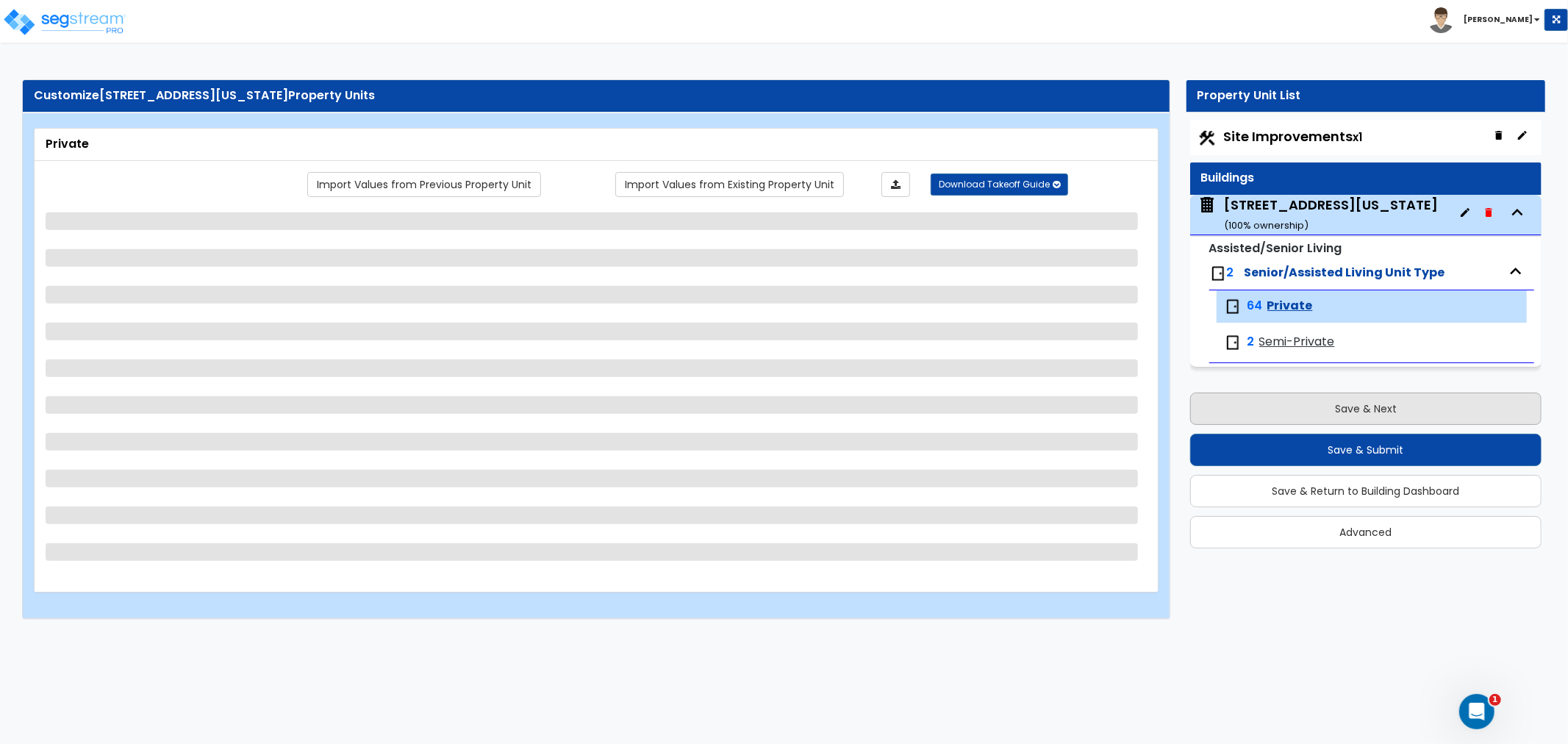
select select "1"
select select "2"
select select "1"
select select "5"
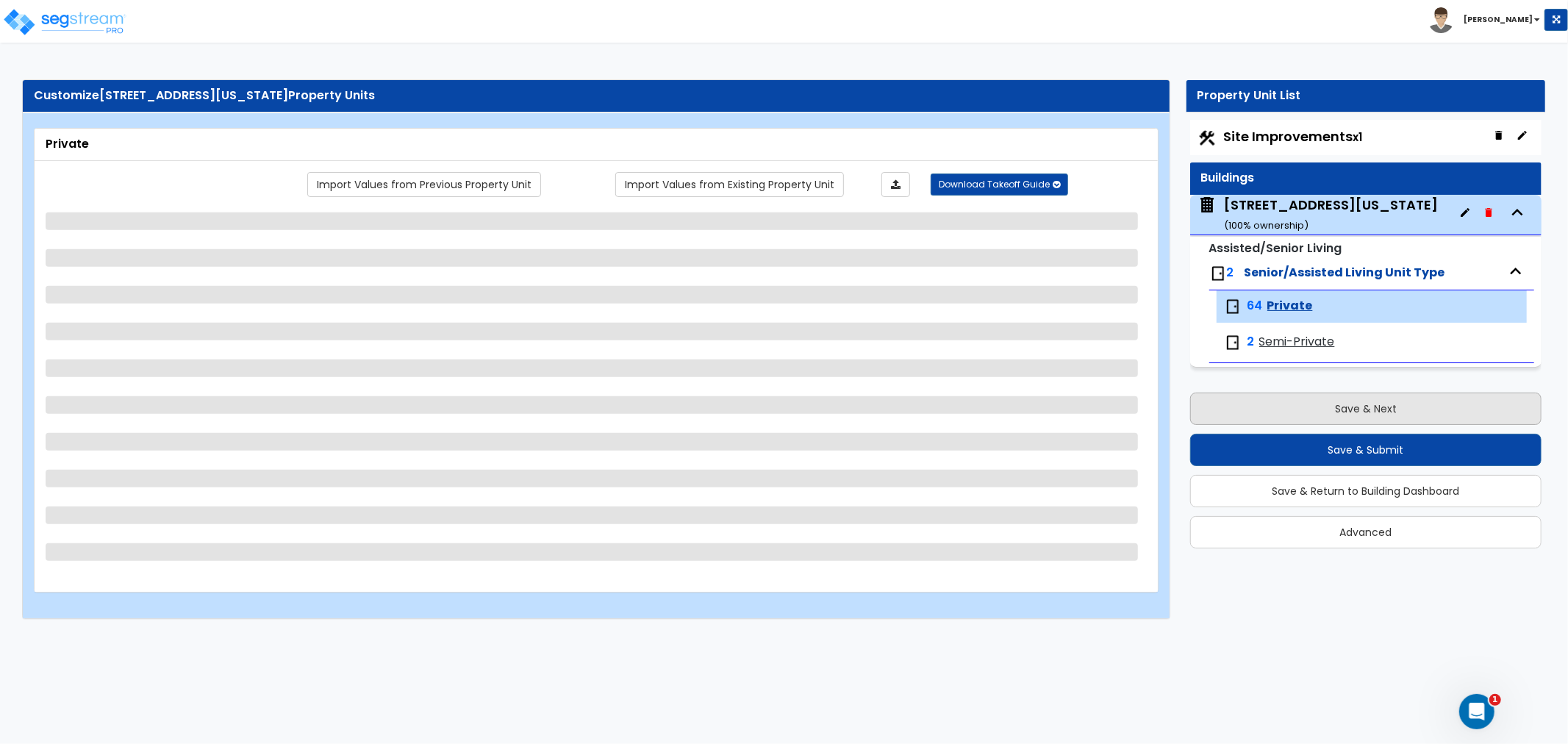
select select "1"
select select "2"
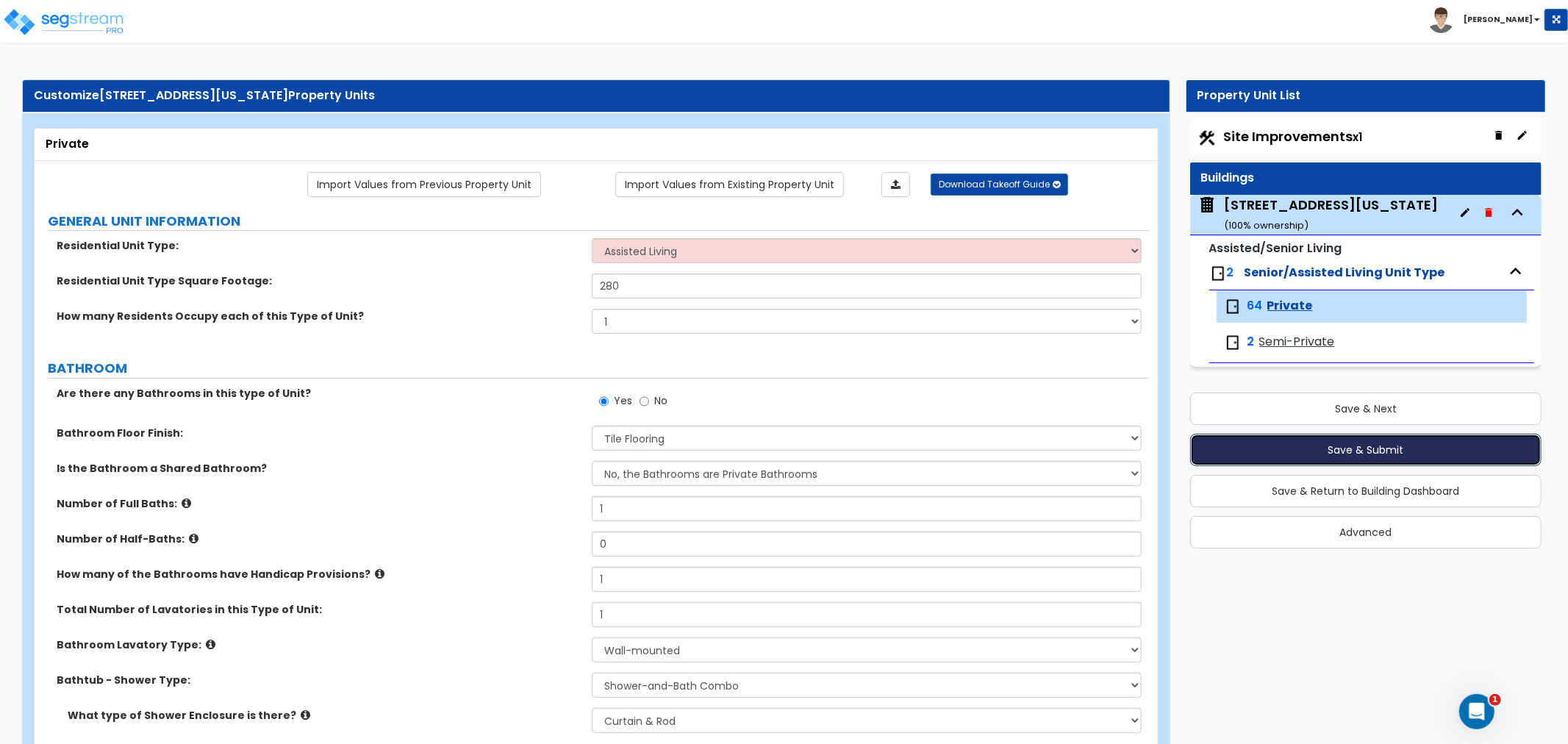
click at [1348, 446] on button "Save & Submit" at bounding box center [1366, 450] width 352 height 32
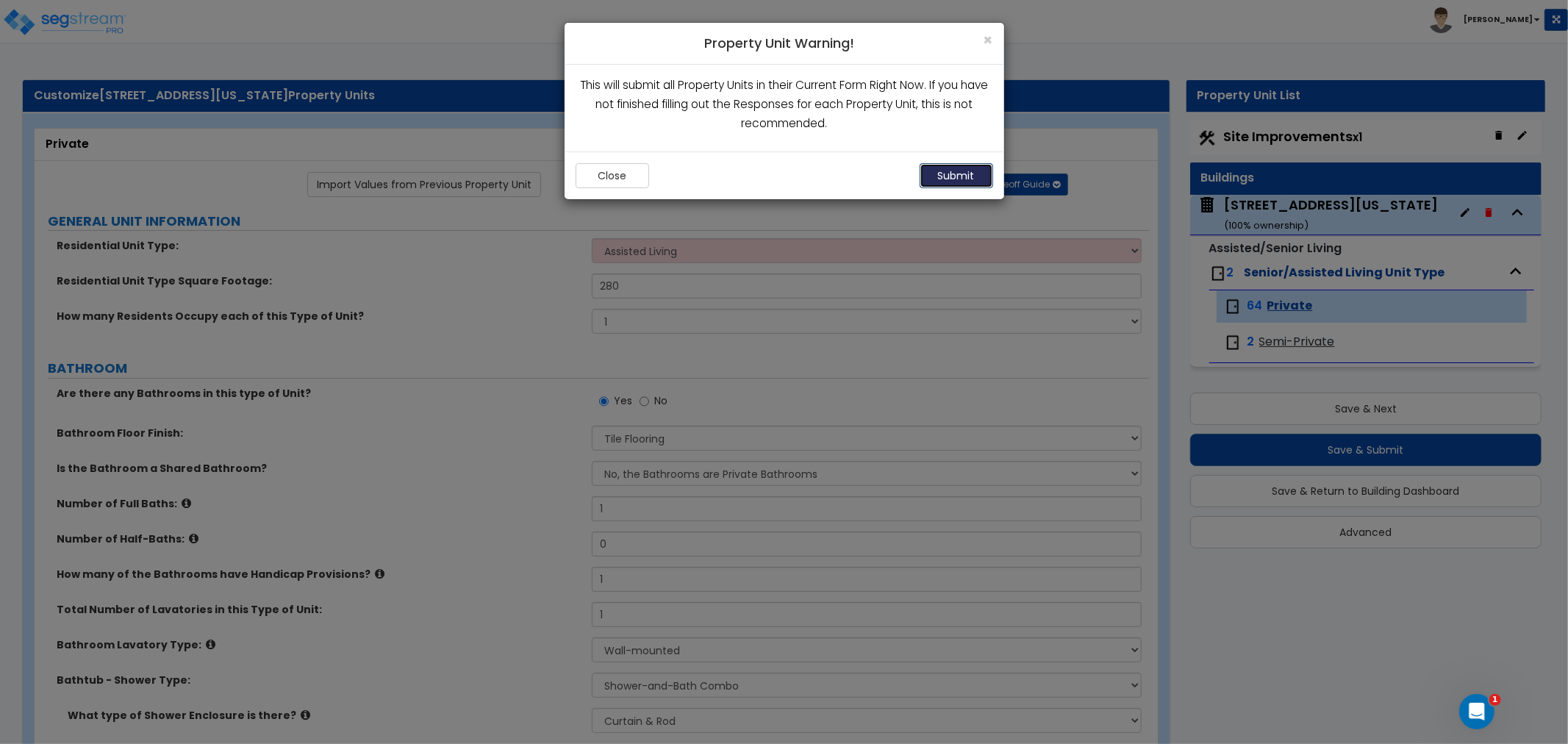
click at [928, 171] on button "Submit" at bounding box center [956, 175] width 73 height 25
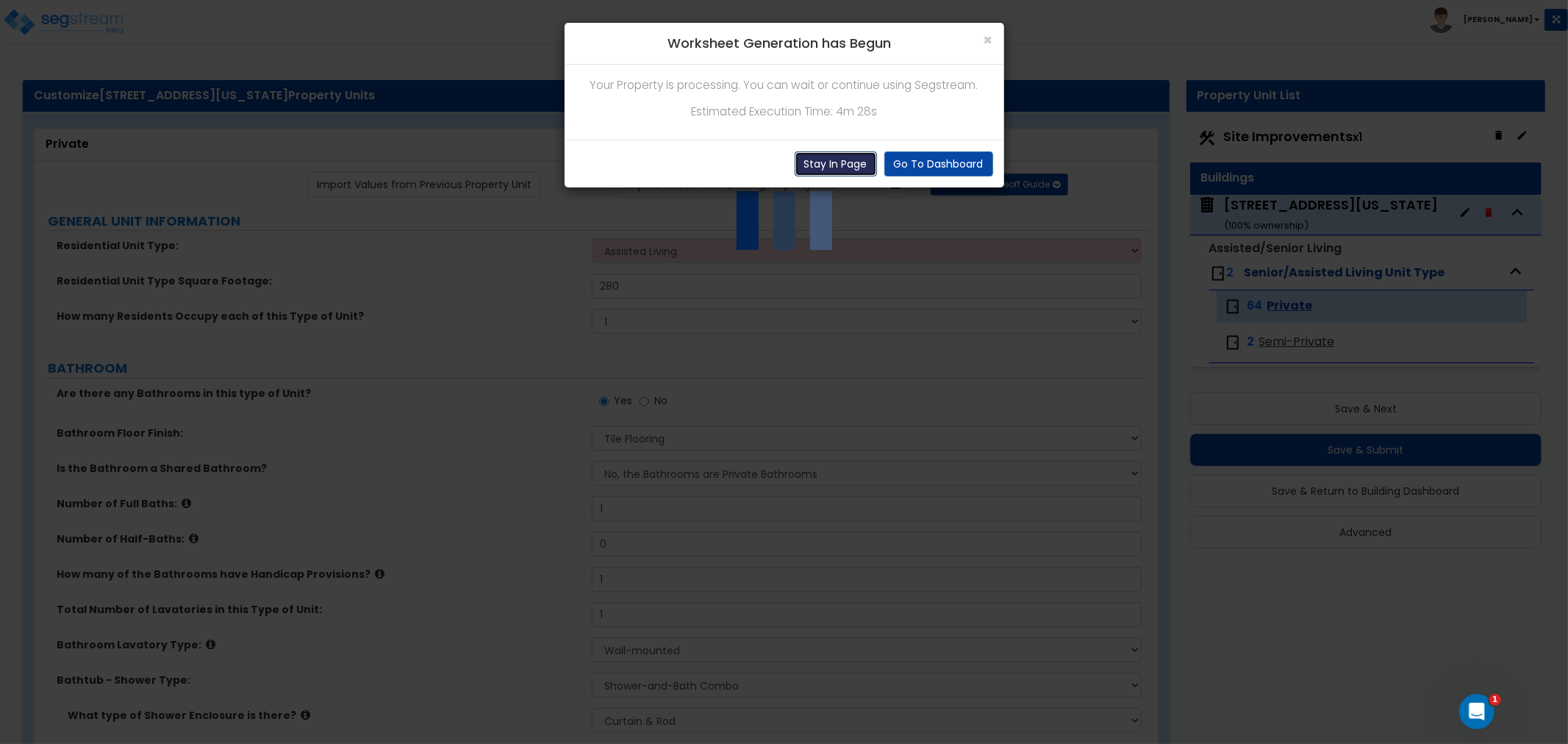
click at [829, 162] on button "Stay In Page" at bounding box center [836, 164] width 82 height 25
